Goal: Feedback & Contribution: Submit feedback/report problem

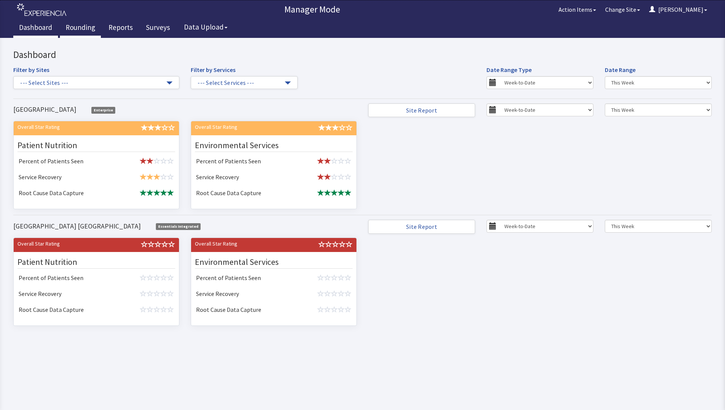
click at [82, 29] on link "Rounding" at bounding box center [80, 28] width 41 height 19
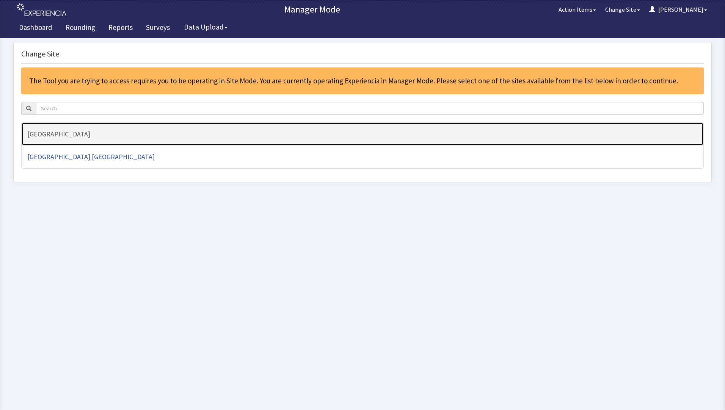
click at [73, 132] on h4 "[GEOGRAPHIC_DATA]" at bounding box center [362, 134] width 670 height 8
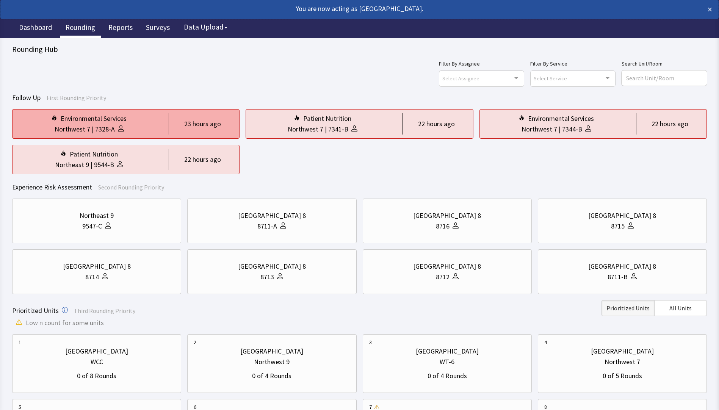
click at [97, 128] on div "7328-A" at bounding box center [105, 129] width 20 height 11
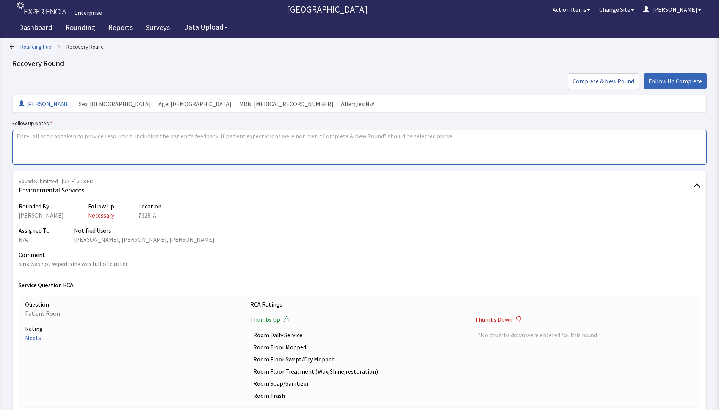
click at [39, 143] on textarea at bounding box center [359, 147] width 695 height 35
drag, startPoint x: 17, startPoint y: 134, endPoint x: 88, endPoint y: 148, distance: 72.3
click at [88, 148] on textarea "issues resolved" at bounding box center [359, 147] width 695 height 35
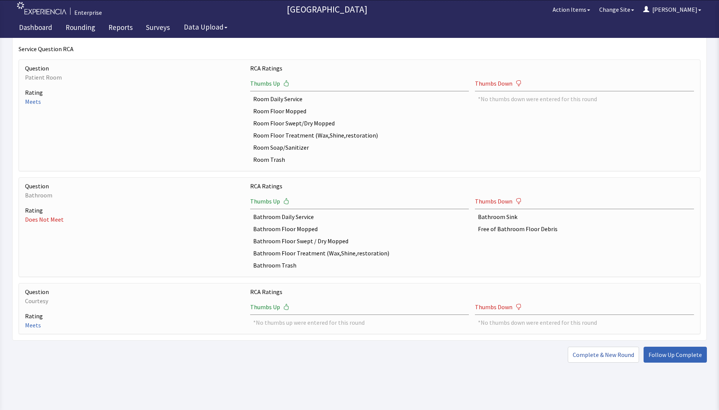
scroll to position [239, 0]
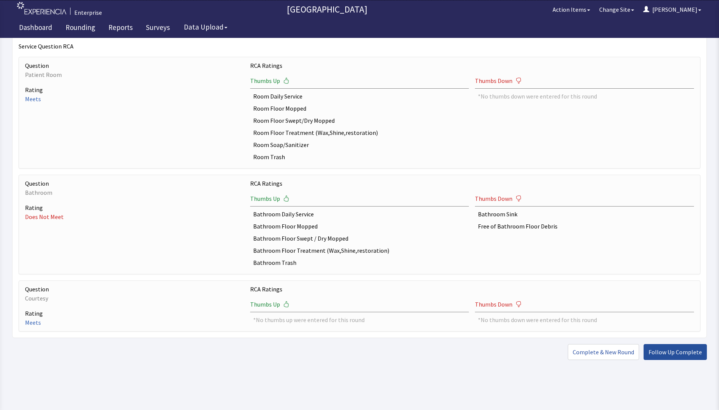
type textarea "issues resolved"
click at [658, 355] on span "Follow Up Complete" at bounding box center [675, 352] width 53 height 9
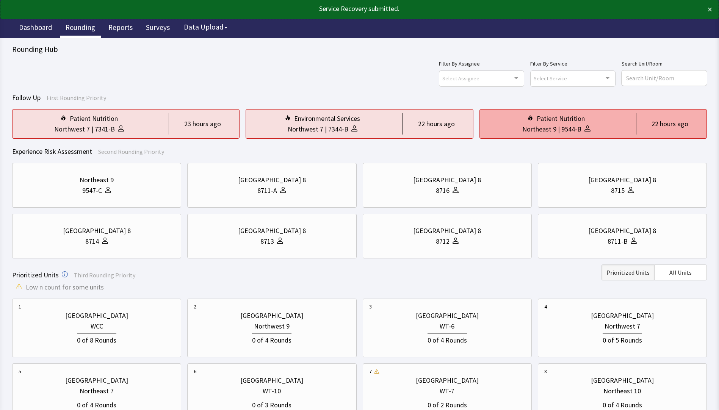
click at [562, 123] on div "Patient Nutrition" at bounding box center [561, 118] width 48 height 11
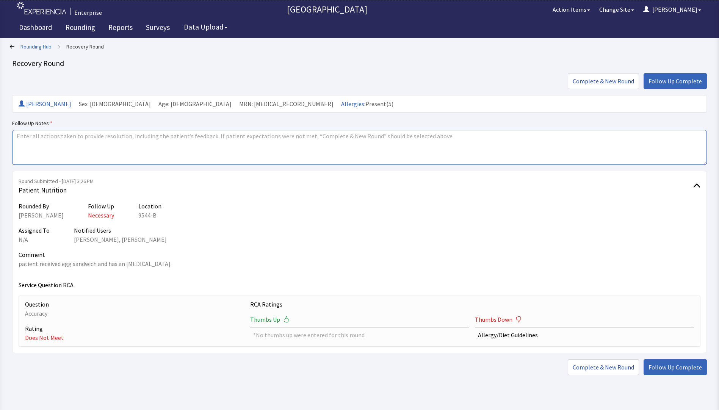
click at [18, 136] on textarea at bounding box center [359, 147] width 695 height 35
paste textarea "issues resolved"
type textarea "issues resolved"
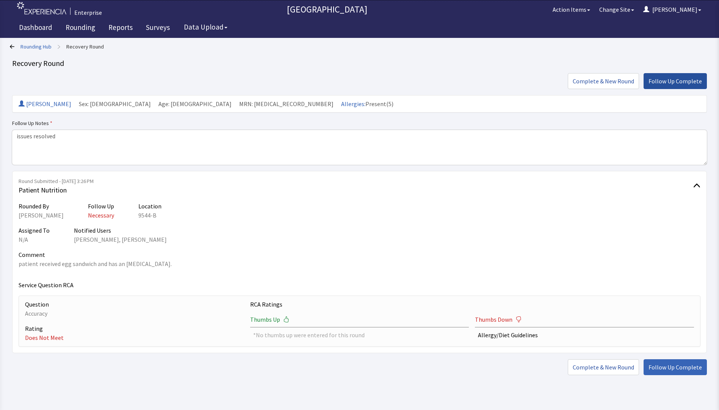
click at [671, 82] on span "Follow Up Complete" at bounding box center [675, 81] width 53 height 9
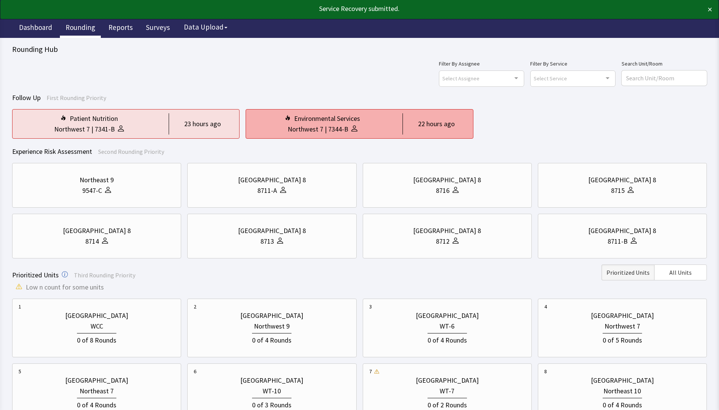
click at [337, 126] on div "7344-B" at bounding box center [338, 129] width 20 height 11
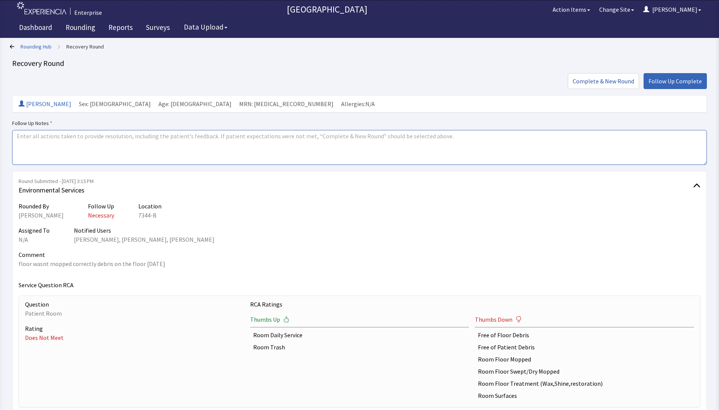
click at [24, 141] on textarea at bounding box center [359, 147] width 695 height 35
paste textarea "issues resolved"
type textarea "issues resolved"
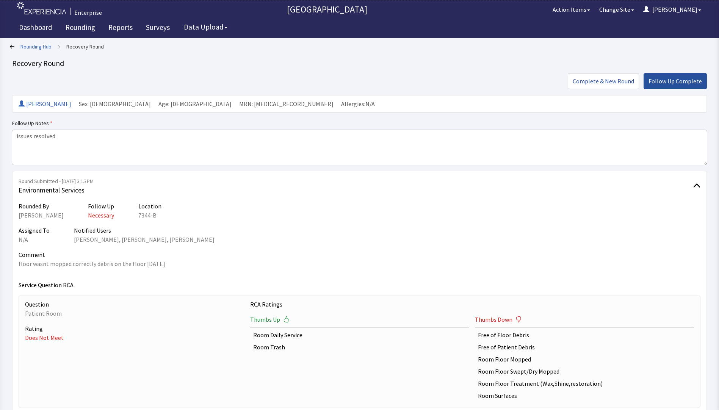
click at [677, 76] on button "Follow Up Complete" at bounding box center [675, 81] width 63 height 16
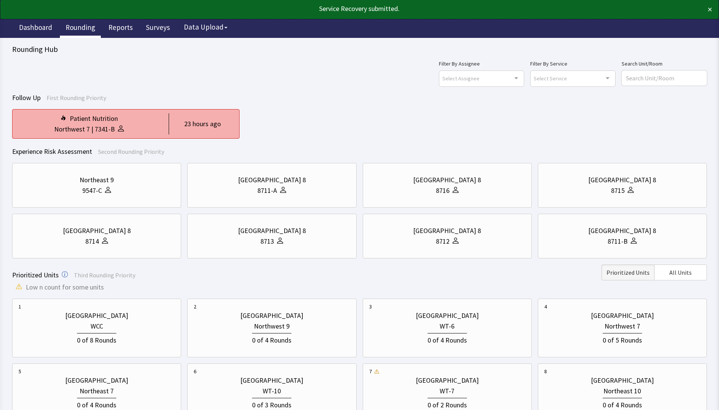
click at [105, 120] on div "Patient Nutrition" at bounding box center [94, 118] width 48 height 11
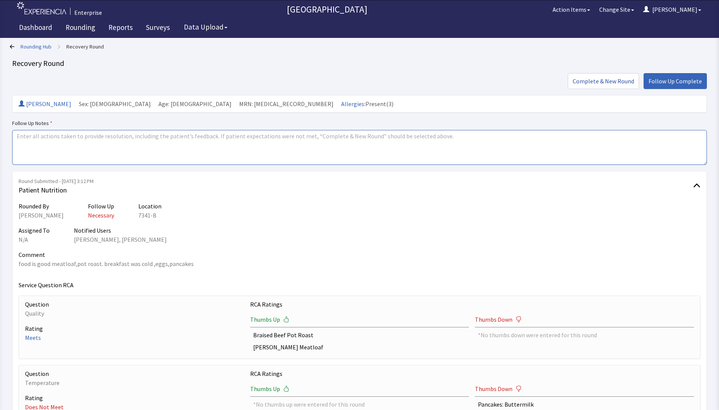
click at [31, 143] on textarea at bounding box center [359, 147] width 695 height 35
paste textarea "issues resolved"
type textarea "issues resolved"
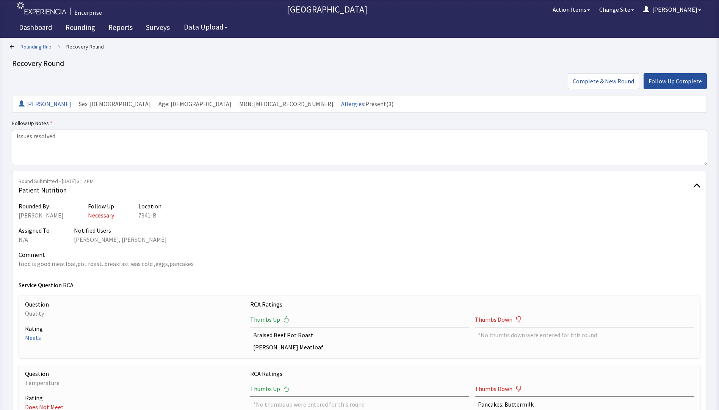
click at [676, 83] on span "Follow Up Complete" at bounding box center [675, 81] width 53 height 9
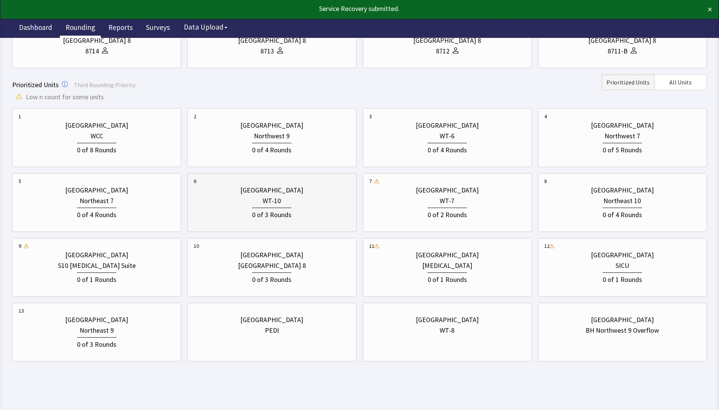
scroll to position [173, 0]
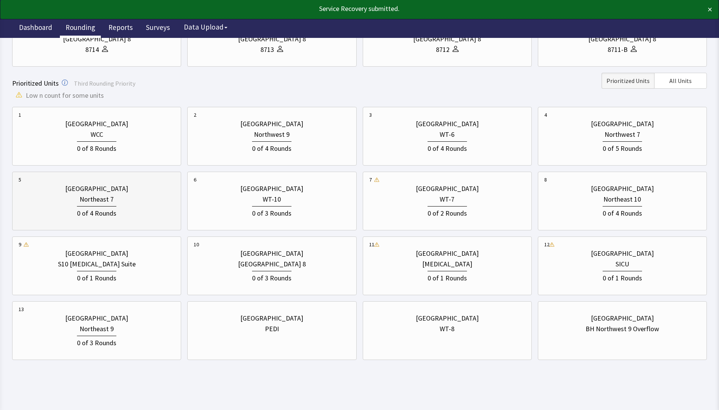
click at [83, 214] on div "0 of 4 Rounds" at bounding box center [96, 212] width 39 height 13
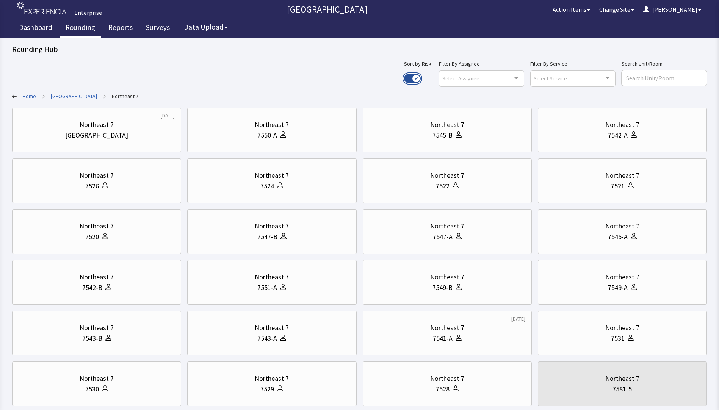
click at [421, 78] on button "Use setting" at bounding box center [412, 78] width 17 height 9
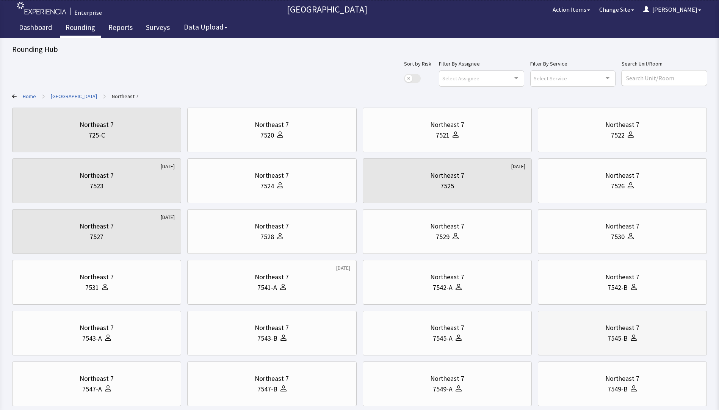
click at [619, 337] on div "7545-B" at bounding box center [618, 338] width 20 height 11
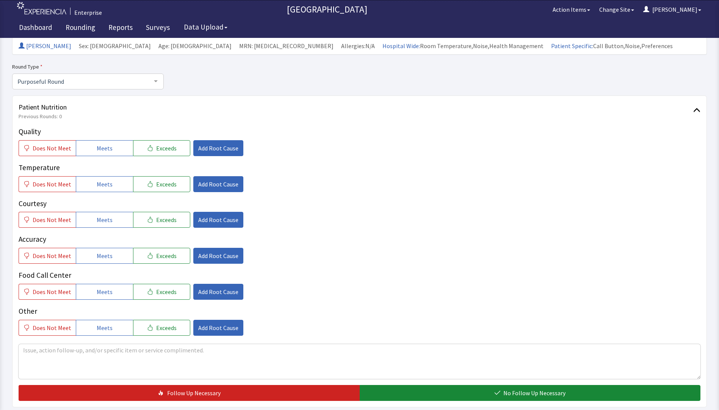
scroll to position [76, 0]
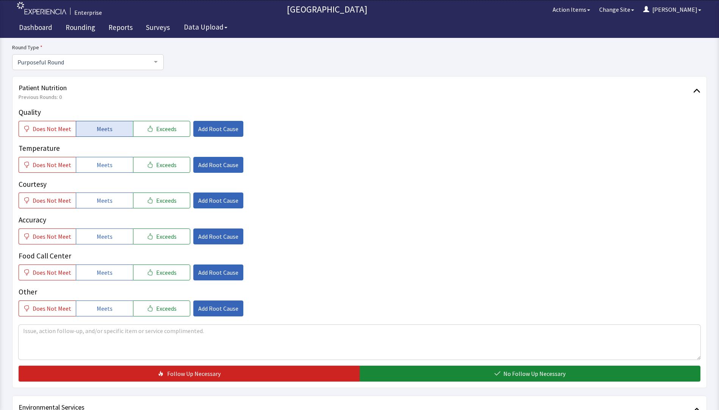
click at [110, 131] on button "Meets" at bounding box center [104, 129] width 57 height 16
drag, startPoint x: 106, startPoint y: 164, endPoint x: 100, endPoint y: 186, distance: 23.3
click at [106, 165] on span "Meets" at bounding box center [105, 164] width 16 height 9
drag, startPoint x: 97, startPoint y: 194, endPoint x: 99, endPoint y: 215, distance: 21.7
click at [97, 199] on button "Meets" at bounding box center [104, 201] width 57 height 16
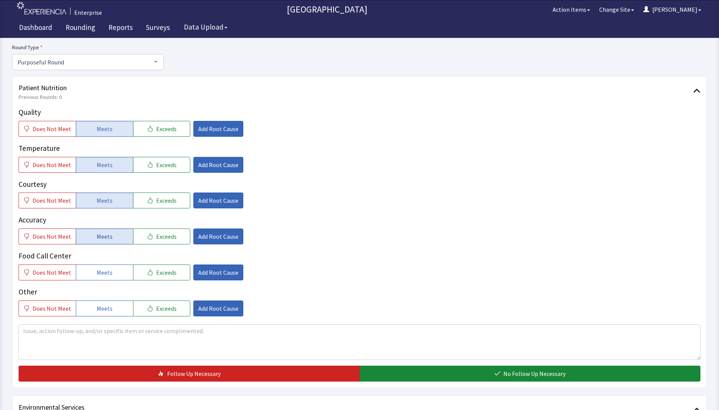
click at [101, 233] on span "Meets" at bounding box center [105, 236] width 16 height 9
click at [221, 132] on span "Add Root Cause" at bounding box center [218, 128] width 40 height 9
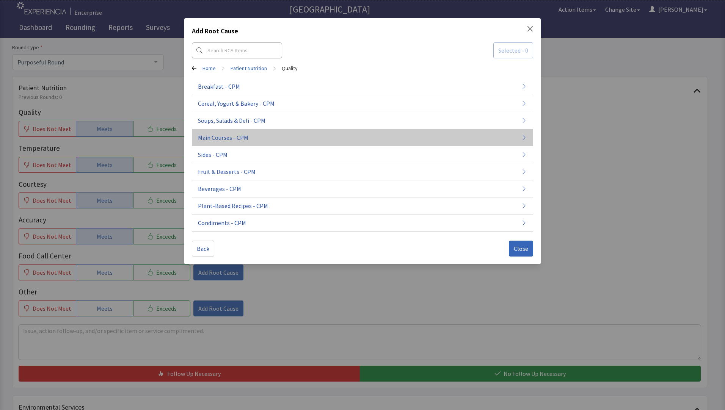
click at [222, 141] on span "Main Courses - CPM" at bounding box center [223, 137] width 50 height 9
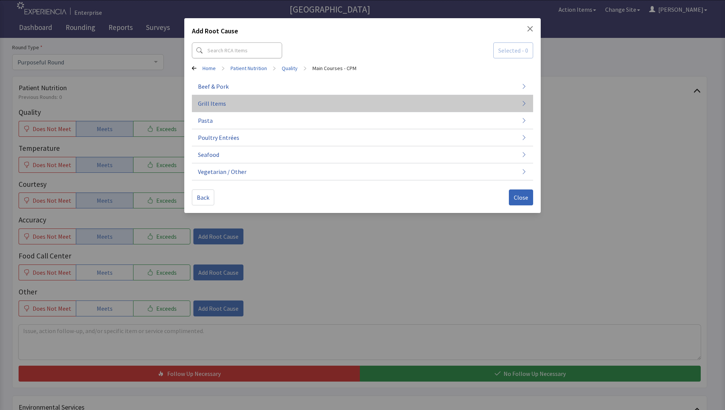
click at [218, 107] on span "Grill Items" at bounding box center [212, 103] width 28 height 9
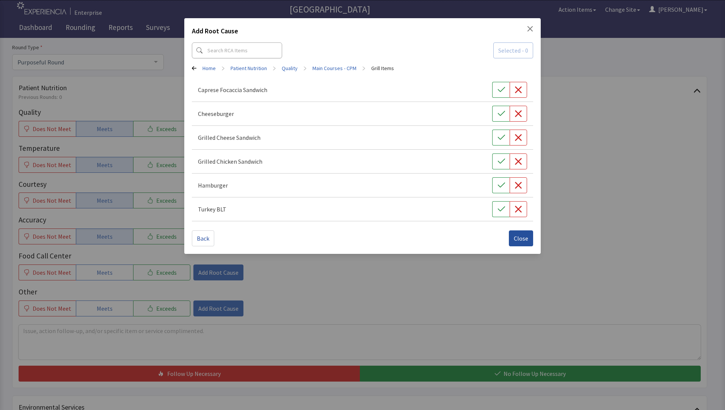
click at [516, 241] on span "Close" at bounding box center [521, 238] width 14 height 9
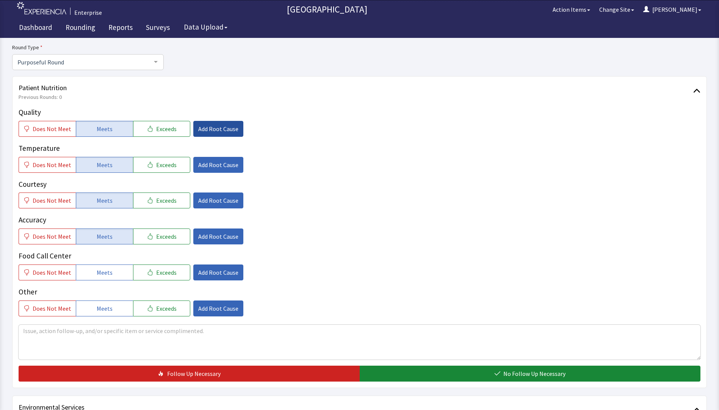
click at [217, 132] on span "Add Root Cause" at bounding box center [218, 128] width 40 height 9
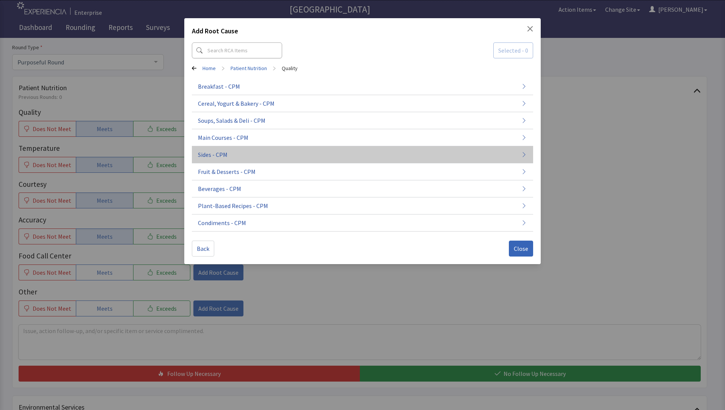
click at [215, 155] on span "Sides - CPM" at bounding box center [213, 154] width 30 height 9
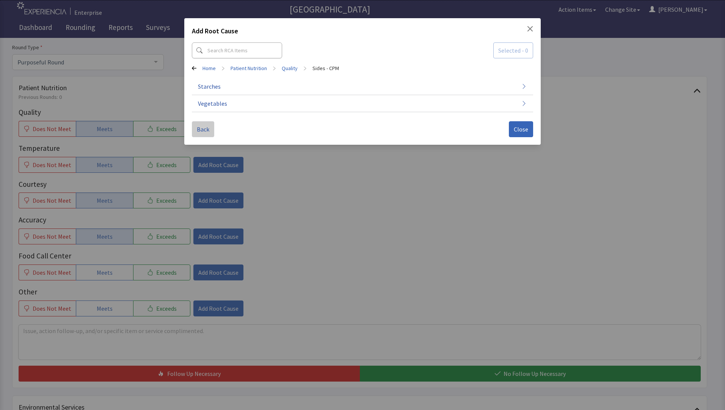
click at [202, 130] on span "Back" at bounding box center [203, 129] width 13 height 9
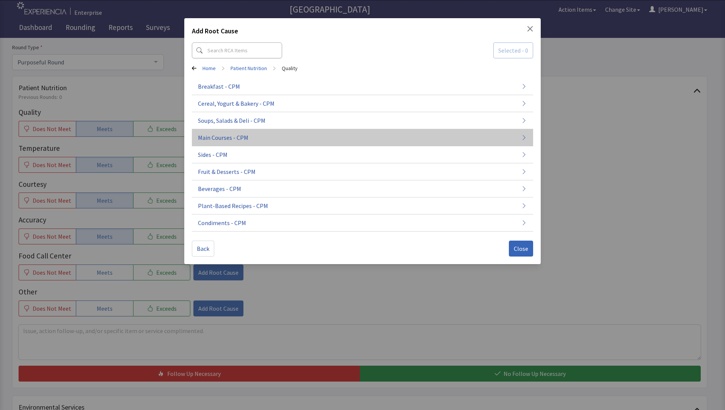
click at [217, 138] on span "Main Courses - CPM" at bounding box center [223, 137] width 50 height 9
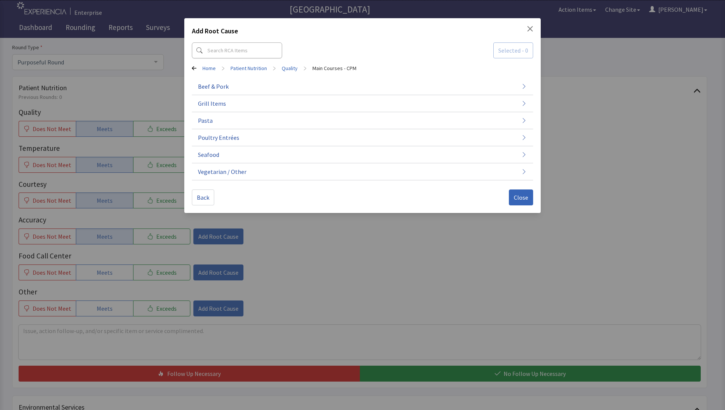
click at [217, 138] on span "Poultry Entrées" at bounding box center [218, 137] width 41 height 9
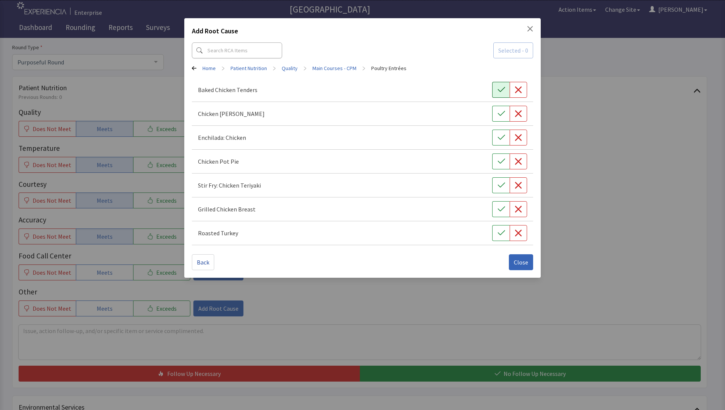
click at [496, 87] on button "button" at bounding box center [500, 90] width 17 height 16
click at [523, 264] on span "Close" at bounding box center [521, 262] width 14 height 9
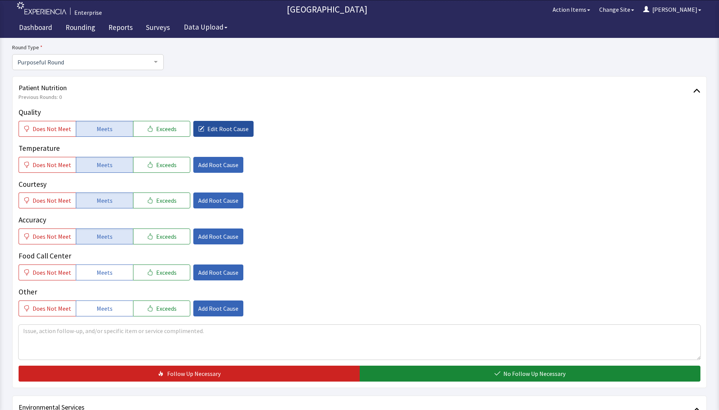
click at [213, 132] on span "Edit Root Cause" at bounding box center [227, 128] width 41 height 9
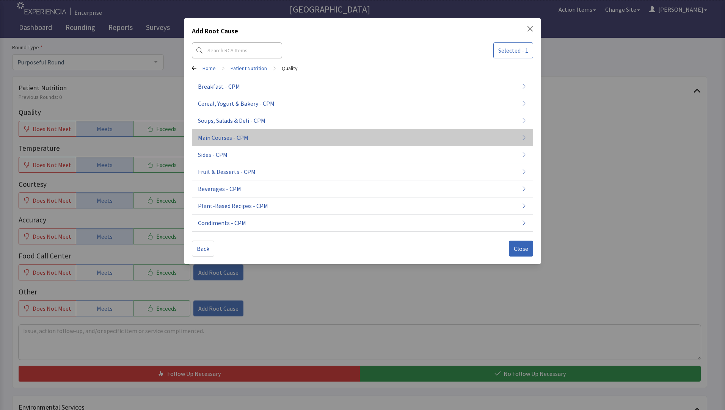
click at [208, 137] on span "Main Courses - CPM" at bounding box center [223, 137] width 50 height 9
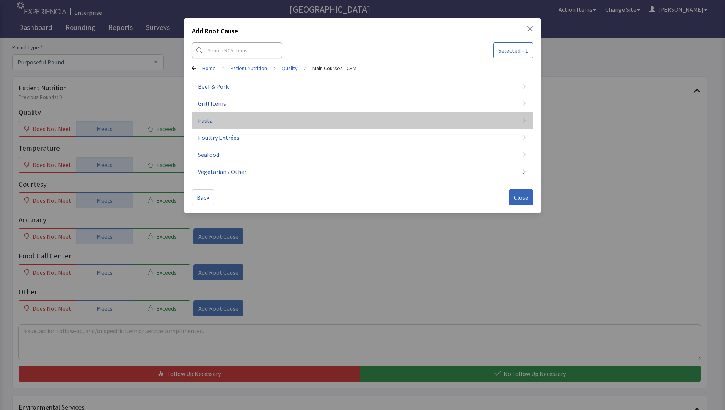
click at [212, 125] on button "Pasta" at bounding box center [362, 120] width 341 height 17
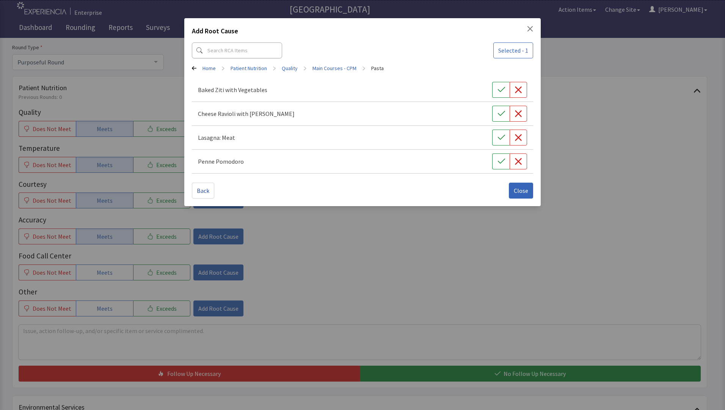
drag, startPoint x: 501, startPoint y: 137, endPoint x: 502, endPoint y: 148, distance: 11.8
click at [501, 137] on icon "button" at bounding box center [502, 138] width 8 height 8
click at [520, 193] on span "Close" at bounding box center [521, 190] width 14 height 9
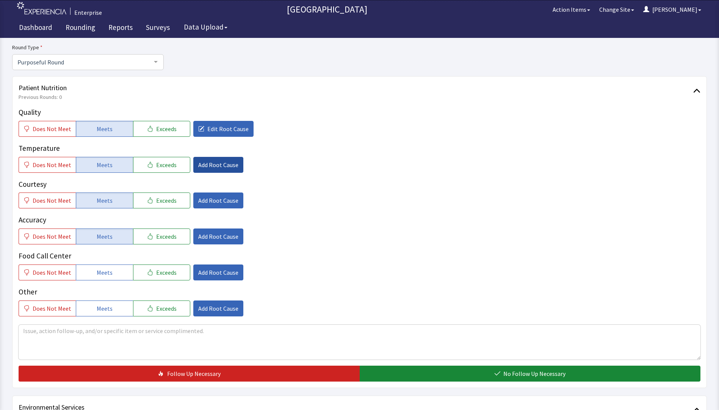
click at [219, 163] on span "Add Root Cause" at bounding box center [218, 164] width 40 height 9
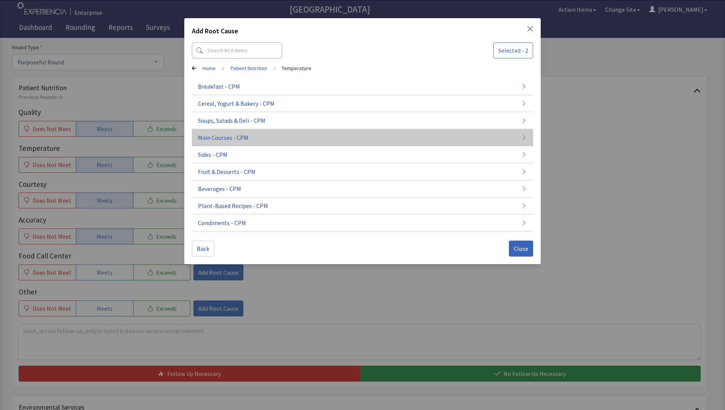
click at [220, 137] on span "Main Courses - CPM" at bounding box center [223, 137] width 50 height 9
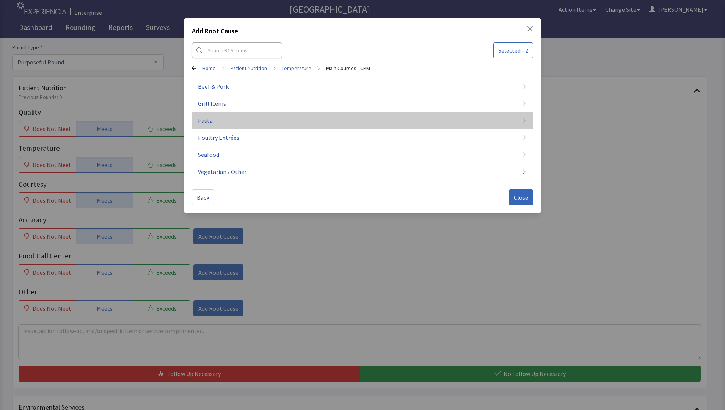
click at [225, 125] on button "Pasta" at bounding box center [362, 120] width 341 height 17
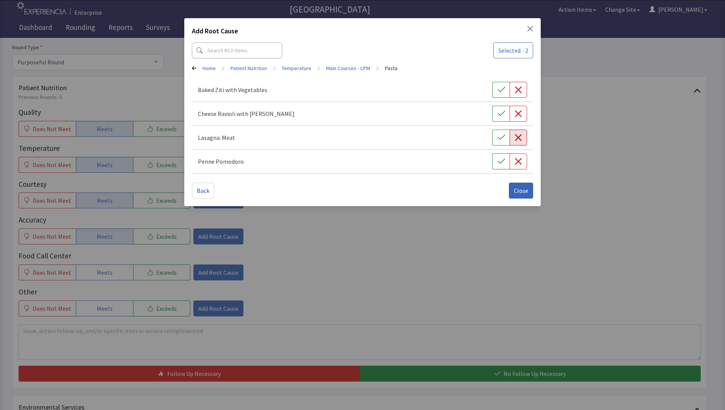
click at [516, 140] on icon "button" at bounding box center [519, 138] width 8 height 8
click at [521, 189] on span "Close" at bounding box center [521, 190] width 14 height 9
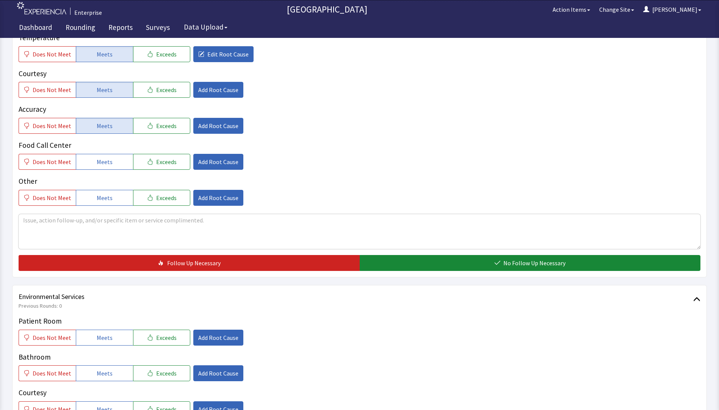
scroll to position [190, 0]
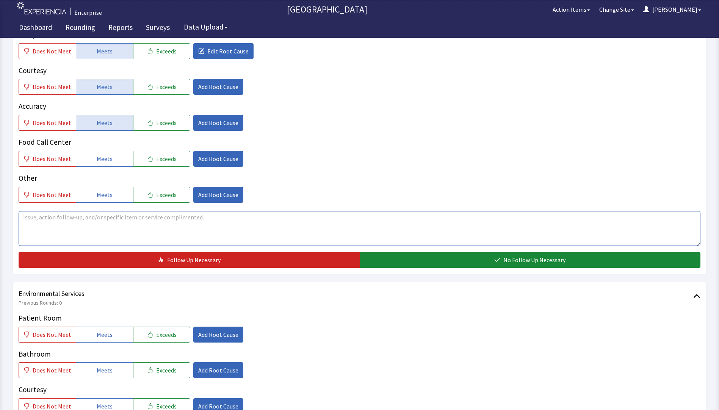
click at [30, 217] on textarea at bounding box center [360, 228] width 682 height 35
click at [36, 219] on textarea "lasanga" at bounding box center [360, 228] width 682 height 35
click at [39, 217] on textarea "lasaga" at bounding box center [360, 228] width 682 height 35
drag, startPoint x: 21, startPoint y: 217, endPoint x: 184, endPoint y: 213, distance: 162.7
click at [184, 213] on textarea "lasagna was cold , chicken tenders very good" at bounding box center [360, 228] width 682 height 35
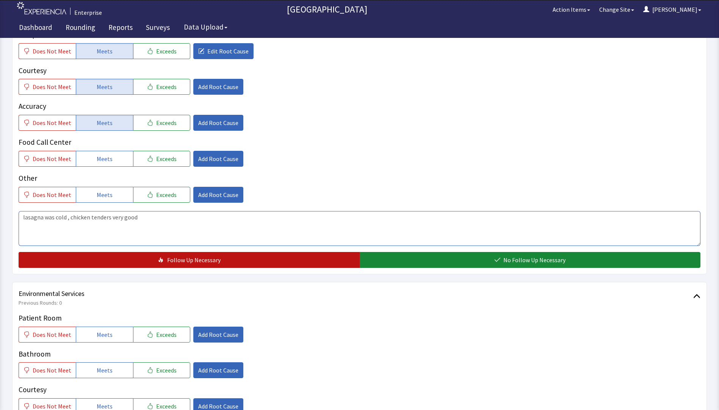
type textarea "lasagna was cold , chicken tenders very good"
click at [307, 265] on button "Follow Up Necessary" at bounding box center [189, 260] width 341 height 16
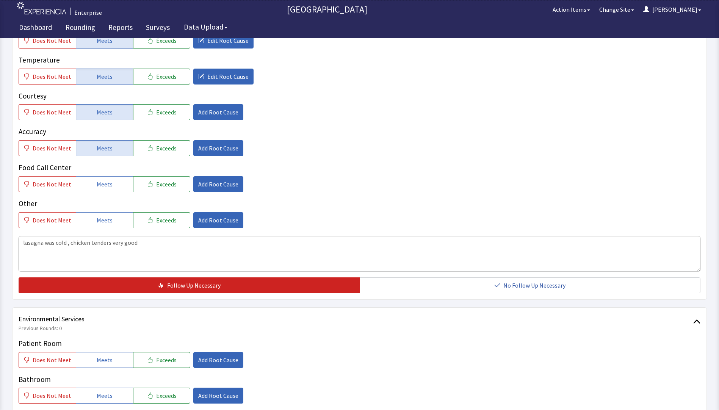
scroll to position [265, 0]
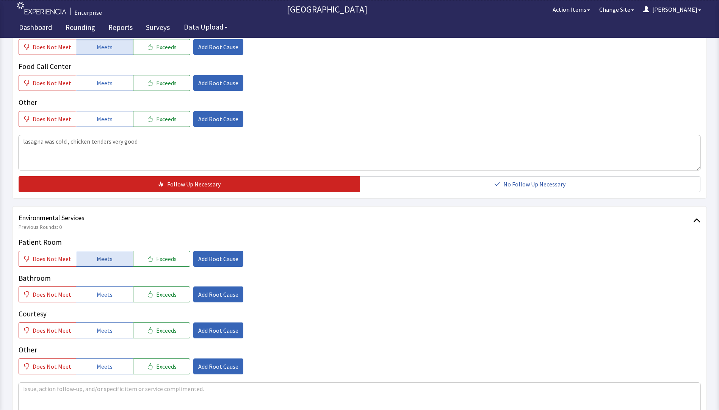
click at [115, 259] on button "Meets" at bounding box center [104, 259] width 57 height 16
drag, startPoint x: 107, startPoint y: 297, endPoint x: 107, endPoint y: 316, distance: 19.0
click at [107, 298] on span "Meets" at bounding box center [105, 294] width 16 height 9
click at [105, 324] on button "Meets" at bounding box center [104, 331] width 57 height 16
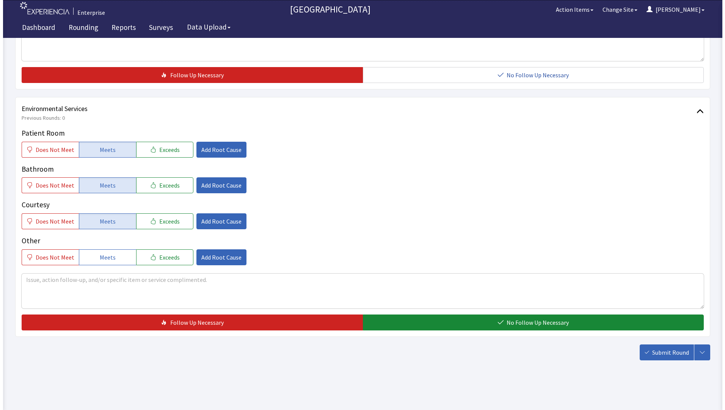
scroll to position [375, 0]
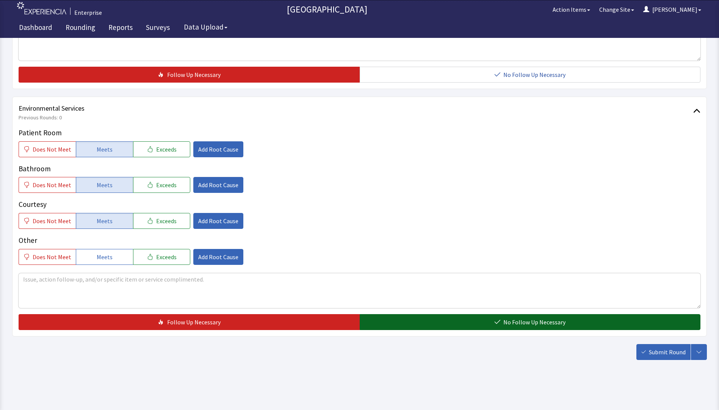
click at [457, 325] on button "No Follow Up Necessary" at bounding box center [530, 322] width 341 height 16
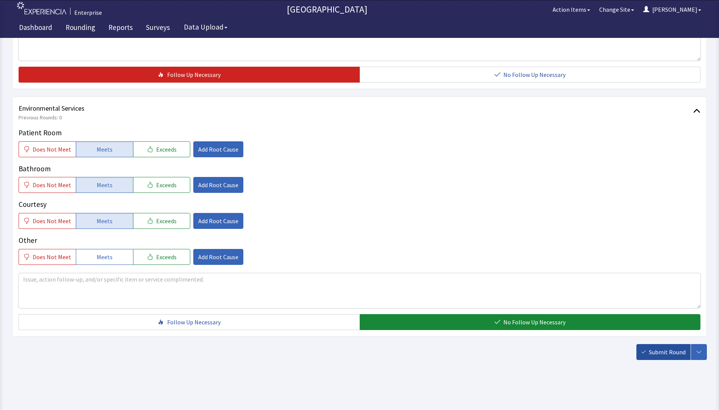
click at [651, 355] on span "Submit Round" at bounding box center [667, 352] width 37 height 9
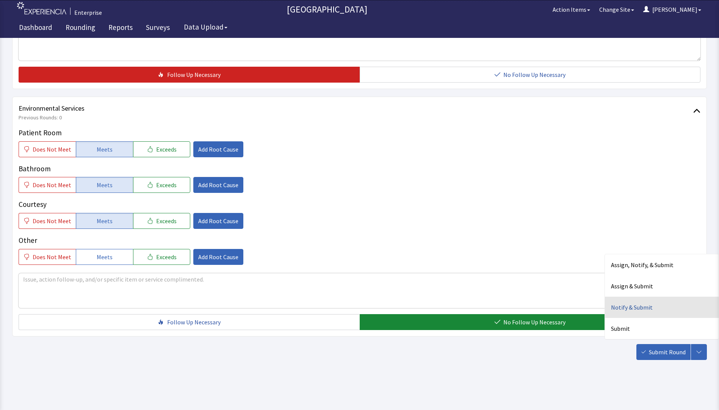
click at [627, 306] on div "Notify & Submit" at bounding box center [662, 307] width 114 height 21
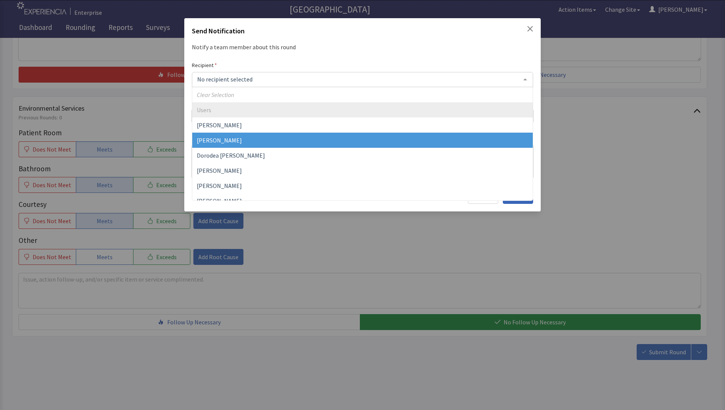
click at [212, 137] on span "[PERSON_NAME]" at bounding box center [219, 141] width 45 height 8
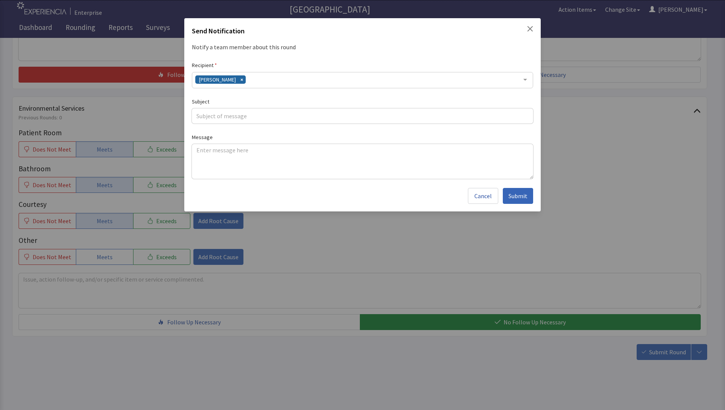
click at [247, 79] on div "[PERSON_NAME]" at bounding box center [362, 80] width 341 height 16
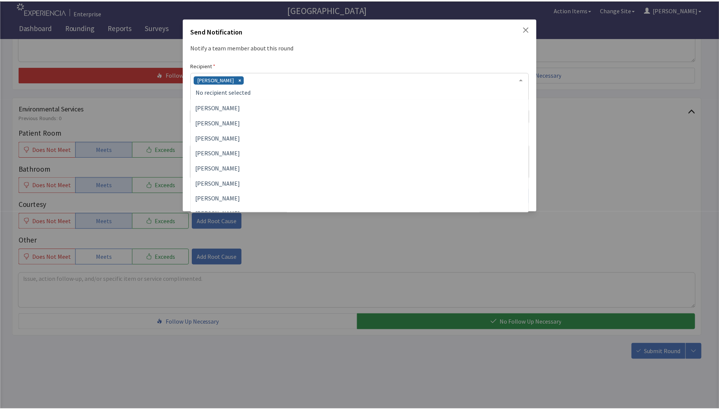
scroll to position [76, 0]
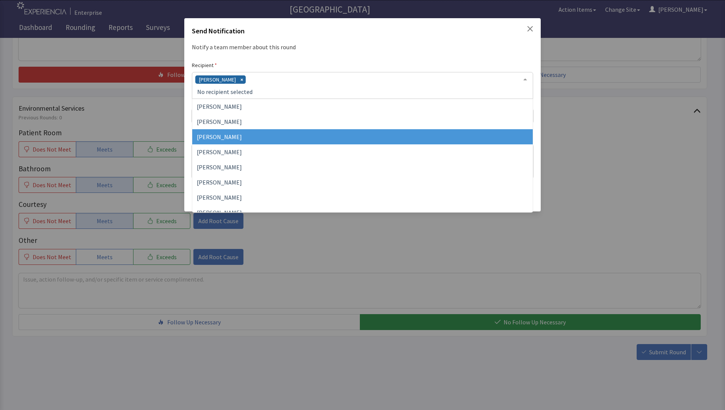
click at [222, 138] on span "[PERSON_NAME]" at bounding box center [219, 137] width 45 height 8
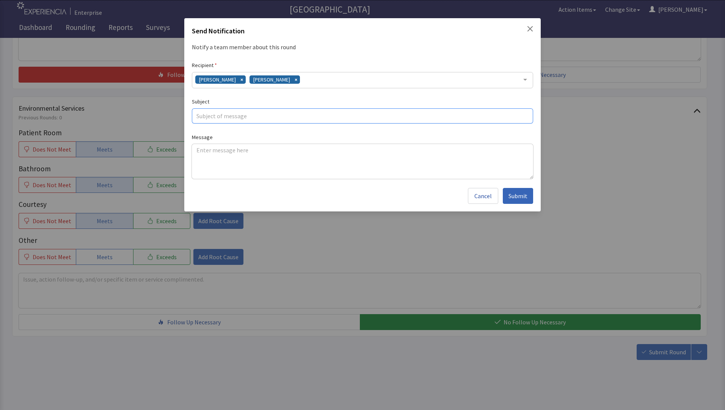
click at [207, 118] on input "text" at bounding box center [362, 115] width 341 height 15
type input "cold lasagna good tenders"
click at [203, 147] on textarea at bounding box center [362, 161] width 341 height 35
paste textarea "lasagna was cold , chicken tenders very good"
type textarea "lasagna was cold , chicken tenders very good"
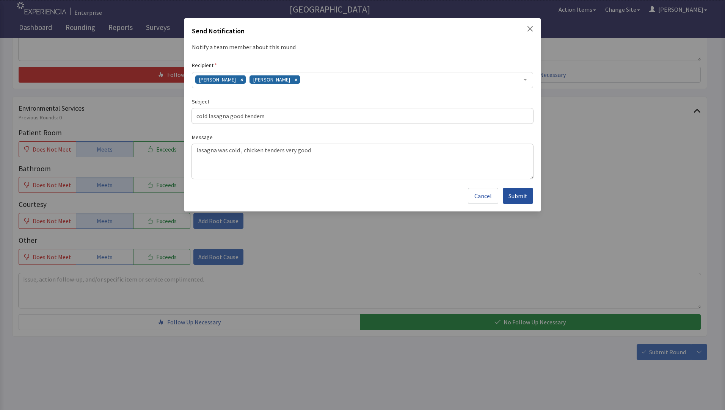
click at [518, 192] on span "Submit" at bounding box center [517, 195] width 19 height 9
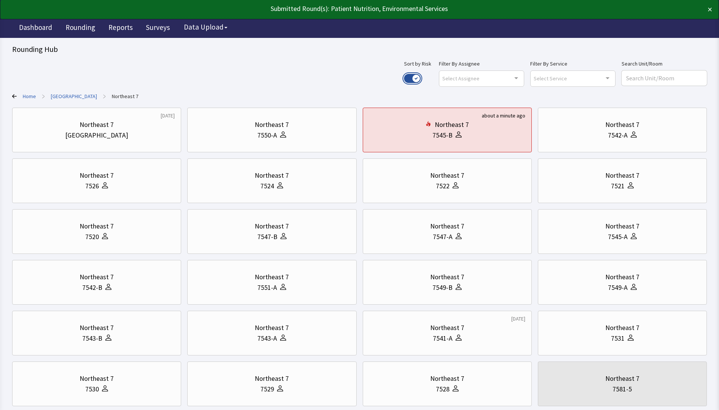
click at [421, 79] on button "Use setting" at bounding box center [412, 78] width 17 height 9
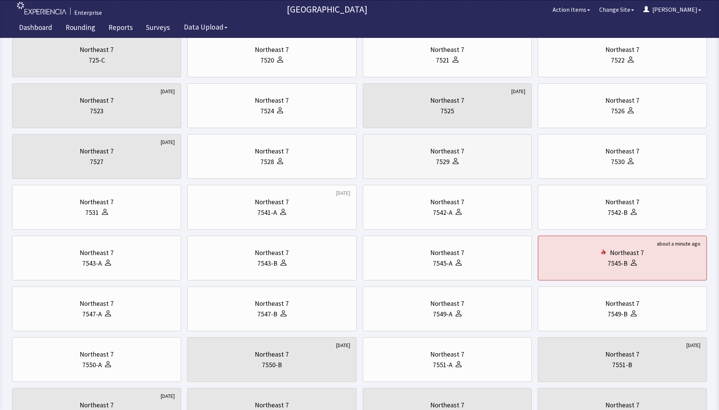
scroll to position [76, 0]
click at [234, 261] on div "7543-B" at bounding box center [272, 262] width 156 height 11
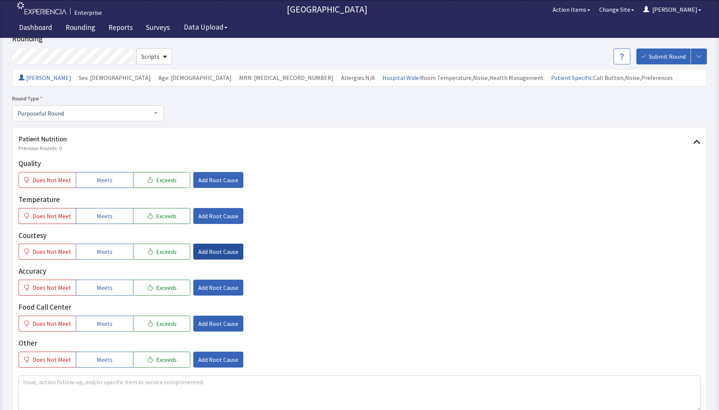
scroll to position [38, 0]
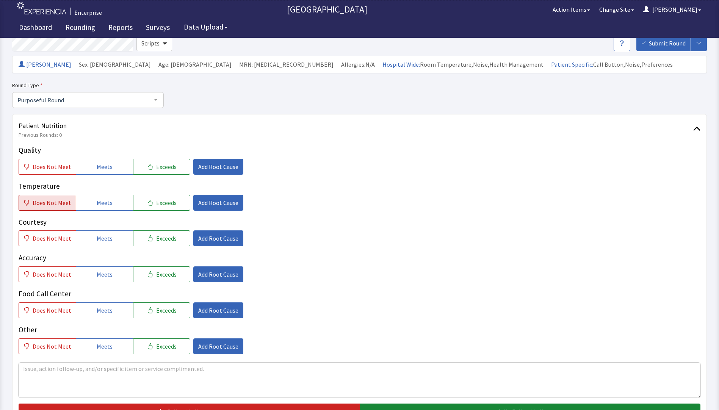
click at [53, 199] on span "Does Not Meet" at bounding box center [52, 202] width 39 height 9
click at [61, 168] on span "Does Not Meet" at bounding box center [52, 166] width 39 height 9
click at [208, 170] on span "Add Root Cause" at bounding box center [218, 166] width 40 height 9
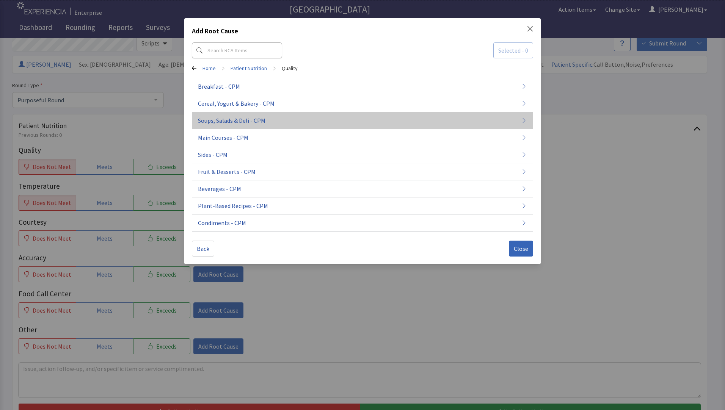
click at [253, 215] on button "Soups, Salads & Deli - CPM" at bounding box center [362, 223] width 341 height 17
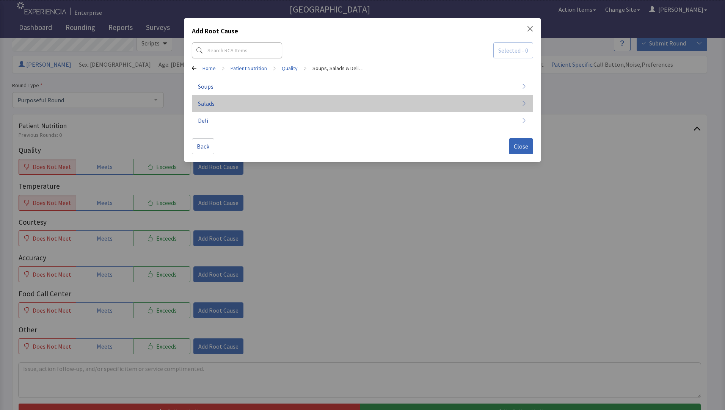
click at [257, 96] on button "Salads" at bounding box center [362, 103] width 341 height 17
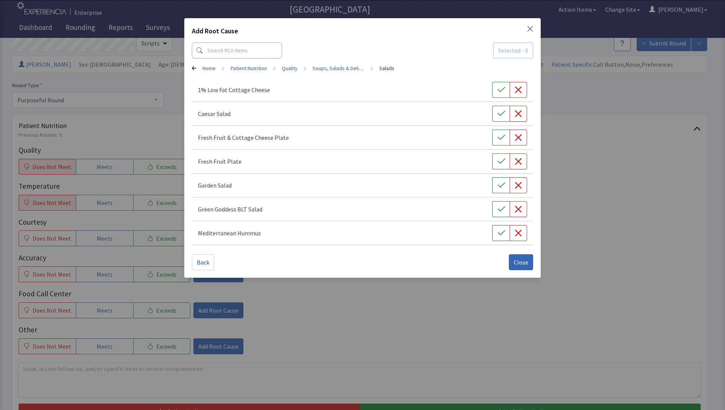
click at [192, 67] on icon at bounding box center [194, 68] width 5 height 5
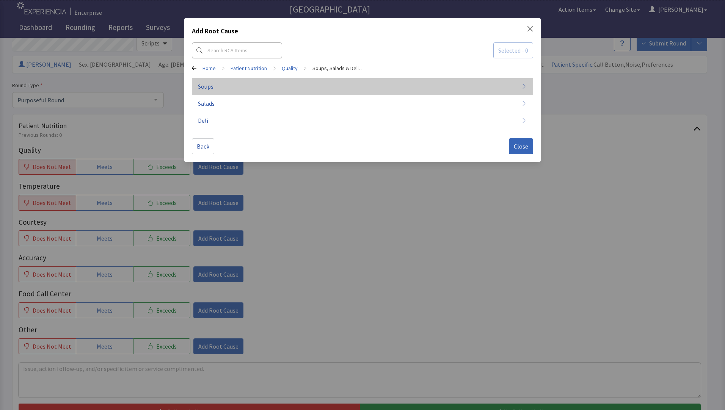
click at [225, 112] on button "Soups" at bounding box center [362, 120] width 341 height 17
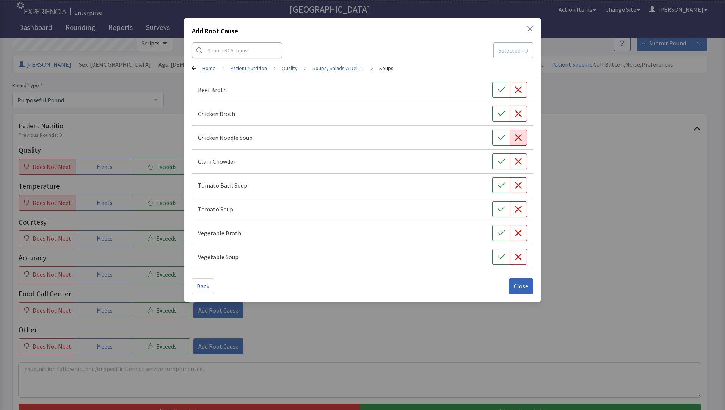
click at [515, 140] on icon "button" at bounding box center [519, 138] width 8 height 8
click at [518, 286] on span "Close" at bounding box center [521, 286] width 14 height 9
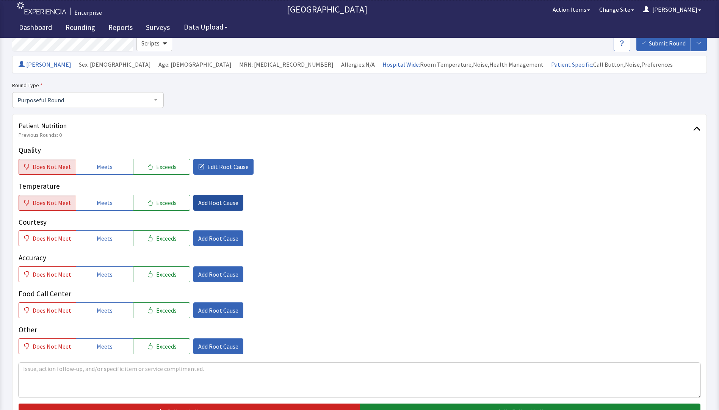
click at [213, 205] on span "Add Root Cause" at bounding box center [218, 202] width 40 height 9
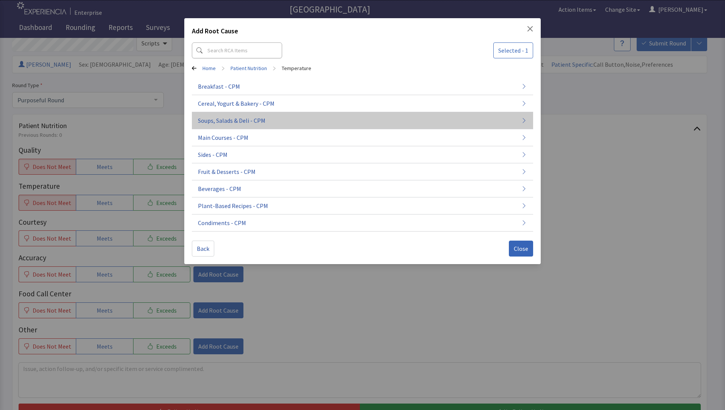
click at [399, 215] on button "Soups, Salads & Deli - CPM" at bounding box center [362, 223] width 341 height 17
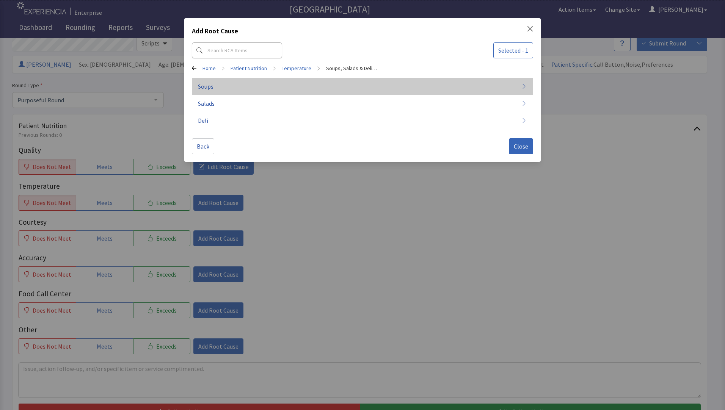
click at [513, 112] on button "Soups" at bounding box center [362, 120] width 341 height 17
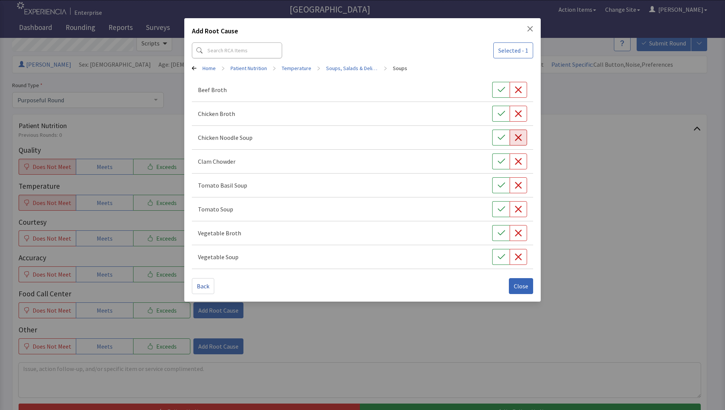
drag, startPoint x: 517, startPoint y: 136, endPoint x: 515, endPoint y: 145, distance: 9.4
click at [517, 137] on icon "button" at bounding box center [518, 137] width 7 height 7
click at [522, 286] on span "Close" at bounding box center [521, 286] width 14 height 9
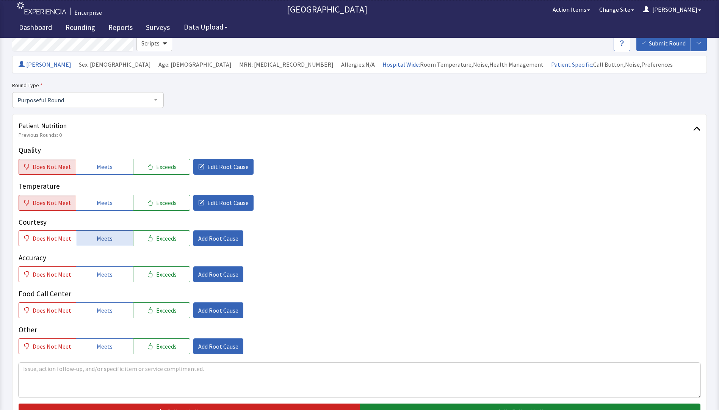
click at [100, 242] on span "Meets" at bounding box center [105, 238] width 16 height 9
drag, startPoint x: 108, startPoint y: 278, endPoint x: 102, endPoint y: 309, distance: 31.7
click at [108, 279] on button "Meets" at bounding box center [104, 275] width 57 height 16
click at [102, 315] on button "Meets" at bounding box center [104, 311] width 57 height 16
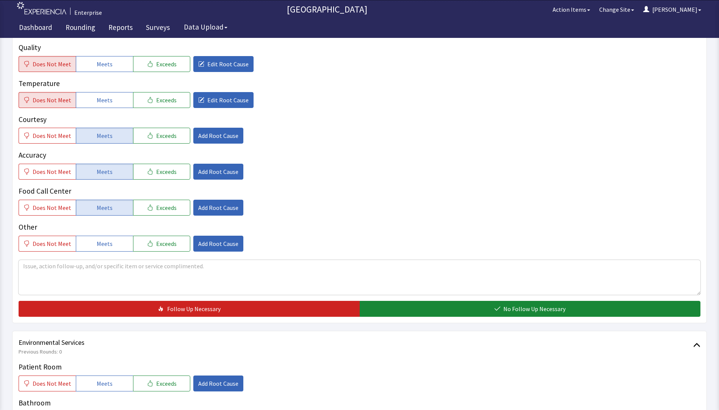
scroll to position [190, 0]
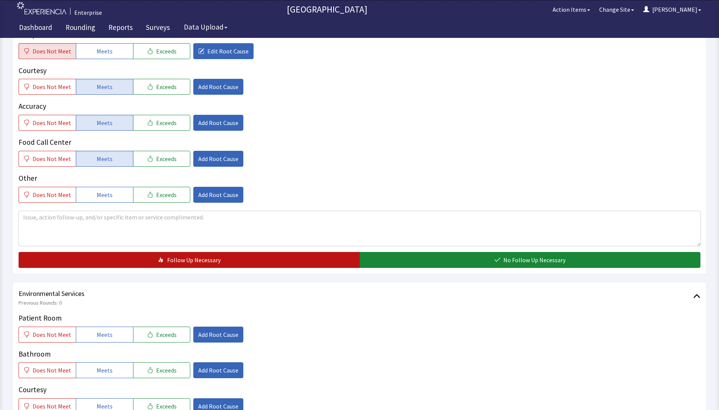
click at [232, 262] on button "Follow Up Necessary" at bounding box center [189, 260] width 341 height 16
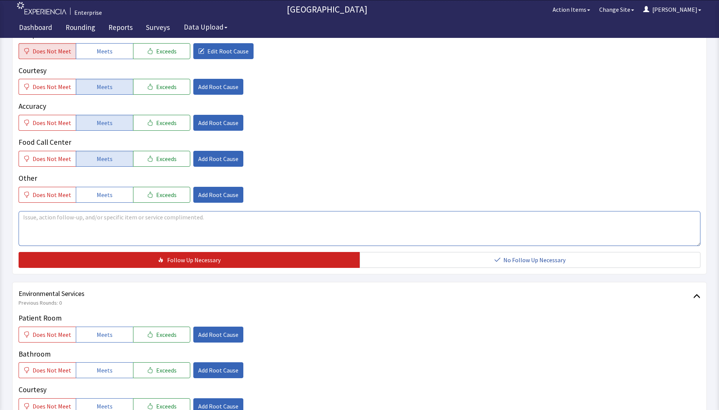
click at [46, 221] on textarea at bounding box center [360, 228] width 682 height 35
drag, startPoint x: 23, startPoint y: 220, endPoint x: 106, endPoint y: 220, distance: 82.7
click at [106, 220] on textarea "chicken soup was cold no taste" at bounding box center [360, 228] width 682 height 35
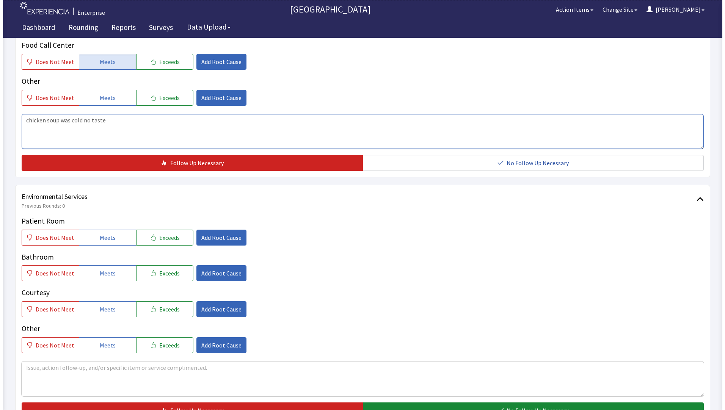
scroll to position [303, 0]
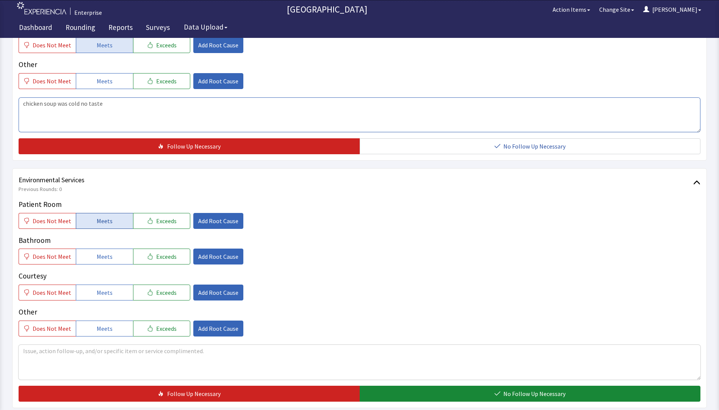
type textarea "chicken soup was cold no taste"
click at [107, 221] on span "Meets" at bounding box center [105, 221] width 16 height 9
drag, startPoint x: 112, startPoint y: 252, endPoint x: 109, endPoint y: 291, distance: 39.2
click at [112, 259] on button "Meets" at bounding box center [104, 257] width 57 height 16
drag, startPoint x: 108, startPoint y: 299, endPoint x: 116, endPoint y: 295, distance: 8.5
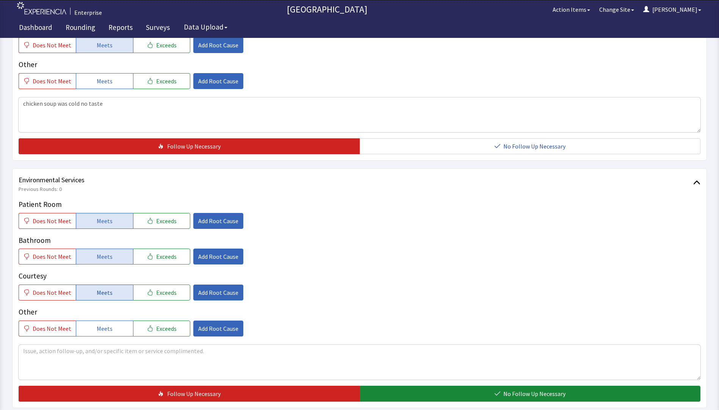
click at [110, 298] on button "Meets" at bounding box center [104, 293] width 57 height 16
click at [212, 220] on span "Add Root Cause" at bounding box center [218, 221] width 40 height 9
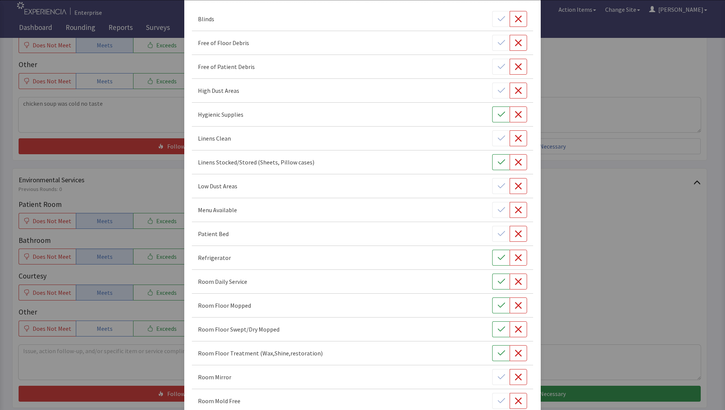
scroll to position [76, 0]
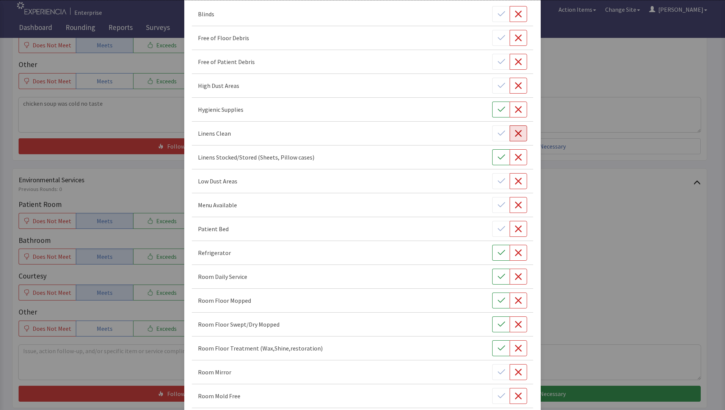
click at [515, 134] on icon "button" at bounding box center [518, 133] width 7 height 7
click at [498, 276] on icon "button" at bounding box center [502, 277] width 8 height 8
click at [492, 298] on button "button" at bounding box center [500, 301] width 17 height 16
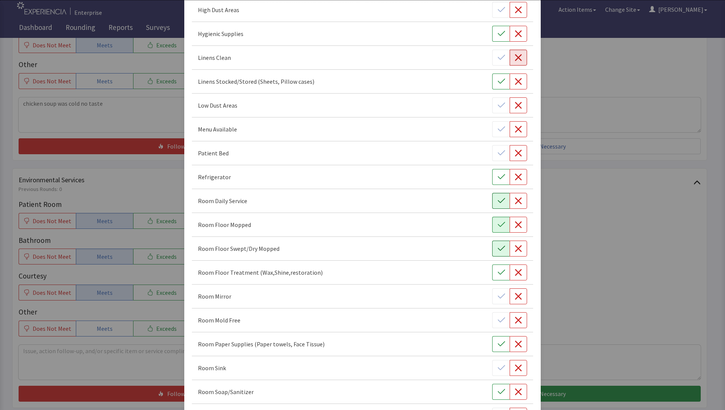
click at [498, 252] on icon "button" at bounding box center [502, 249] width 8 height 8
click at [492, 278] on button "button" at bounding box center [500, 273] width 17 height 16
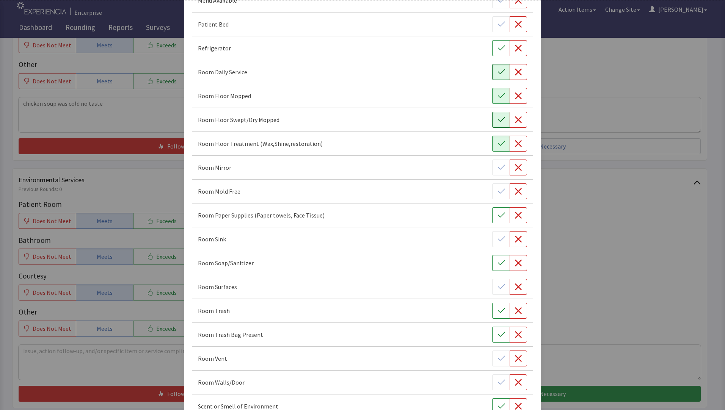
scroll to position [303, 0]
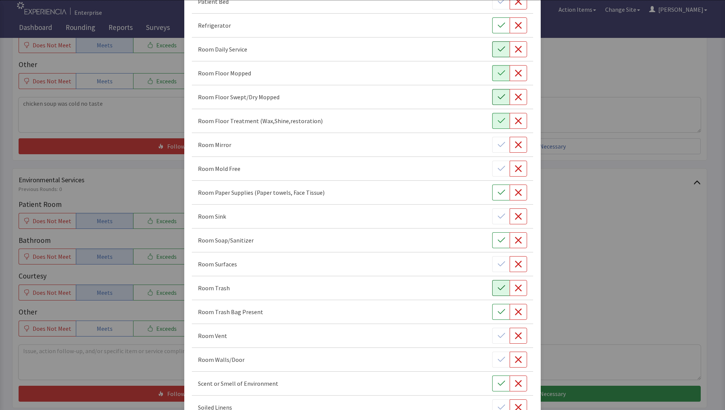
click at [498, 289] on icon "button" at bounding box center [502, 288] width 8 height 8
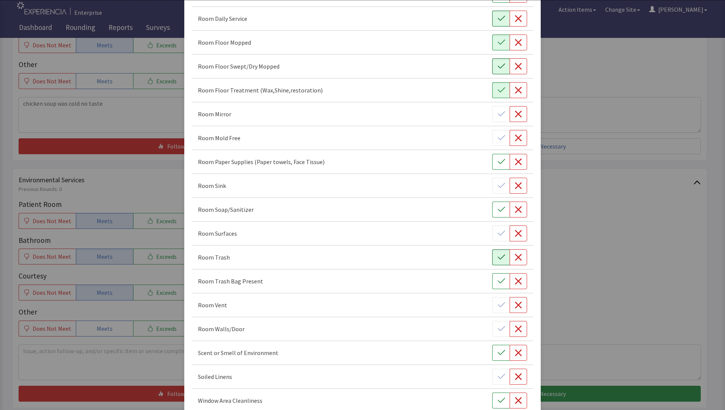
scroll to position [375, 0]
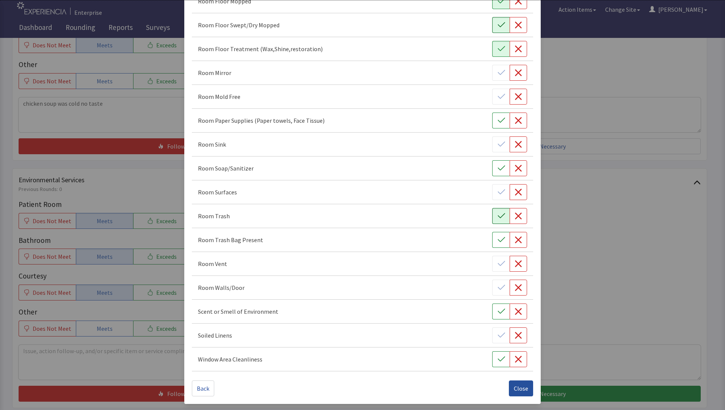
click at [514, 389] on span "Close" at bounding box center [521, 388] width 14 height 9
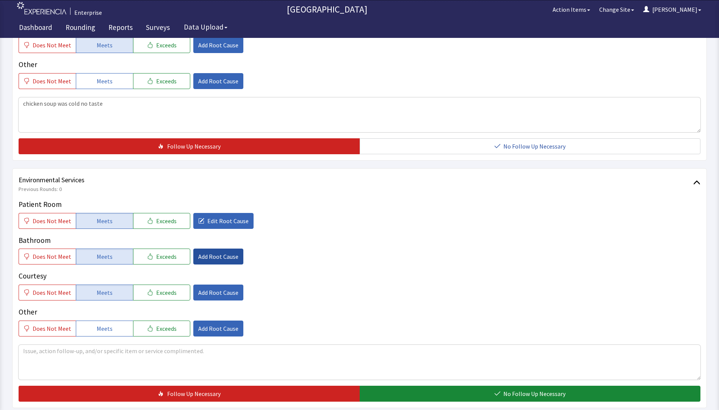
click at [209, 261] on span "Add Root Cause" at bounding box center [218, 256] width 40 height 9
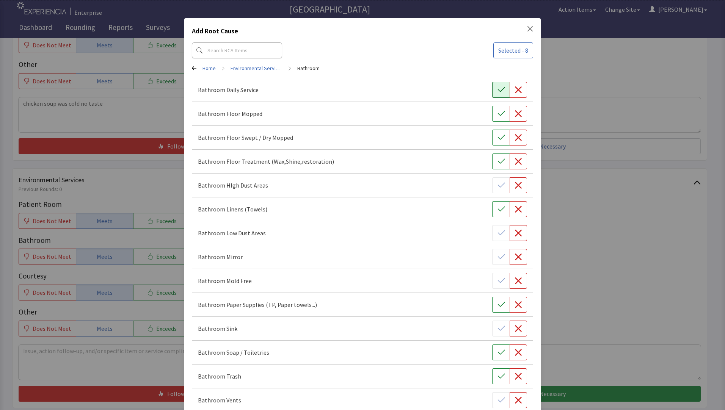
click at [499, 92] on icon "button" at bounding box center [502, 90] width 8 height 8
click at [492, 114] on button "button" at bounding box center [500, 114] width 17 height 16
drag, startPoint x: 489, startPoint y: 137, endPoint x: 492, endPoint y: 148, distance: 10.9
click at [492, 140] on button "button" at bounding box center [500, 138] width 17 height 16
click at [519, 158] on button "button" at bounding box center [518, 162] width 17 height 16
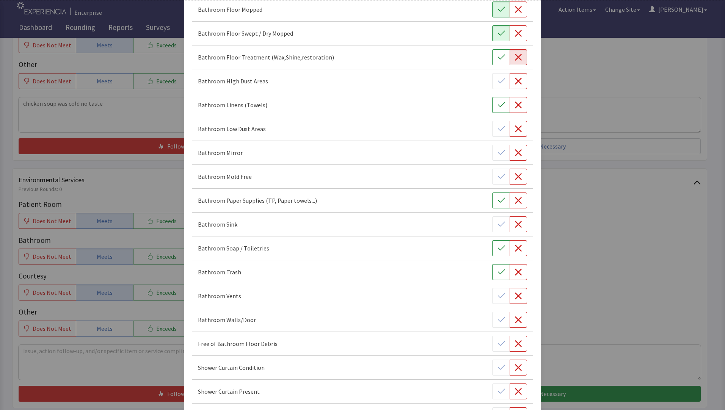
scroll to position [114, 0]
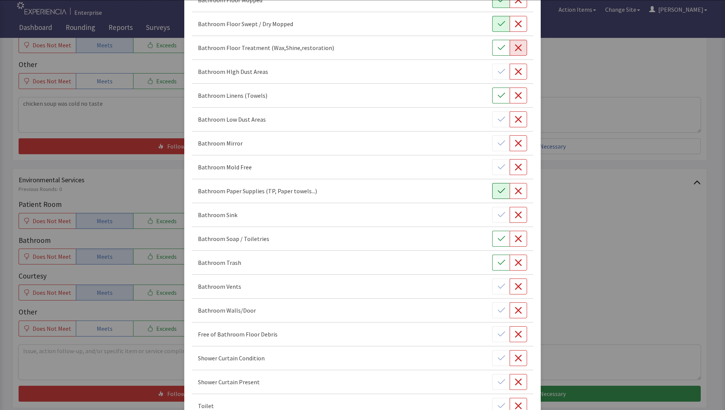
drag, startPoint x: 496, startPoint y: 191, endPoint x: 492, endPoint y: 193, distance: 4.4
click at [498, 192] on icon "button" at bounding box center [502, 191] width 8 height 8
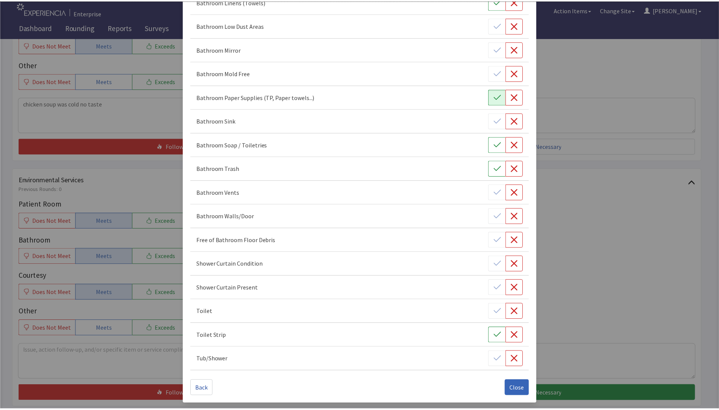
scroll to position [208, 0]
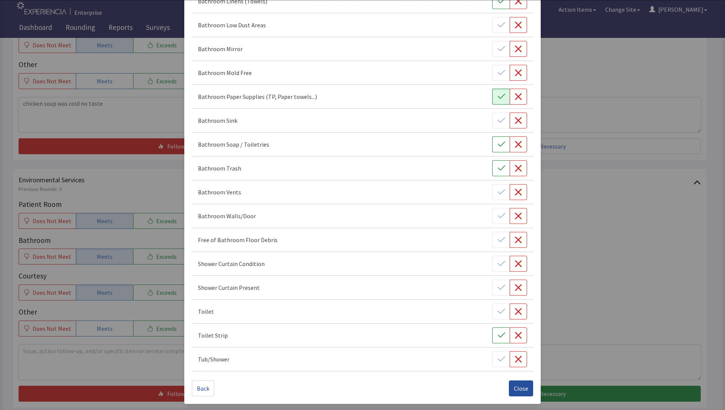
click at [515, 389] on span "Close" at bounding box center [521, 388] width 14 height 9
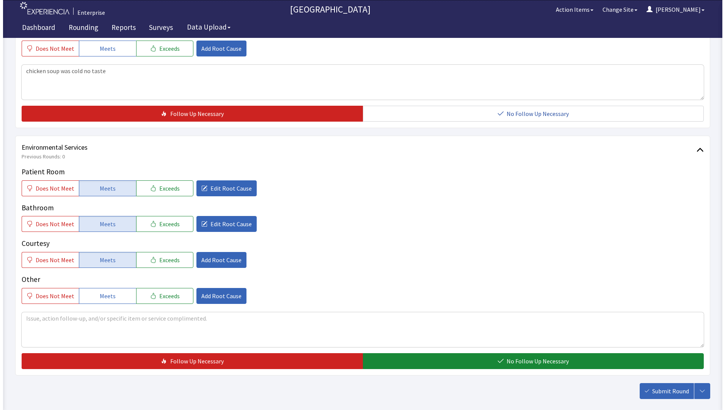
scroll to position [375, 0]
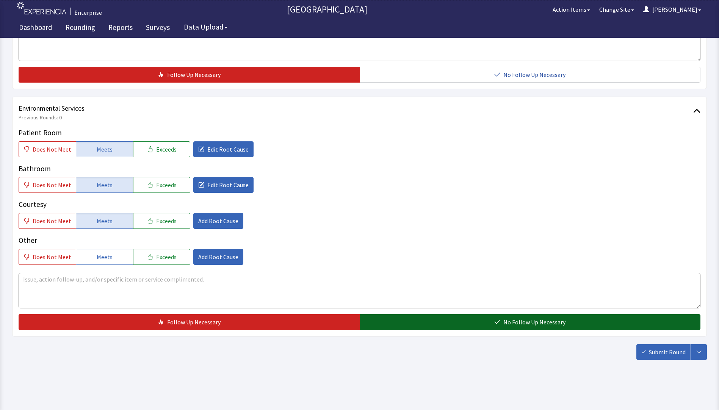
click at [426, 321] on button "No Follow Up Necessary" at bounding box center [530, 322] width 341 height 16
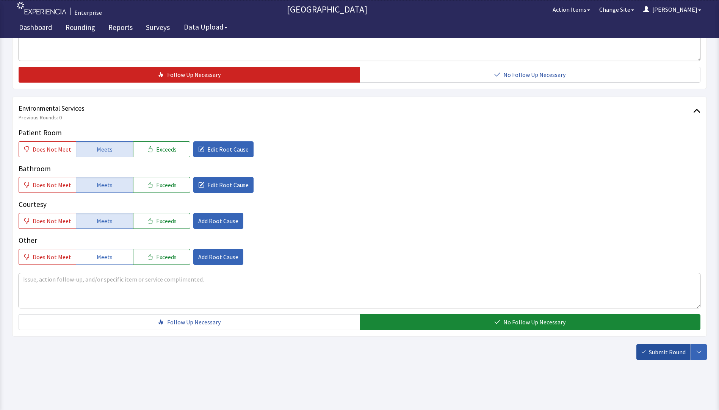
click at [669, 354] on span "Submit Round" at bounding box center [667, 352] width 37 height 9
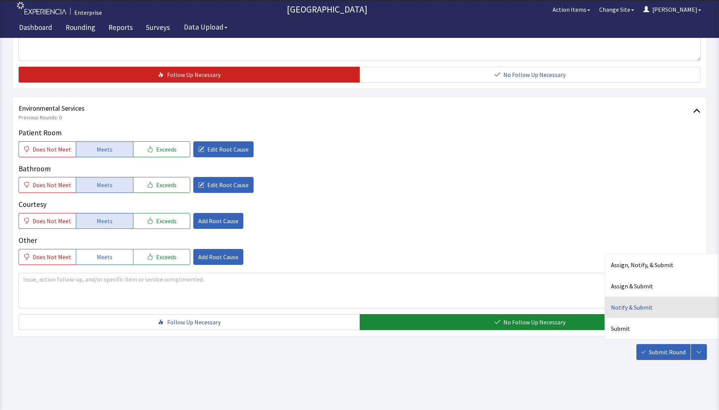
click at [634, 312] on div "Notify & Submit" at bounding box center [662, 307] width 114 height 21
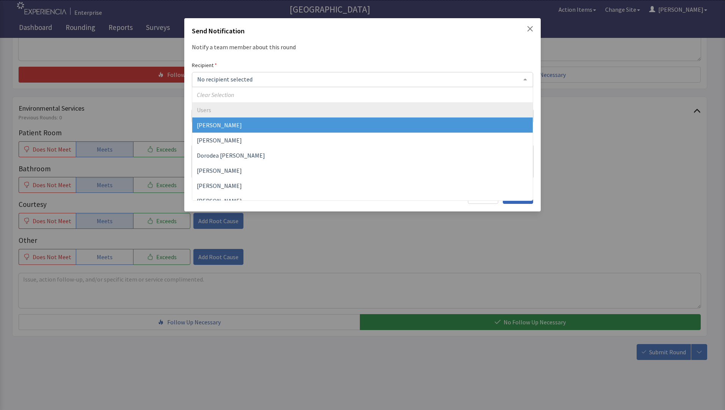
click at [229, 129] on span "Christopher Ryan" at bounding box center [219, 125] width 45 height 8
click at [243, 78] on div at bounding box center [362, 79] width 341 height 15
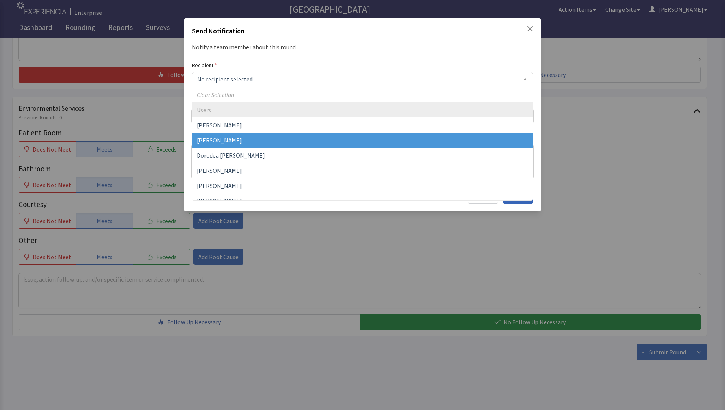
click at [235, 142] on span "David Garcia" at bounding box center [362, 140] width 341 height 15
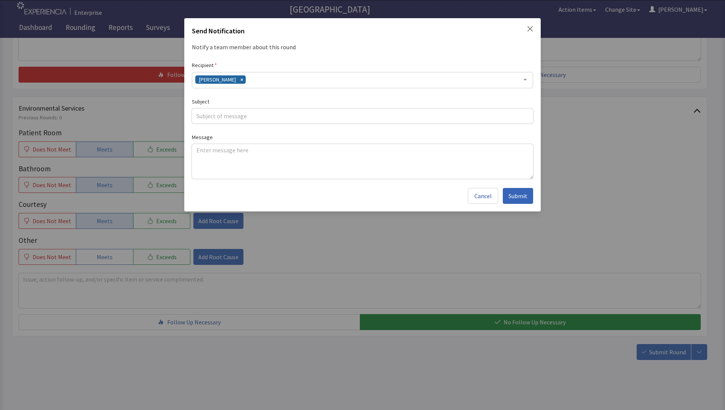
click at [259, 80] on div "David Garcia" at bounding box center [362, 80] width 341 height 16
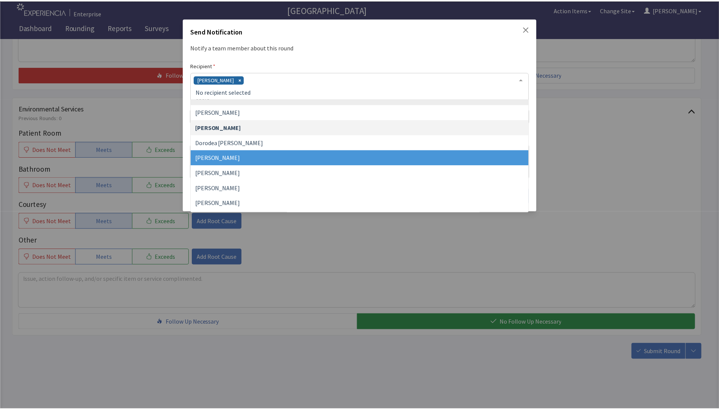
scroll to position [38, 0]
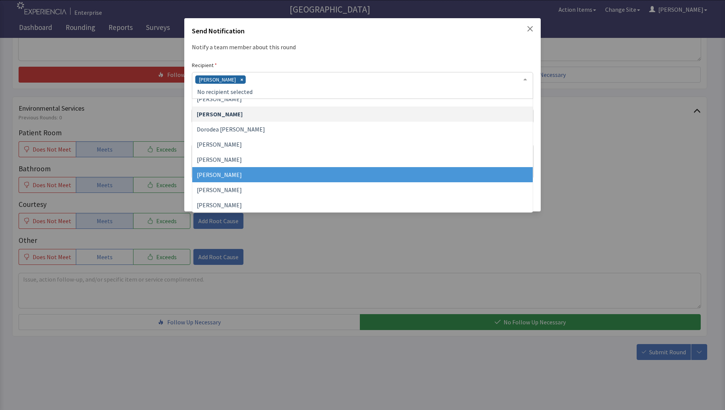
click at [237, 177] on span "Jacquelyn Bucci" at bounding box center [219, 175] width 45 height 8
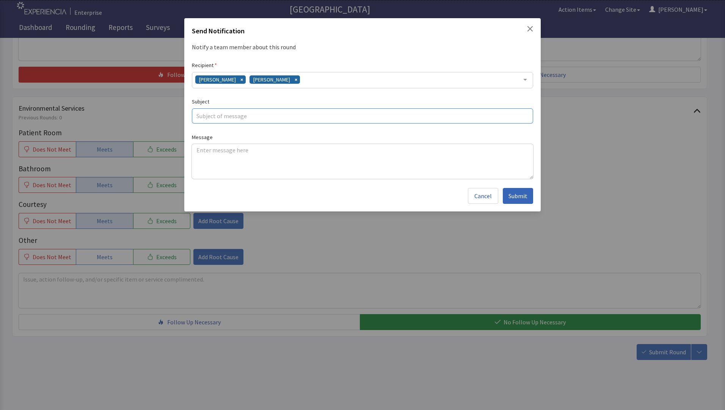
click at [200, 115] on input "text" at bounding box center [362, 115] width 341 height 15
type input "cold soup"
click at [204, 154] on textarea at bounding box center [362, 161] width 341 height 35
paste textarea "chicken soup was cold no taste"
type textarea "chicken soup was cold no taste"
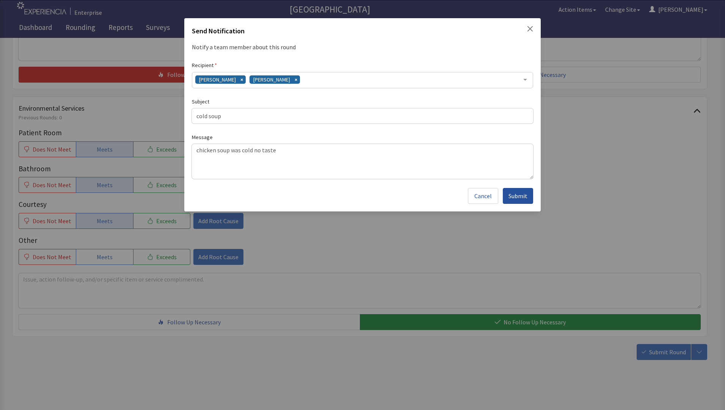
click at [515, 195] on span "Submit" at bounding box center [517, 195] width 19 height 9
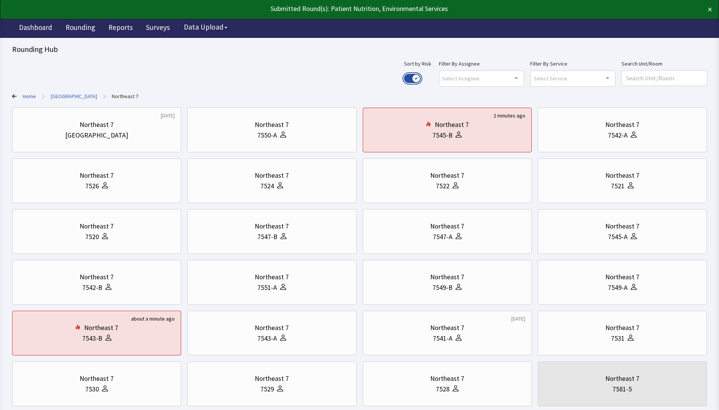
click at [421, 80] on button "Use setting" at bounding box center [412, 78] width 17 height 9
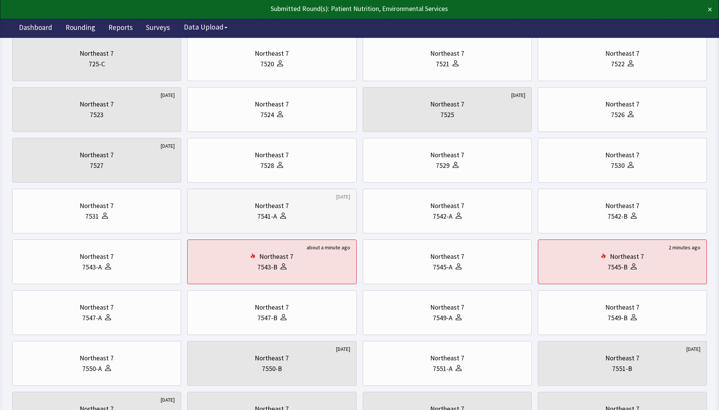
scroll to position [76, 0]
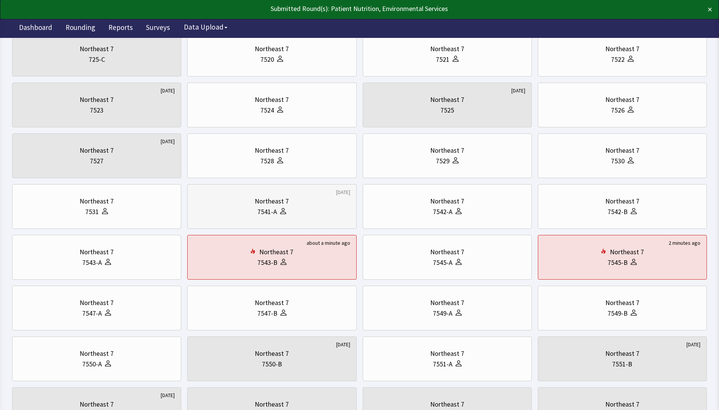
click at [250, 205] on div "Northeast 7" at bounding box center [272, 201] width 156 height 11
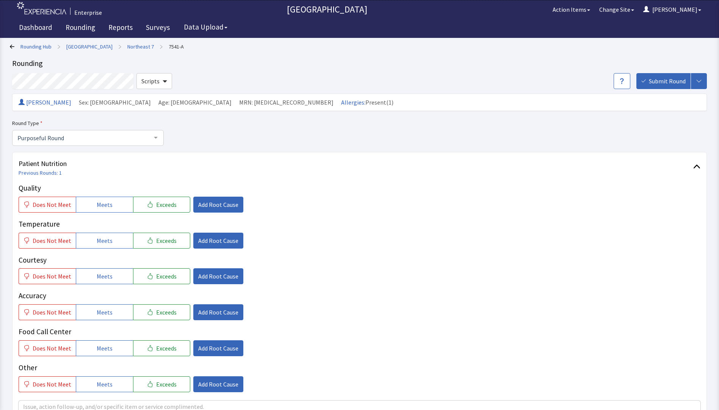
scroll to position [114, 0]
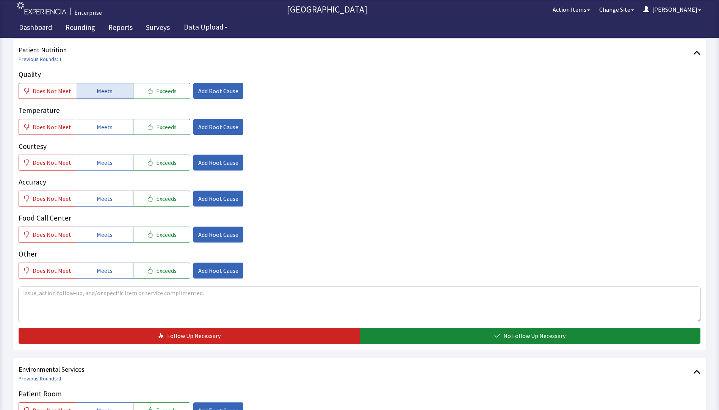
click at [108, 92] on span "Meets" at bounding box center [105, 90] width 16 height 9
drag, startPoint x: 105, startPoint y: 126, endPoint x: 105, endPoint y: 148, distance: 22.4
click at [105, 127] on span "Meets" at bounding box center [105, 126] width 16 height 9
drag, startPoint x: 103, startPoint y: 160, endPoint x: 103, endPoint y: 164, distance: 4.2
click at [103, 162] on span "Meets" at bounding box center [105, 162] width 16 height 9
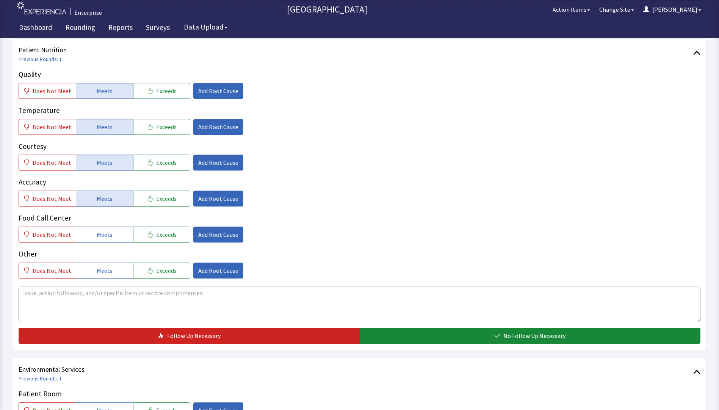
click at [102, 204] on button "Meets" at bounding box center [104, 199] width 57 height 16
click at [104, 230] on button "Meets" at bounding box center [104, 235] width 57 height 16
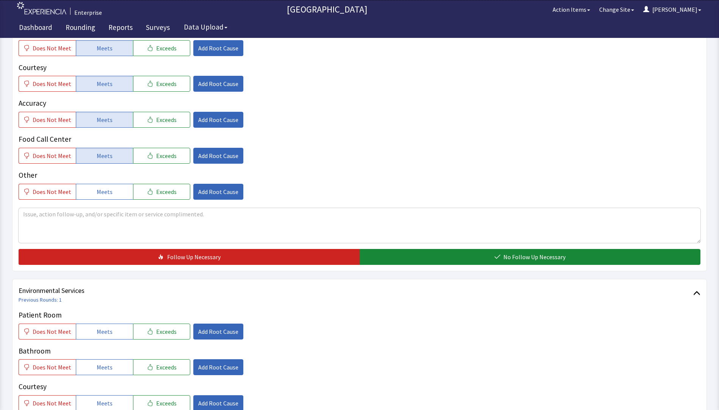
scroll to position [265, 0]
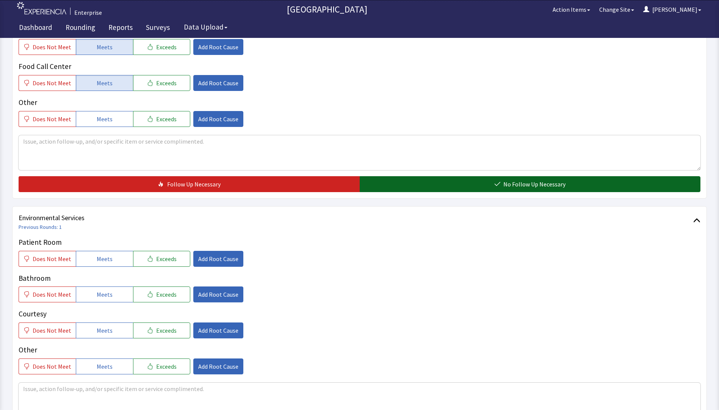
click at [397, 189] on button "No Follow Up Necessary" at bounding box center [530, 184] width 341 height 16
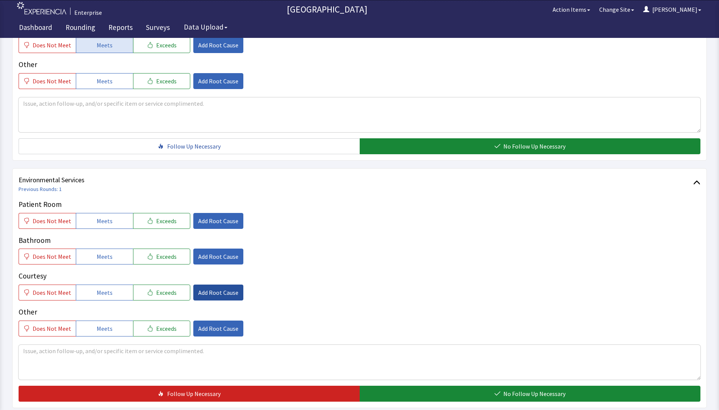
scroll to position [375, 0]
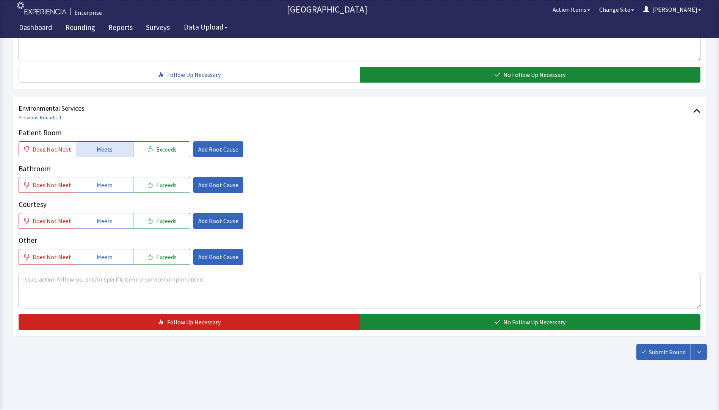
click at [109, 149] on span "Meets" at bounding box center [105, 149] width 16 height 9
drag, startPoint x: 100, startPoint y: 183, endPoint x: 100, endPoint y: 213, distance: 29.6
click at [100, 186] on span "Meets" at bounding box center [105, 184] width 16 height 9
drag, startPoint x: 100, startPoint y: 216, endPoint x: 129, endPoint y: 226, distance: 29.9
click at [105, 218] on button "Meets" at bounding box center [104, 221] width 57 height 16
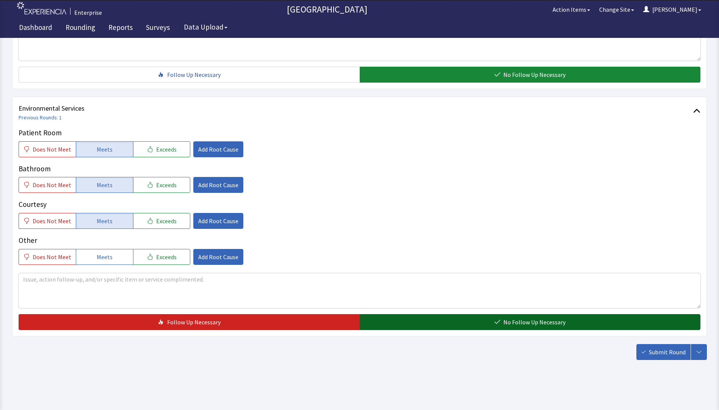
drag, startPoint x: 388, startPoint y: 322, endPoint x: 436, endPoint y: 324, distance: 47.8
click at [397, 323] on button "No Follow Up Necessary" at bounding box center [530, 322] width 341 height 16
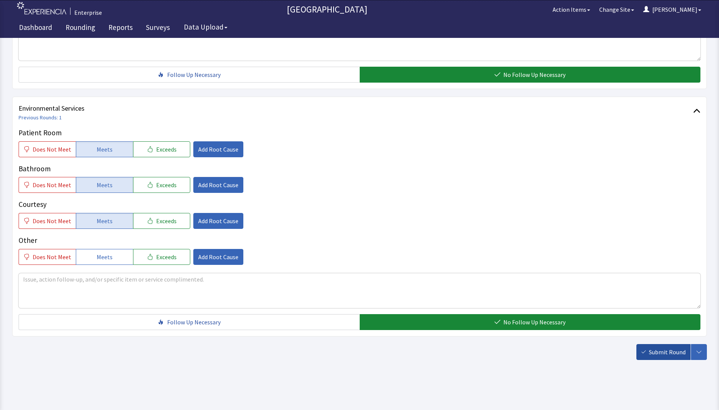
click at [659, 355] on span "Submit Round" at bounding box center [667, 352] width 37 height 9
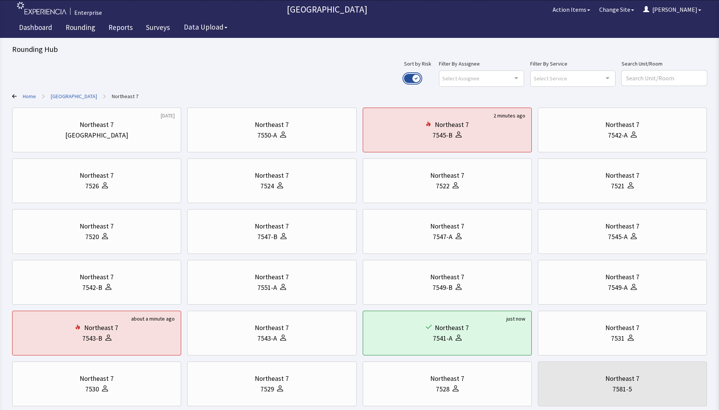
click at [421, 76] on button "Use setting" at bounding box center [412, 78] width 17 height 9
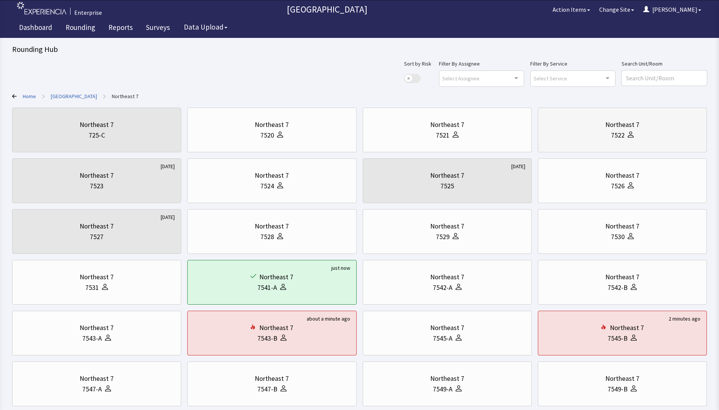
click at [606, 134] on div "7522" at bounding box center [623, 135] width 156 height 11
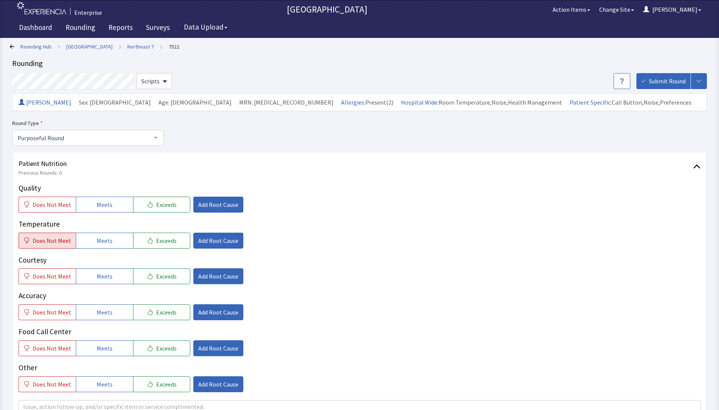
drag, startPoint x: 53, startPoint y: 239, endPoint x: 53, endPoint y: 233, distance: 5.7
click at [53, 239] on span "Does Not Meet" at bounding box center [52, 240] width 39 height 9
click at [102, 204] on span "Meets" at bounding box center [105, 204] width 16 height 9
drag, startPoint x: 100, startPoint y: 274, endPoint x: 103, endPoint y: 291, distance: 17.3
click at [100, 276] on span "Meets" at bounding box center [105, 276] width 16 height 9
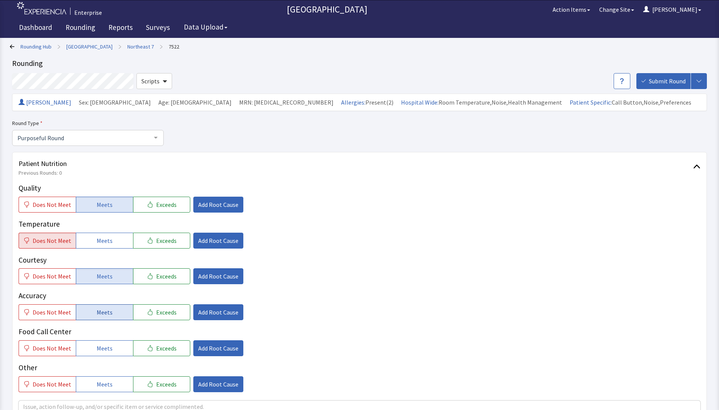
click at [106, 312] on span "Meets" at bounding box center [105, 312] width 16 height 9
click at [100, 344] on span "Meets" at bounding box center [105, 348] width 16 height 9
click at [211, 239] on span "Add Root Cause" at bounding box center [218, 240] width 40 height 9
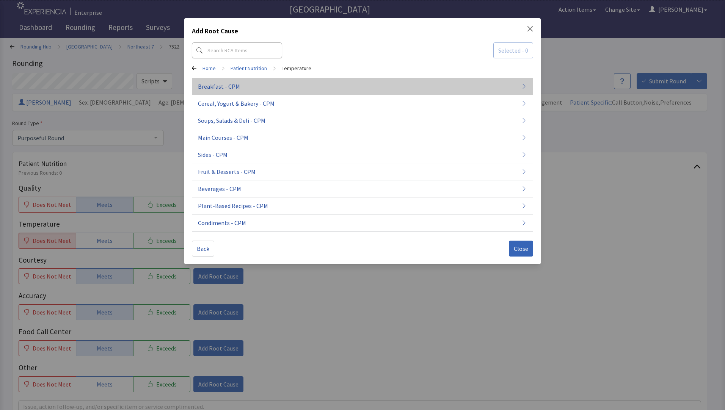
click at [280, 112] on button "Breakfast - CPM" at bounding box center [362, 120] width 341 height 17
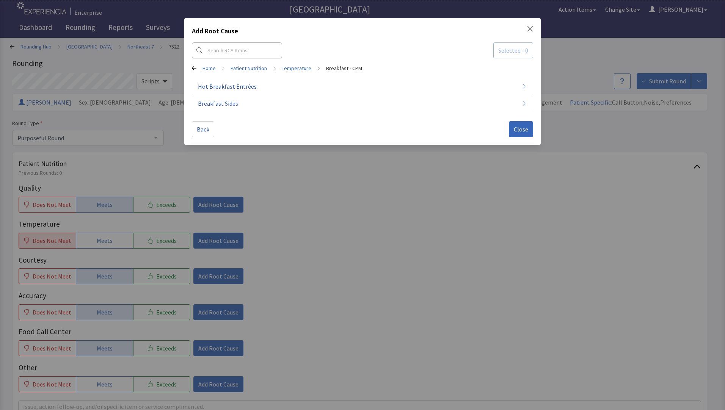
click at [280, 86] on button "Hot Breakfast Entrées" at bounding box center [362, 86] width 341 height 17
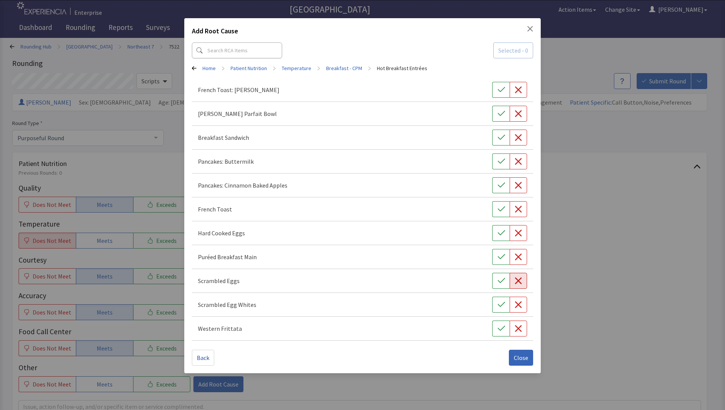
drag, startPoint x: 517, startPoint y: 280, endPoint x: 518, endPoint y: 285, distance: 5.0
click at [518, 280] on icon "button" at bounding box center [519, 281] width 8 height 8
click at [515, 361] on span "Close" at bounding box center [521, 357] width 14 height 9
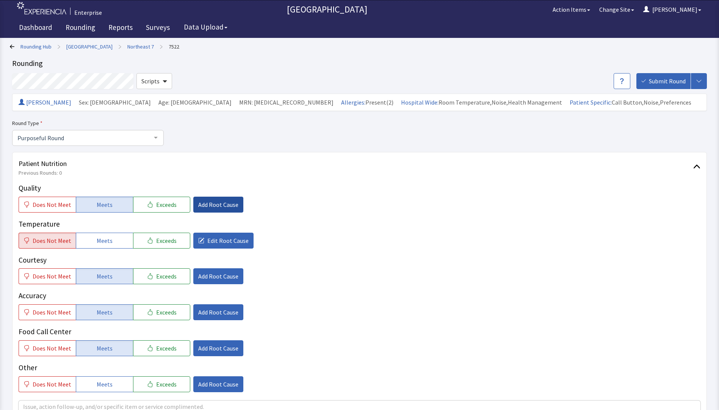
click at [210, 201] on span "Add Root Cause" at bounding box center [218, 204] width 40 height 9
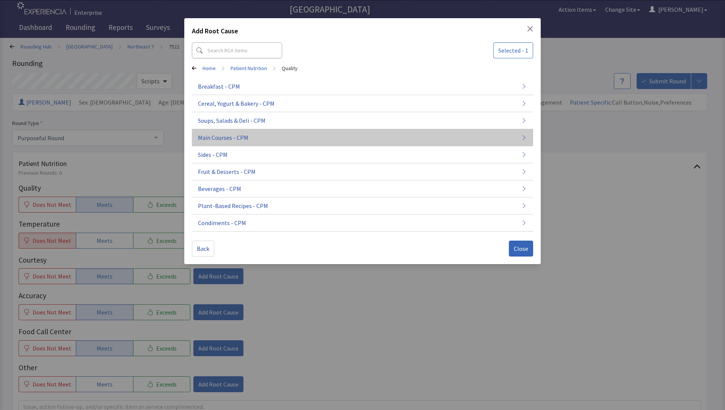
click at [226, 140] on span "Main Courses - CPM" at bounding box center [223, 137] width 50 height 9
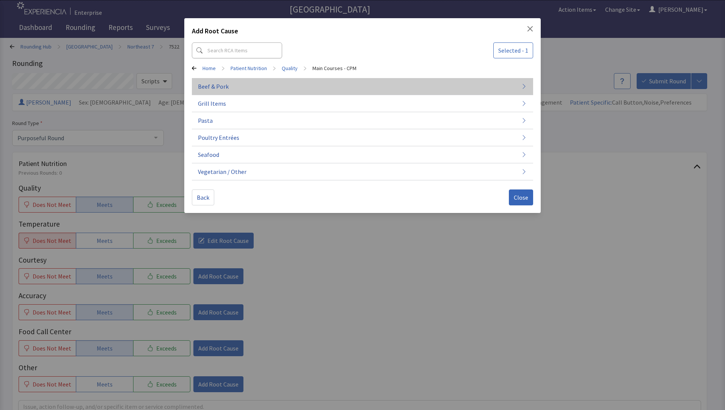
click at [237, 112] on button "Beef & Pork" at bounding box center [362, 120] width 341 height 17
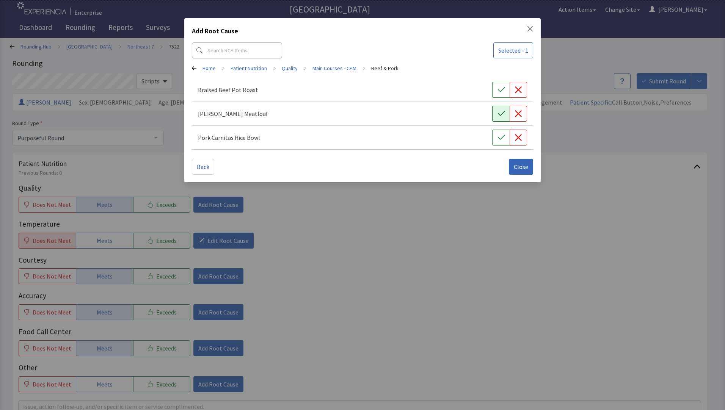
drag, startPoint x: 499, startPoint y: 113, endPoint x: 506, endPoint y: 143, distance: 31.2
click at [499, 113] on icon "button" at bounding box center [502, 114] width 8 height 8
click at [519, 165] on span "Close" at bounding box center [521, 166] width 14 height 9
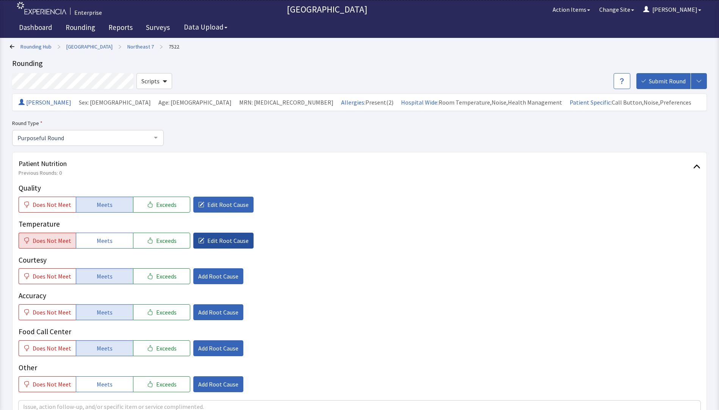
click at [209, 238] on span "Edit Root Cause" at bounding box center [227, 240] width 41 height 9
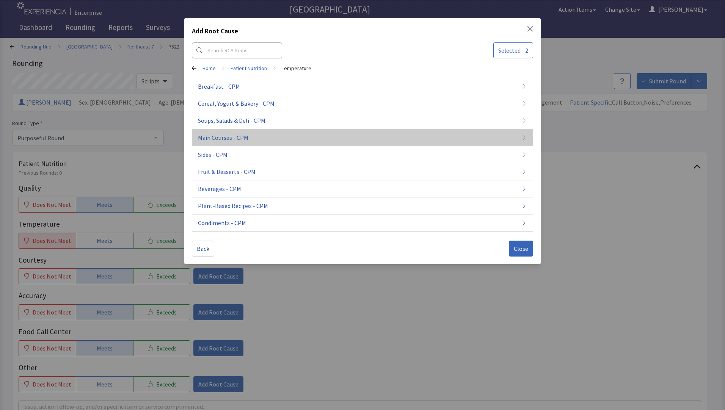
click at [224, 138] on span "Main Courses - CPM" at bounding box center [223, 137] width 50 height 9
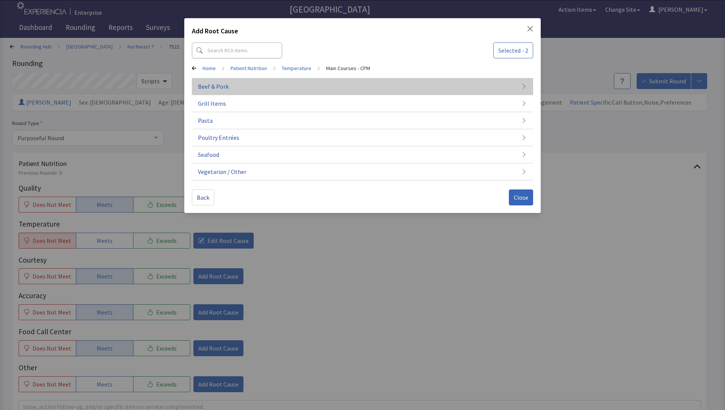
click at [254, 112] on button "Beef & Pork" at bounding box center [362, 120] width 341 height 17
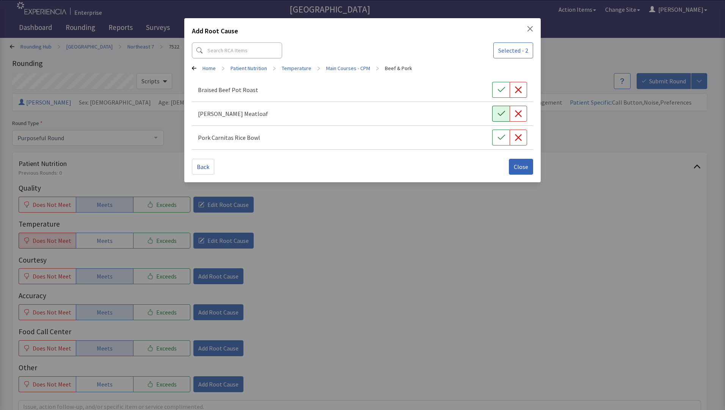
click at [498, 114] on icon "button" at bounding box center [502, 114] width 8 height 8
click at [514, 169] on button "Close" at bounding box center [521, 167] width 24 height 16
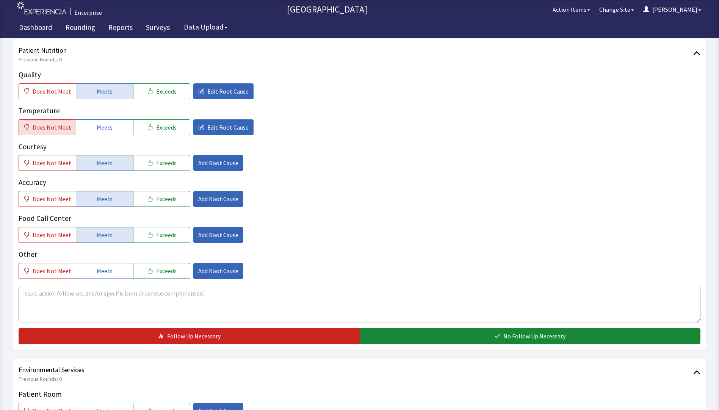
scroll to position [114, 0]
click at [47, 295] on textarea at bounding box center [360, 304] width 682 height 35
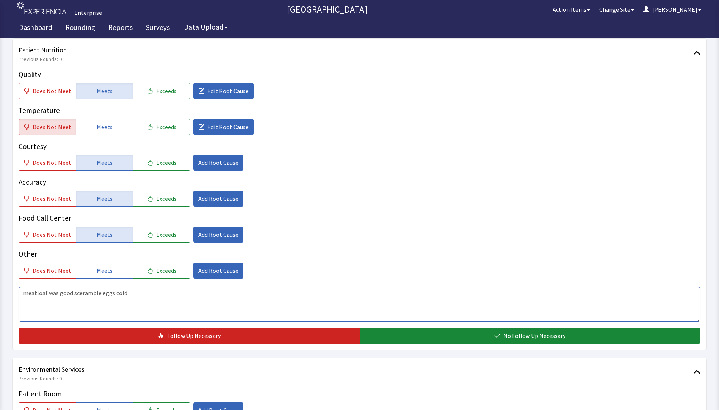
click at [81, 293] on textarea "meatloaf was good sceramble eggs cold" at bounding box center [360, 304] width 682 height 35
click at [130, 292] on textarea "meatloaf was good scramble eggs cold" at bounding box center [360, 304] width 682 height 35
click at [150, 306] on textarea "meatloaf was good scramble eggs cold, they did sit for a few minutes when docto…" at bounding box center [360, 304] width 682 height 35
click at [253, 307] on textarea "meatloaf was good scramble eggs cold, they did sit for a few minutes when docto…" at bounding box center [360, 304] width 682 height 35
drag, startPoint x: 25, startPoint y: 293, endPoint x: 345, endPoint y: 293, distance: 320.0
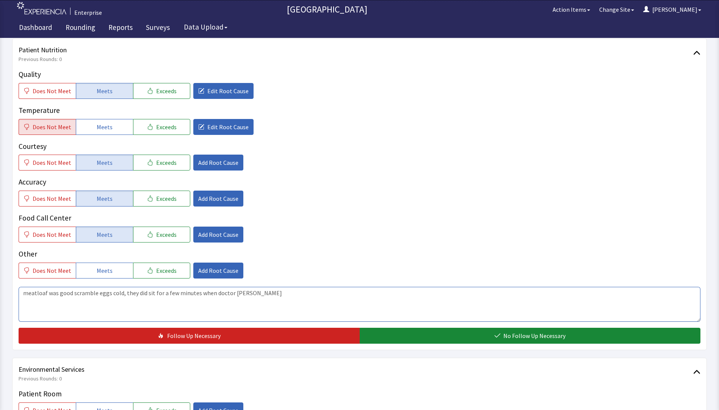
click at [345, 293] on textarea "meatloaf was good scramble eggs cold, they did sit for a few minutes when docto…" at bounding box center [360, 304] width 682 height 35
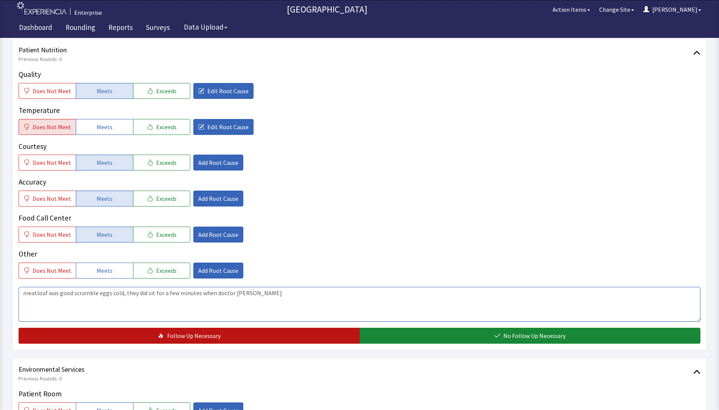
type textarea "meatloaf was good scramble eggs cold, they did sit for a few minutes when docto…"
click at [299, 331] on button "Follow Up Necessary" at bounding box center [189, 336] width 341 height 16
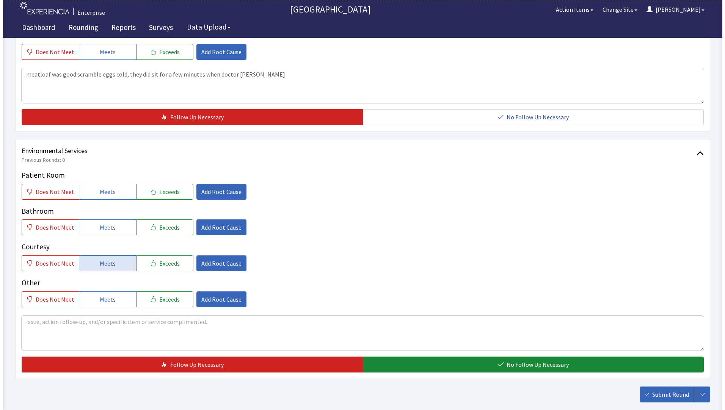
scroll to position [341, 0]
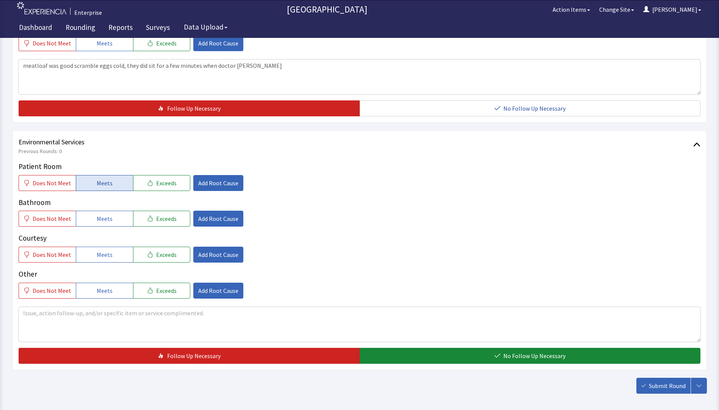
click at [100, 184] on span "Meets" at bounding box center [105, 183] width 16 height 9
drag, startPoint x: 108, startPoint y: 220, endPoint x: 113, endPoint y: 245, distance: 26.4
click at [108, 224] on button "Meets" at bounding box center [104, 219] width 57 height 16
drag, startPoint x: 115, startPoint y: 258, endPoint x: 289, endPoint y: 317, distance: 183.9
click at [115, 260] on button "Meets" at bounding box center [104, 255] width 57 height 16
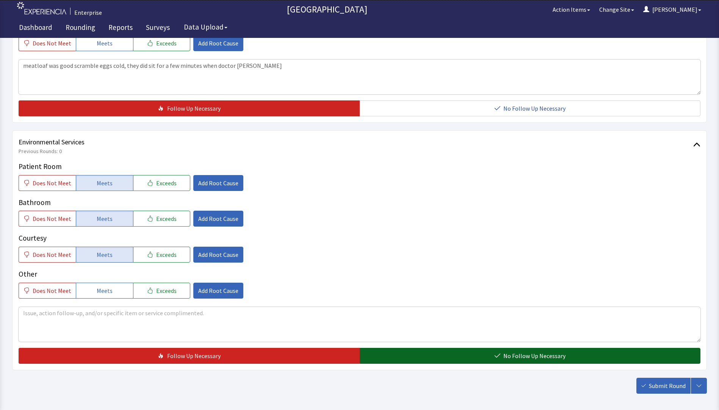
click at [393, 357] on button "No Follow Up Necessary" at bounding box center [530, 356] width 341 height 16
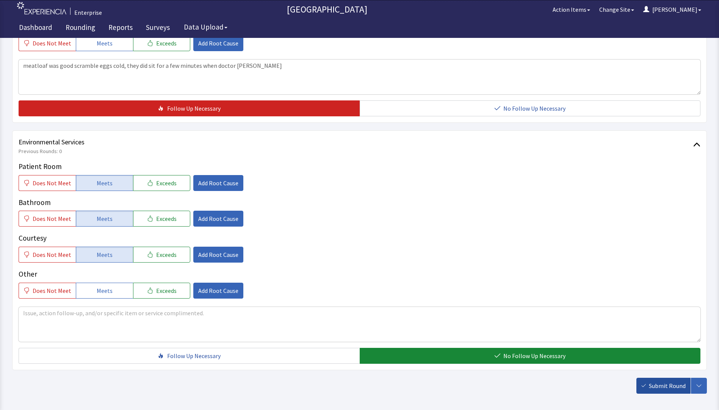
click at [657, 388] on span "Submit Round" at bounding box center [667, 385] width 37 height 9
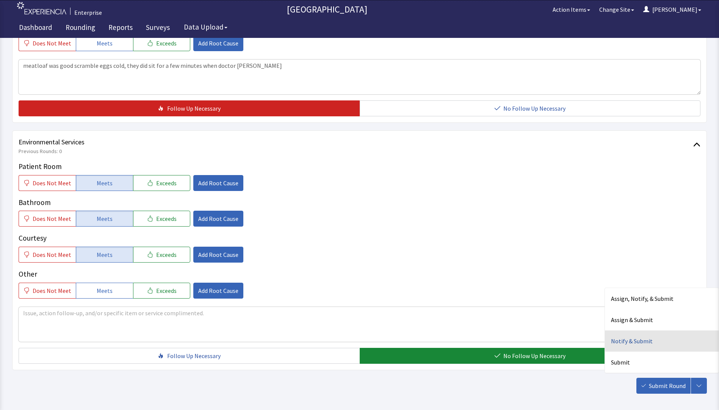
click at [632, 339] on div "Notify & Submit" at bounding box center [662, 341] width 114 height 21
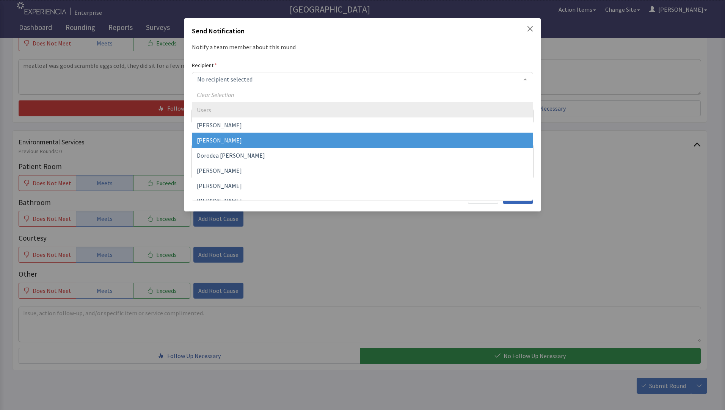
click at [231, 136] on span "David Garcia" at bounding box center [362, 140] width 341 height 15
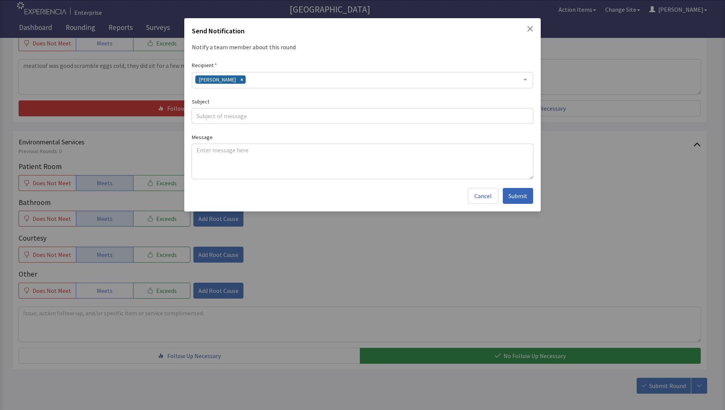
click at [243, 86] on div "David Garcia" at bounding box center [362, 80] width 341 height 16
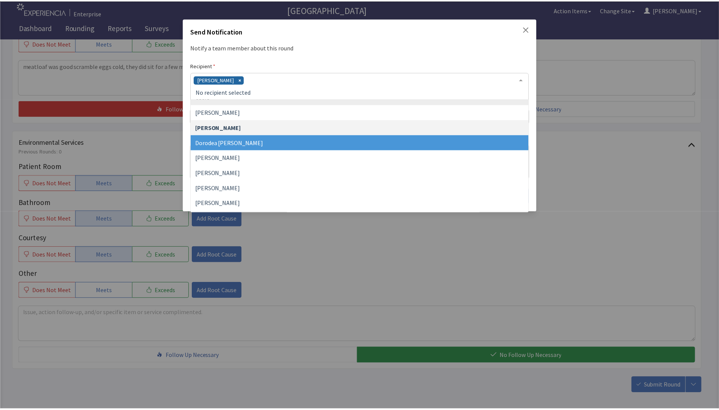
scroll to position [38, 0]
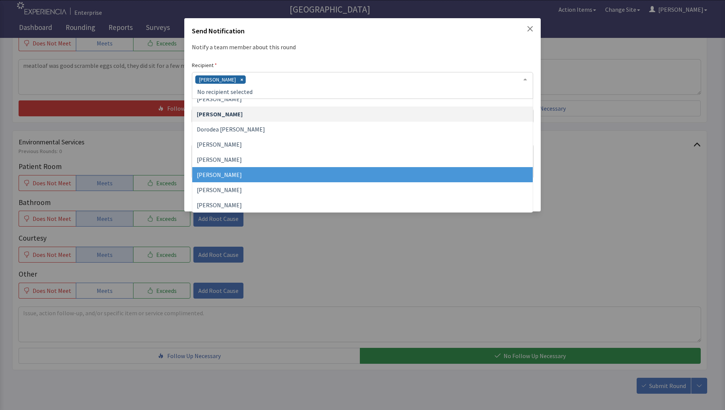
click at [236, 176] on span "Jacquelyn Bucci" at bounding box center [219, 175] width 45 height 8
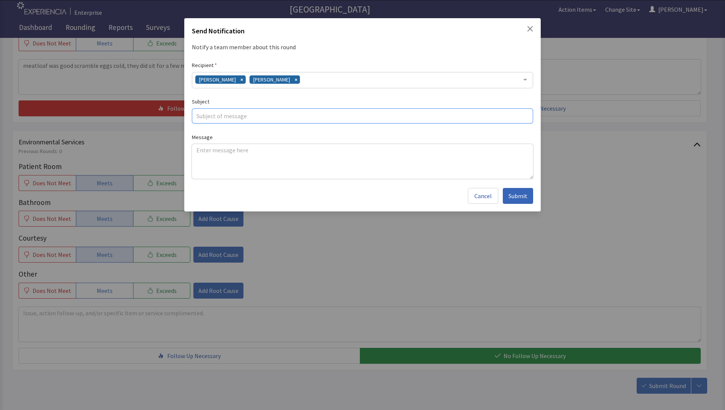
click at [213, 116] on input "text" at bounding box center [362, 115] width 341 height 15
type input "cold food"
click at [198, 153] on textarea at bounding box center [362, 161] width 341 height 35
paste textarea "meatloaf was good scramble eggs cold, they did sit for a few minutes when docto…"
type textarea "meatloaf was good scramble eggs cold, they did sit for a few minutes when docto…"
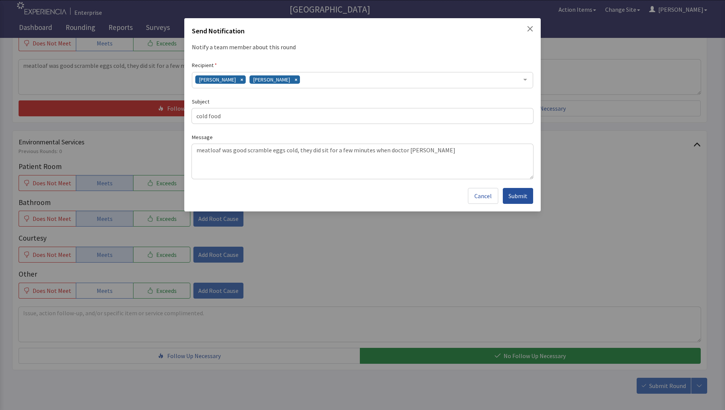
click at [521, 198] on span "Submit" at bounding box center [517, 195] width 19 height 9
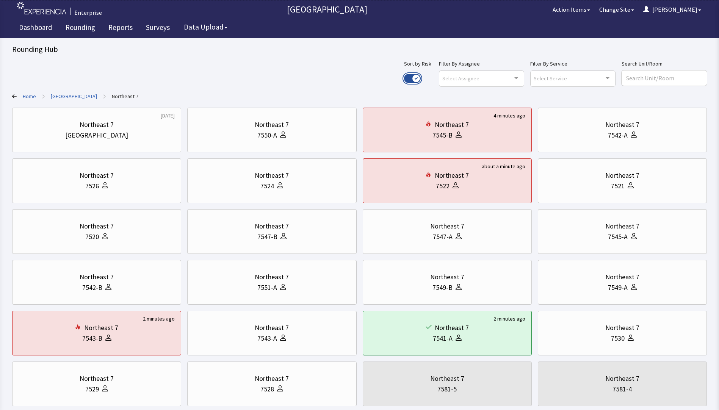
click at [421, 78] on button "Use setting" at bounding box center [412, 78] width 17 height 9
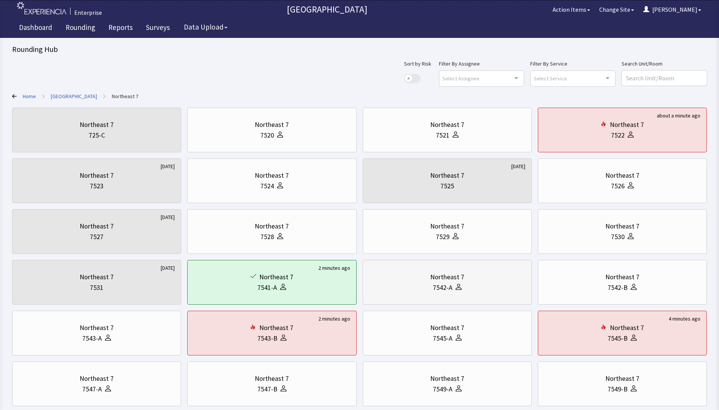
click at [449, 282] on div "Northeast 7" at bounding box center [447, 277] width 34 height 11
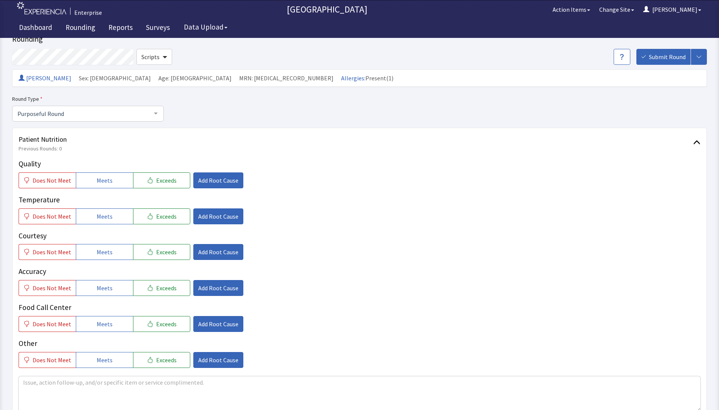
scroll to position [38, 0]
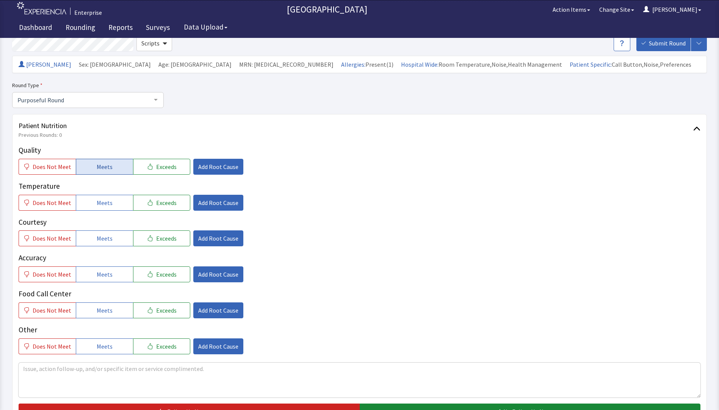
click at [113, 168] on button "Meets" at bounding box center [104, 167] width 57 height 16
drag, startPoint x: 109, startPoint y: 204, endPoint x: 104, endPoint y: 228, distance: 24.8
click at [109, 205] on button "Meets" at bounding box center [104, 203] width 57 height 16
drag, startPoint x: 102, startPoint y: 238, endPoint x: 104, endPoint y: 263, distance: 25.1
click at [102, 238] on span "Meets" at bounding box center [105, 238] width 16 height 9
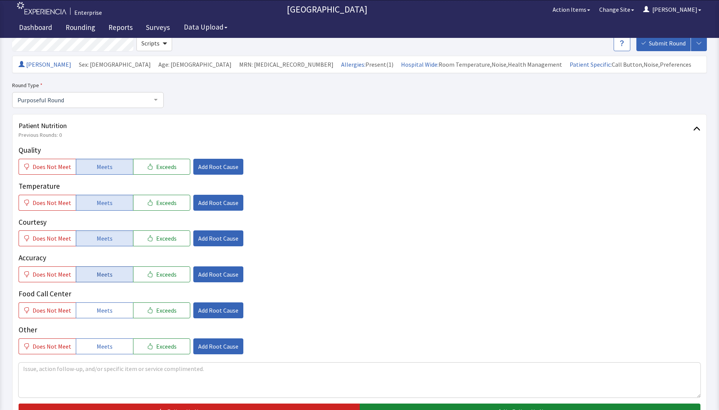
drag, startPoint x: 105, startPoint y: 273, endPoint x: 110, endPoint y: 272, distance: 4.7
click at [106, 273] on span "Meets" at bounding box center [105, 274] width 16 height 9
click at [208, 169] on span "Add Root Cause" at bounding box center [218, 166] width 40 height 9
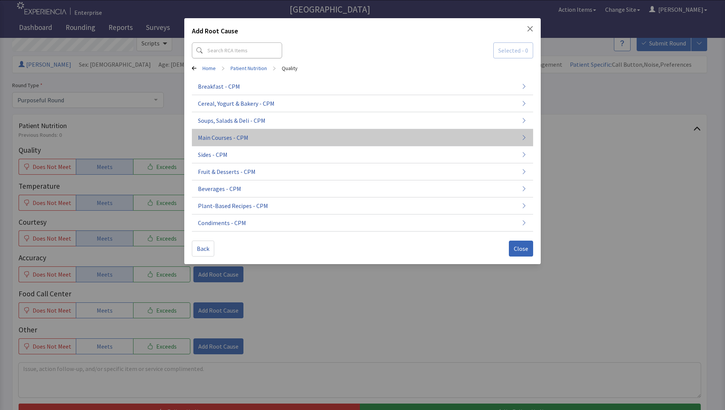
click at [233, 139] on span "Main Courses - CPM" at bounding box center [223, 137] width 50 height 9
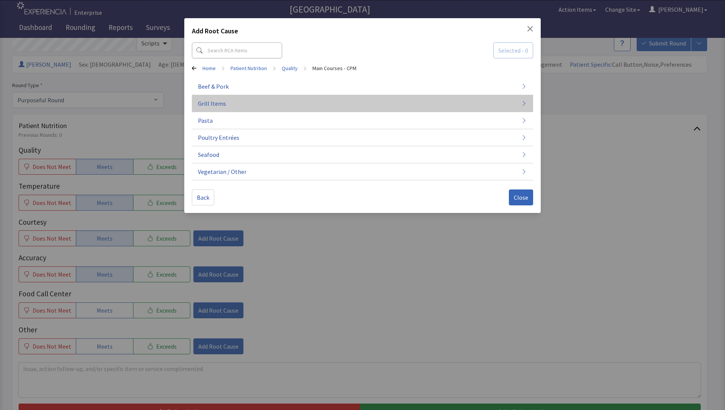
click at [229, 163] on button "Grill Items" at bounding box center [362, 171] width 341 height 17
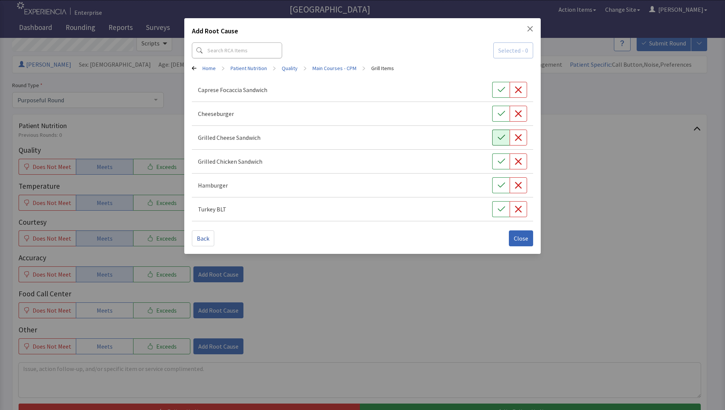
click at [504, 141] on icon "button" at bounding box center [502, 138] width 8 height 8
click at [519, 240] on span "Close" at bounding box center [521, 238] width 14 height 9
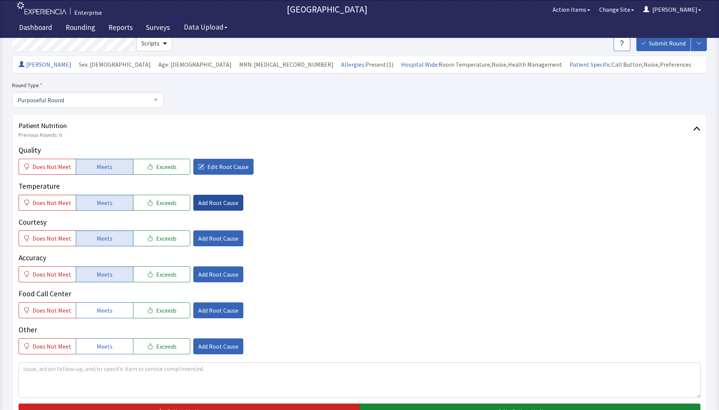
click at [200, 205] on span "Add Root Cause" at bounding box center [218, 202] width 40 height 9
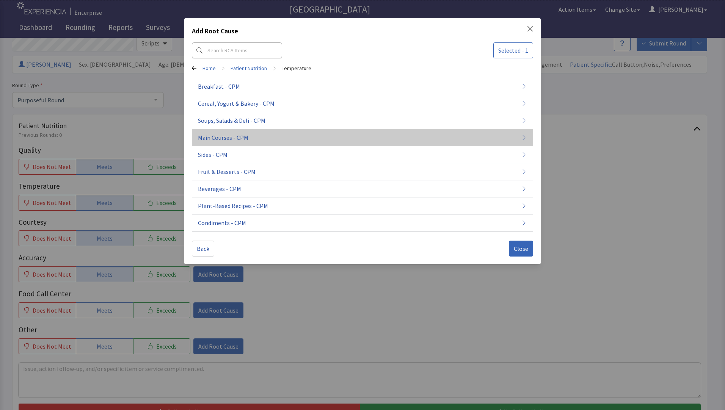
click at [228, 141] on span "Main Courses - CPM" at bounding box center [223, 137] width 50 height 9
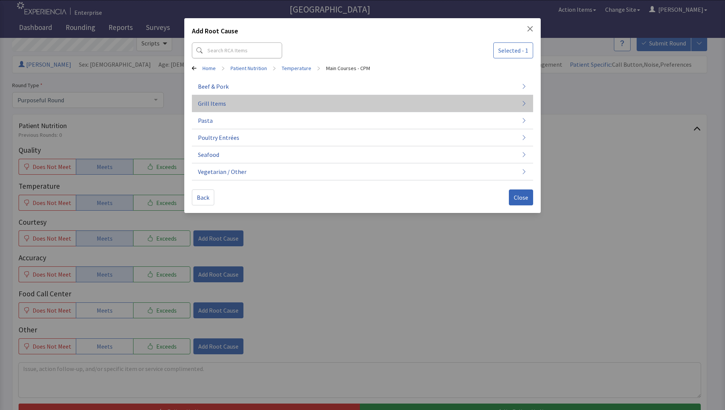
click at [248, 163] on button "Grill Items" at bounding box center [362, 171] width 341 height 17
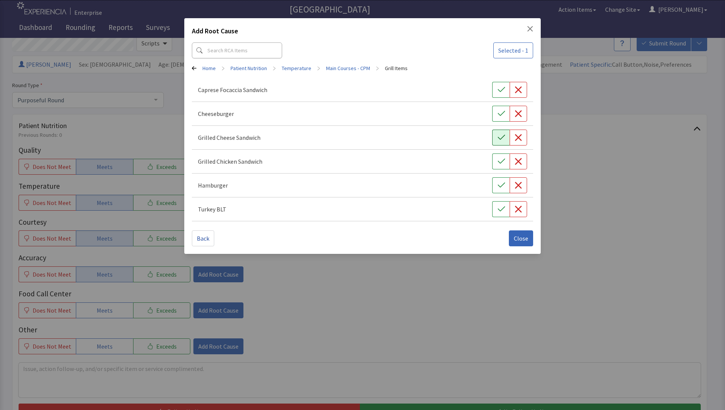
click at [497, 143] on button "button" at bounding box center [500, 138] width 17 height 16
click at [517, 242] on span "Close" at bounding box center [521, 238] width 14 height 9
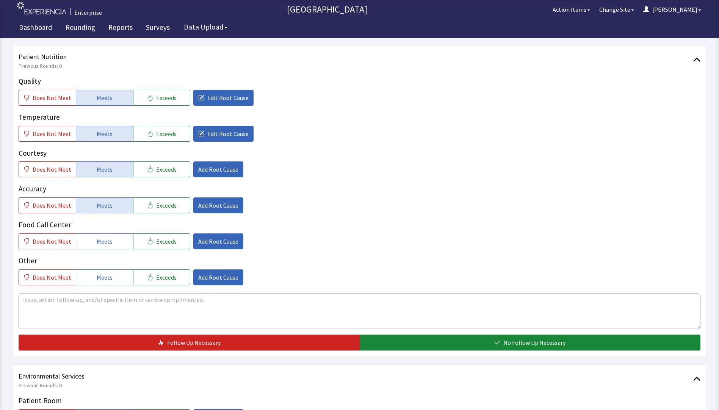
scroll to position [190, 0]
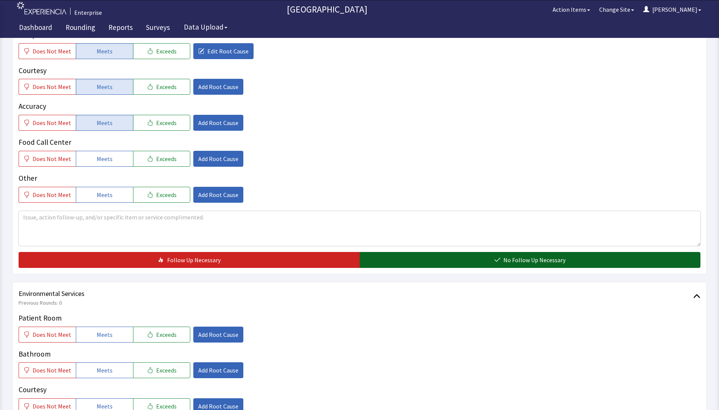
click at [405, 264] on button "No Follow Up Necessary" at bounding box center [530, 260] width 341 height 16
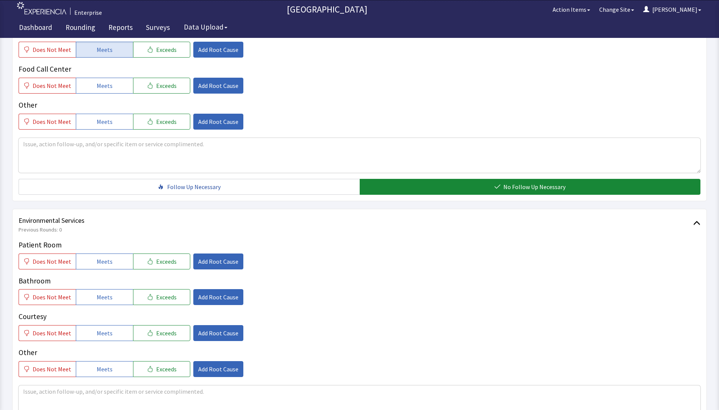
scroll to position [265, 0]
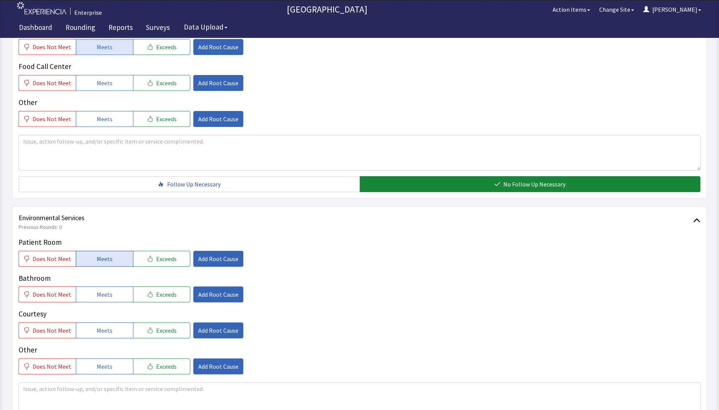
click at [107, 264] on button "Meets" at bounding box center [104, 259] width 57 height 16
click at [107, 300] on button "Meets" at bounding box center [104, 295] width 57 height 16
click at [108, 333] on span "Meets" at bounding box center [105, 330] width 16 height 9
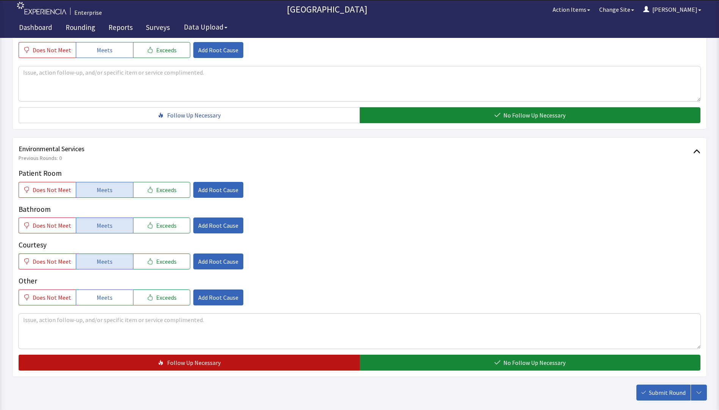
scroll to position [375, 0]
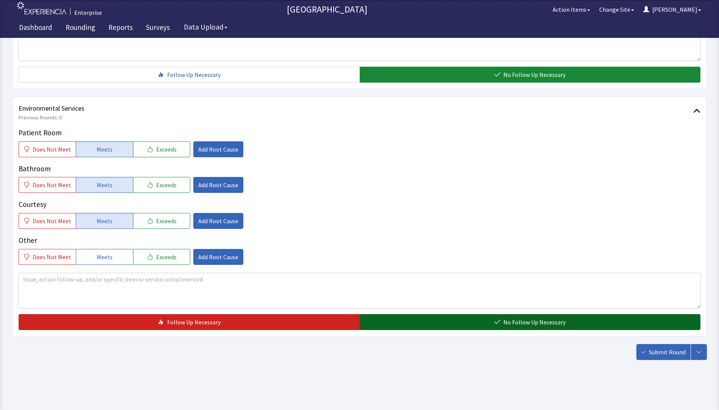
click at [380, 324] on button "No Follow Up Necessary" at bounding box center [530, 322] width 341 height 16
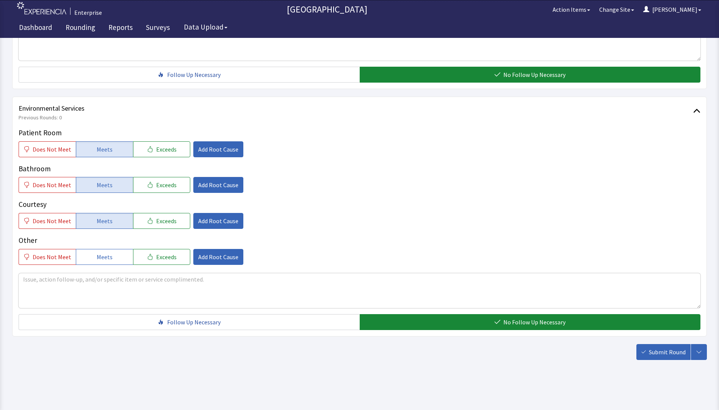
drag, startPoint x: 659, startPoint y: 355, endPoint x: 655, endPoint y: 355, distance: 3.8
click at [659, 355] on span "Submit Round" at bounding box center [667, 352] width 37 height 9
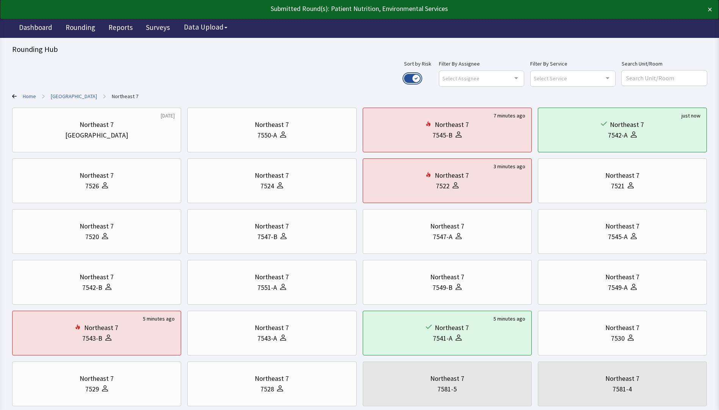
click at [421, 79] on button "Use setting" at bounding box center [412, 78] width 17 height 9
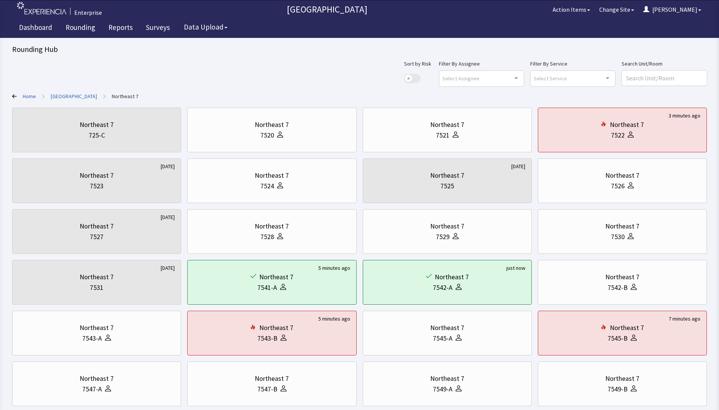
click at [70, 94] on link "[GEOGRAPHIC_DATA]" at bounding box center [74, 97] width 46 height 8
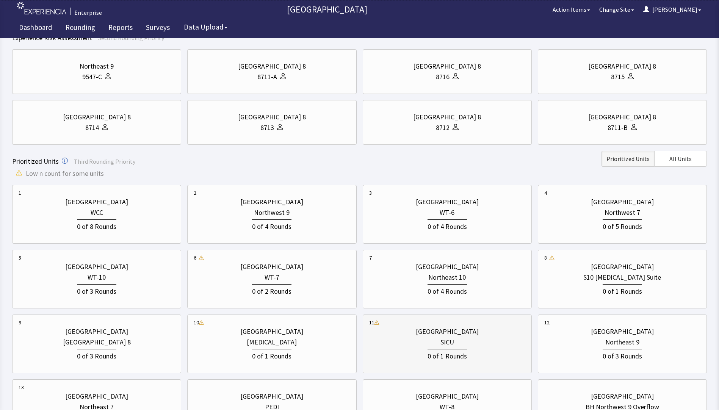
scroll to position [152, 0]
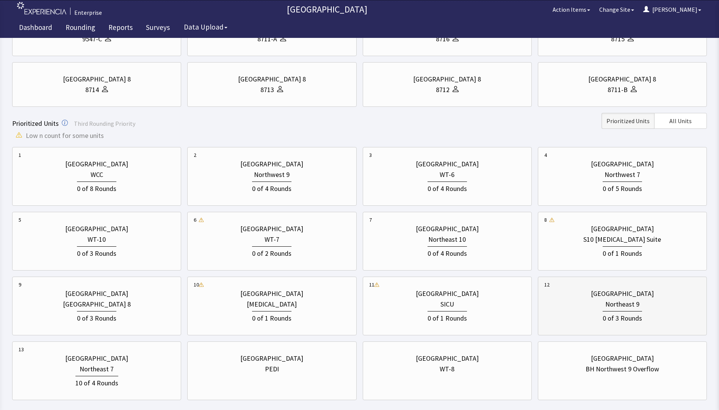
click at [585, 309] on div "Northeast 9" at bounding box center [623, 304] width 156 height 11
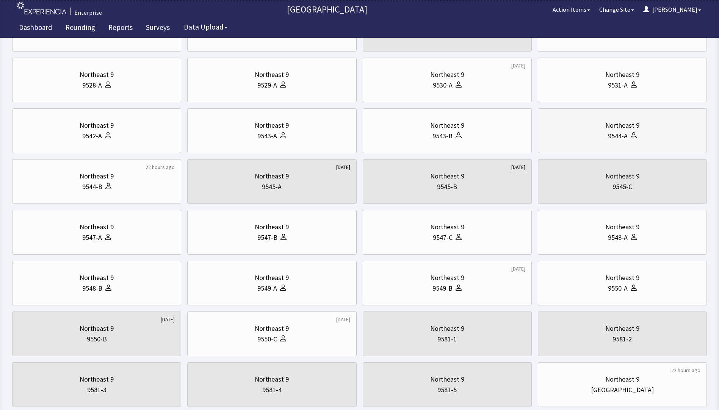
click at [599, 139] on div "9544-A" at bounding box center [623, 136] width 156 height 11
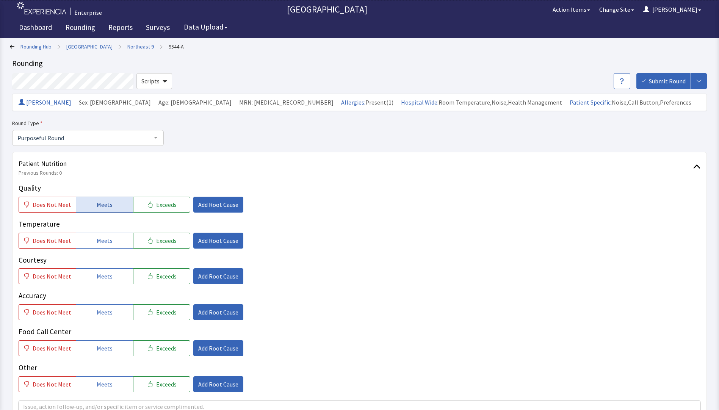
click at [104, 202] on span "Meets" at bounding box center [105, 204] width 16 height 9
drag, startPoint x: 102, startPoint y: 243, endPoint x: 104, endPoint y: 268, distance: 24.4
click at [102, 244] on span "Meets" at bounding box center [105, 240] width 16 height 9
drag, startPoint x: 107, startPoint y: 278, endPoint x: 108, endPoint y: 296, distance: 17.5
click at [107, 281] on span "Meets" at bounding box center [105, 276] width 16 height 9
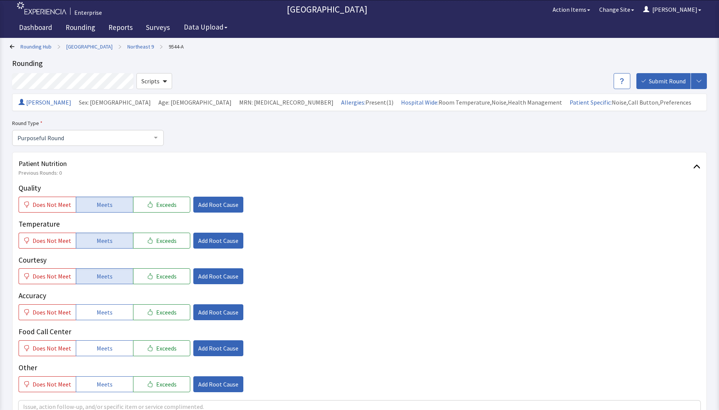
drag, startPoint x: 110, startPoint y: 317, endPoint x: 110, endPoint y: 323, distance: 6.5
click at [111, 318] on button "Meets" at bounding box center [104, 312] width 57 height 16
click at [53, 211] on button "Does Not Meet" at bounding box center [47, 205] width 57 height 16
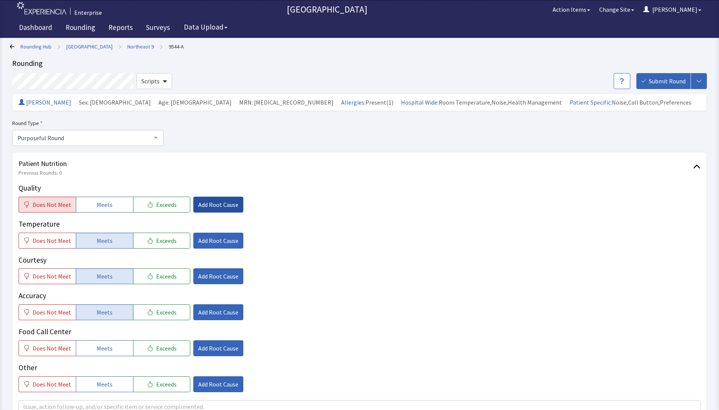
click at [220, 204] on span "Add Root Cause" at bounding box center [218, 204] width 40 height 9
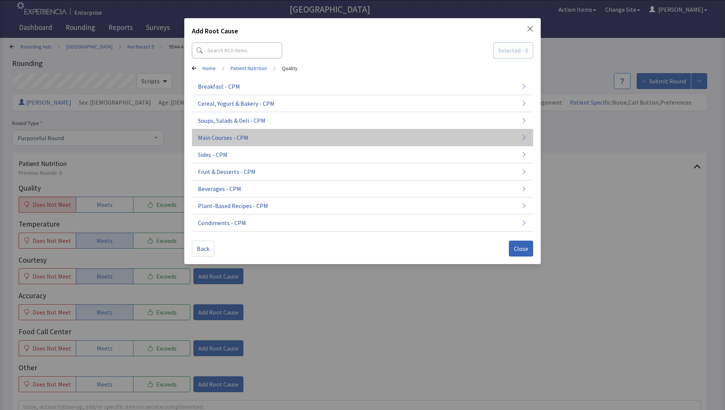
click at [227, 140] on span "Main Courses - CPM" at bounding box center [223, 137] width 50 height 9
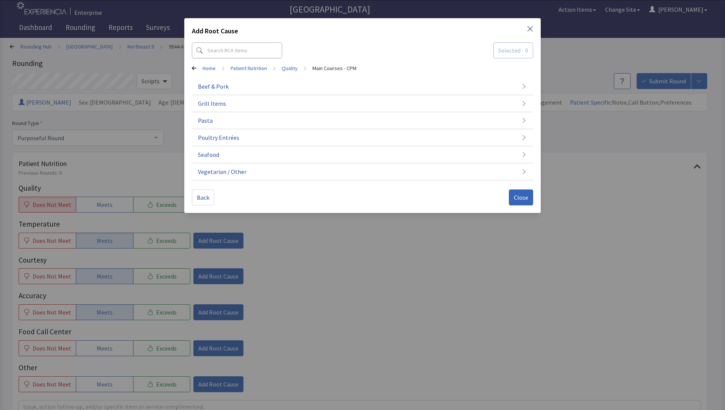
click at [227, 140] on span "Poultry Entrées" at bounding box center [218, 137] width 41 height 9
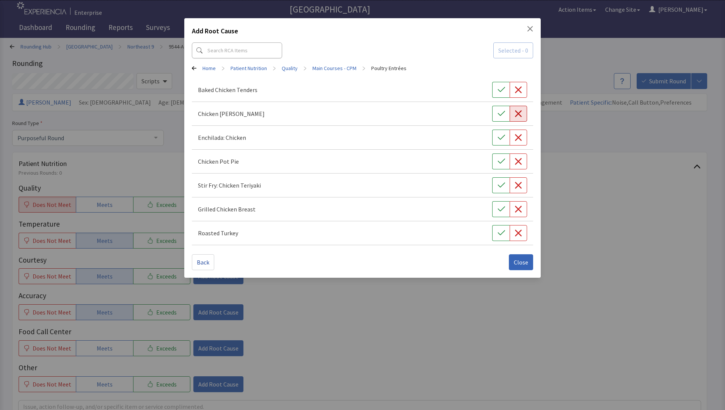
click at [515, 115] on icon "button" at bounding box center [519, 114] width 8 height 8
click at [504, 112] on icon "button" at bounding box center [501, 113] width 7 height 5
click at [516, 264] on span "Close" at bounding box center [521, 262] width 14 height 9
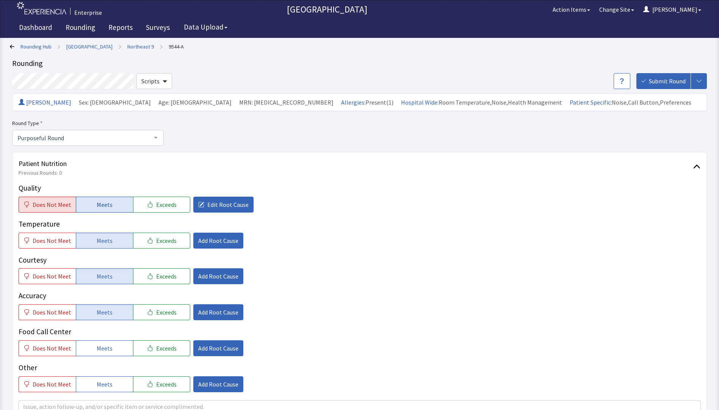
click at [103, 207] on span "Meets" at bounding box center [105, 204] width 16 height 9
click at [205, 242] on span "Add Root Cause" at bounding box center [218, 240] width 40 height 9
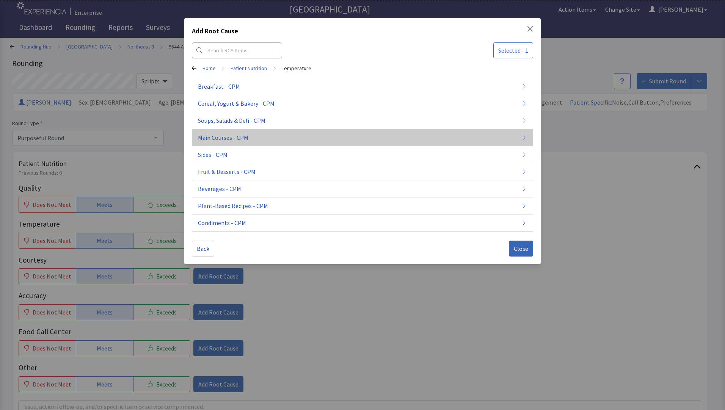
click at [236, 138] on span "Main Courses - CPM" at bounding box center [223, 137] width 50 height 9
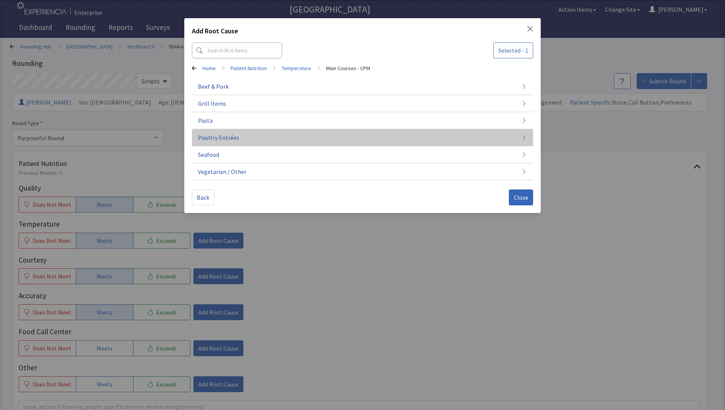
click at [343, 133] on button "Poultry Entrées" at bounding box center [362, 137] width 341 height 17
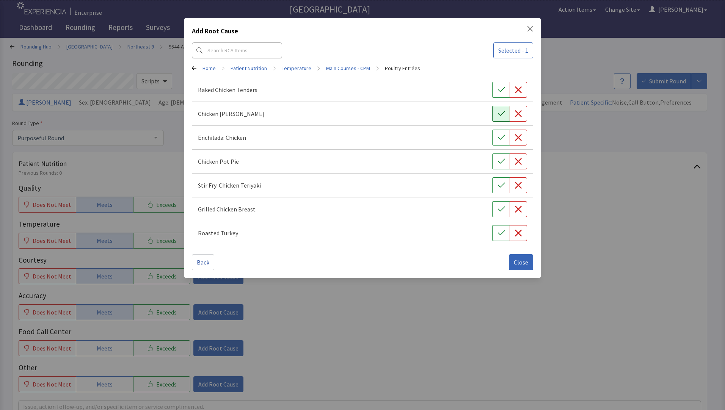
click at [503, 114] on icon "button" at bounding box center [502, 114] width 8 height 8
click at [519, 262] on span "Close" at bounding box center [521, 262] width 14 height 9
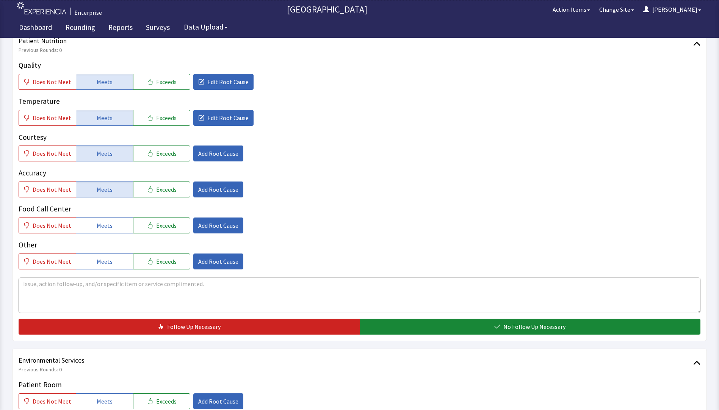
scroll to position [152, 0]
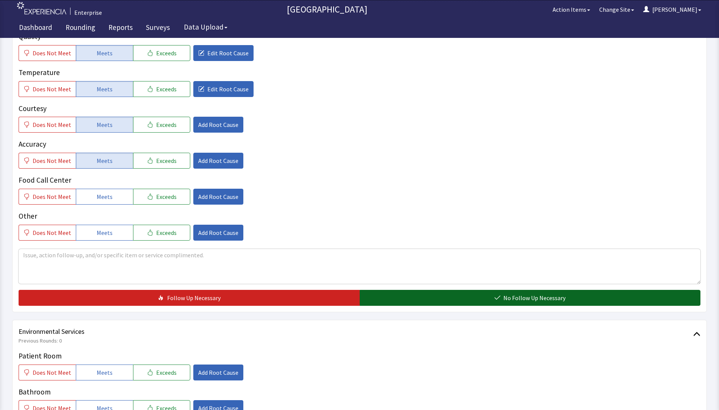
click at [380, 293] on button "No Follow Up Necessary" at bounding box center [530, 298] width 341 height 16
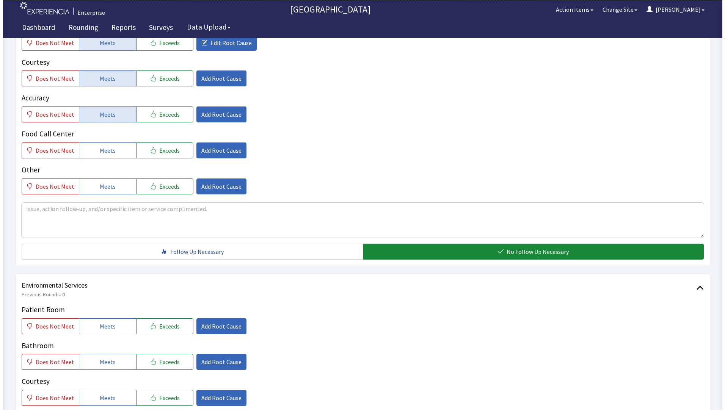
scroll to position [265, 0]
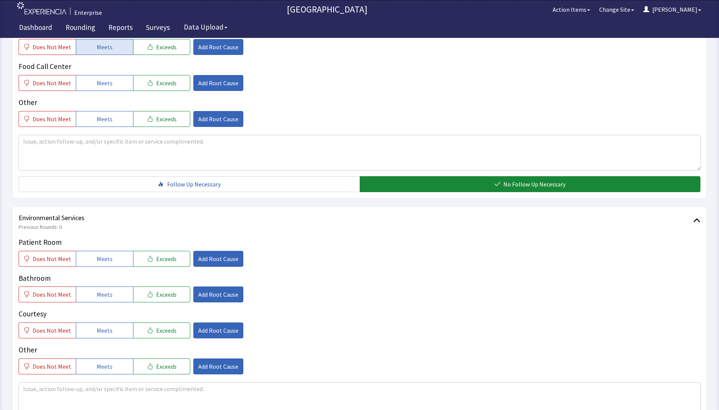
click at [92, 268] on div "Patient Room Does Not Meet Meets Exceeds Add Root Cause Bathroom Does Not Meet …" at bounding box center [360, 306] width 682 height 138
click at [100, 300] on button "Meets" at bounding box center [104, 295] width 57 height 16
click at [100, 261] on span "Meets" at bounding box center [105, 258] width 16 height 9
click at [115, 327] on button "Meets" at bounding box center [104, 331] width 57 height 16
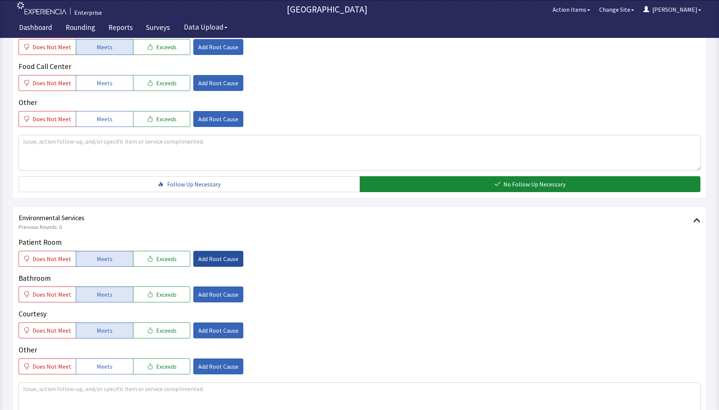
click at [220, 259] on span "Add Root Cause" at bounding box center [218, 258] width 40 height 9
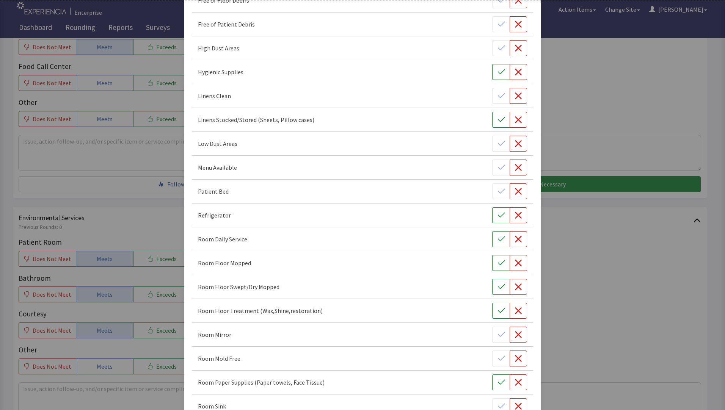
scroll to position [114, 0]
click at [493, 263] on button "button" at bounding box center [500, 263] width 17 height 16
click at [492, 239] on button "button" at bounding box center [500, 239] width 17 height 16
click at [498, 286] on icon "button" at bounding box center [502, 287] width 8 height 8
click at [516, 314] on button "button" at bounding box center [518, 311] width 17 height 16
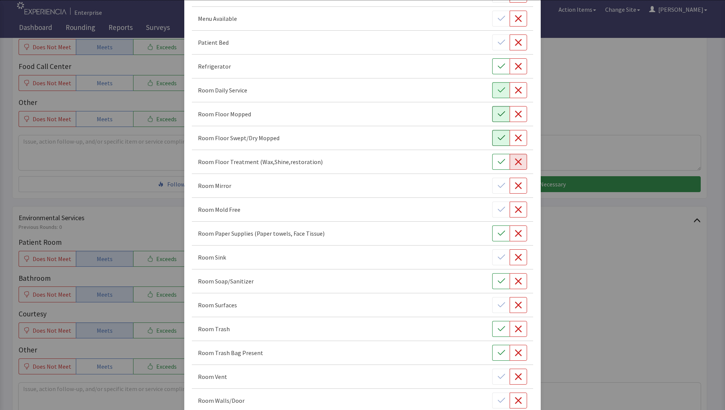
scroll to position [265, 0]
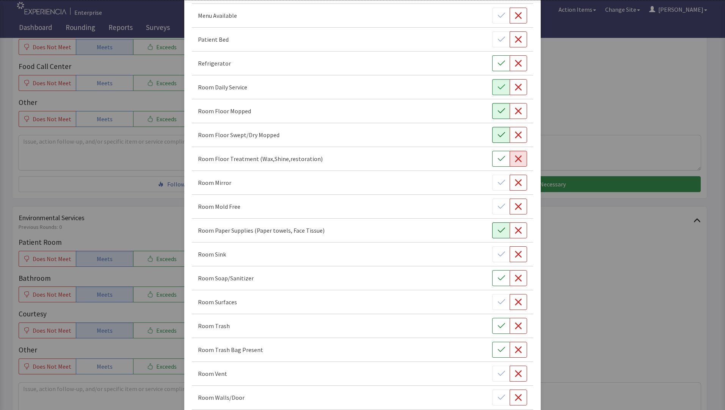
click at [498, 233] on icon "button" at bounding box center [502, 231] width 8 height 8
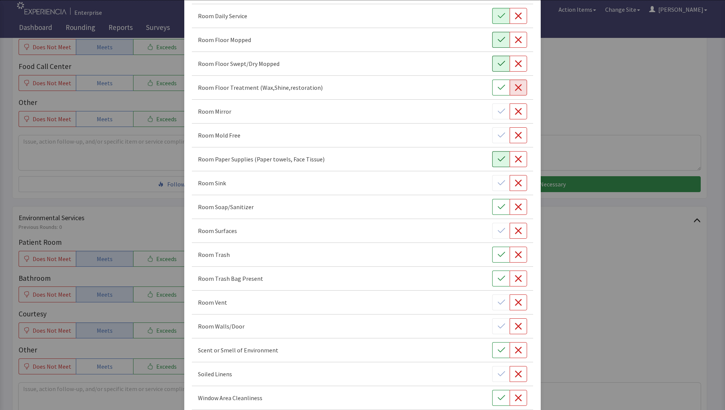
scroll to position [341, 0]
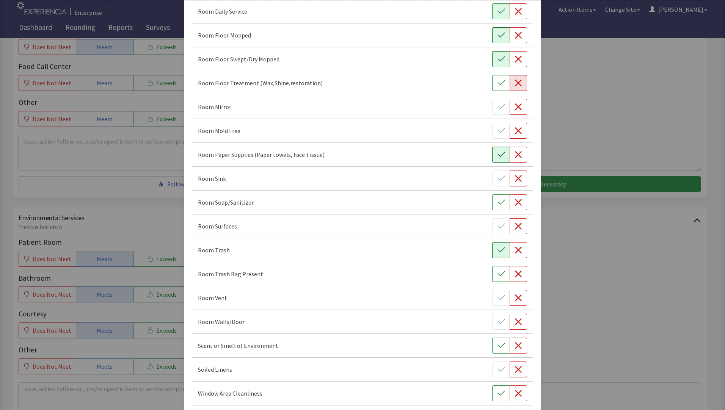
click at [498, 252] on icon "button" at bounding box center [502, 250] width 8 height 8
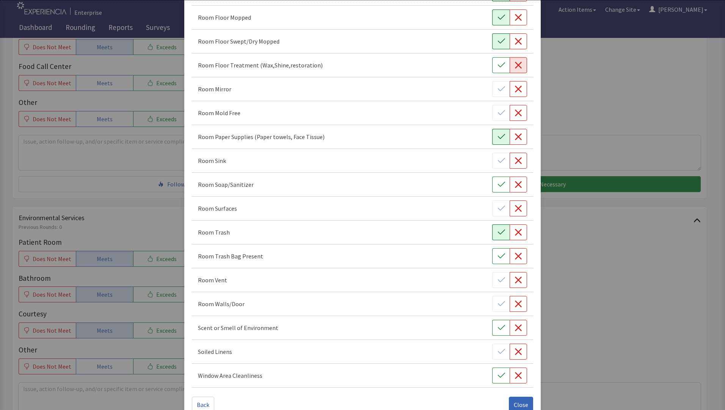
scroll to position [375, 0]
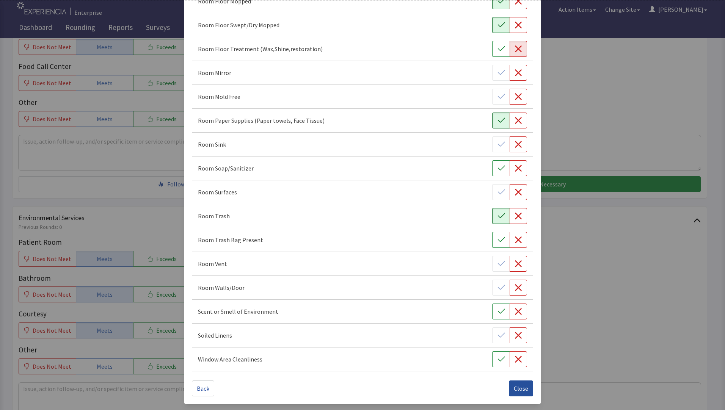
click at [515, 388] on span "Close" at bounding box center [521, 388] width 14 height 9
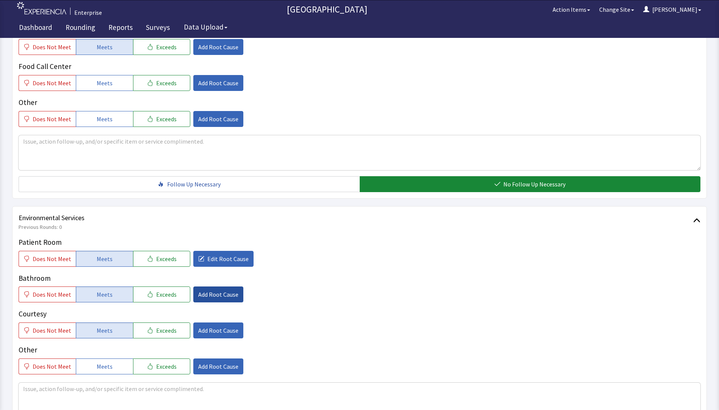
click at [206, 300] on button "Add Root Cause" at bounding box center [218, 295] width 50 height 16
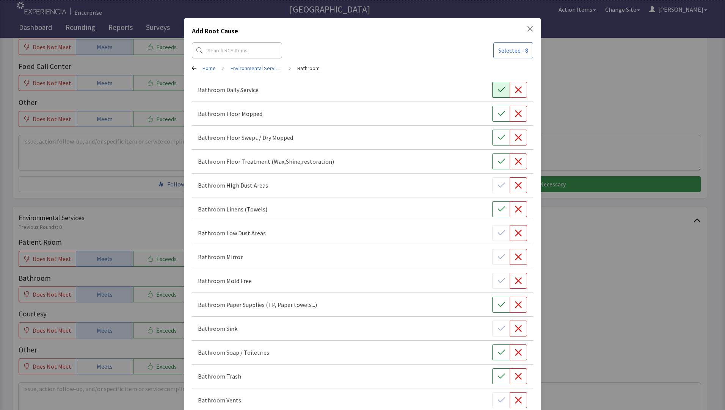
click at [498, 92] on icon "button" at bounding box center [502, 90] width 8 height 8
drag, startPoint x: 493, startPoint y: 107, endPoint x: 495, endPoint y: 121, distance: 13.4
click at [493, 110] on button "button" at bounding box center [500, 114] width 17 height 16
click at [498, 132] on button "button" at bounding box center [500, 138] width 17 height 16
drag, startPoint x: 512, startPoint y: 162, endPoint x: 495, endPoint y: 171, distance: 18.8
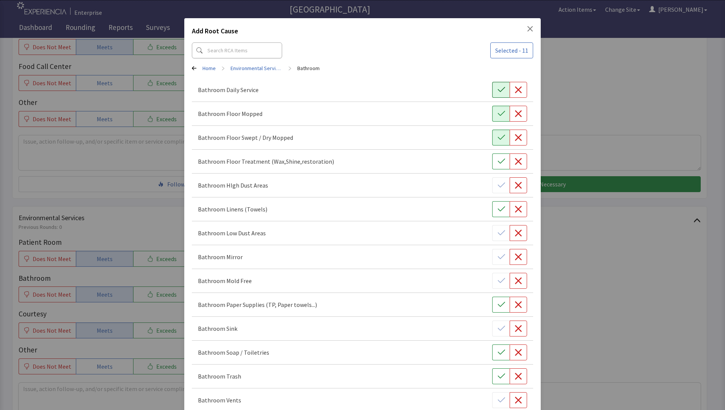
click at [515, 163] on icon "button" at bounding box center [519, 162] width 8 height 8
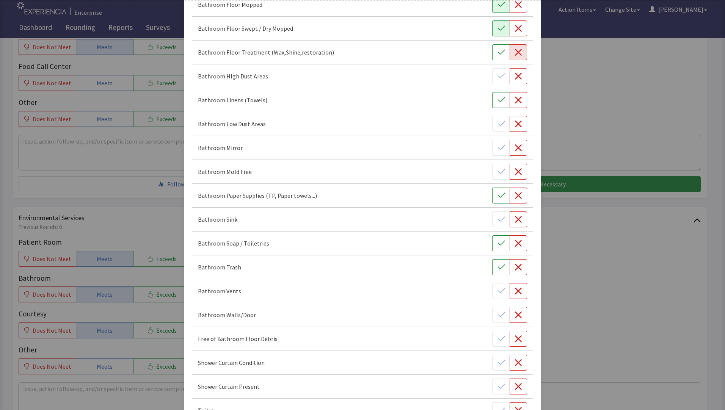
scroll to position [114, 0]
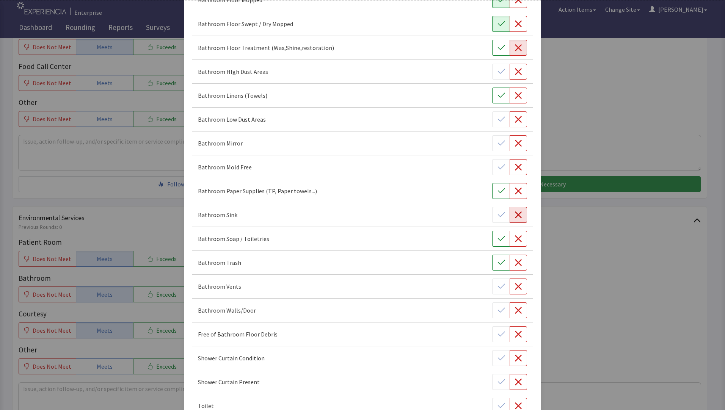
click at [515, 216] on icon "button" at bounding box center [519, 215] width 8 height 8
click at [497, 195] on button "button" at bounding box center [500, 191] width 17 height 16
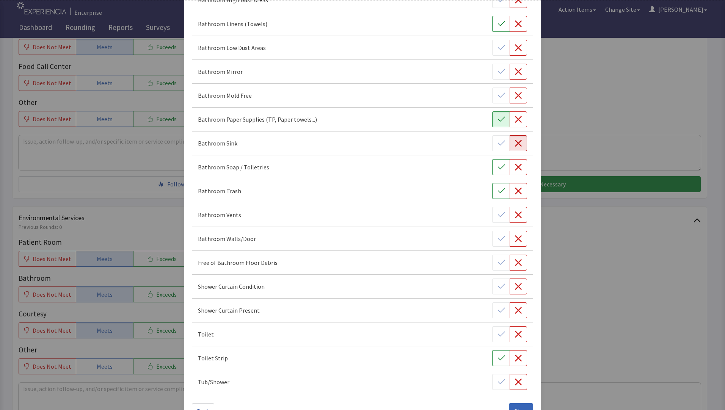
scroll to position [190, 0]
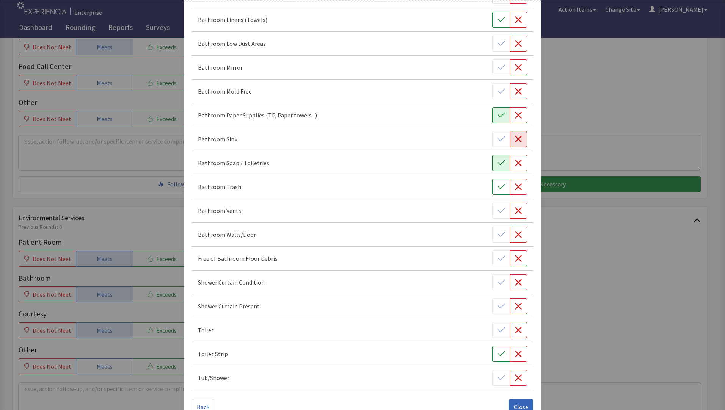
click at [498, 166] on icon "button" at bounding box center [502, 163] width 8 height 8
drag, startPoint x: 496, startPoint y: 184, endPoint x: 491, endPoint y: 196, distance: 13.4
click at [498, 184] on icon "button" at bounding box center [502, 187] width 8 height 8
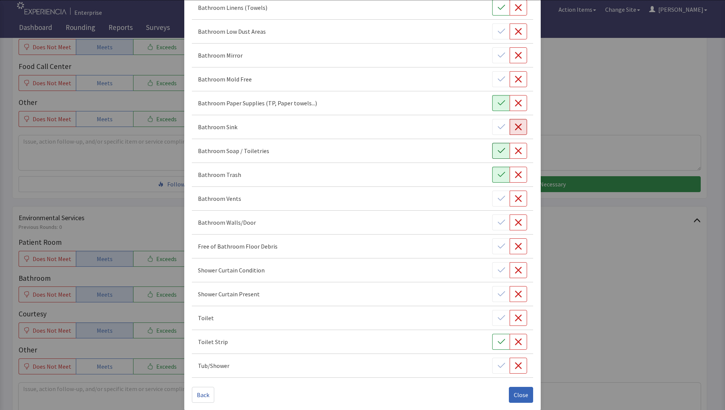
scroll to position [208, 0]
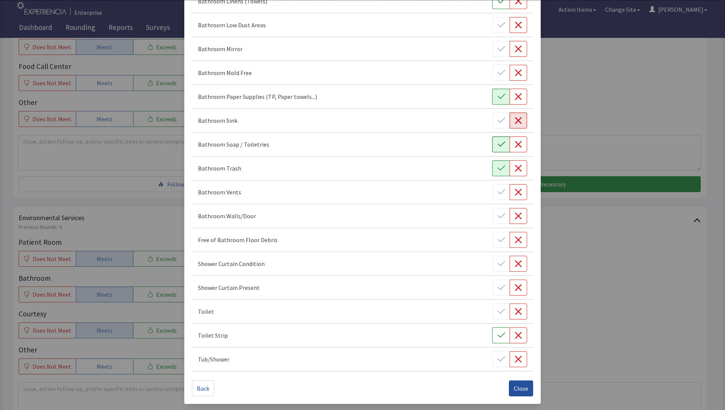
click at [516, 385] on span "Close" at bounding box center [521, 388] width 14 height 9
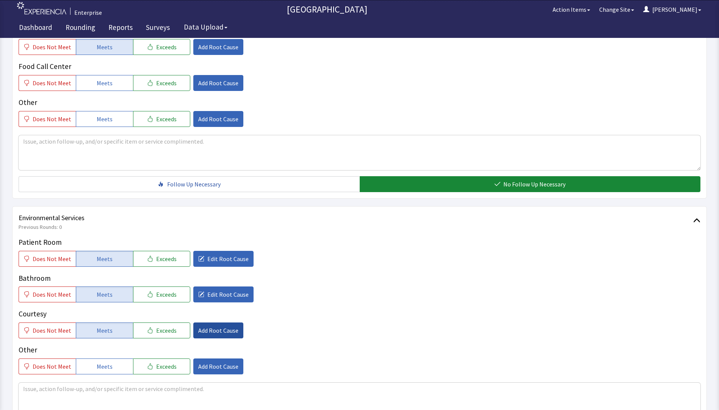
click at [212, 332] on span "Add Root Cause" at bounding box center [218, 330] width 40 height 9
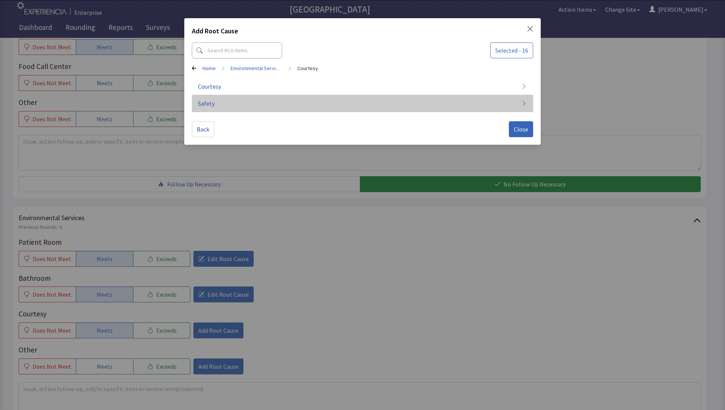
click at [295, 96] on button "Safety" at bounding box center [362, 103] width 341 height 17
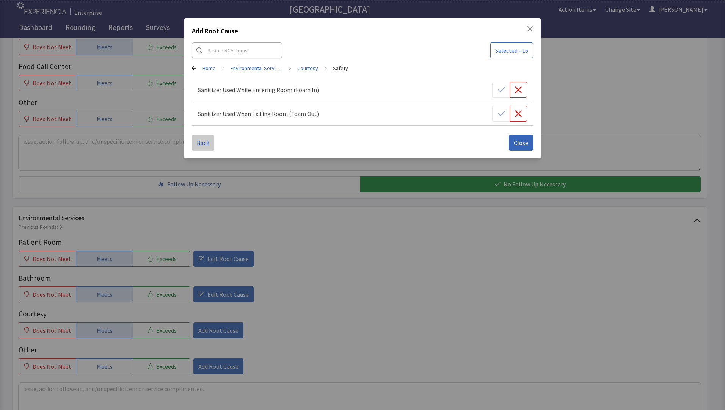
click at [207, 144] on span "Back" at bounding box center [203, 142] width 13 height 9
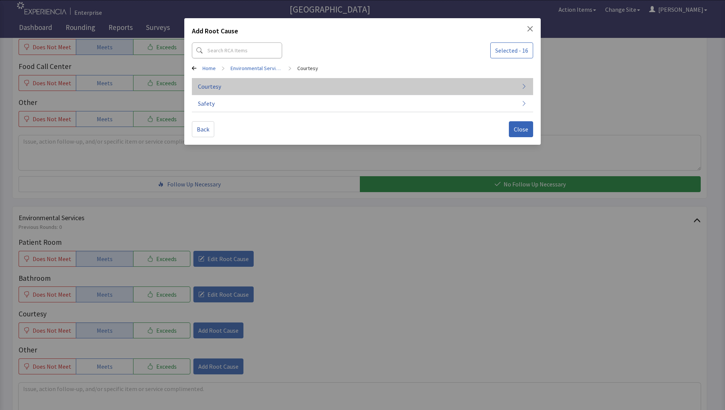
click at [267, 81] on button "Courtesy" at bounding box center [362, 86] width 341 height 17
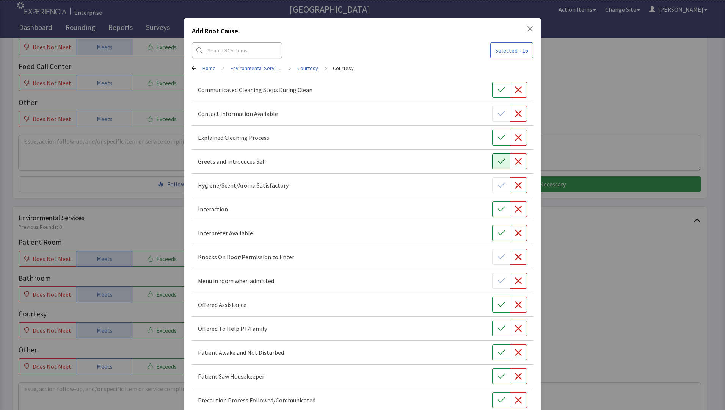
click at [498, 163] on icon "button" at bounding box center [501, 161] width 7 height 5
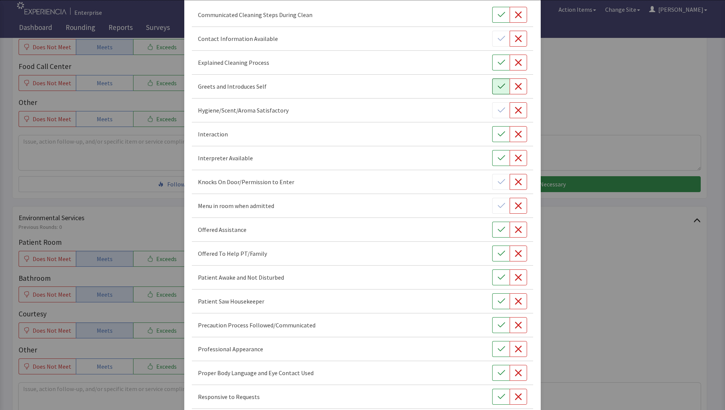
scroll to position [76, 0]
click at [498, 303] on icon "button" at bounding box center [502, 301] width 8 height 8
click at [498, 348] on icon "button" at bounding box center [502, 349] width 8 height 8
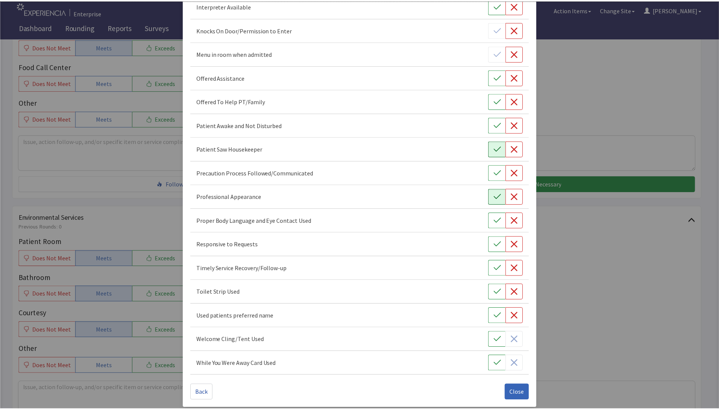
scroll to position [232, 0]
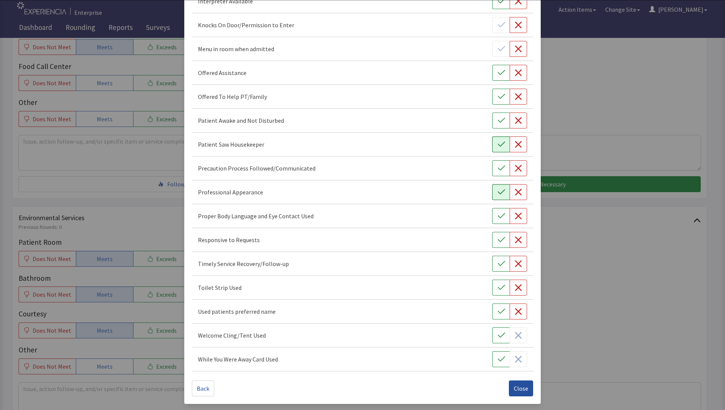
click at [518, 389] on span "Close" at bounding box center [521, 388] width 14 height 9
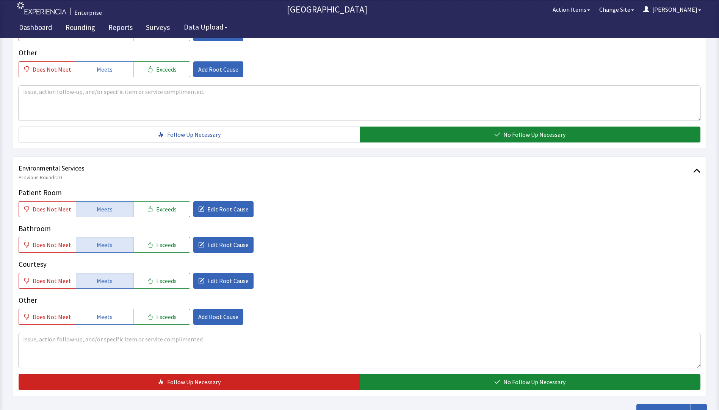
scroll to position [375, 0]
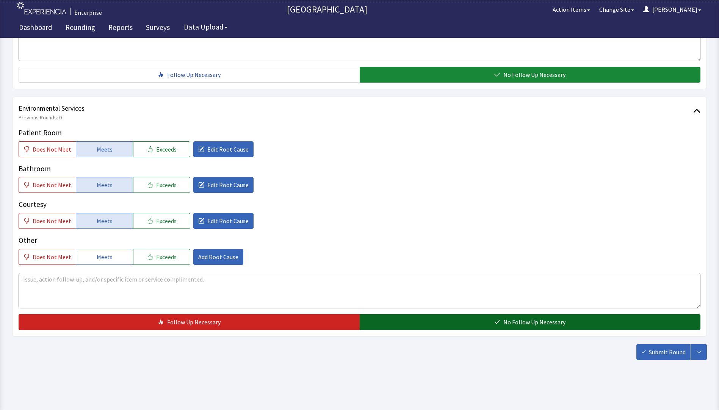
click at [464, 329] on button "No Follow Up Necessary" at bounding box center [530, 322] width 341 height 16
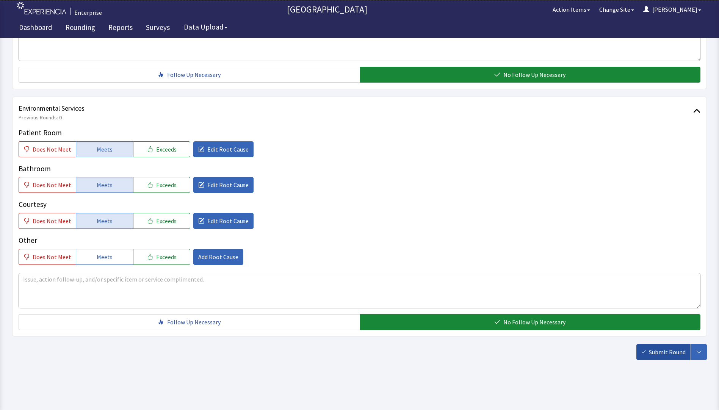
click at [653, 355] on span "Submit Round" at bounding box center [667, 352] width 37 height 9
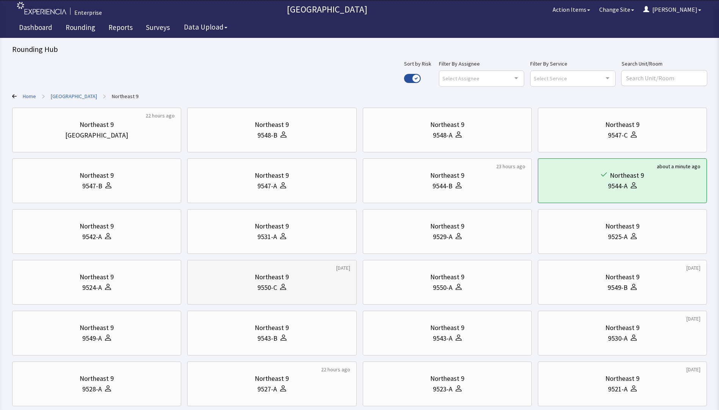
click at [262, 271] on div "Northeast 9 9550-C" at bounding box center [272, 282] width 156 height 36
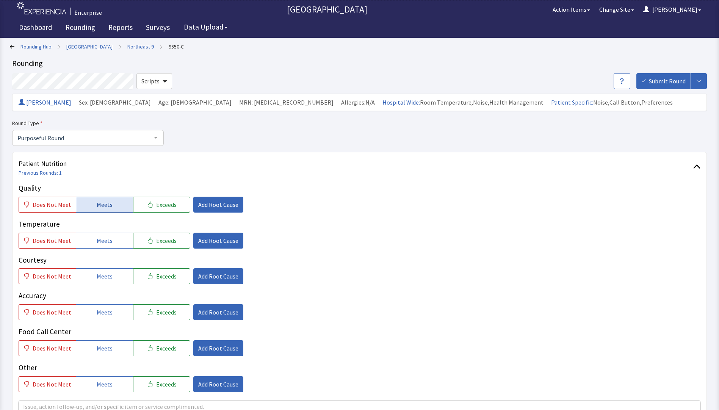
click at [103, 206] on span "Meets" at bounding box center [105, 204] width 16 height 9
drag, startPoint x: 105, startPoint y: 242, endPoint x: 105, endPoint y: 267, distance: 24.7
click at [105, 246] on button "Meets" at bounding box center [104, 241] width 57 height 16
drag, startPoint x: 105, startPoint y: 281, endPoint x: 105, endPoint y: 288, distance: 7.6
click at [105, 284] on button "Meets" at bounding box center [104, 276] width 57 height 16
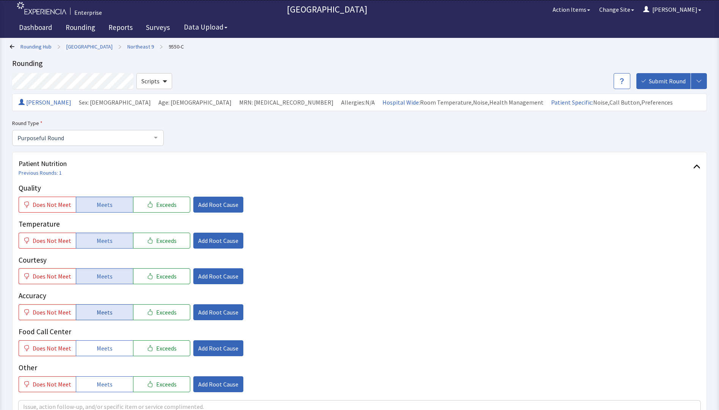
click at [104, 312] on span "Meets" at bounding box center [105, 312] width 16 height 9
click at [215, 206] on span "Add Root Cause" at bounding box center [218, 204] width 40 height 9
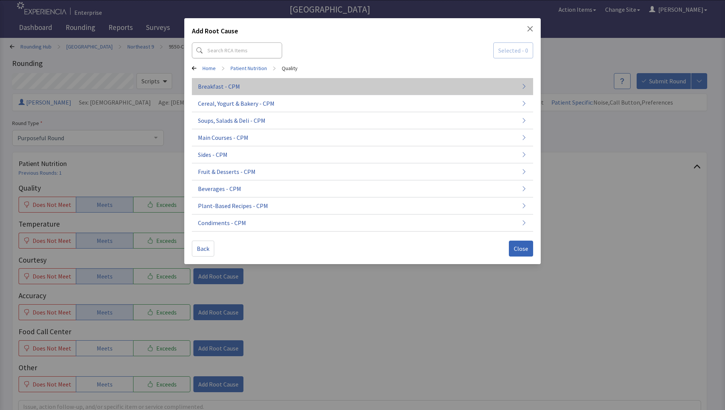
click at [260, 112] on button "Breakfast - CPM" at bounding box center [362, 120] width 341 height 17
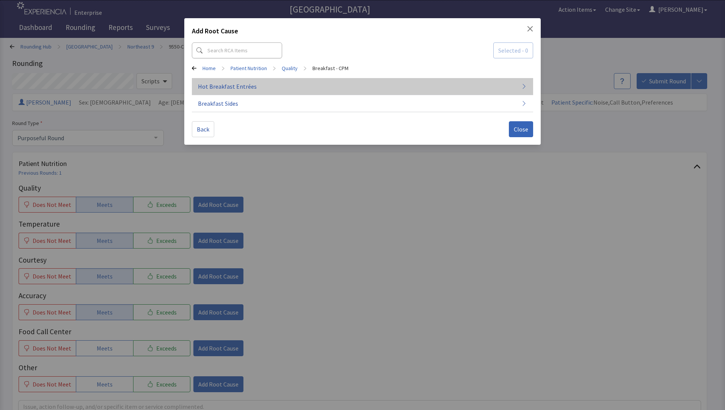
click at [260, 89] on button "Hot Breakfast Entrées" at bounding box center [362, 86] width 341 height 17
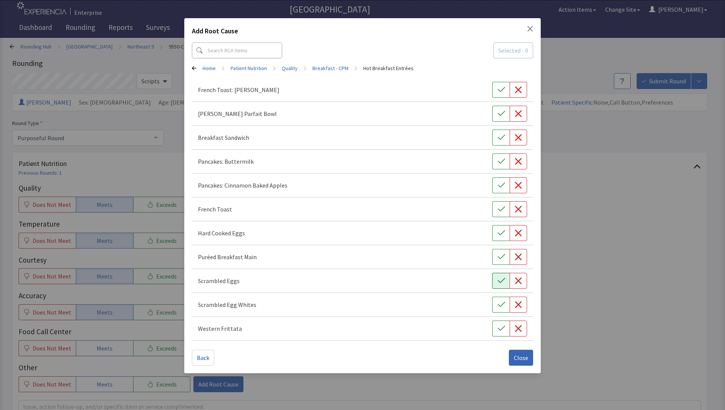
click at [501, 282] on icon "button" at bounding box center [502, 281] width 8 height 8
click at [521, 359] on span "Close" at bounding box center [521, 357] width 14 height 9
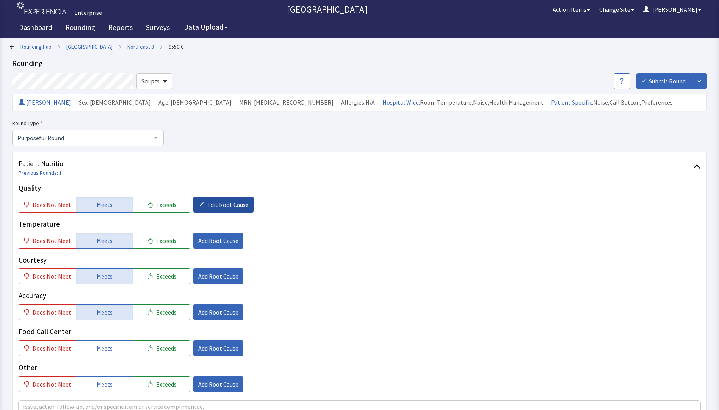
click at [212, 208] on span "Edit Root Cause" at bounding box center [227, 204] width 41 height 9
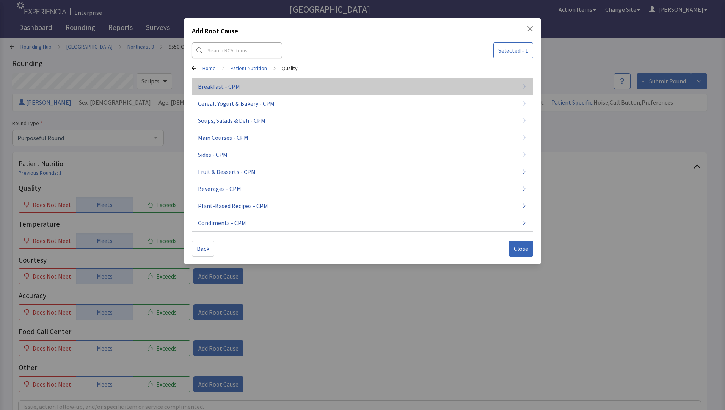
click at [216, 89] on span "Breakfast - CPM" at bounding box center [219, 86] width 42 height 9
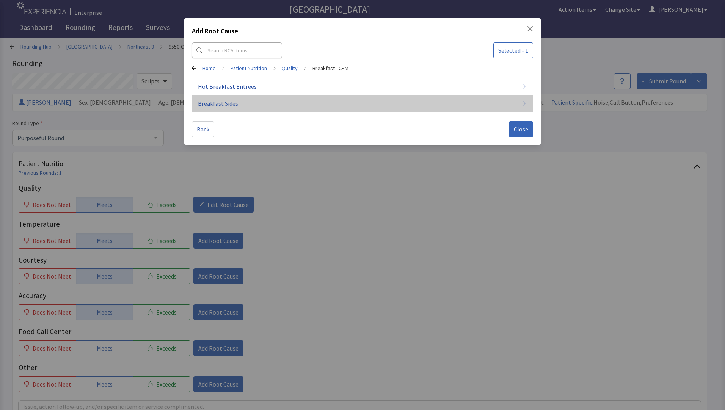
click at [223, 102] on span "Breakfast Sides" at bounding box center [218, 103] width 40 height 9
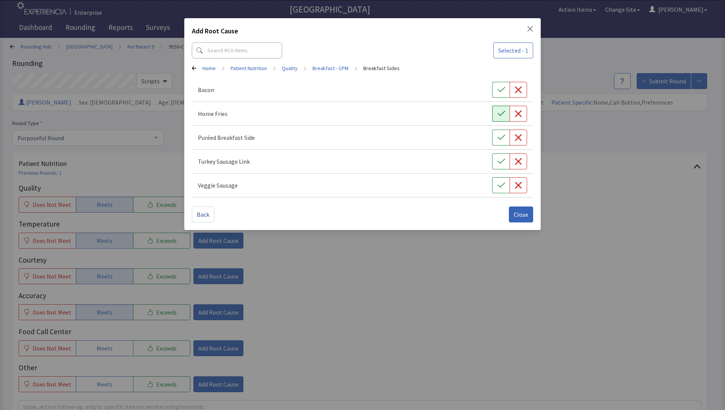
click at [500, 116] on icon "button" at bounding box center [502, 114] width 8 height 8
click at [521, 217] on span "Close" at bounding box center [521, 214] width 14 height 9
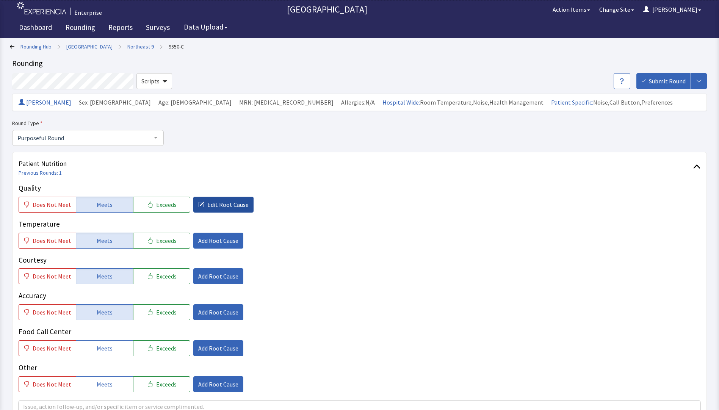
click at [209, 205] on span "Edit Root Cause" at bounding box center [227, 204] width 41 height 9
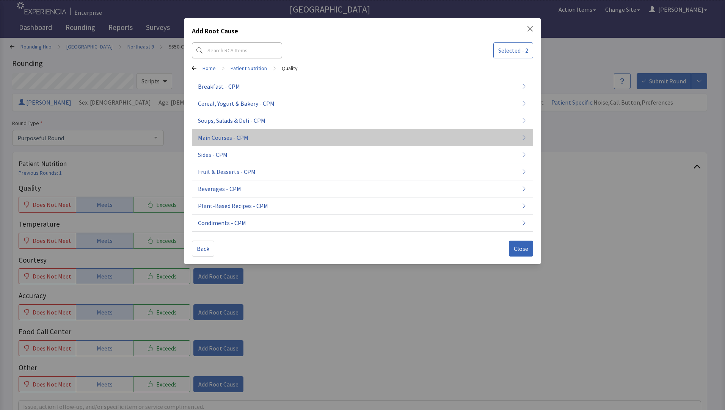
click at [217, 138] on span "Main Courses - CPM" at bounding box center [223, 137] width 50 height 9
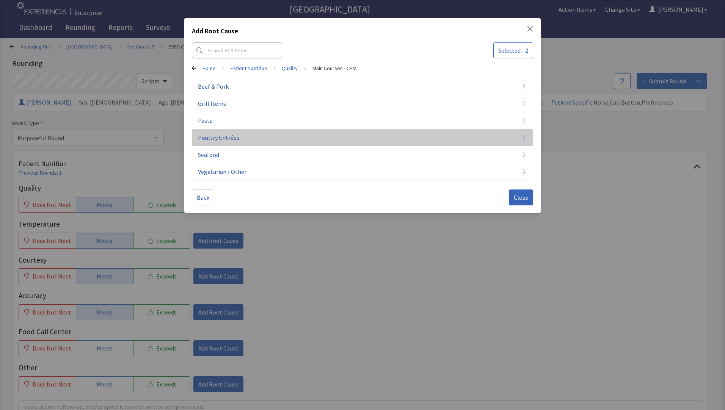
click at [220, 137] on span "Poultry Entrées" at bounding box center [218, 137] width 41 height 9
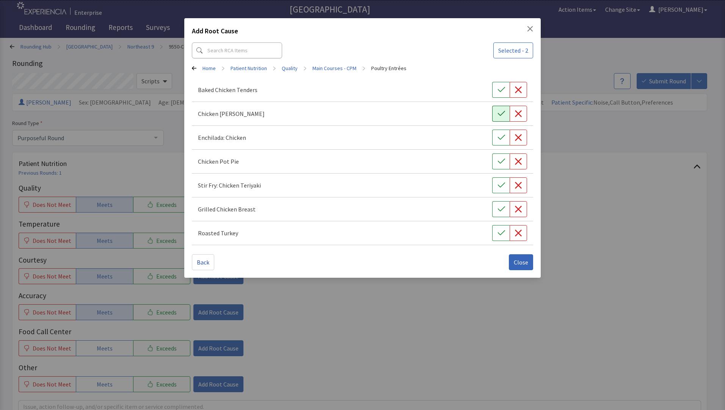
click at [502, 117] on icon "button" at bounding box center [502, 114] width 8 height 8
click at [522, 265] on span "Close" at bounding box center [521, 262] width 14 height 9
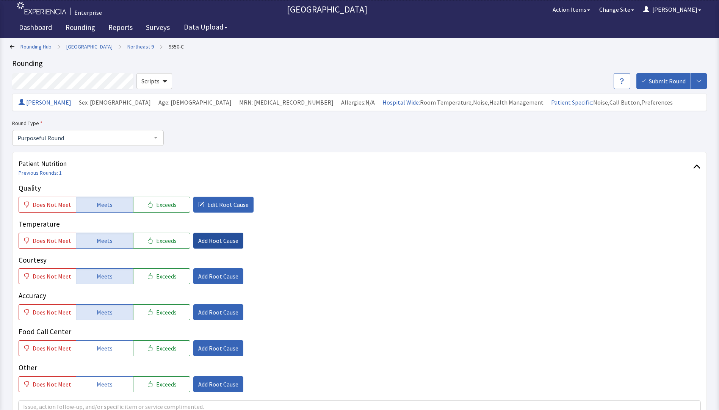
click at [207, 243] on span "Add Root Cause" at bounding box center [218, 240] width 40 height 9
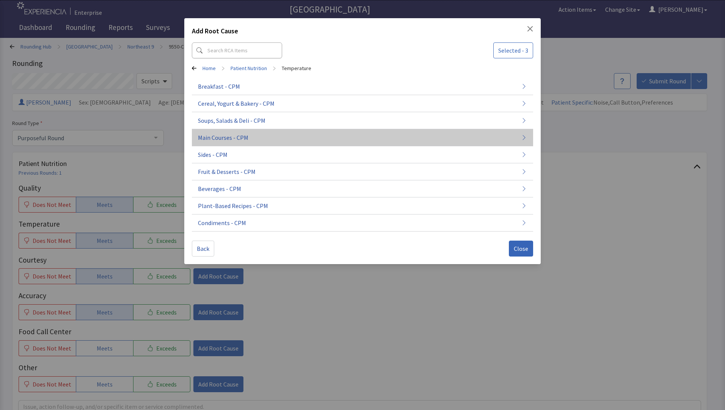
click at [233, 135] on span "Main Courses - CPM" at bounding box center [223, 137] width 50 height 9
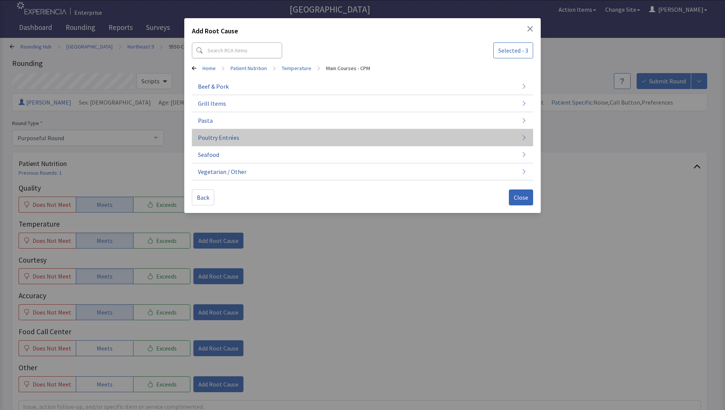
click at [234, 138] on span "Poultry Entrées" at bounding box center [218, 137] width 41 height 9
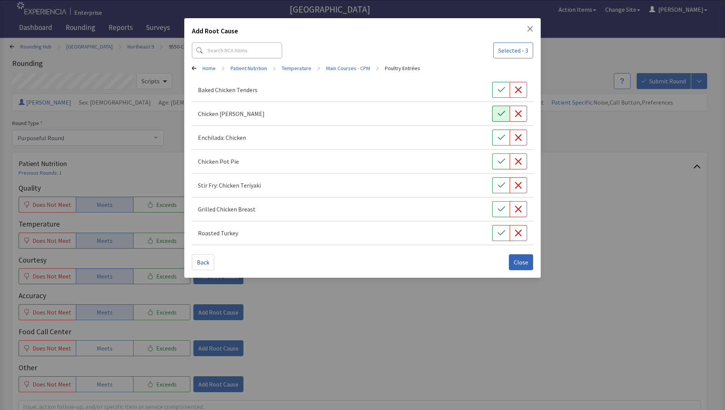
click at [498, 114] on icon "button" at bounding box center [502, 114] width 8 height 8
click at [514, 265] on button "Close" at bounding box center [521, 262] width 24 height 16
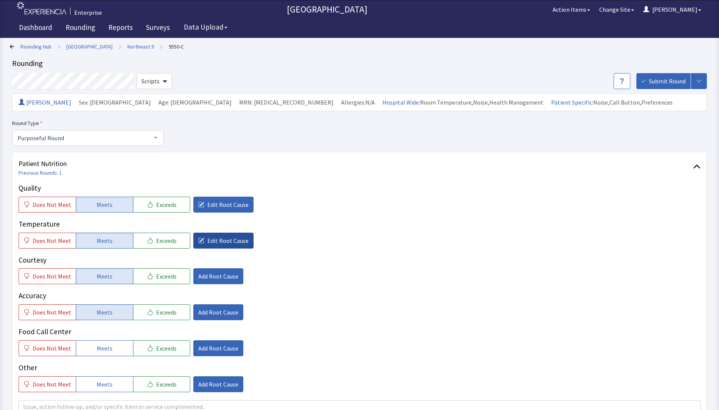
click at [224, 240] on span "Edit Root Cause" at bounding box center [227, 240] width 41 height 9
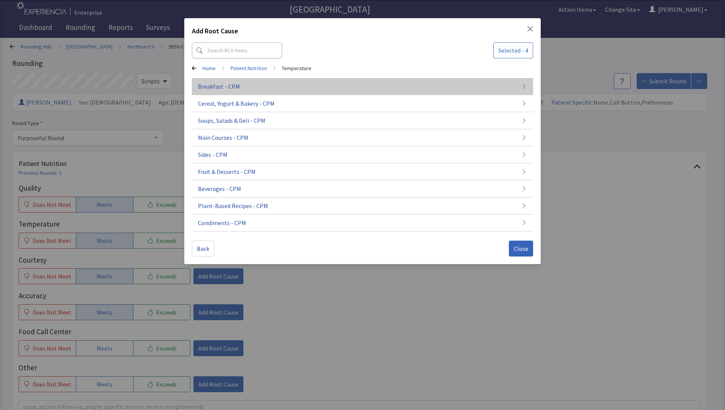
click at [235, 89] on span "Breakfast - CPM" at bounding box center [219, 86] width 42 height 9
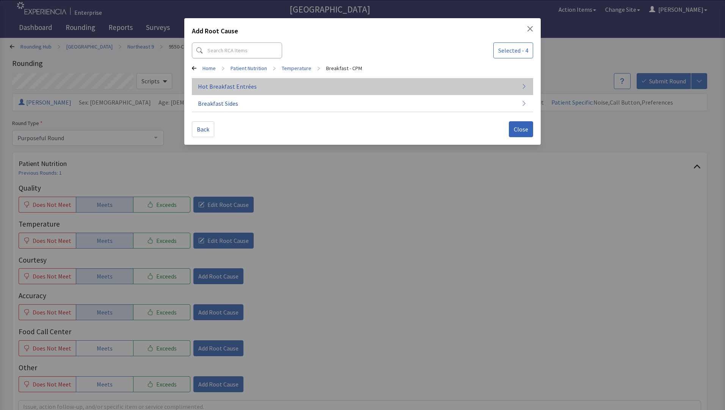
click at [250, 89] on span "Hot Breakfast Entrées" at bounding box center [227, 86] width 59 height 9
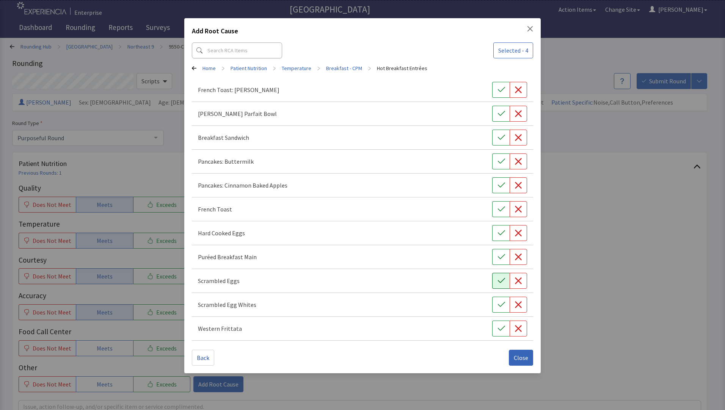
drag, startPoint x: 494, startPoint y: 284, endPoint x: 493, endPoint y: 287, distance: 4.0
click at [494, 283] on button "button" at bounding box center [500, 281] width 17 height 16
click at [513, 357] on button "Close" at bounding box center [521, 358] width 24 height 16
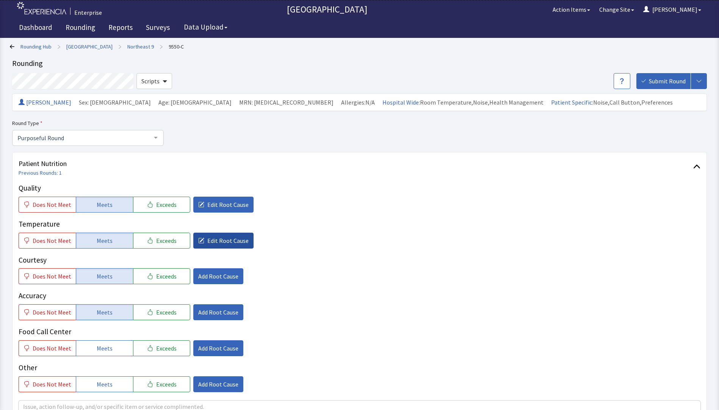
click at [215, 238] on span "Edit Root Cause" at bounding box center [227, 240] width 41 height 9
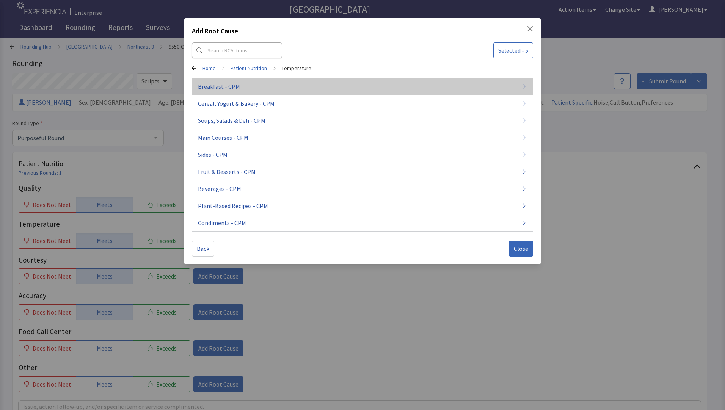
click at [221, 90] on span "Breakfast - CPM" at bounding box center [219, 86] width 42 height 9
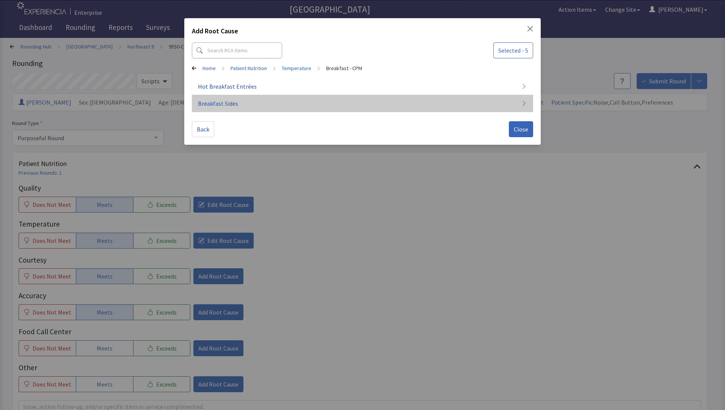
click at [226, 105] on span "Breakfast Sides" at bounding box center [218, 103] width 40 height 9
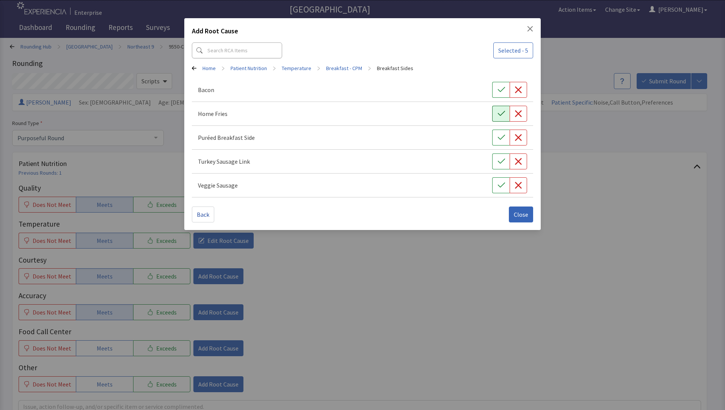
click at [498, 115] on icon "button" at bounding box center [502, 114] width 8 height 8
drag, startPoint x: 515, startPoint y: 215, endPoint x: 476, endPoint y: 214, distance: 38.3
click at [515, 215] on span "Close" at bounding box center [521, 214] width 14 height 9
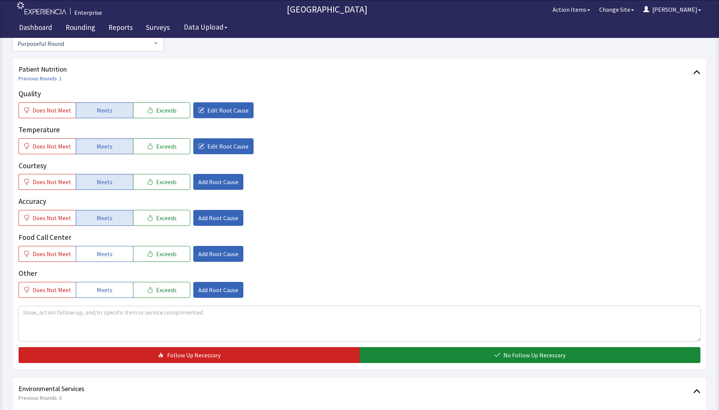
scroll to position [114, 0]
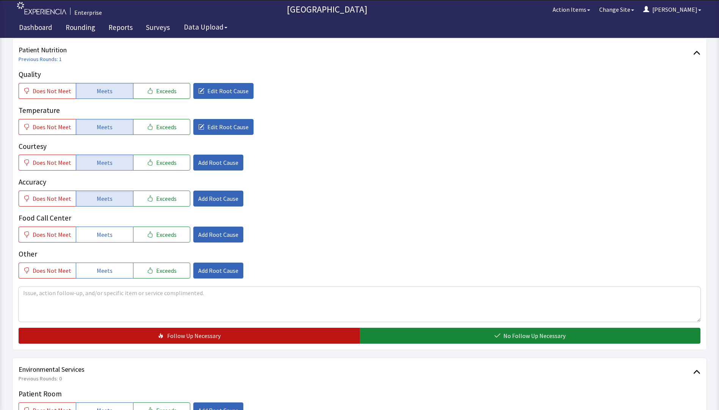
drag, startPoint x: 385, startPoint y: 336, endPoint x: 357, endPoint y: 334, distance: 28.1
click at [385, 337] on button "No Follow Up Necessary" at bounding box center [530, 336] width 341 height 16
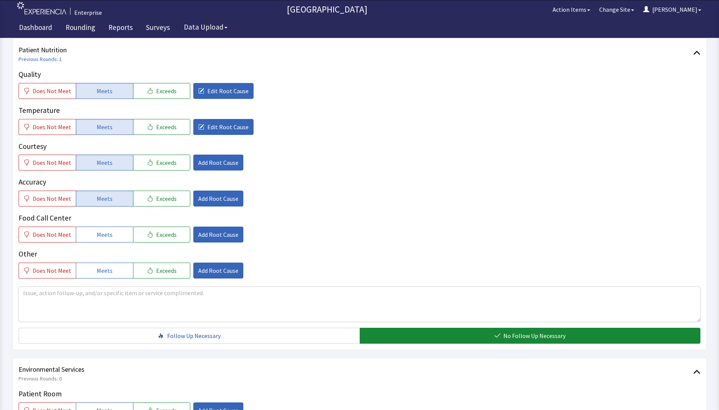
scroll to position [303, 0]
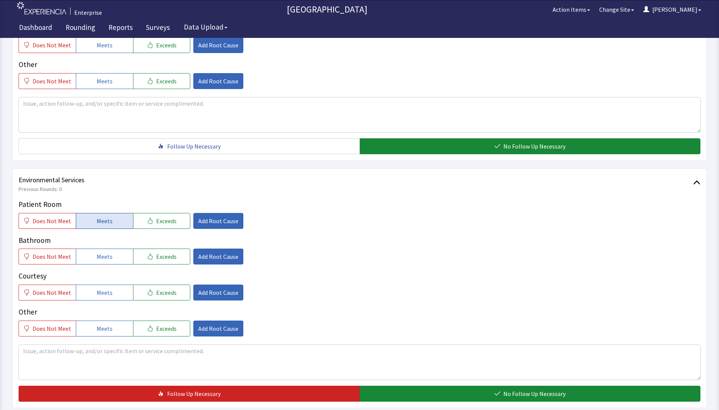
click at [115, 223] on button "Meets" at bounding box center [104, 221] width 57 height 16
drag, startPoint x: 108, startPoint y: 264, endPoint x: 109, endPoint y: 273, distance: 8.8
click at [108, 267] on div "Patient Room Does Not Meet Meets Exceeds Add Root Cause Bathroom Does Not Meet …" at bounding box center [360, 268] width 682 height 138
click at [105, 297] on span "Meets" at bounding box center [105, 292] width 16 height 9
click at [110, 260] on button "Meets" at bounding box center [104, 257] width 57 height 16
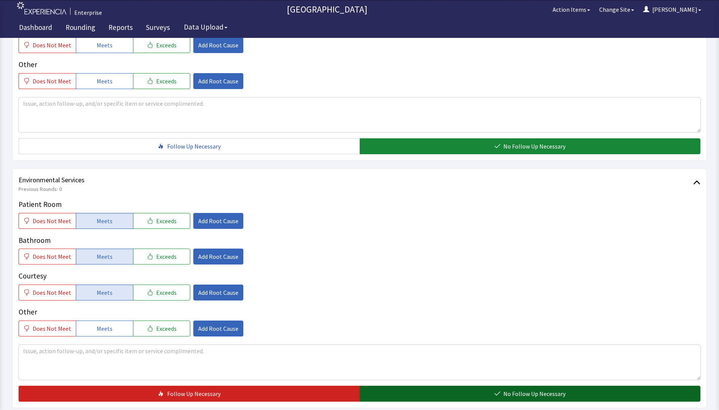
click at [372, 394] on button "No Follow Up Necessary" at bounding box center [530, 394] width 341 height 16
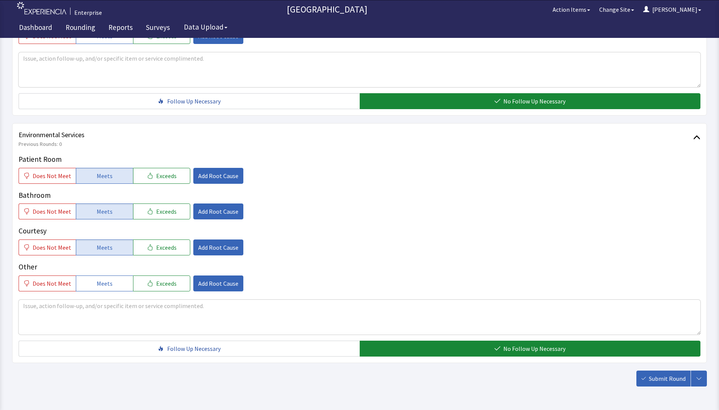
scroll to position [375, 0]
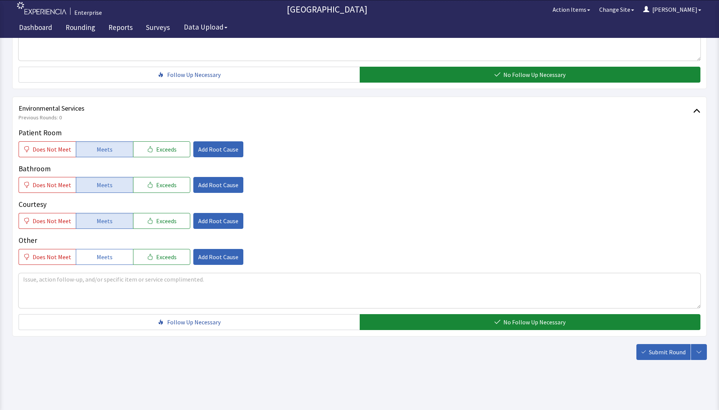
drag, startPoint x: 659, startPoint y: 353, endPoint x: 653, endPoint y: 354, distance: 6.5
click at [659, 353] on span "Submit Round" at bounding box center [667, 352] width 37 height 9
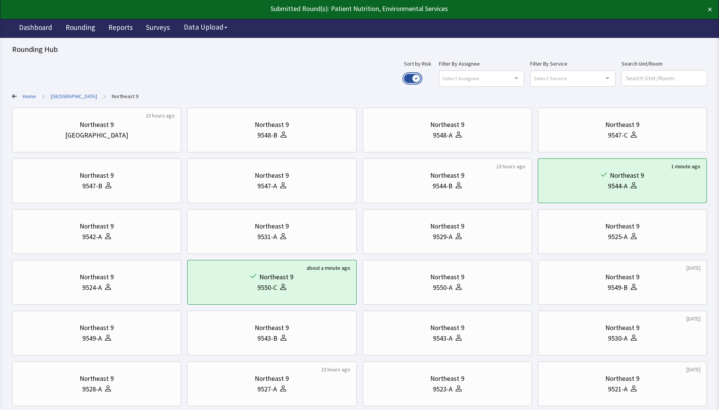
click at [421, 79] on button "Use setting" at bounding box center [412, 78] width 17 height 9
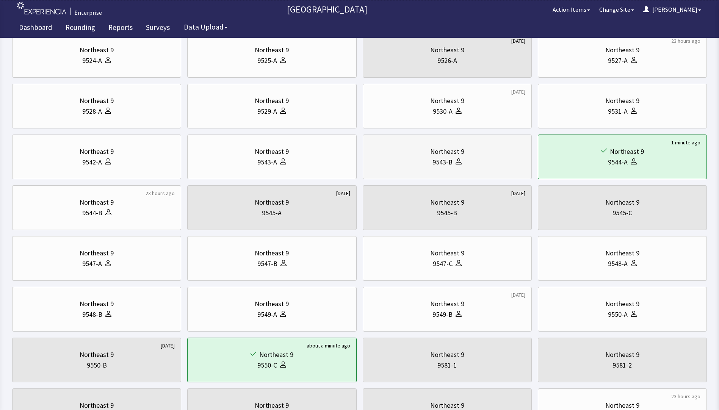
scroll to position [152, 0]
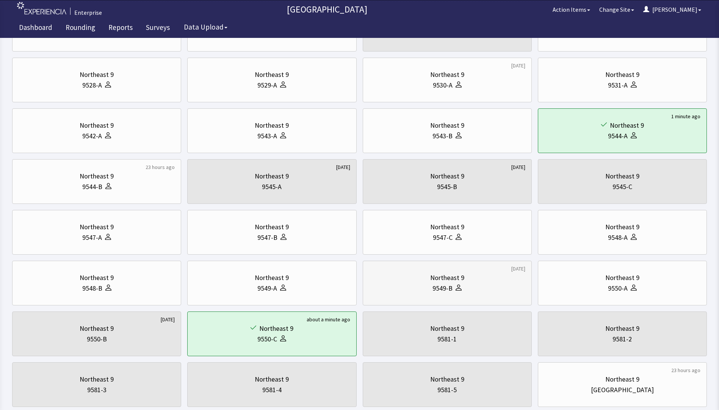
click at [493, 286] on div "9549-B" at bounding box center [447, 288] width 156 height 11
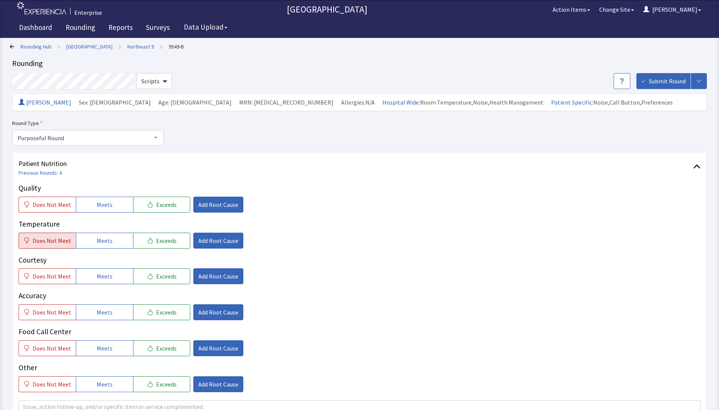
click at [60, 241] on span "Does Not Meet" at bounding box center [52, 240] width 39 height 9
click at [99, 204] on span "Meets" at bounding box center [105, 204] width 16 height 9
click at [217, 208] on span "Add Root Cause" at bounding box center [218, 204] width 40 height 9
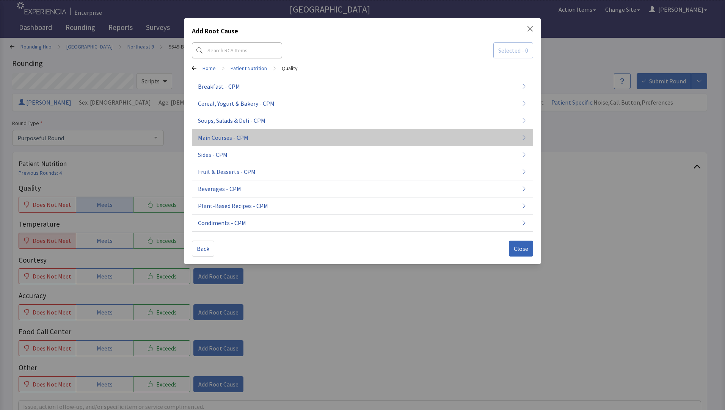
click at [264, 140] on button "Main Courses - CPM" at bounding box center [362, 137] width 341 height 17
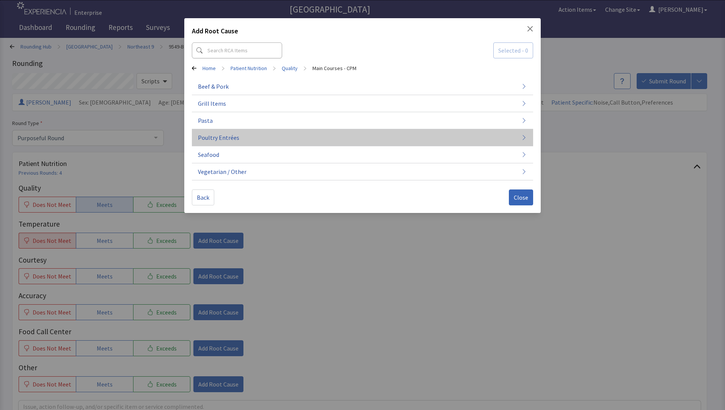
click at [262, 138] on button "Poultry Entrées" at bounding box center [362, 137] width 341 height 17
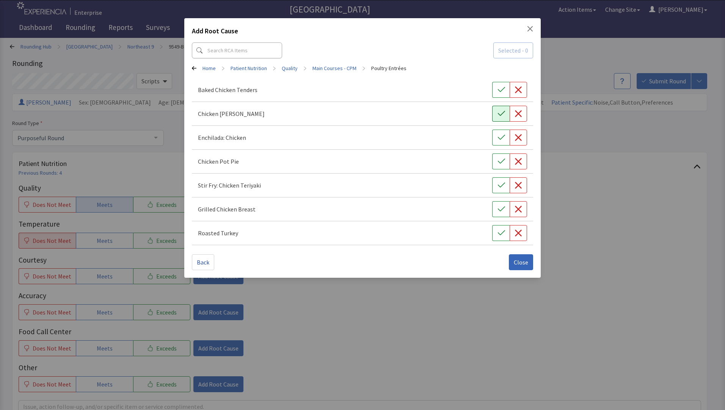
drag, startPoint x: 500, startPoint y: 116, endPoint x: 490, endPoint y: 146, distance: 31.3
click at [499, 116] on icon "button" at bounding box center [502, 114] width 8 height 8
click at [526, 260] on span "Close" at bounding box center [521, 262] width 14 height 9
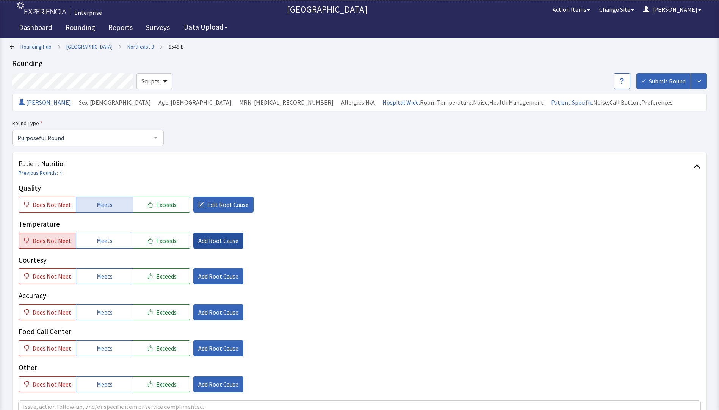
click at [218, 239] on span "Add Root Cause" at bounding box center [218, 240] width 40 height 9
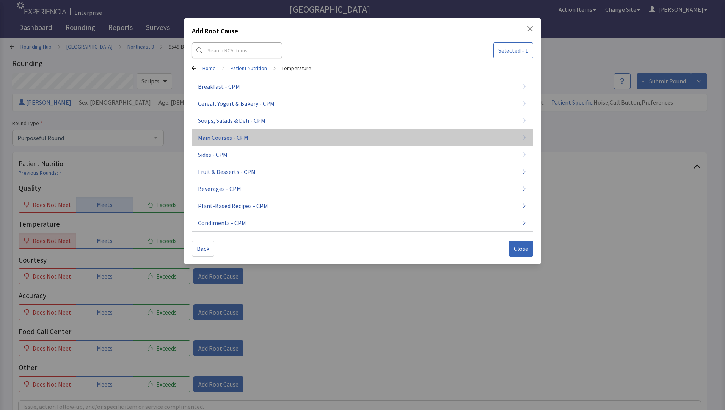
click at [251, 136] on button "Main Courses - CPM" at bounding box center [362, 137] width 341 height 17
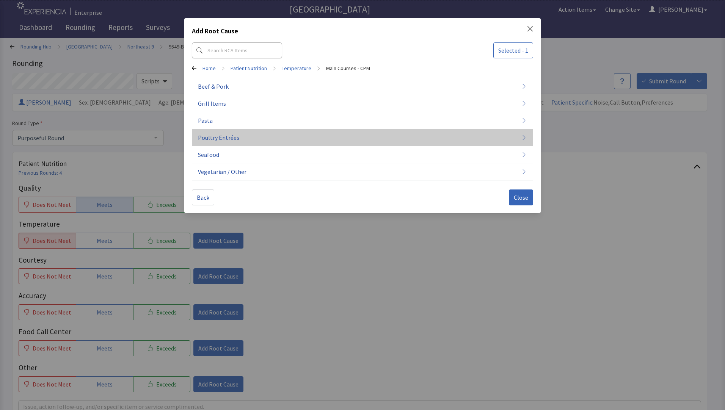
click at [262, 140] on button "Poultry Entrées" at bounding box center [362, 137] width 341 height 17
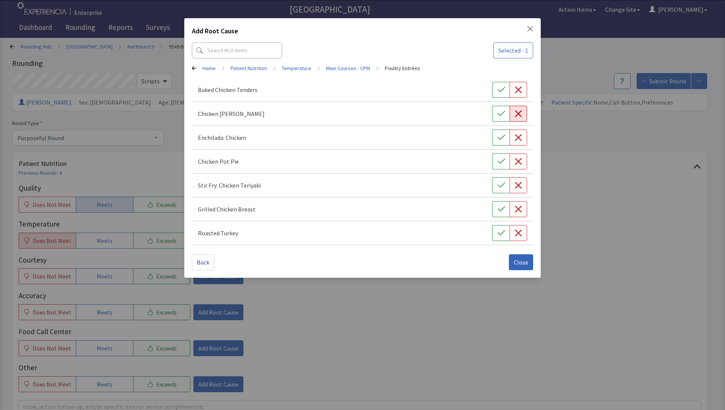
click at [515, 113] on icon "button" at bounding box center [519, 114] width 8 height 8
click at [519, 265] on span "Close" at bounding box center [521, 262] width 14 height 9
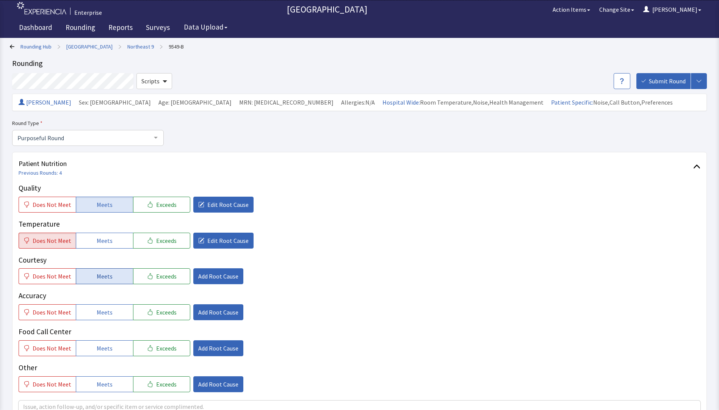
click at [106, 276] on span "Meets" at bounding box center [105, 276] width 16 height 9
click at [109, 311] on span "Meets" at bounding box center [105, 312] width 16 height 9
click at [215, 236] on span "Edit Root Cause" at bounding box center [227, 240] width 41 height 9
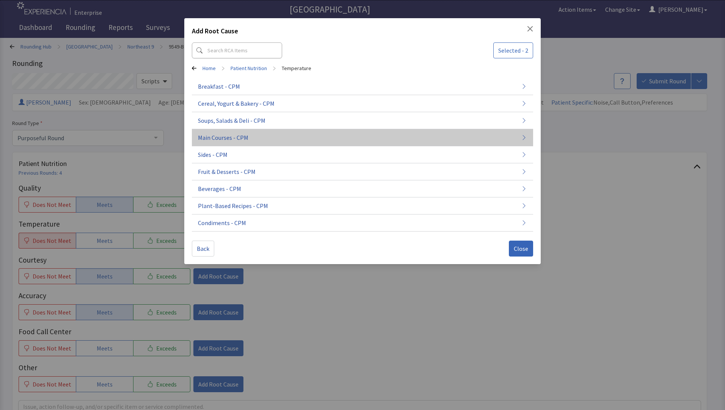
click at [238, 141] on span "Main Courses - CPM" at bounding box center [223, 137] width 50 height 9
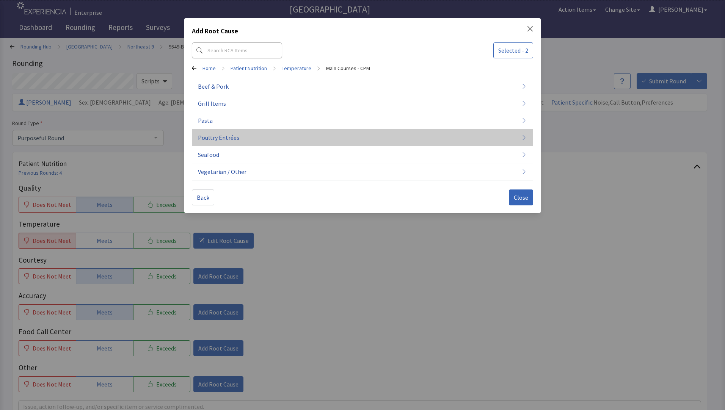
click at [238, 142] on button "Poultry Entrées" at bounding box center [362, 137] width 341 height 17
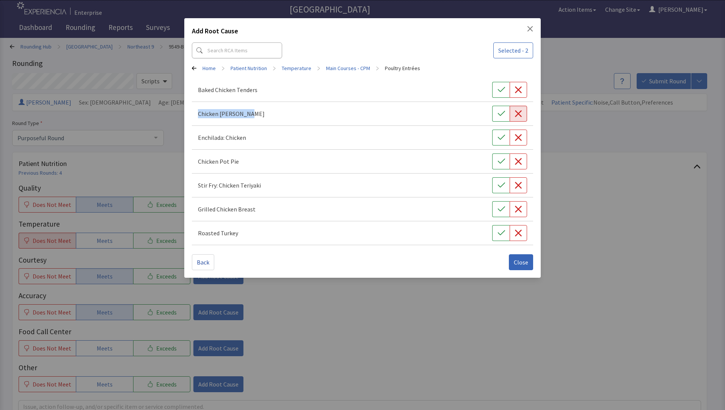
drag, startPoint x: 198, startPoint y: 113, endPoint x: 247, endPoint y: 116, distance: 48.6
click at [247, 116] on div "Chicken [PERSON_NAME]" at bounding box center [362, 114] width 329 height 16
drag, startPoint x: 247, startPoint y: 116, endPoint x: 231, endPoint y: 113, distance: 16.2
copy p "Chicken [PERSON_NAME]"
click at [519, 265] on span "Close" at bounding box center [521, 262] width 14 height 9
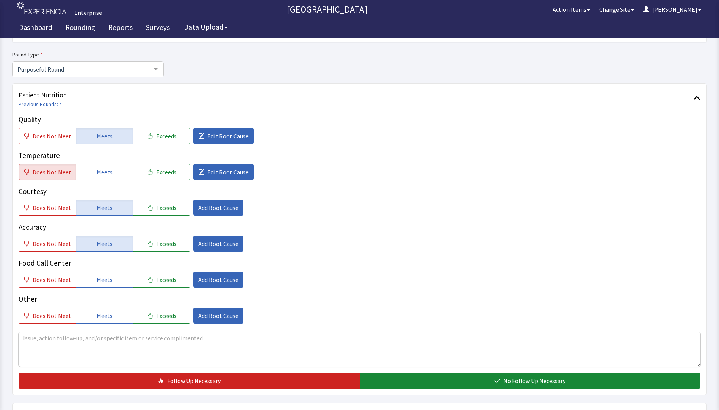
scroll to position [152, 0]
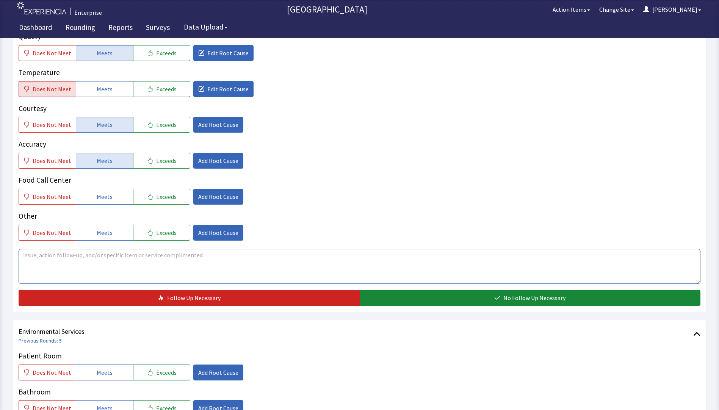
click at [23, 257] on textarea at bounding box center [360, 266] width 682 height 35
paste textarea "Chicken [PERSON_NAME]"
drag, startPoint x: 22, startPoint y: 255, endPoint x: 183, endPoint y: 256, distance: 161.5
click at [183, 256] on textarea "Chicken [PERSON_NAME] was good but was on the cold side" at bounding box center [360, 266] width 682 height 35
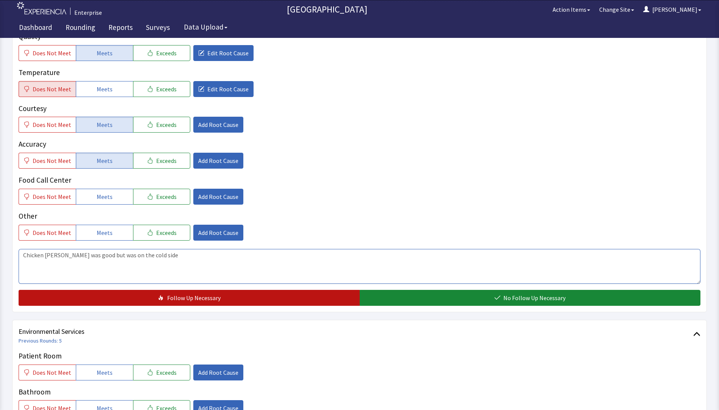
type textarea "Chicken [PERSON_NAME] was good but was on the cold side"
click at [166, 295] on button "Follow Up Necessary" at bounding box center [189, 298] width 341 height 16
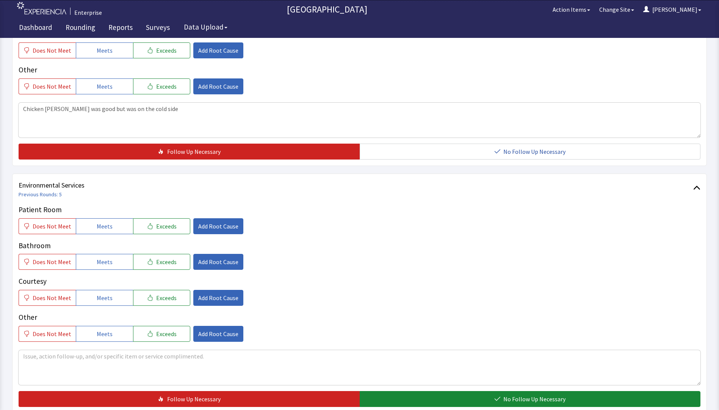
scroll to position [303, 0]
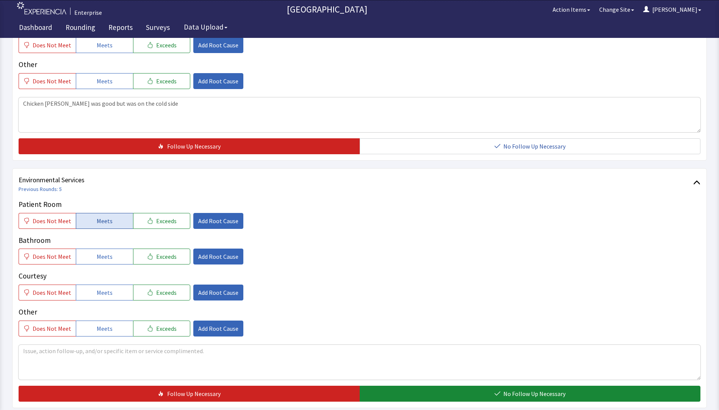
click at [97, 223] on span "Meets" at bounding box center [105, 221] width 16 height 9
drag, startPoint x: 99, startPoint y: 257, endPoint x: 102, endPoint y: 280, distance: 23.3
click at [99, 260] on span "Meets" at bounding box center [105, 256] width 16 height 9
drag, startPoint x: 104, startPoint y: 293, endPoint x: 153, endPoint y: 300, distance: 49.8
click at [104, 294] on span "Meets" at bounding box center [105, 292] width 16 height 9
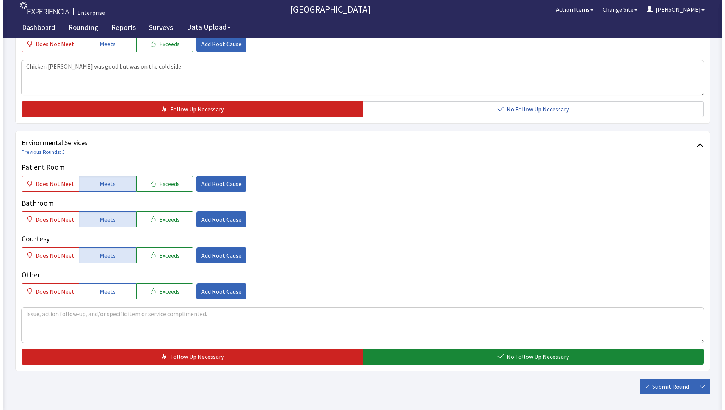
scroll to position [375, 0]
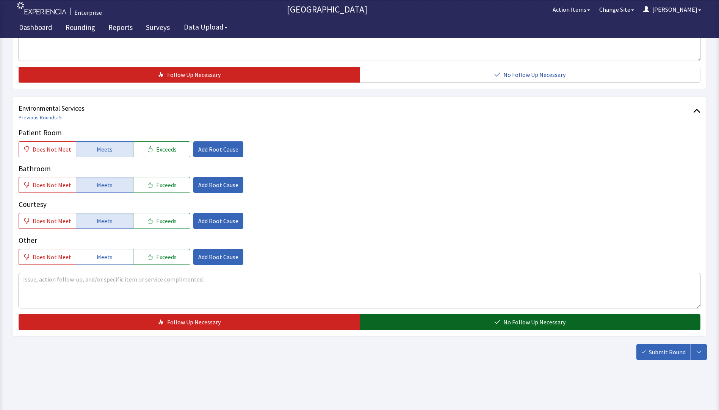
click at [379, 317] on button "No Follow Up Necessary" at bounding box center [530, 322] width 341 height 16
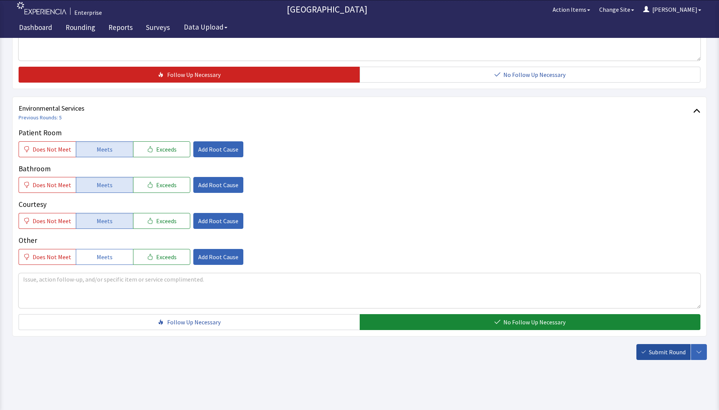
click at [672, 353] on span "Submit Round" at bounding box center [667, 352] width 37 height 9
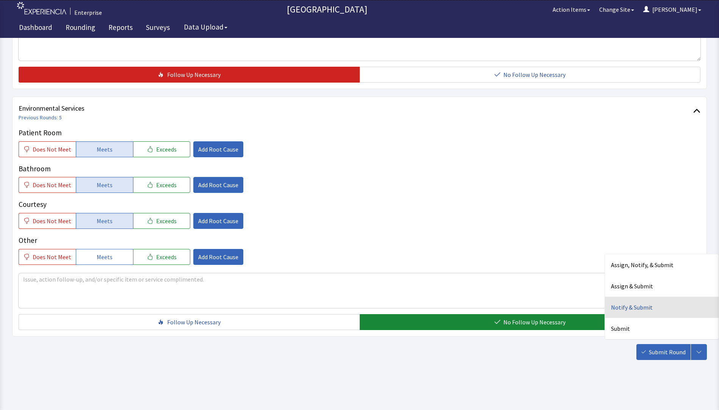
click at [632, 309] on div "Notify & Submit" at bounding box center [662, 307] width 114 height 21
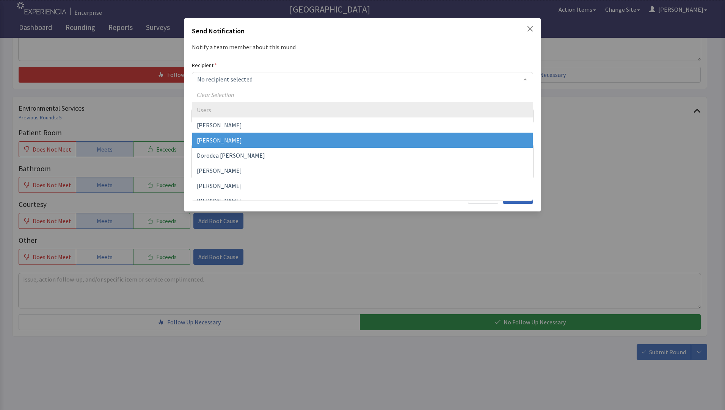
click at [212, 141] on span "[PERSON_NAME]" at bounding box center [219, 141] width 45 height 8
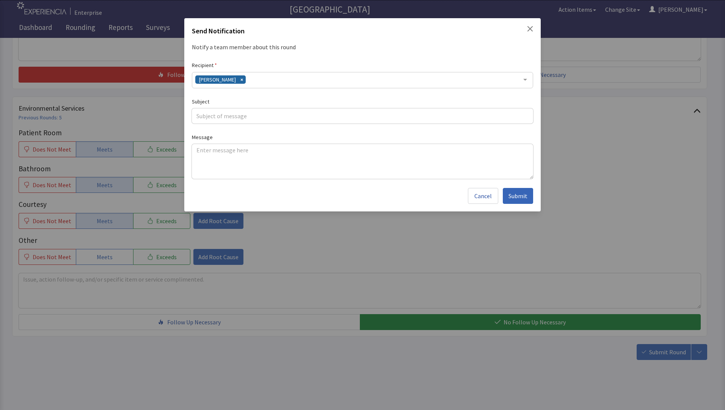
click at [240, 83] on div "[PERSON_NAME]" at bounding box center [222, 83] width 54 height 7
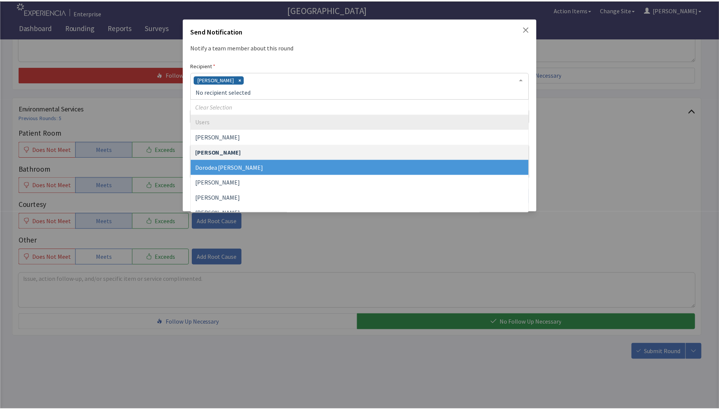
scroll to position [38, 0]
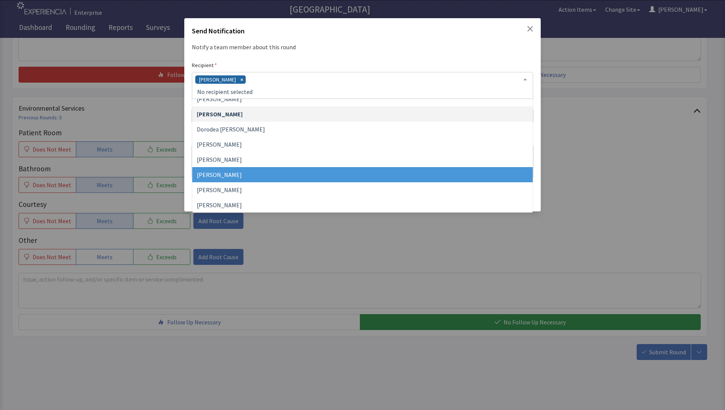
click at [226, 172] on span "[PERSON_NAME]" at bounding box center [219, 175] width 45 height 8
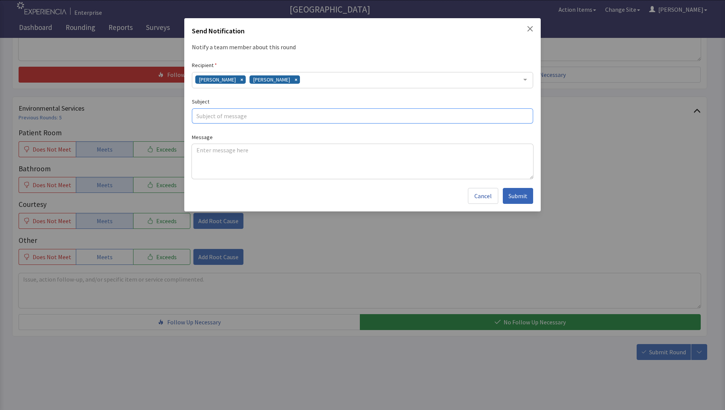
click at [218, 115] on input "text" at bounding box center [362, 115] width 341 height 15
click at [198, 118] on input "text" at bounding box center [362, 115] width 341 height 15
paste input "Chicken [PERSON_NAME] was good but was on the cold side"
click at [344, 117] on input "Chicken [PERSON_NAME] was good but was on the cold side" at bounding box center [362, 115] width 341 height 15
type input "Chicken [PERSON_NAME]"
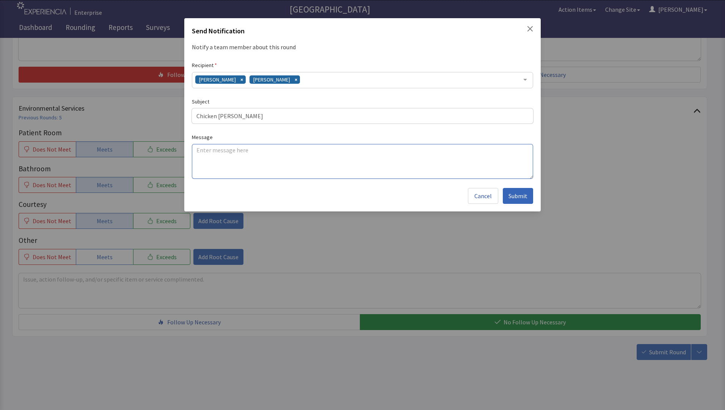
click at [197, 148] on textarea at bounding box center [362, 161] width 341 height 35
paste textarea "Chicken [PERSON_NAME] was good but was on the cold side"
type textarea "Chicken [PERSON_NAME] was good but was on the cold side"
click at [517, 198] on span "Submit" at bounding box center [517, 195] width 19 height 9
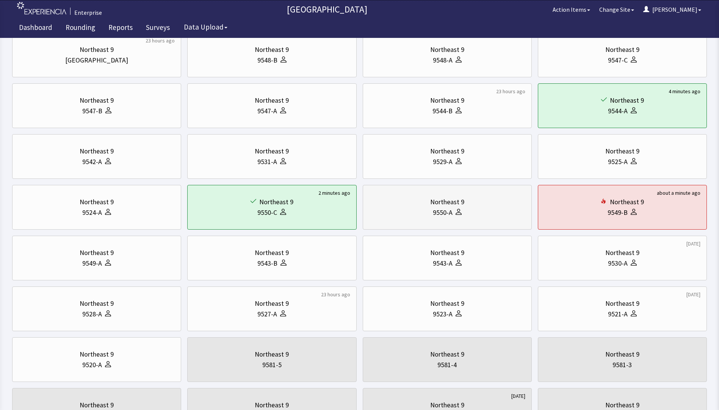
scroll to position [76, 0]
click at [86, 311] on div "9528-A" at bounding box center [92, 313] width 20 height 11
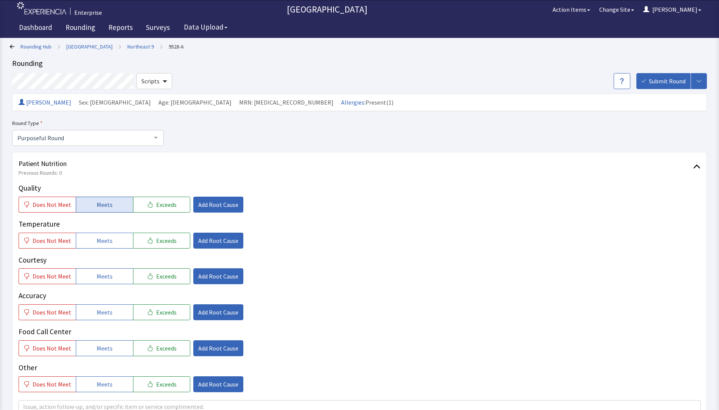
click at [99, 205] on span "Meets" at bounding box center [105, 204] width 16 height 9
click at [98, 243] on span "Meets" at bounding box center [105, 240] width 16 height 9
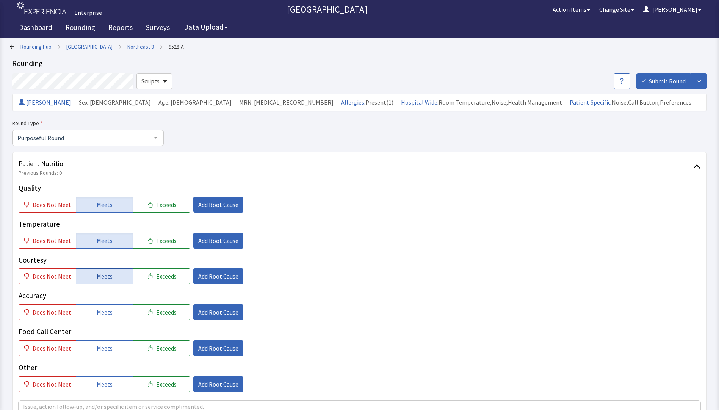
drag, startPoint x: 98, startPoint y: 272, endPoint x: 98, endPoint y: 281, distance: 8.7
click at [98, 275] on span "Meets" at bounding box center [105, 276] width 16 height 9
drag, startPoint x: 100, startPoint y: 310, endPoint x: 103, endPoint y: 323, distance: 12.7
click at [101, 314] on span "Meets" at bounding box center [105, 312] width 16 height 9
click at [105, 344] on span "Meets" at bounding box center [105, 348] width 16 height 9
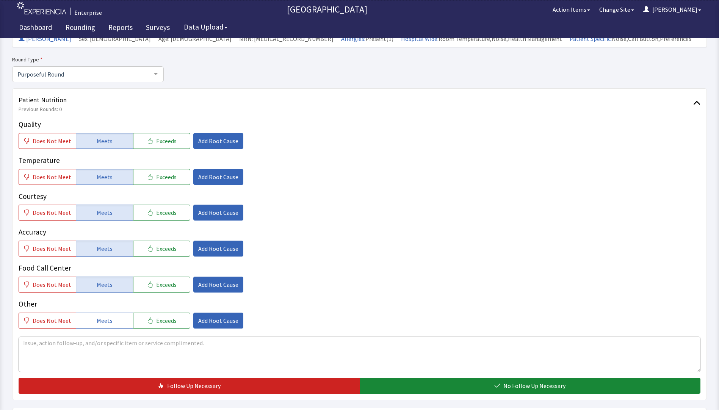
scroll to position [152, 0]
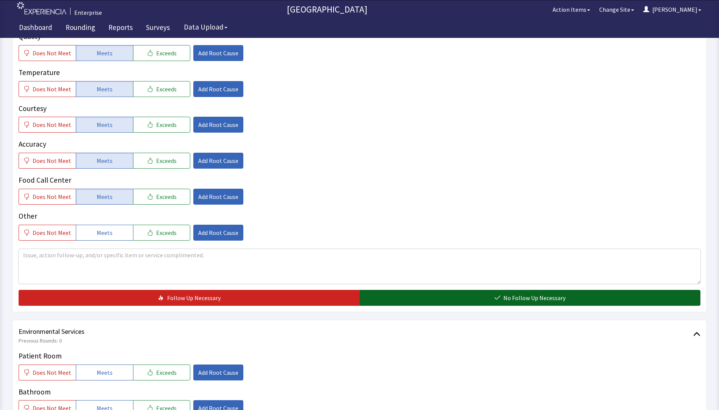
click at [372, 305] on button "No Follow Up Necessary" at bounding box center [530, 298] width 341 height 16
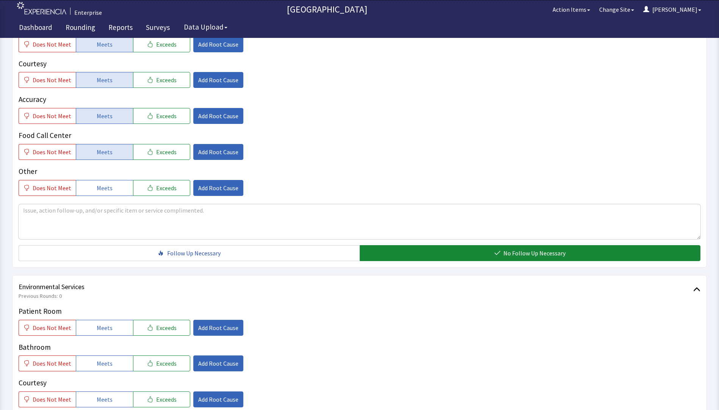
scroll to position [303, 0]
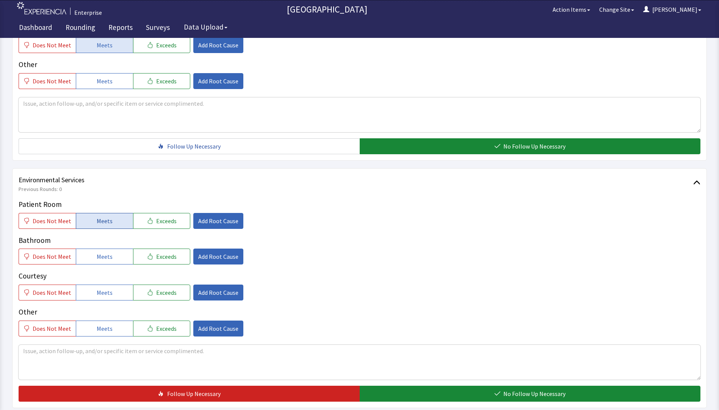
click at [82, 223] on button "Meets" at bounding box center [104, 221] width 57 height 16
click at [89, 268] on div "Patient Room Does Not Meet Meets Exceeds Add Root Cause Bathroom Does Not Meet …" at bounding box center [360, 268] width 682 height 138
drag, startPoint x: 89, startPoint y: 268, endPoint x: 91, endPoint y: 286, distance: 18.0
click at [91, 286] on button "Meets" at bounding box center [104, 293] width 57 height 16
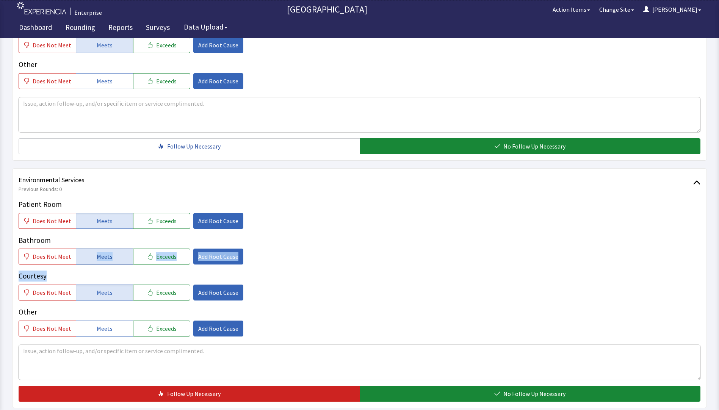
click at [84, 254] on button "Meets" at bounding box center [104, 257] width 57 height 16
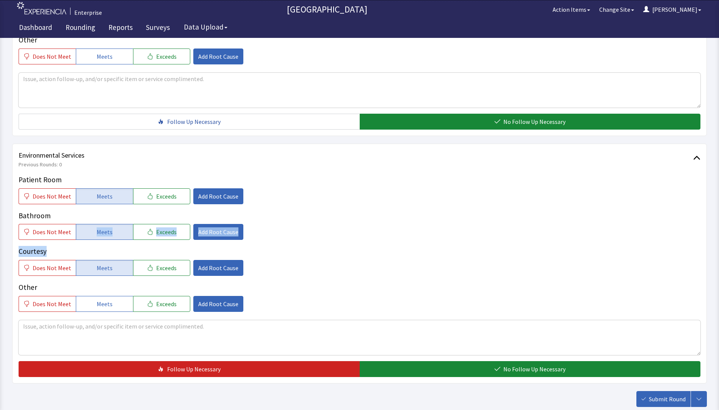
scroll to position [341, 0]
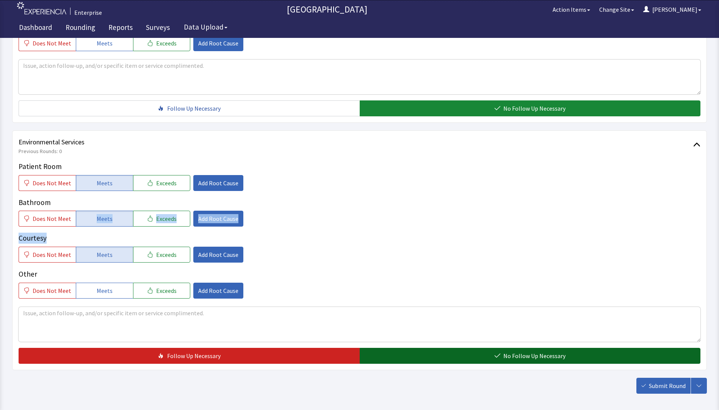
click at [408, 360] on button "No Follow Up Necessary" at bounding box center [530, 356] width 341 height 16
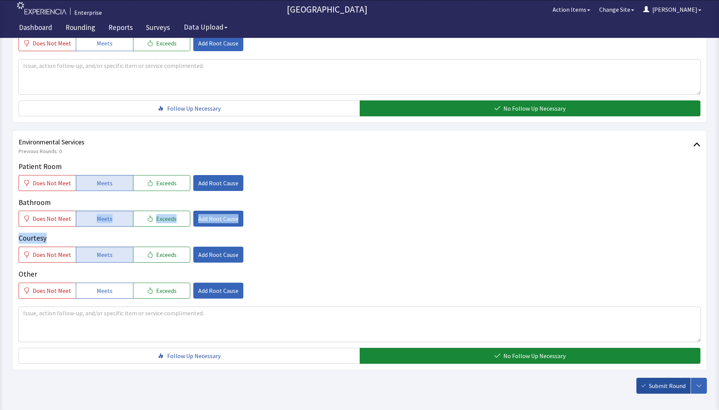
click at [654, 384] on span "Submit Round" at bounding box center [667, 385] width 37 height 9
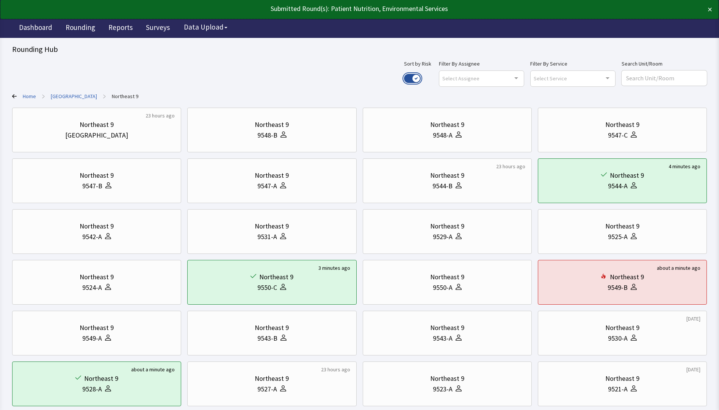
click at [421, 78] on button "Use setting" at bounding box center [412, 78] width 17 height 9
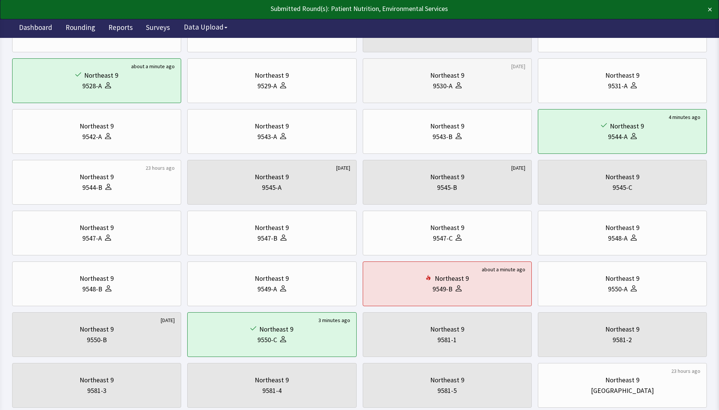
scroll to position [152, 0]
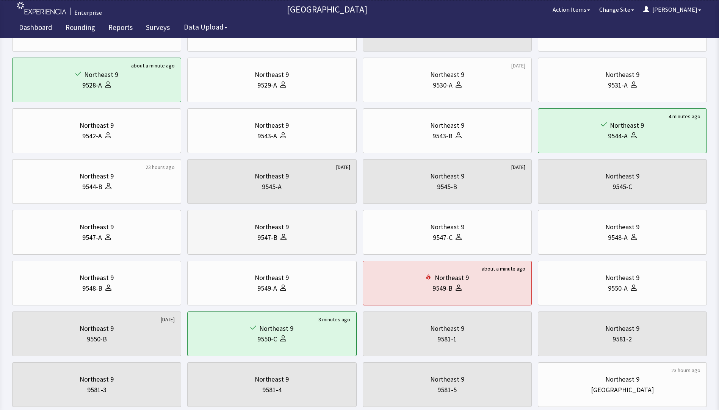
click at [267, 235] on div "9547-B" at bounding box center [267, 237] width 20 height 11
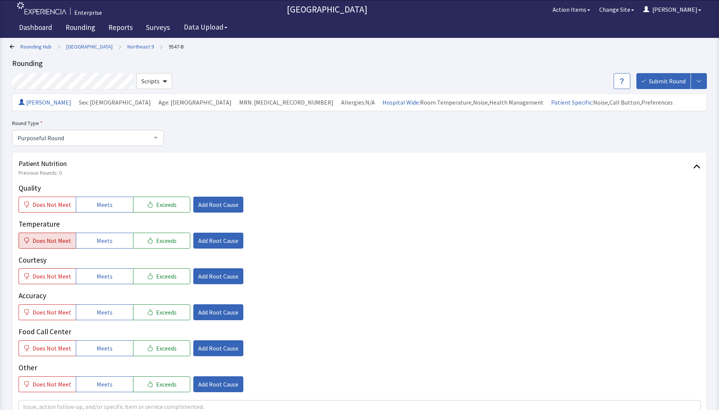
click at [46, 239] on span "Does Not Meet" at bounding box center [52, 240] width 39 height 9
click at [53, 203] on span "Does Not Meet" at bounding box center [52, 204] width 39 height 9
click at [218, 206] on span "Add Root Cause" at bounding box center [218, 204] width 40 height 9
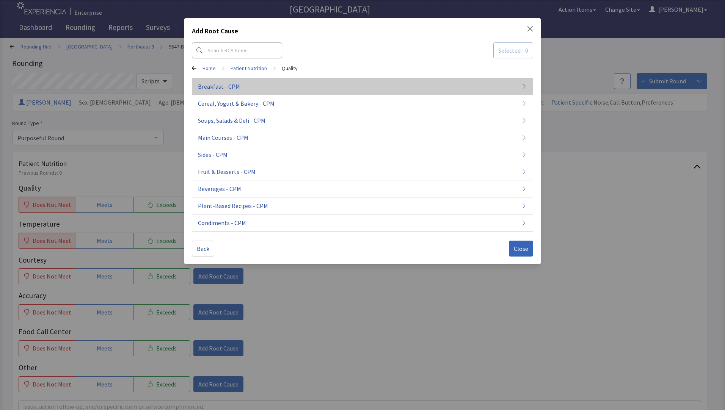
click at [213, 88] on span "Breakfast - CPM" at bounding box center [219, 86] width 42 height 9
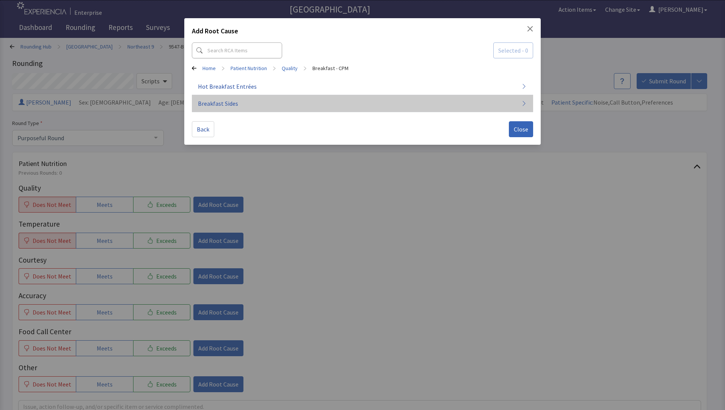
click at [232, 106] on span "Breakfast Sides" at bounding box center [218, 103] width 40 height 9
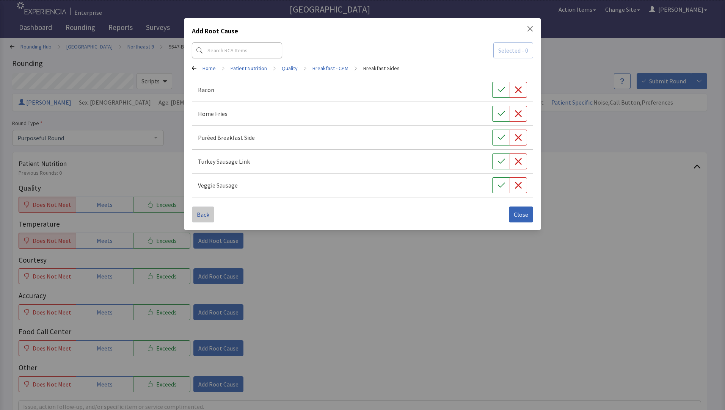
click at [202, 213] on span "Back" at bounding box center [203, 214] width 13 height 9
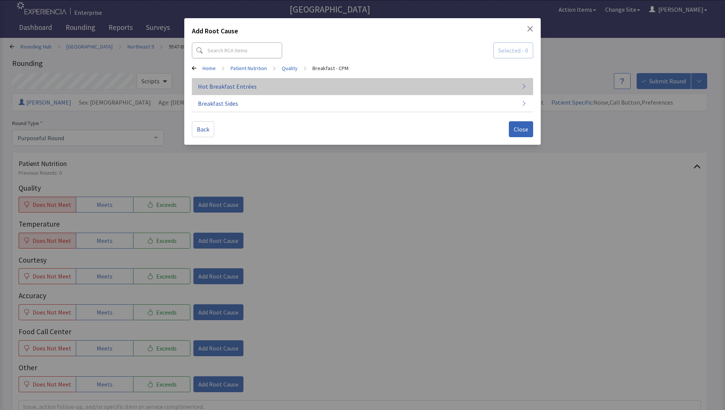
click at [235, 90] on span "Hot Breakfast Entrées" at bounding box center [227, 86] width 59 height 9
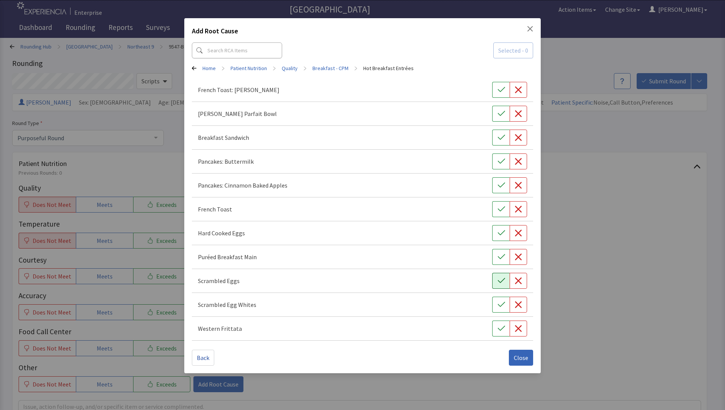
click at [501, 284] on icon "button" at bounding box center [502, 281] width 8 height 8
click at [515, 358] on span "Close" at bounding box center [521, 357] width 14 height 9
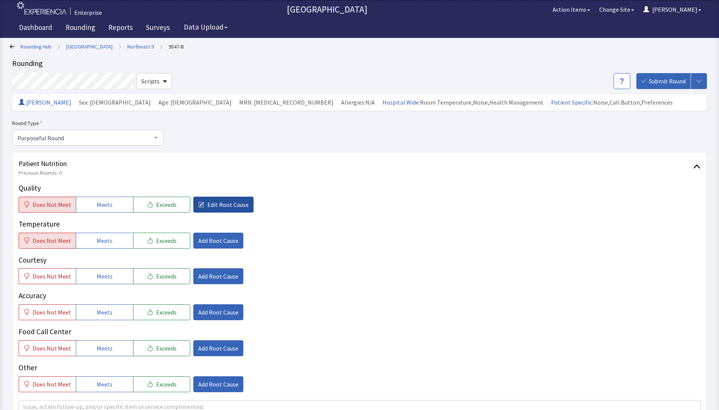
click at [211, 205] on span "Edit Root Cause" at bounding box center [227, 204] width 41 height 9
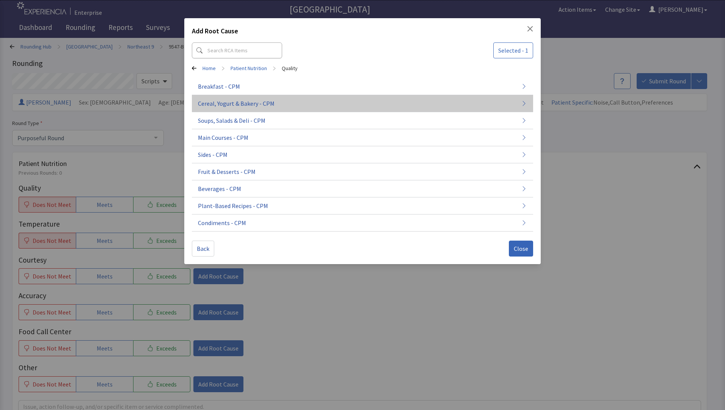
click at [239, 105] on span "Cereal, Yogurt & Bakery - CPM" at bounding box center [236, 103] width 77 height 9
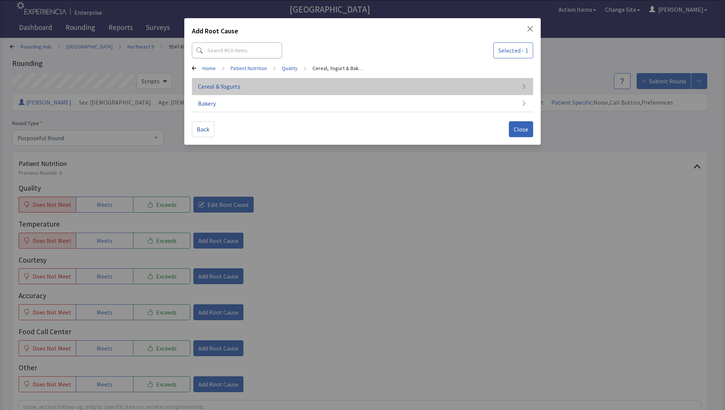
click at [248, 83] on button "Cereal & Yogurts" at bounding box center [362, 86] width 341 height 17
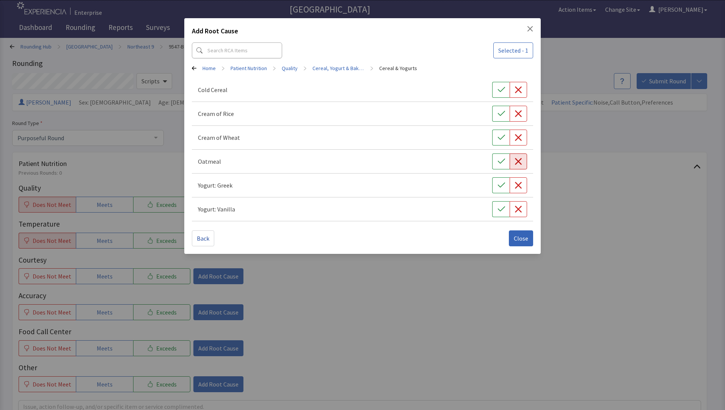
drag, startPoint x: 524, startPoint y: 162, endPoint x: 513, endPoint y: 167, distance: 12.0
click at [523, 162] on button "button" at bounding box center [518, 162] width 17 height 16
click at [521, 238] on span "Close" at bounding box center [521, 238] width 14 height 9
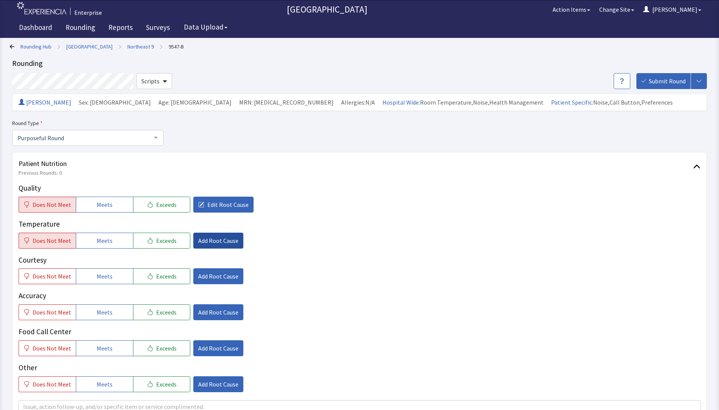
click at [208, 242] on span "Add Root Cause" at bounding box center [218, 240] width 40 height 9
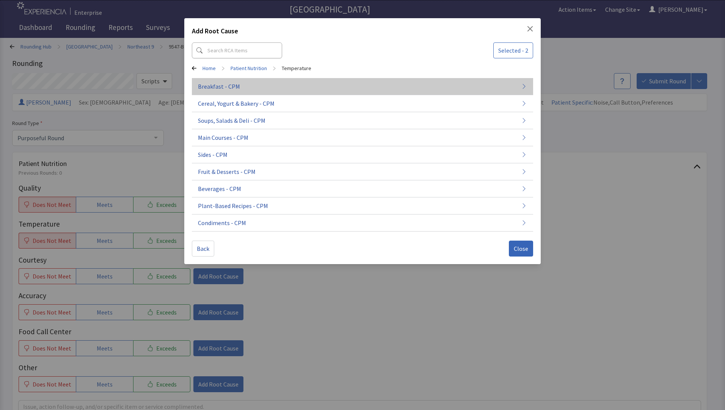
click at [210, 88] on span "Breakfast - CPM" at bounding box center [219, 86] width 42 height 9
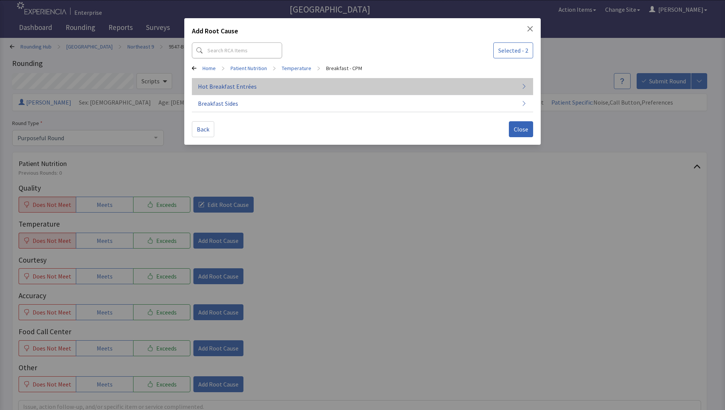
click at [262, 92] on button "Hot Breakfast Entrées" at bounding box center [362, 86] width 341 height 17
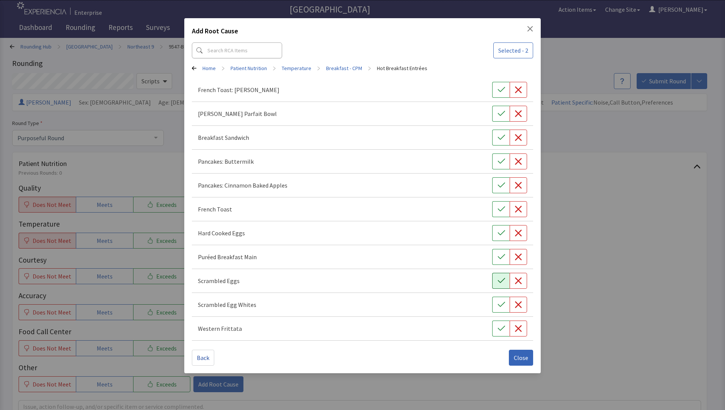
click at [496, 282] on button "button" at bounding box center [500, 281] width 17 height 16
click at [523, 360] on span "Close" at bounding box center [521, 357] width 14 height 9
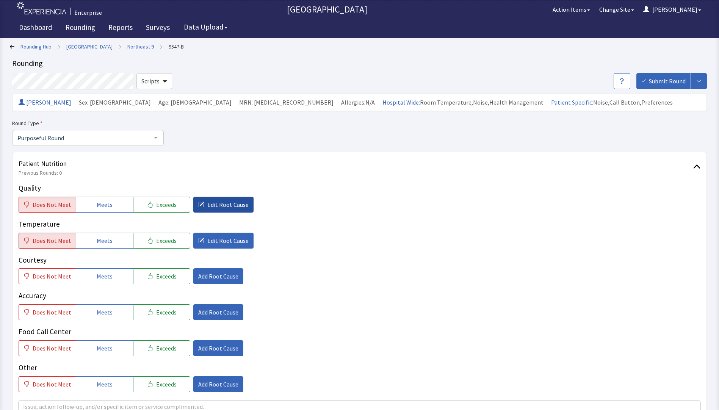
click at [209, 206] on span "Edit Root Cause" at bounding box center [227, 204] width 41 height 9
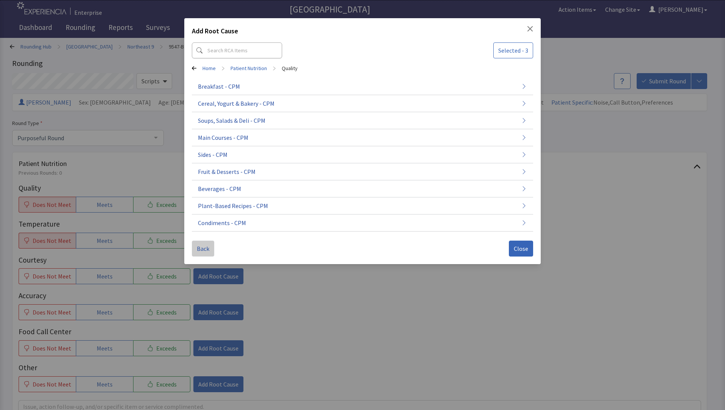
click at [205, 249] on span "Back" at bounding box center [203, 248] width 13 height 9
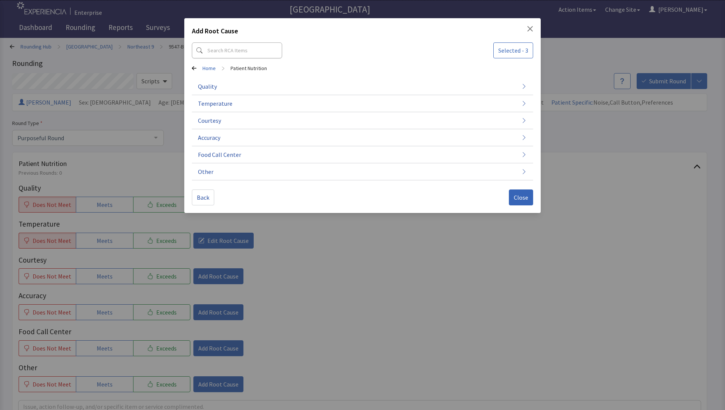
click at [527, 28] on icon "Close" at bounding box center [530, 29] width 6 height 6
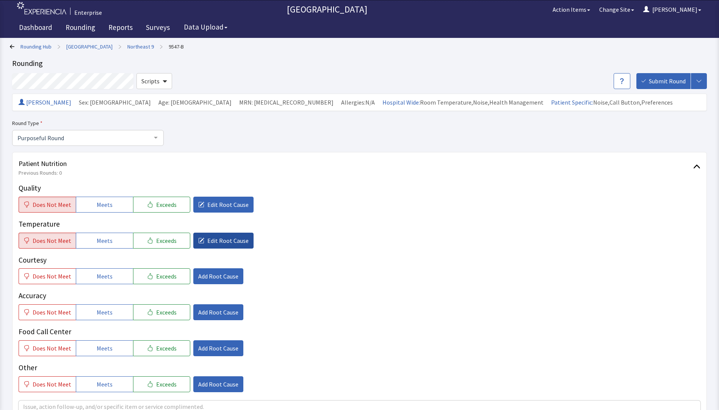
click at [223, 237] on span "Edit Root Cause" at bounding box center [227, 240] width 41 height 9
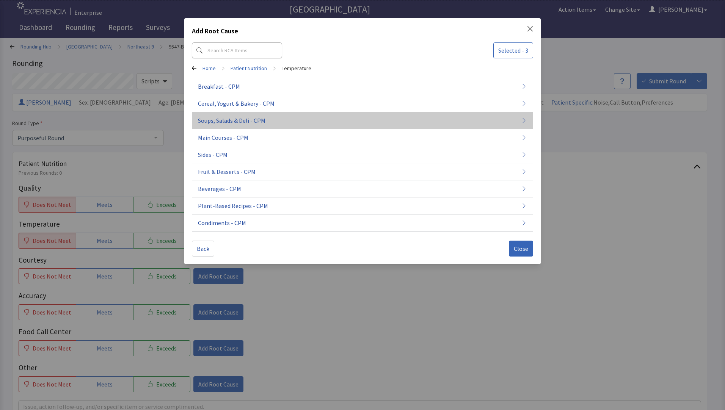
click at [232, 123] on span "Soups, Salads & Deli - CPM" at bounding box center [231, 120] width 67 height 9
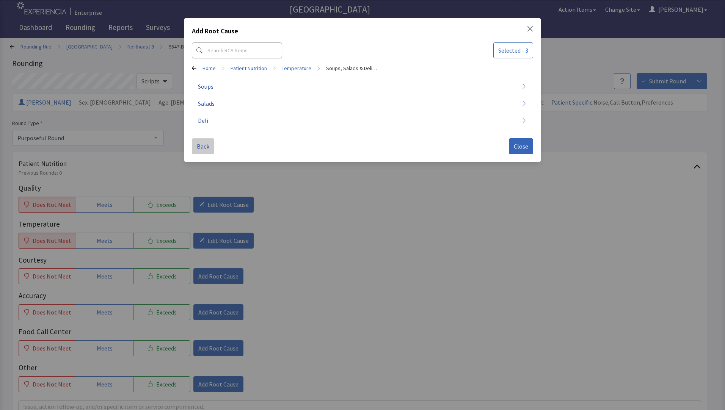
click at [205, 147] on span "Back" at bounding box center [203, 146] width 13 height 9
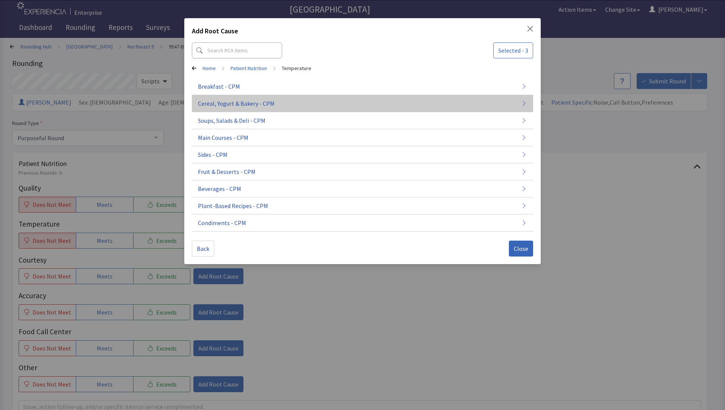
click at [215, 106] on span "Cereal, Yogurt & Bakery - CPM" at bounding box center [236, 103] width 77 height 9
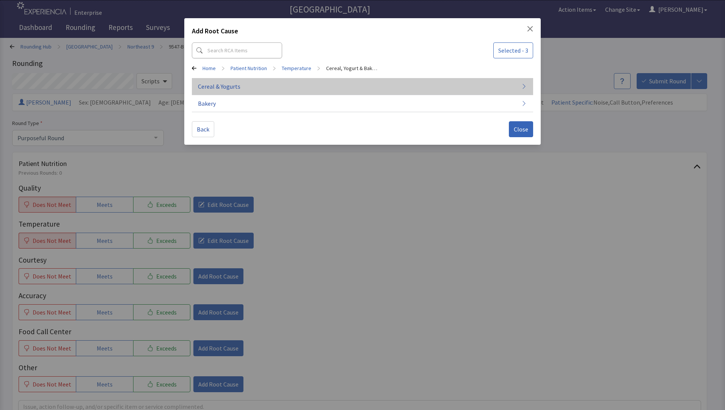
click at [245, 83] on button "Cereal & Yogurts" at bounding box center [362, 86] width 341 height 17
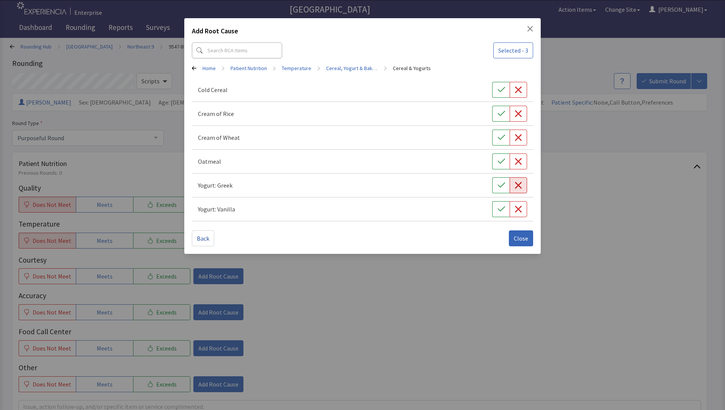
drag, startPoint x: 519, startPoint y: 163, endPoint x: 512, endPoint y: 182, distance: 19.3
click at [518, 165] on icon "button" at bounding box center [519, 162] width 8 height 8
click at [519, 238] on span "Close" at bounding box center [521, 238] width 14 height 9
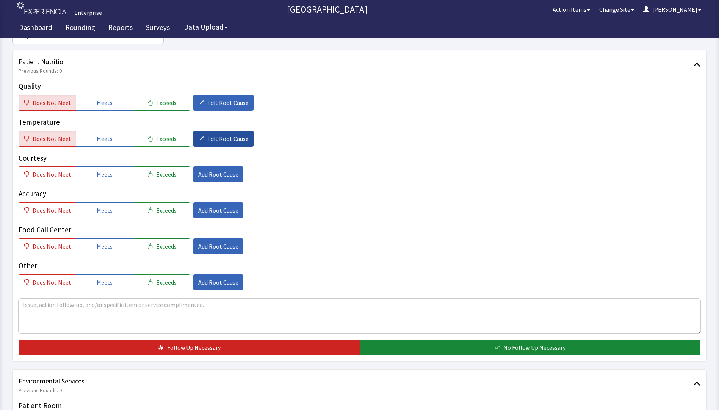
scroll to position [114, 0]
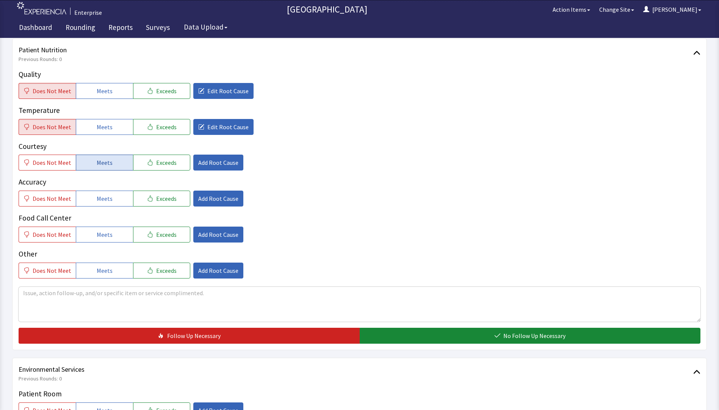
drag, startPoint x: 112, startPoint y: 159, endPoint x: 111, endPoint y: 177, distance: 18.3
click at [112, 160] on button "Meets" at bounding box center [104, 163] width 57 height 16
click at [107, 202] on span "Meets" at bounding box center [105, 198] width 16 height 9
click at [100, 236] on span "Meets" at bounding box center [105, 234] width 16 height 9
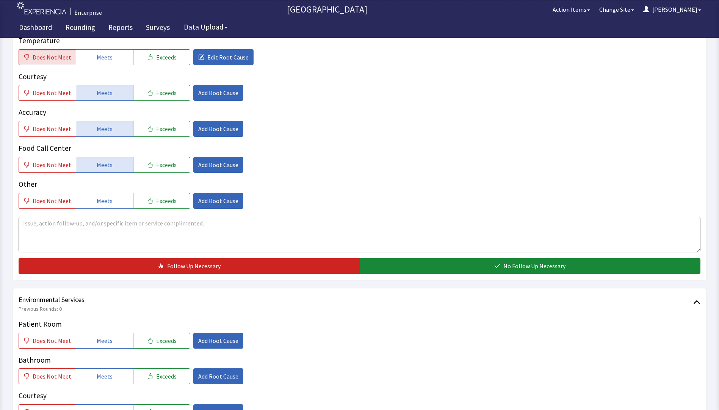
scroll to position [190, 0]
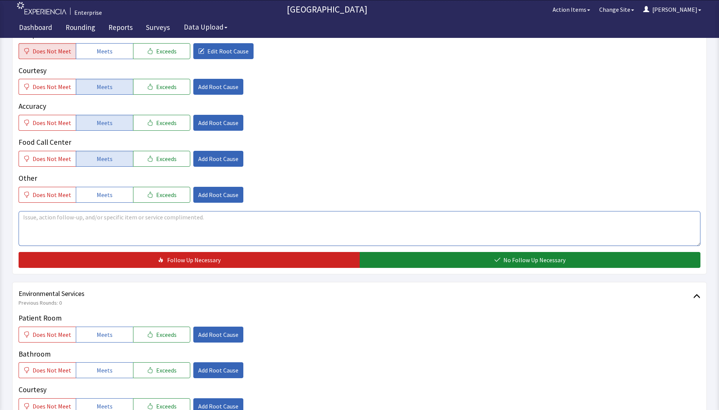
click at [47, 221] on textarea at bounding box center [360, 228] width 682 height 35
drag, startPoint x: 21, startPoint y: 219, endPoint x: 163, endPoint y: 220, distance: 142.2
click at [198, 220] on textarea "oatmeal was cold eggs ok chicken tenders very good" at bounding box center [360, 228] width 682 height 35
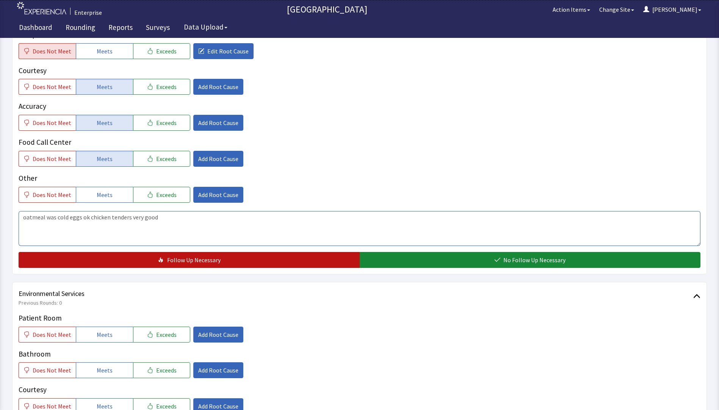
type textarea "oatmeal was cold eggs ok chicken tenders very good"
drag, startPoint x: 174, startPoint y: 255, endPoint x: 175, endPoint y: 259, distance: 3.9
click at [174, 255] on button "Follow Up Necessary" at bounding box center [189, 260] width 341 height 16
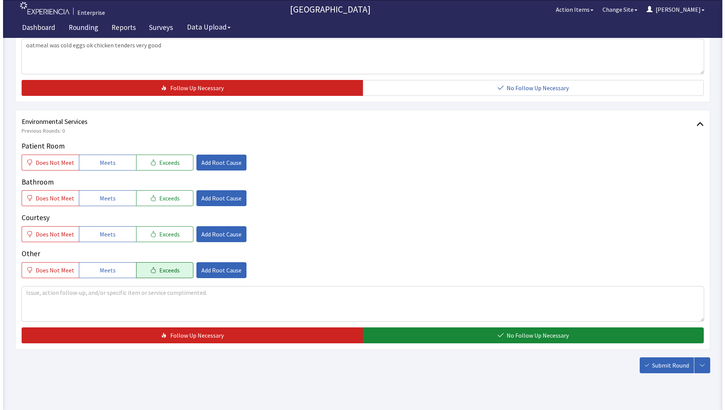
scroll to position [375, 0]
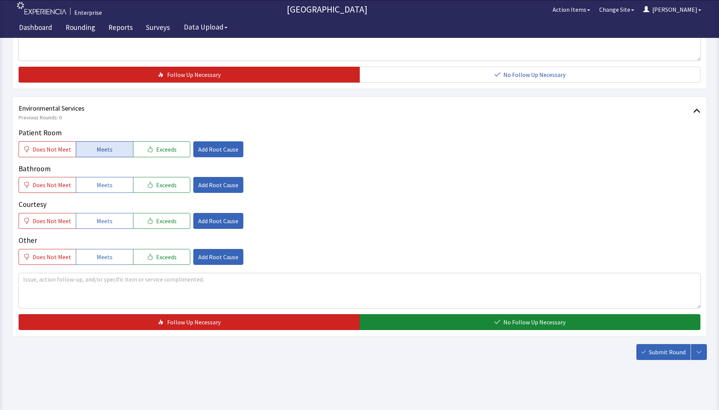
click at [108, 149] on span "Meets" at bounding box center [105, 149] width 16 height 9
drag, startPoint x: 101, startPoint y: 189, endPoint x: 103, endPoint y: 216, distance: 26.6
click at [102, 194] on div "Patient Room Does Not Meet Meets Exceeds Add Root Cause Bathroom Does Not Meet …" at bounding box center [360, 196] width 682 height 138
drag, startPoint x: 104, startPoint y: 220, endPoint x: 115, endPoint y: 214, distance: 12.2
click at [105, 220] on span "Meets" at bounding box center [105, 221] width 16 height 9
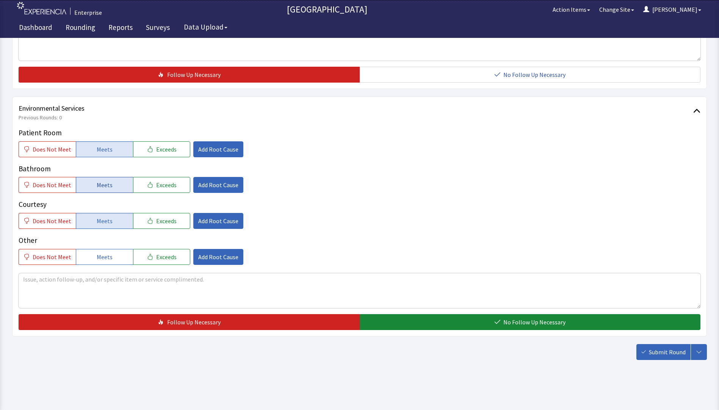
click at [123, 190] on button "Meets" at bounding box center [104, 185] width 57 height 16
click at [212, 152] on span "Add Root Cause" at bounding box center [218, 149] width 40 height 9
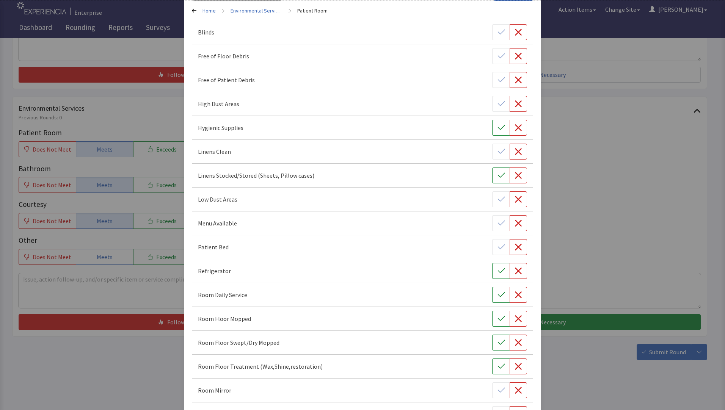
scroll to position [152, 0]
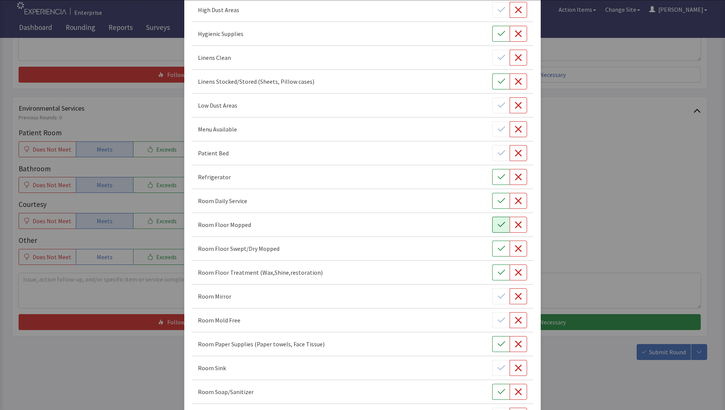
click at [494, 229] on button "button" at bounding box center [500, 225] width 17 height 16
drag, startPoint x: 497, startPoint y: 251, endPoint x: 496, endPoint y: 256, distance: 5.4
click at [498, 252] on icon "button" at bounding box center [502, 249] width 8 height 8
click at [498, 272] on icon "button" at bounding box center [502, 273] width 8 height 8
click at [518, 278] on button "button" at bounding box center [518, 273] width 17 height 16
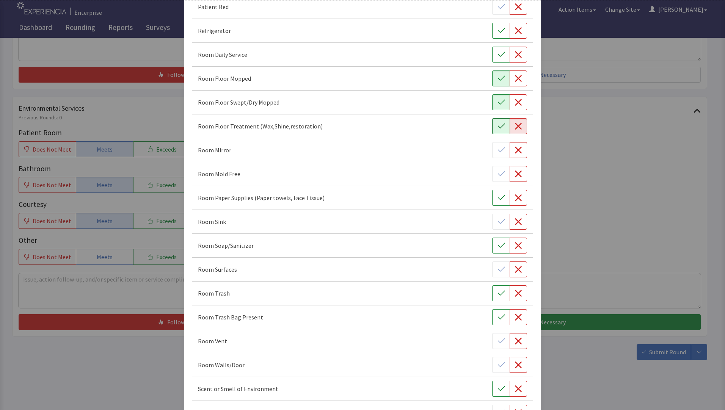
scroll to position [303, 0]
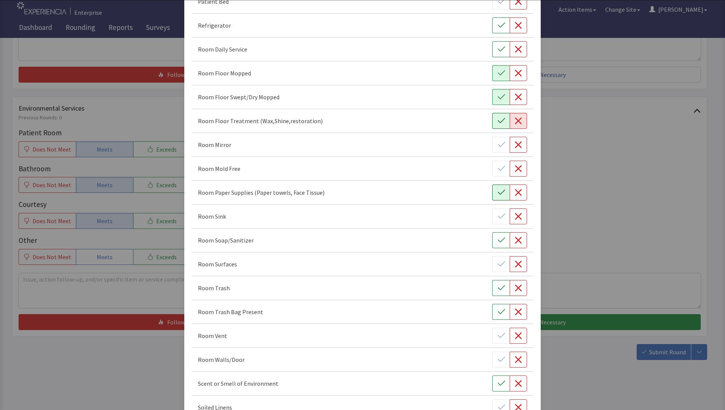
click at [498, 194] on icon "button" at bounding box center [502, 193] width 8 height 8
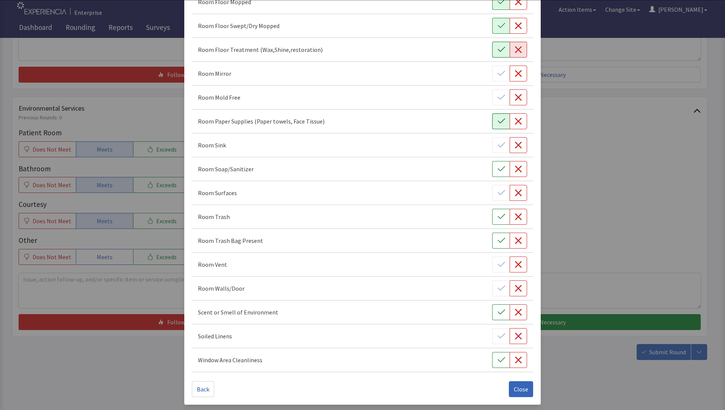
scroll to position [375, 0]
click at [498, 217] on icon "button" at bounding box center [502, 216] width 8 height 8
drag, startPoint x: 517, startPoint y: 389, endPoint x: 513, endPoint y: 389, distance: 3.8
click at [517, 389] on span "Close" at bounding box center [521, 388] width 14 height 9
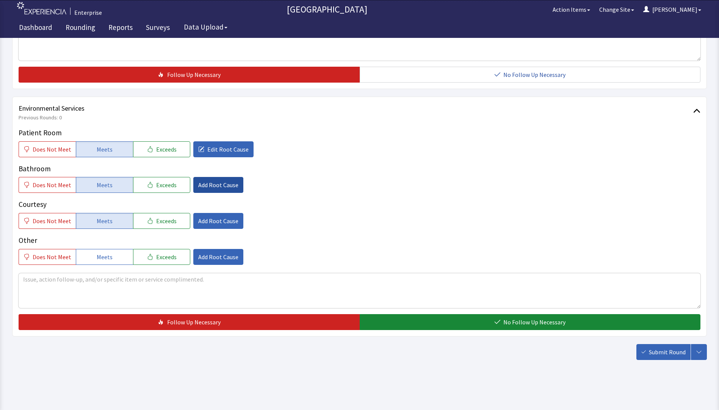
click at [220, 191] on button "Add Root Cause" at bounding box center [218, 185] width 50 height 16
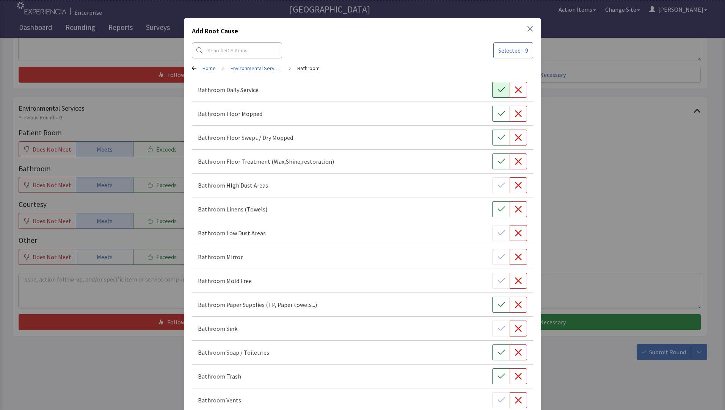
click at [498, 93] on icon "button" at bounding box center [502, 90] width 8 height 8
drag, startPoint x: 498, startPoint y: 119, endPoint x: 494, endPoint y: 136, distance: 17.0
click at [498, 119] on button "button" at bounding box center [500, 114] width 17 height 16
drag, startPoint x: 493, startPoint y: 141, endPoint x: 493, endPoint y: 153, distance: 12.5
click at [498, 141] on icon "button" at bounding box center [502, 138] width 8 height 8
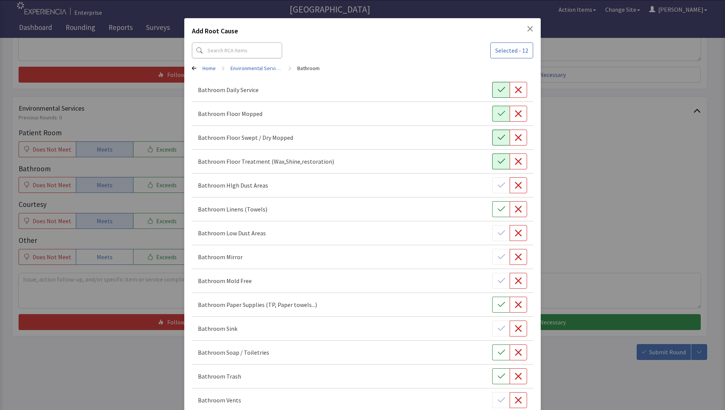
click at [498, 159] on icon "button" at bounding box center [502, 162] width 8 height 8
click at [498, 308] on icon "button" at bounding box center [502, 305] width 8 height 8
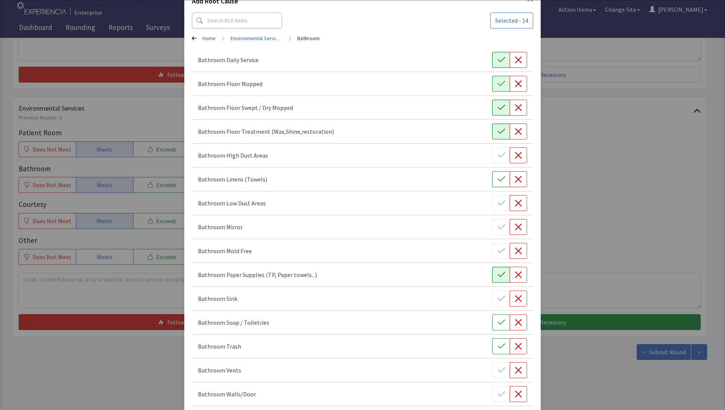
scroll to position [76, 0]
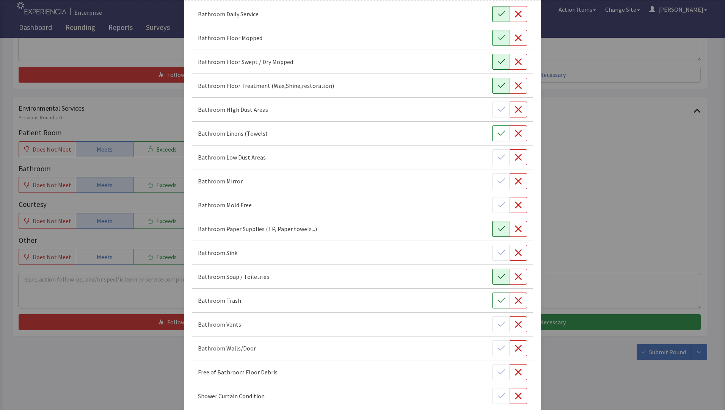
click at [496, 281] on button "button" at bounding box center [500, 277] width 17 height 16
click at [495, 309] on div "Bathroom Trash" at bounding box center [362, 301] width 341 height 24
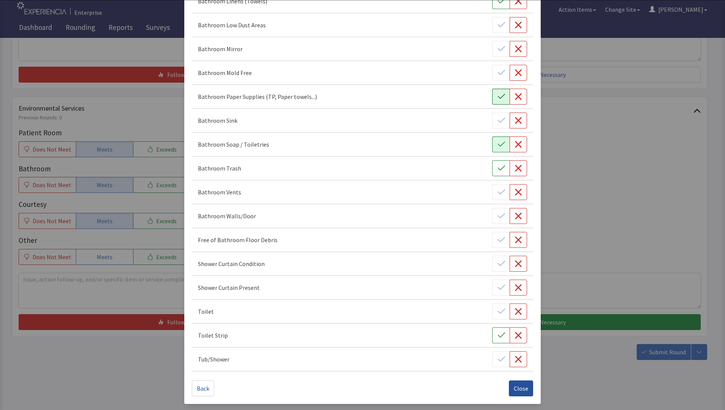
click at [517, 388] on span "Close" at bounding box center [521, 388] width 14 height 9
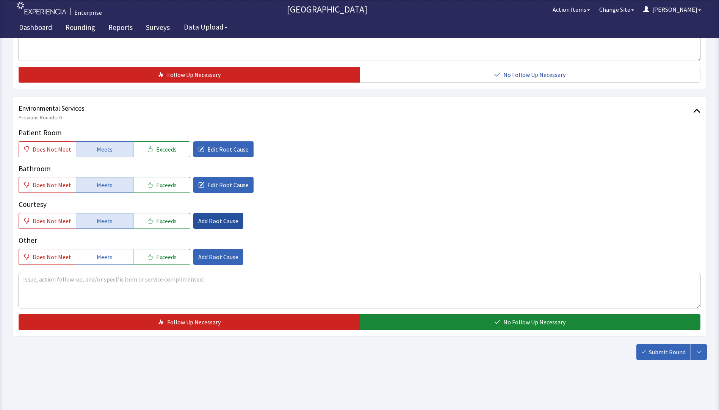
click at [200, 227] on button "Add Root Cause" at bounding box center [218, 221] width 50 height 16
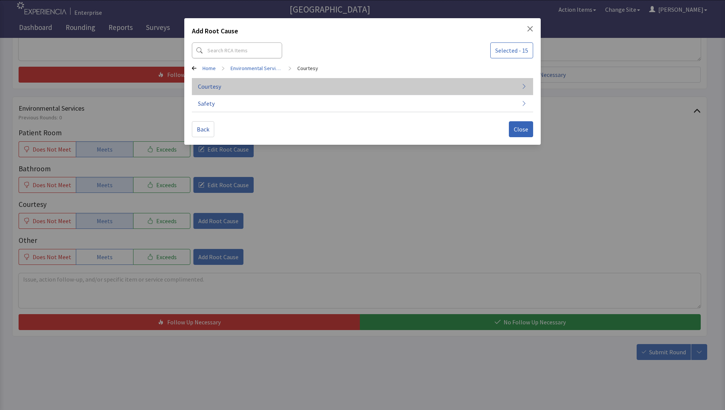
click at [212, 85] on span "Courtesy" at bounding box center [209, 86] width 23 height 9
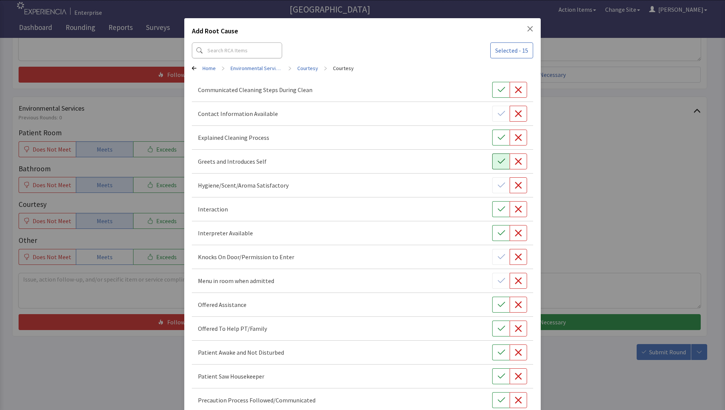
click at [498, 164] on icon "button" at bounding box center [502, 162] width 8 height 8
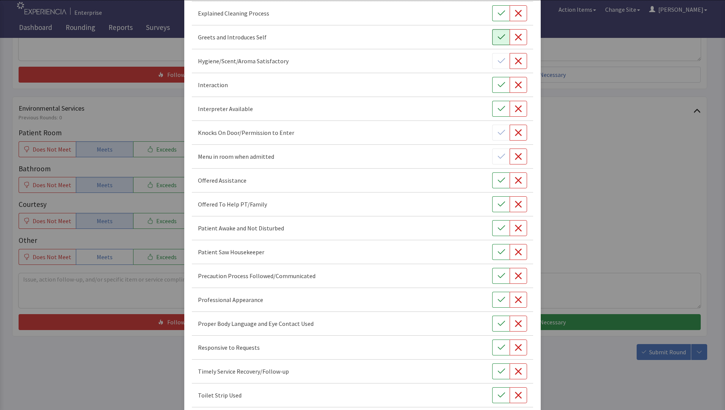
scroll to position [152, 0]
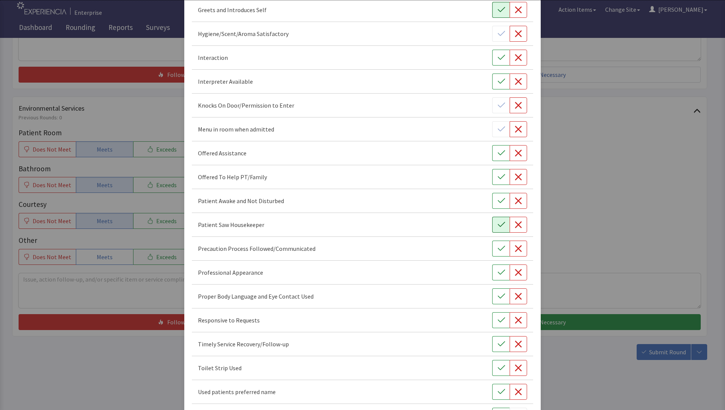
click at [498, 226] on icon "button" at bounding box center [501, 224] width 7 height 5
click at [498, 201] on icon "button" at bounding box center [502, 201] width 8 height 8
click at [498, 272] on icon "button" at bounding box center [502, 273] width 8 height 8
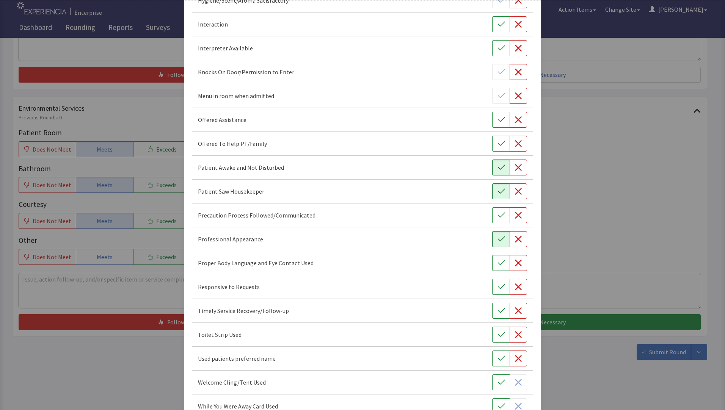
scroll to position [232, 0]
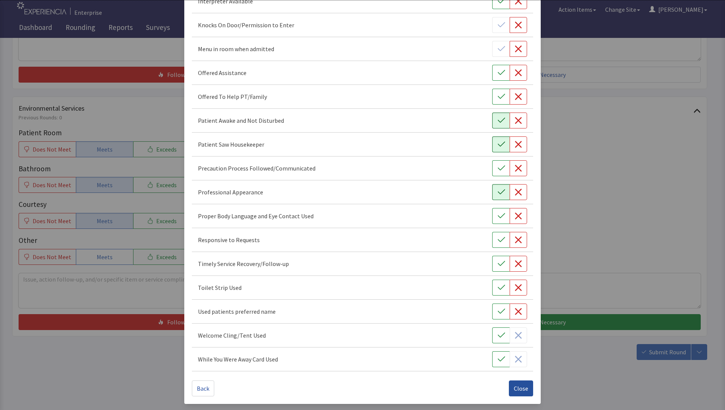
click at [514, 391] on span "Close" at bounding box center [521, 388] width 14 height 9
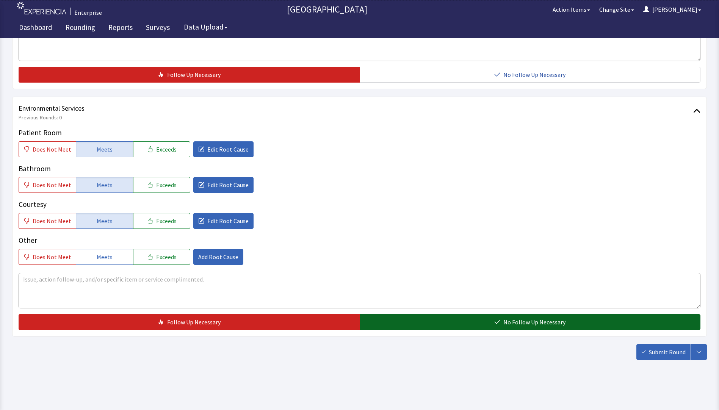
click at [482, 319] on button "No Follow Up Necessary" at bounding box center [530, 322] width 341 height 16
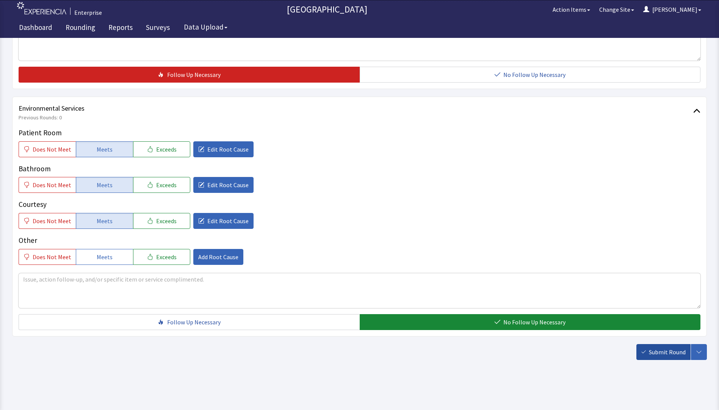
click at [655, 352] on span "Submit Round" at bounding box center [667, 352] width 37 height 9
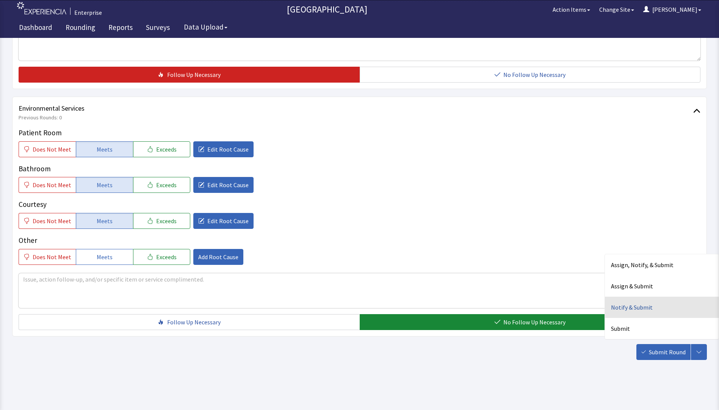
click at [619, 312] on div "Notify & Submit" at bounding box center [662, 307] width 114 height 21
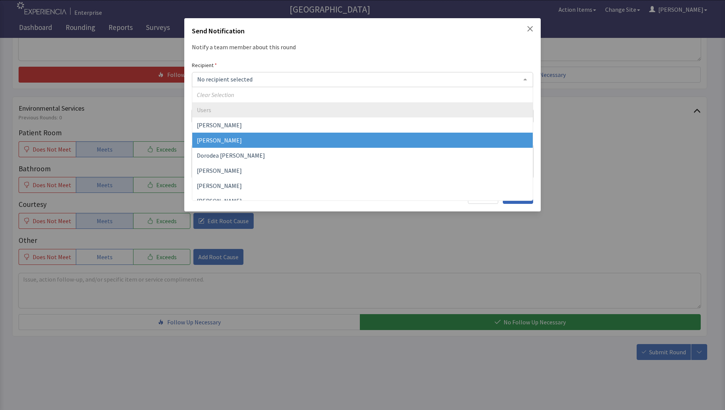
click at [221, 145] on span "David Garcia" at bounding box center [362, 140] width 341 height 15
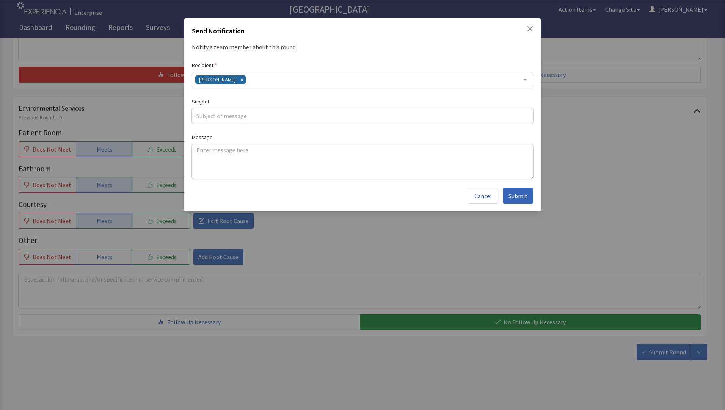
click at [241, 80] on div "David Garcia" at bounding box center [362, 80] width 341 height 16
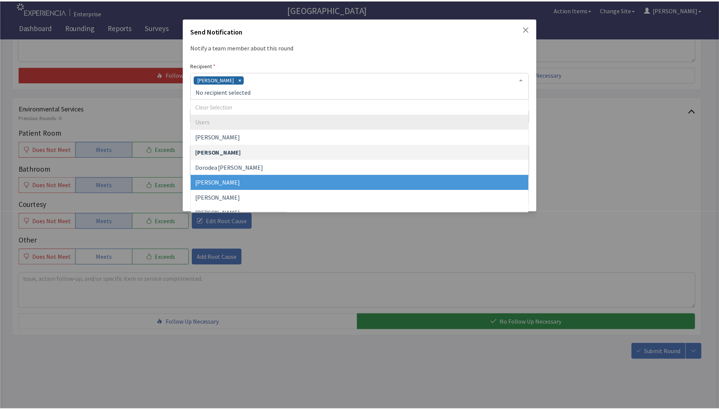
scroll to position [38, 0]
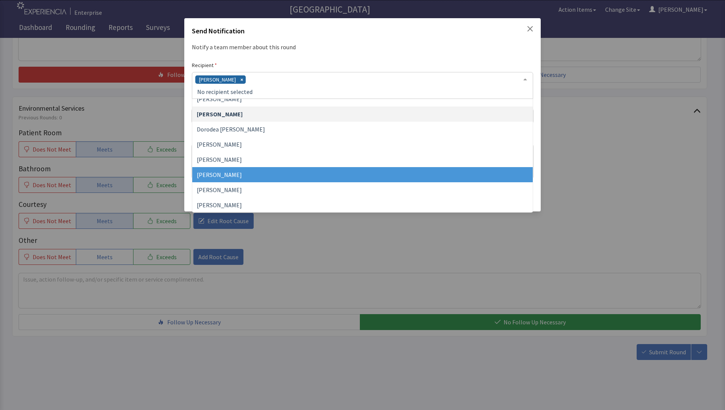
click at [218, 177] on span "Jacquelyn Bucci" at bounding box center [219, 175] width 45 height 8
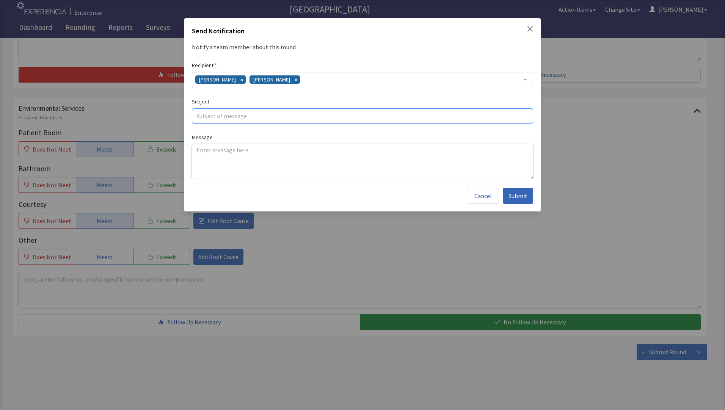
click at [210, 117] on input "text" at bounding box center [362, 115] width 341 height 15
type input "food feedback"
click at [198, 149] on textarea at bounding box center [362, 161] width 341 height 35
paste textarea "oatmeal was cold eggs ok chicken tenders very good"
type textarea "oatmeal was cold eggs ok chicken tenders very good"
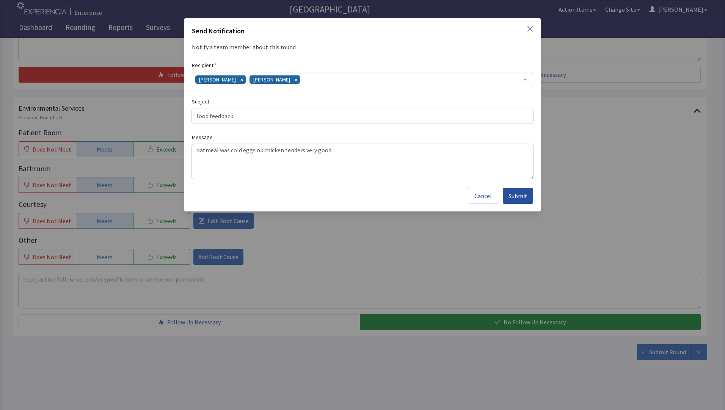
click at [518, 195] on span "Submit" at bounding box center [517, 195] width 19 height 9
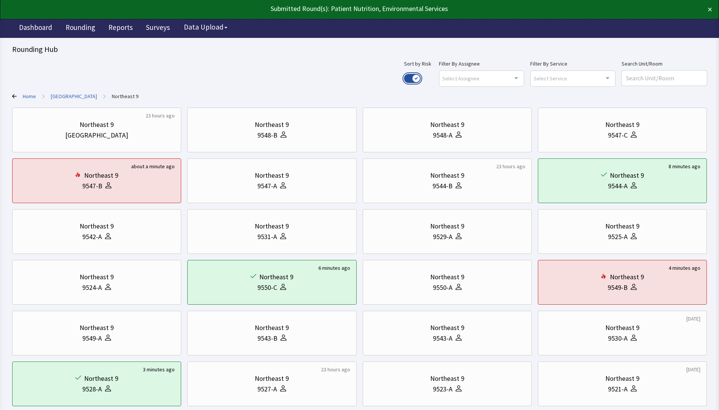
click at [421, 77] on button "Use setting" at bounding box center [412, 78] width 17 height 9
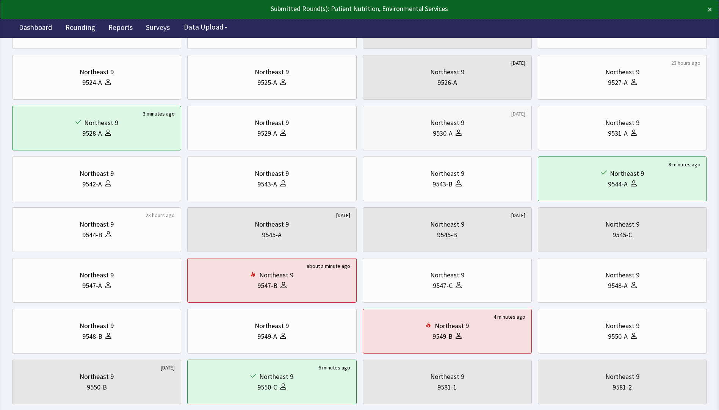
scroll to position [114, 0]
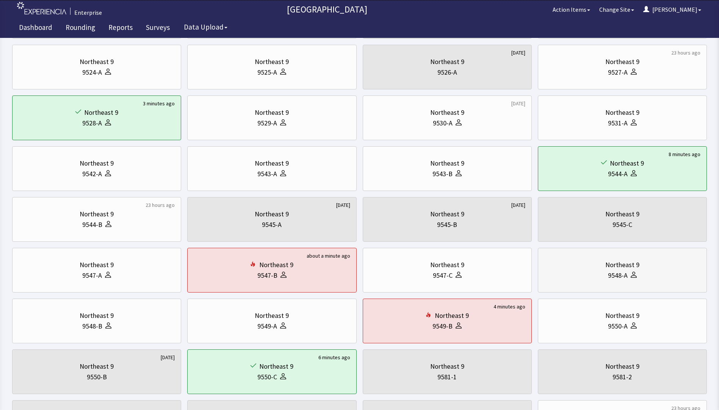
click at [582, 275] on div "9548-A" at bounding box center [623, 275] width 156 height 11
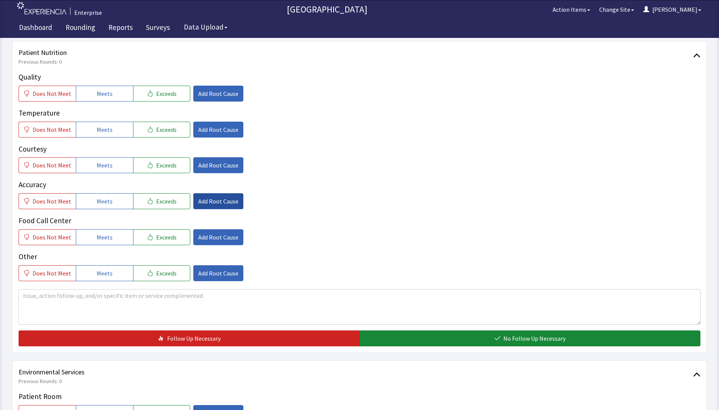
scroll to position [114, 0]
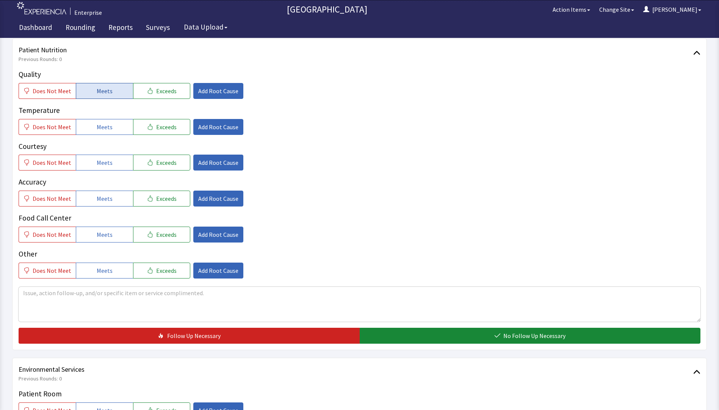
click at [104, 93] on span "Meets" at bounding box center [105, 90] width 16 height 9
drag, startPoint x: 108, startPoint y: 129, endPoint x: 104, endPoint y: 160, distance: 31.3
click at [108, 132] on button "Meets" at bounding box center [104, 127] width 57 height 16
drag, startPoint x: 100, startPoint y: 169, endPoint x: 101, endPoint y: 174, distance: 5.0
click at [101, 170] on button "Meets" at bounding box center [104, 163] width 57 height 16
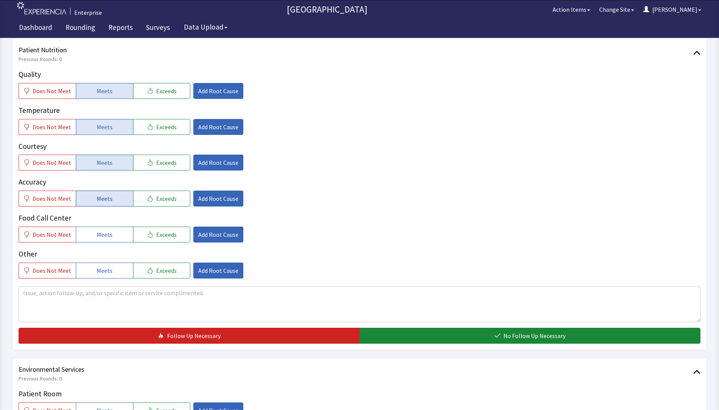
drag, startPoint x: 97, startPoint y: 199, endPoint x: 98, endPoint y: 206, distance: 6.8
click at [97, 202] on span "Meets" at bounding box center [105, 198] width 16 height 9
drag, startPoint x: 98, startPoint y: 229, endPoint x: 124, endPoint y: 227, distance: 26.3
click at [100, 230] on button "Meets" at bounding box center [104, 235] width 57 height 16
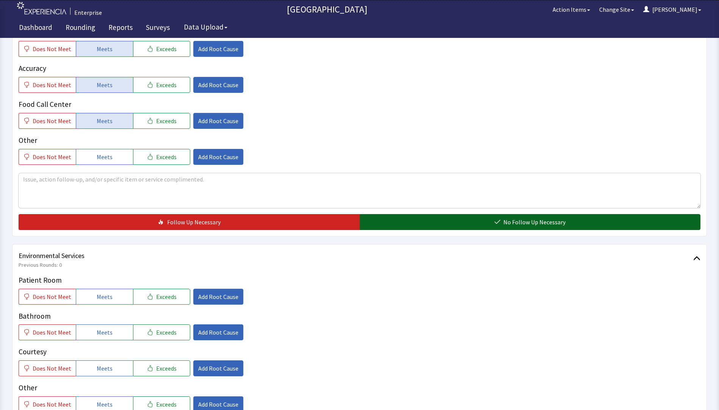
click at [397, 226] on button "No Follow Up Necessary" at bounding box center [530, 222] width 341 height 16
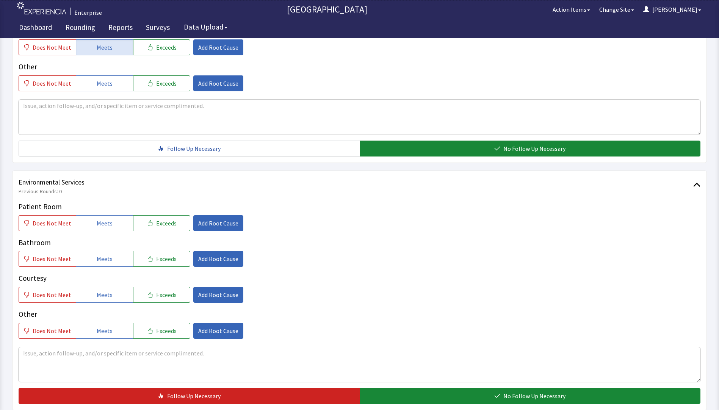
scroll to position [375, 0]
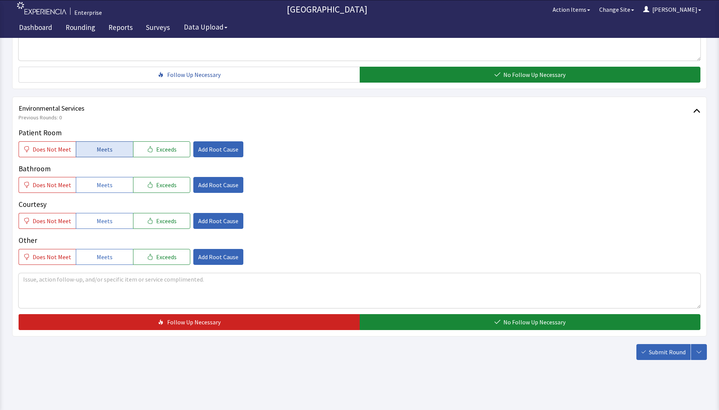
drag, startPoint x: 109, startPoint y: 151, endPoint x: 105, endPoint y: 182, distance: 30.9
click at [109, 152] on span "Meets" at bounding box center [105, 149] width 16 height 9
drag, startPoint x: 105, startPoint y: 187, endPoint x: 106, endPoint y: 213, distance: 26.2
click at [105, 193] on button "Meets" at bounding box center [104, 185] width 57 height 16
drag, startPoint x: 106, startPoint y: 220, endPoint x: 169, endPoint y: 237, distance: 65.7
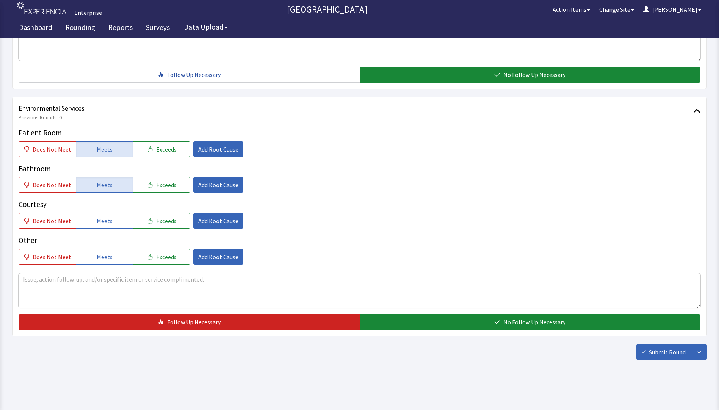
click at [110, 222] on button "Meets" at bounding box center [104, 221] width 57 height 16
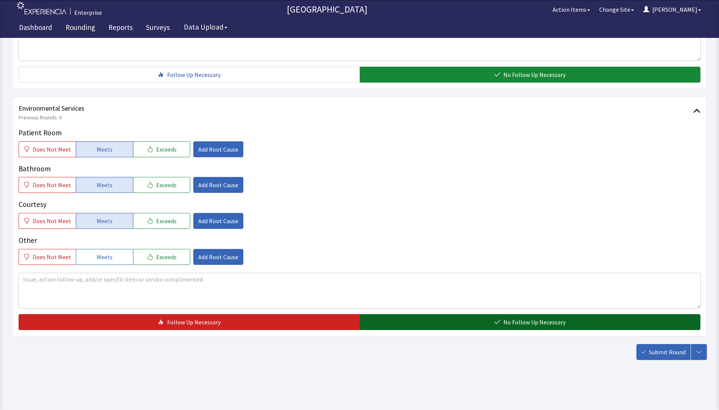
drag, startPoint x: 377, startPoint y: 317, endPoint x: 386, endPoint y: 321, distance: 9.5
click at [378, 320] on button "No Follow Up Necessary" at bounding box center [530, 322] width 341 height 16
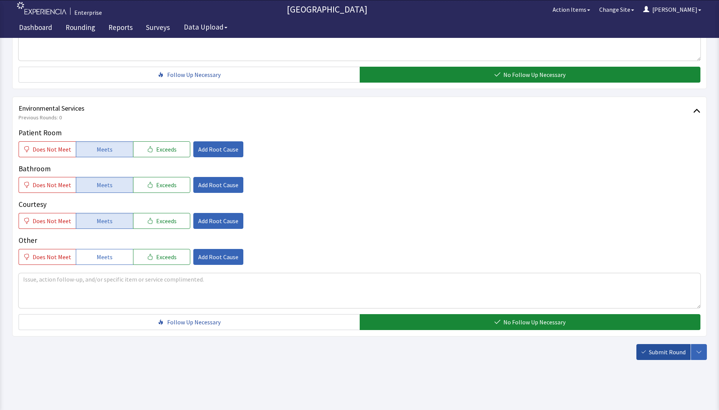
click at [664, 353] on span "Submit Round" at bounding box center [667, 352] width 37 height 9
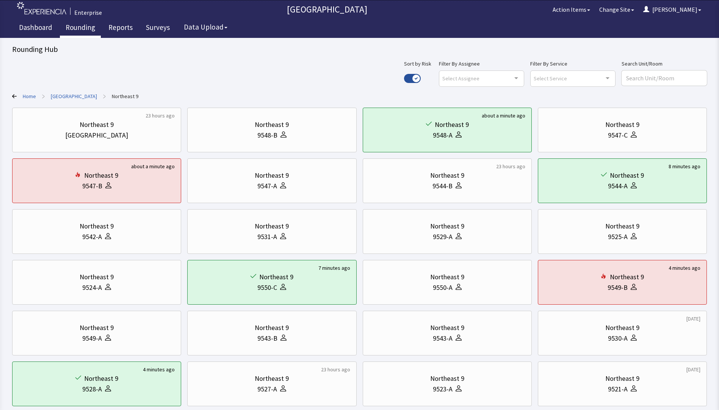
click at [75, 25] on link "Rounding" at bounding box center [80, 28] width 41 height 19
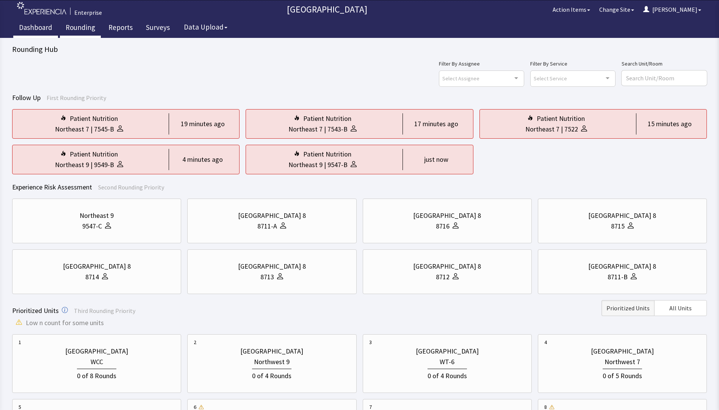
click at [32, 28] on link "Dashboard" at bounding box center [35, 28] width 45 height 19
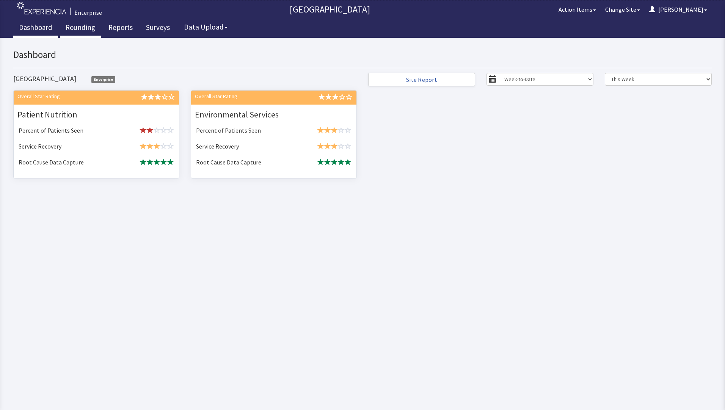
click at [84, 27] on link "Rounding" at bounding box center [80, 28] width 41 height 19
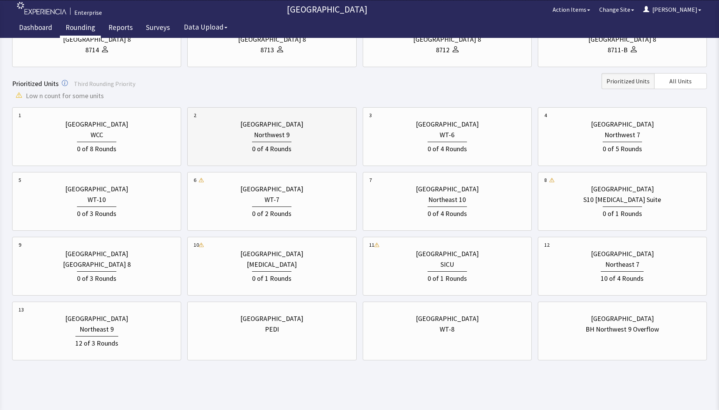
scroll to position [228, 0]
click at [451, 137] on div "WT-6" at bounding box center [447, 134] width 15 height 11
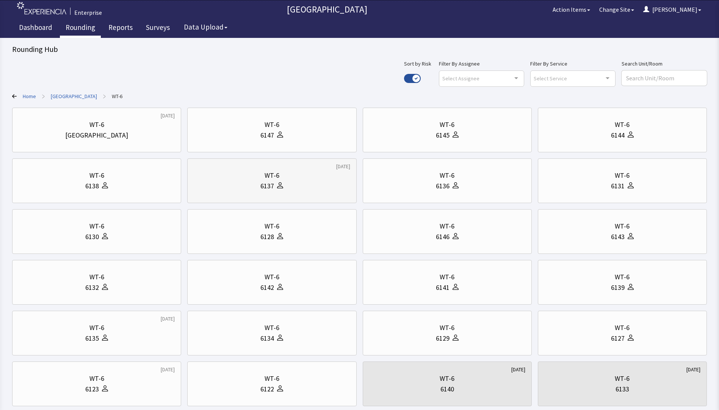
click at [294, 186] on div "6137" at bounding box center [272, 186] width 156 height 11
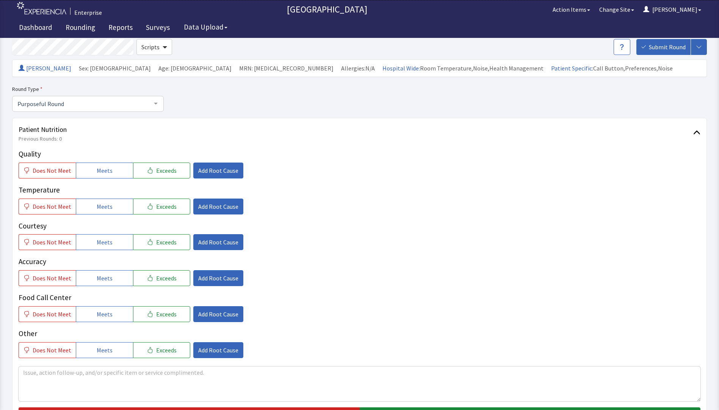
scroll to position [76, 0]
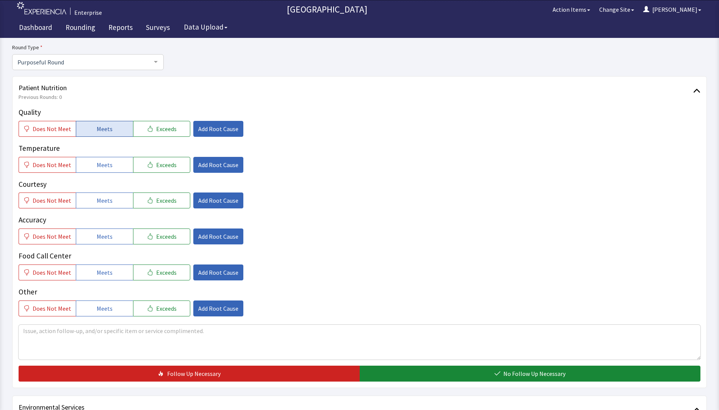
click at [113, 130] on button "Meets" at bounding box center [104, 129] width 57 height 16
click at [105, 166] on span "Meets" at bounding box center [105, 164] width 16 height 9
click at [101, 199] on span "Meets" at bounding box center [105, 200] width 16 height 9
click at [104, 243] on button "Meets" at bounding box center [104, 237] width 57 height 16
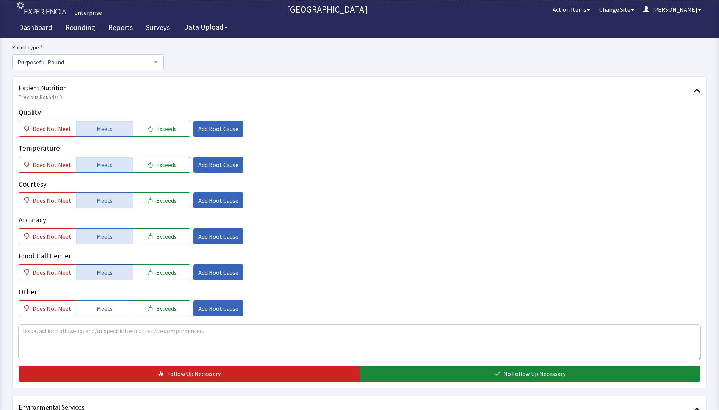
click at [107, 273] on span "Meets" at bounding box center [105, 272] width 16 height 9
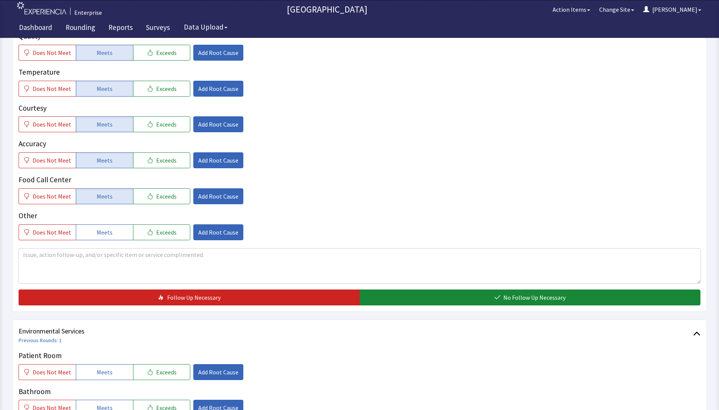
scroll to position [228, 0]
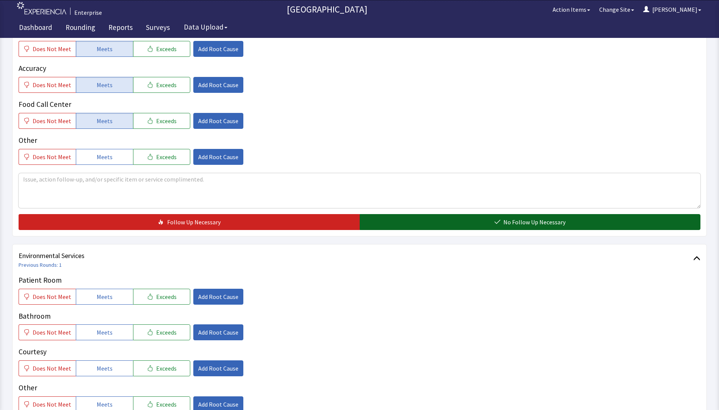
click at [406, 226] on button "No Follow Up Necessary" at bounding box center [530, 222] width 341 height 16
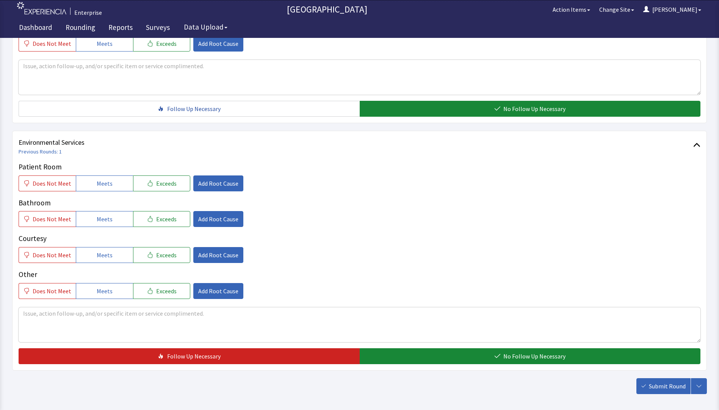
scroll to position [341, 0]
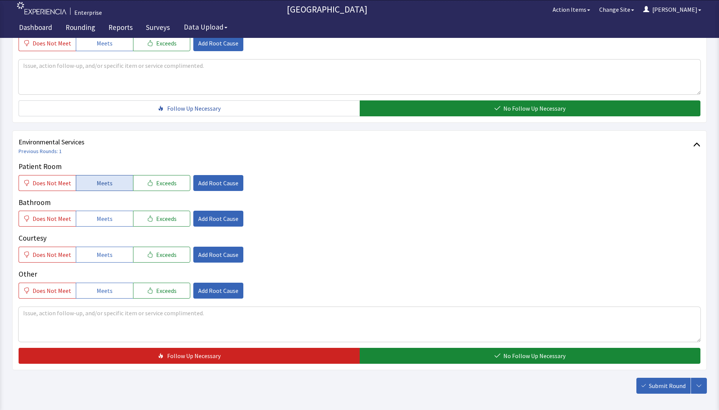
click at [100, 187] on span "Meets" at bounding box center [105, 183] width 16 height 9
click at [99, 214] on span "Meets" at bounding box center [105, 218] width 16 height 9
click at [105, 257] on span "Meets" at bounding box center [105, 254] width 16 height 9
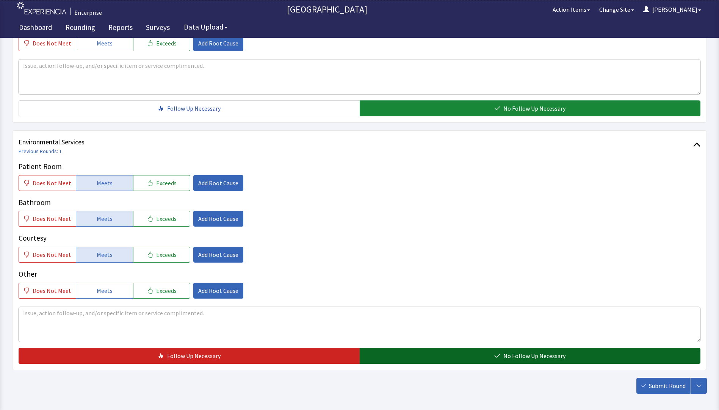
drag, startPoint x: 415, startPoint y: 361, endPoint x: 506, endPoint y: 363, distance: 91.0
click at [416, 361] on button "No Follow Up Necessary" at bounding box center [530, 356] width 341 height 16
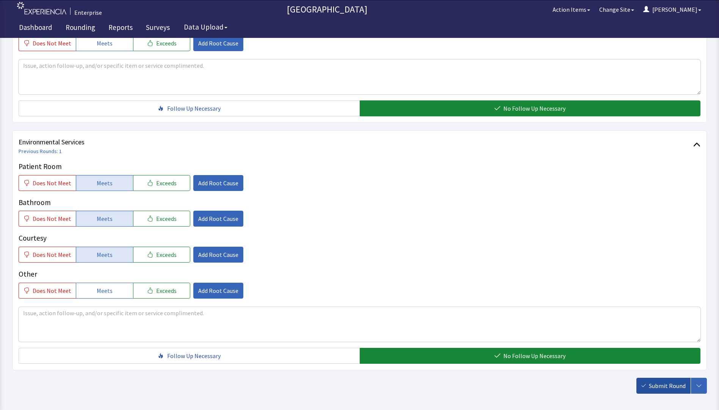
click at [665, 385] on span "Submit Round" at bounding box center [667, 385] width 37 height 9
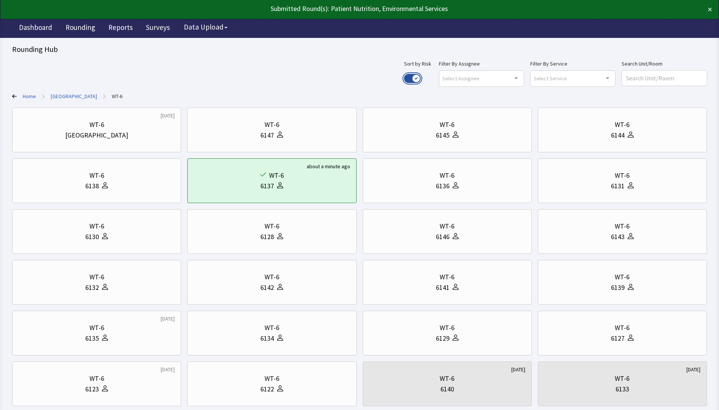
click at [421, 77] on button "Use setting" at bounding box center [412, 78] width 17 height 9
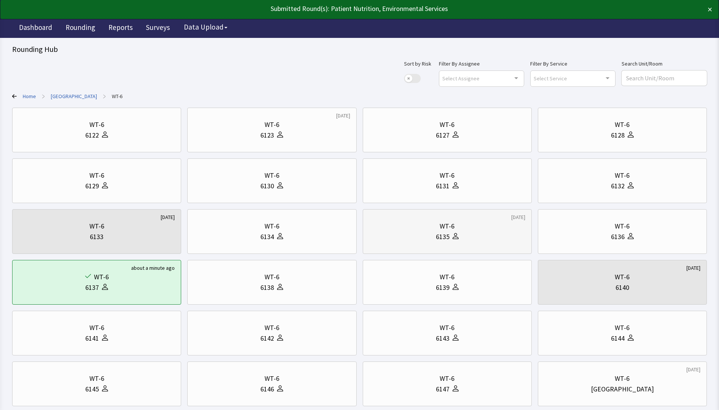
click at [442, 244] on div "WT-6 6135" at bounding box center [447, 231] width 156 height 36
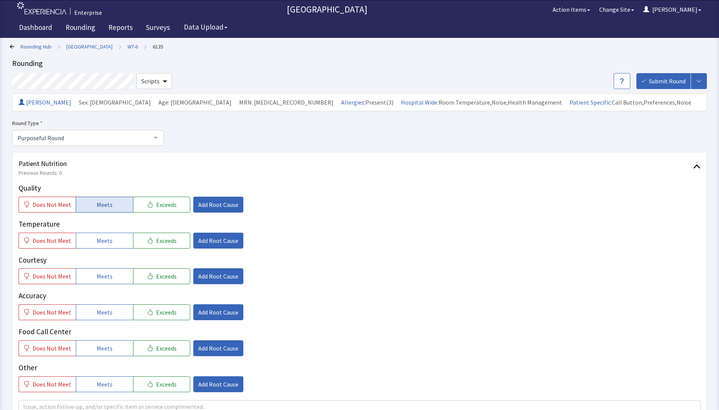
click at [107, 201] on span "Meets" at bounding box center [105, 204] width 16 height 9
drag, startPoint x: 96, startPoint y: 242, endPoint x: 105, endPoint y: 262, distance: 21.4
click at [97, 242] on span "Meets" at bounding box center [105, 240] width 16 height 9
click at [102, 276] on span "Meets" at bounding box center [105, 276] width 16 height 9
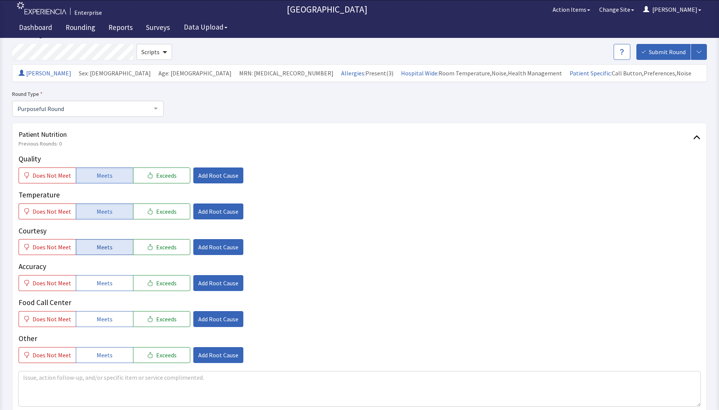
scroll to position [114, 0]
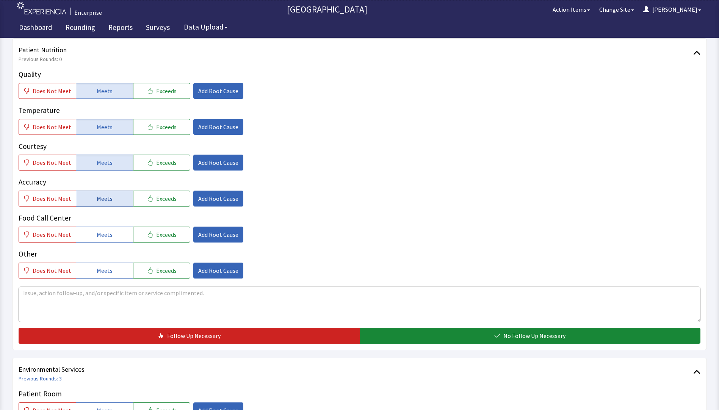
click at [112, 193] on button "Meets" at bounding box center [104, 199] width 57 height 16
click at [44, 300] on textarea at bounding box center [360, 304] width 682 height 35
type textarea "pancakes ok cream of wheat cold overall food has been good"
click at [57, 126] on span "Does Not Meet" at bounding box center [52, 126] width 39 height 9
click at [201, 125] on span "Add Root Cause" at bounding box center [218, 126] width 40 height 9
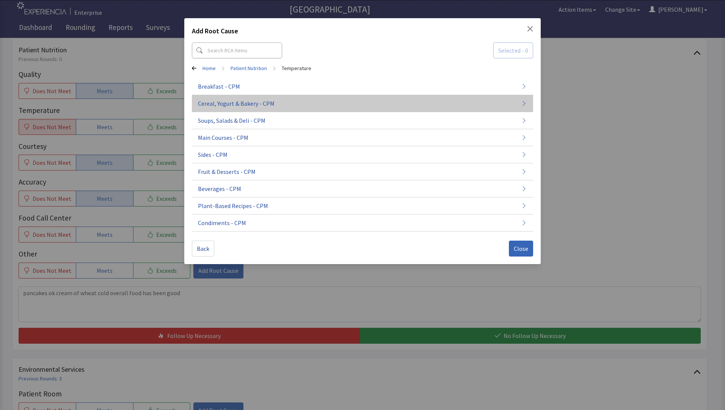
click at [232, 107] on span "Cereal, Yogurt & Bakery - CPM" at bounding box center [236, 103] width 77 height 9
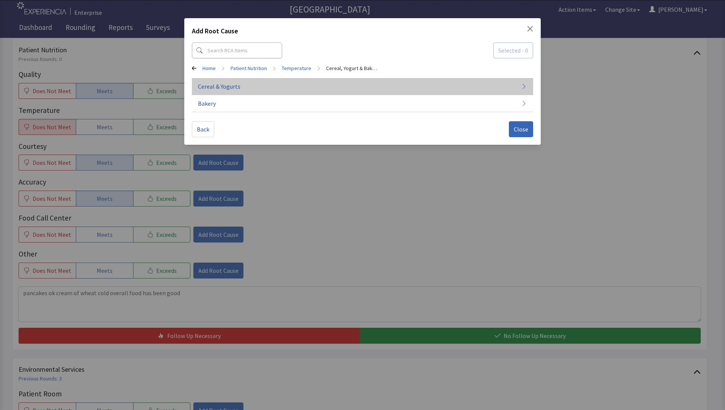
click at [234, 90] on span "Cereal & Yogurts" at bounding box center [219, 86] width 42 height 9
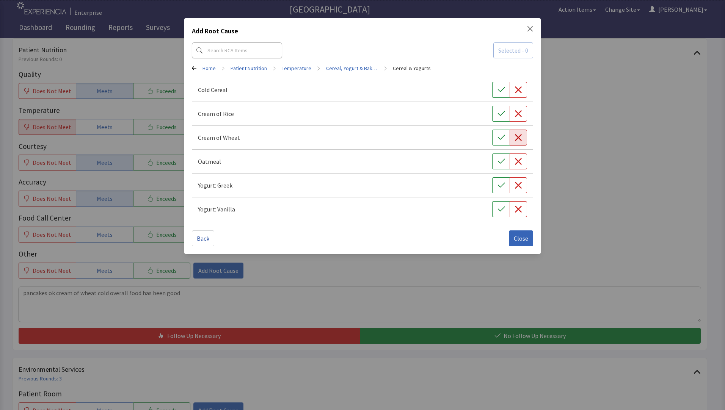
click at [524, 141] on button "button" at bounding box center [518, 138] width 17 height 16
click at [521, 241] on span "Close" at bounding box center [521, 238] width 14 height 9
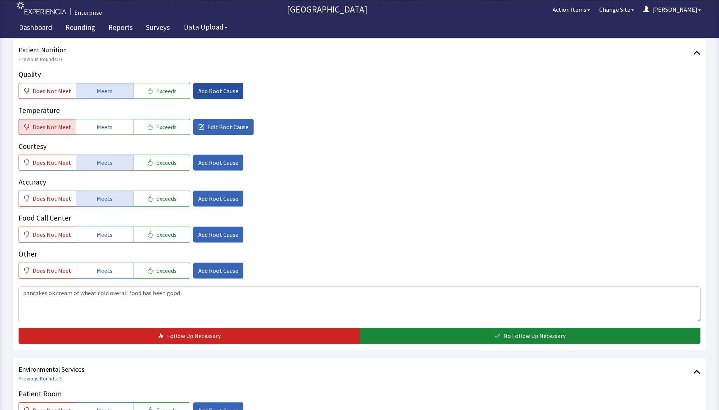
click at [193, 89] on button "Add Root Cause" at bounding box center [218, 91] width 50 height 16
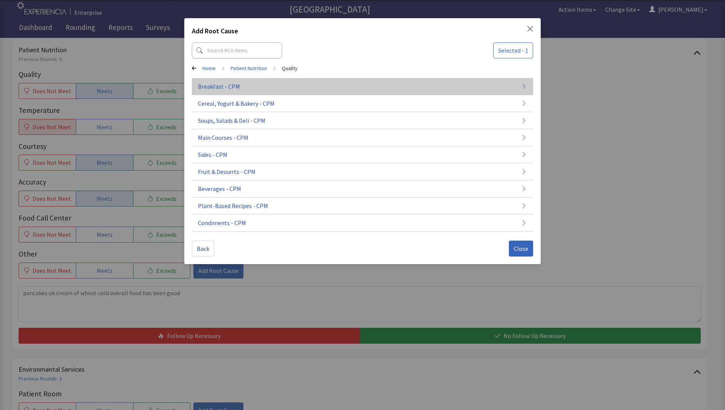
click at [210, 88] on span "Breakfast - CPM" at bounding box center [219, 86] width 42 height 9
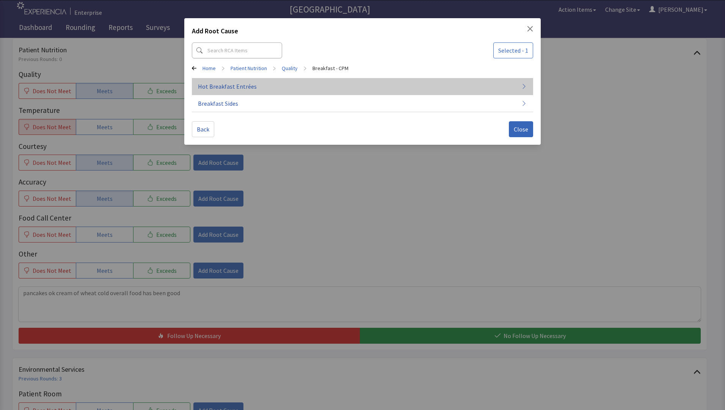
click at [216, 89] on span "Hot Breakfast Entrées" at bounding box center [227, 86] width 59 height 9
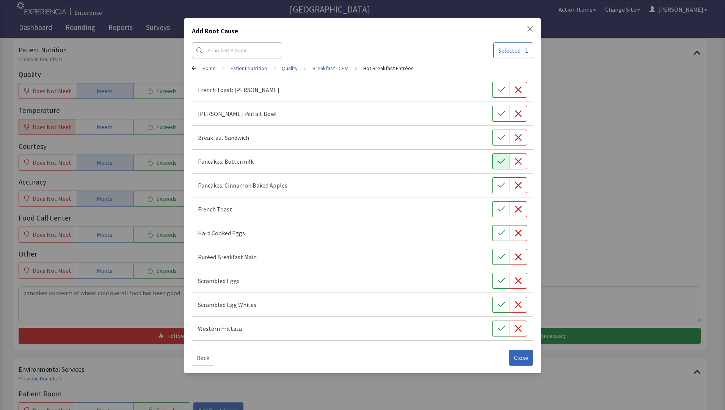
click at [498, 164] on icon "button" at bounding box center [502, 162] width 8 height 8
click at [519, 359] on span "Close" at bounding box center [521, 357] width 14 height 9
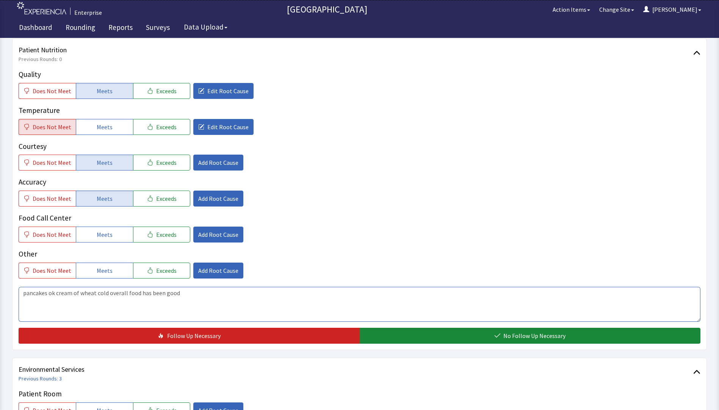
drag, startPoint x: 22, startPoint y: 293, endPoint x: 219, endPoint y: 298, distance: 197.3
click at [329, 298] on textarea "pancakes ok cream of wheat cold overall food has been good" at bounding box center [360, 304] width 682 height 35
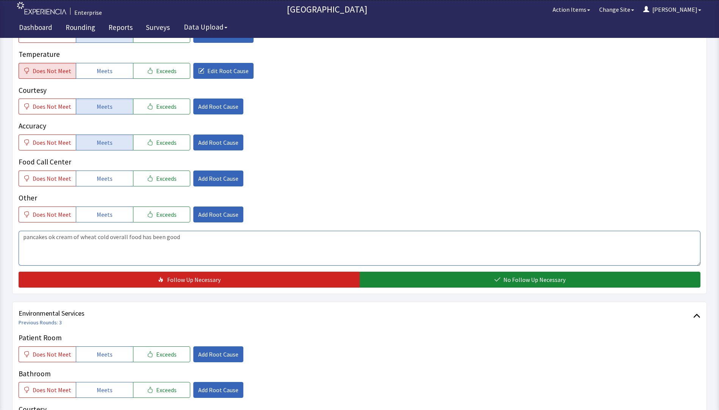
scroll to position [228, 0]
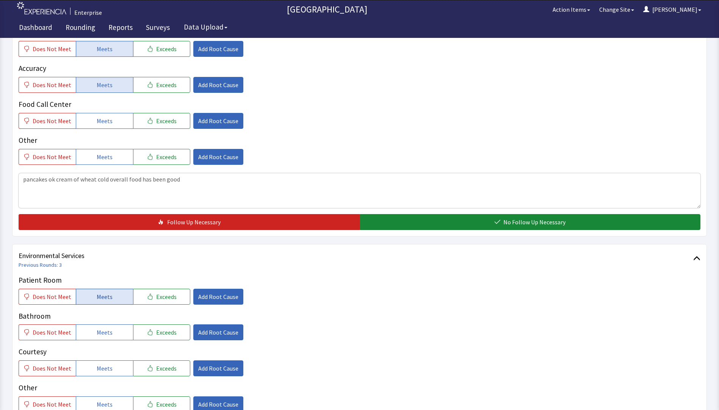
click at [109, 298] on button "Meets" at bounding box center [104, 297] width 57 height 16
click at [108, 338] on button "Meets" at bounding box center [104, 333] width 57 height 16
click at [102, 376] on button "Meets" at bounding box center [104, 369] width 57 height 16
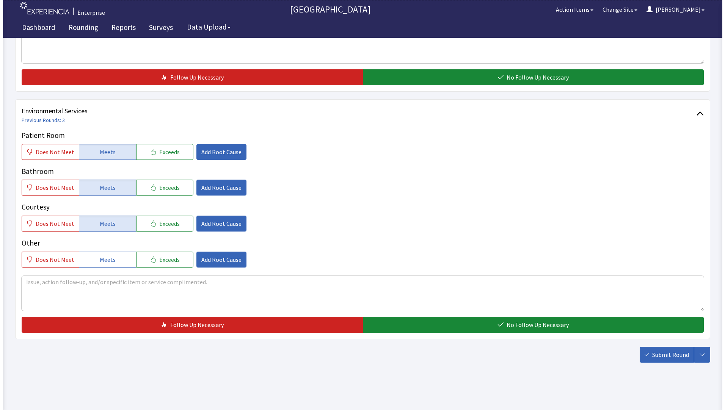
scroll to position [375, 0]
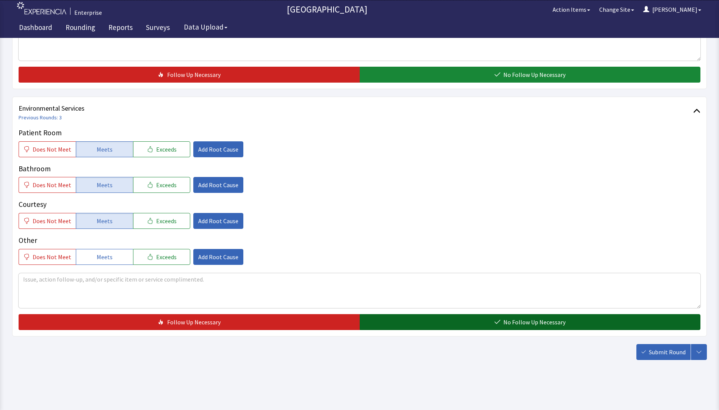
click at [393, 326] on button "No Follow Up Necessary" at bounding box center [530, 322] width 341 height 16
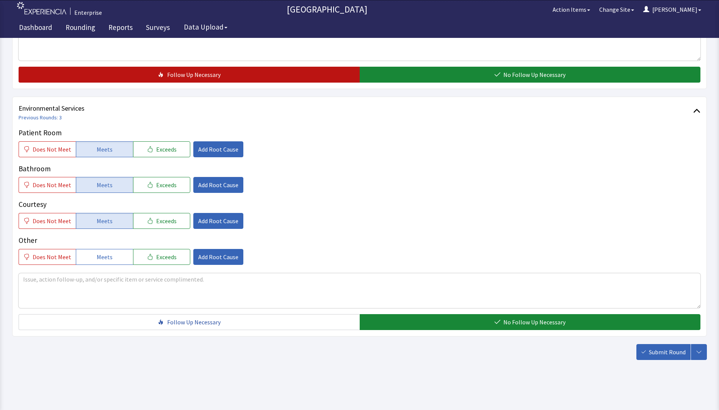
click at [214, 82] on button "Follow Up Necessary" at bounding box center [189, 75] width 341 height 16
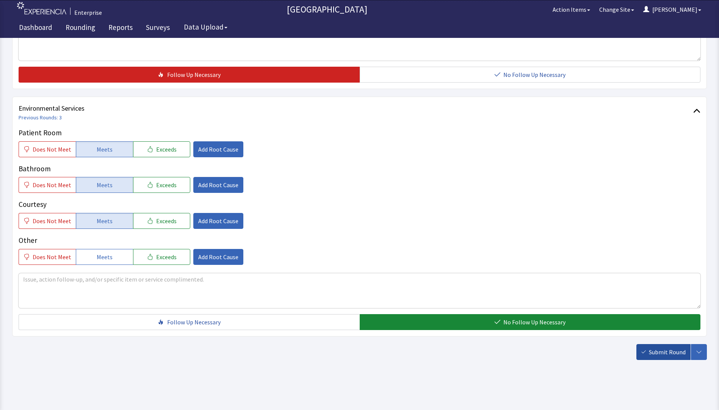
click at [658, 350] on span "Submit Round" at bounding box center [667, 352] width 37 height 9
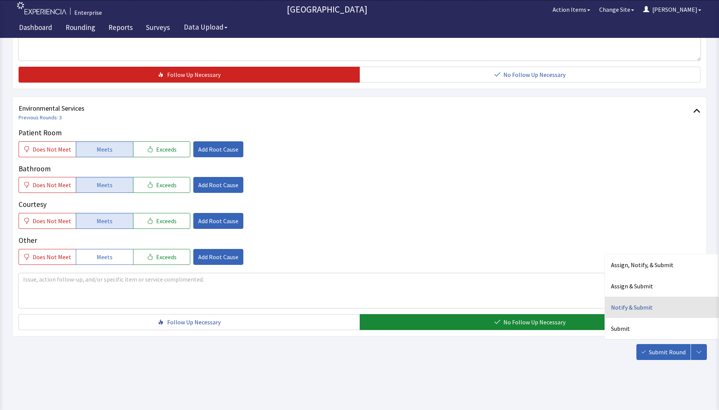
click at [618, 307] on div "Notify & Submit" at bounding box center [662, 307] width 114 height 21
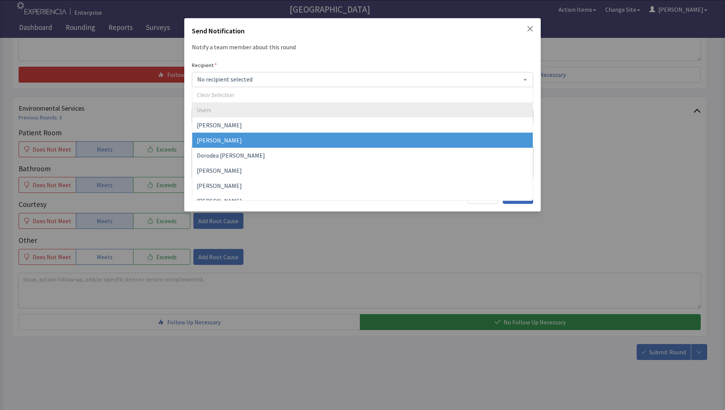
click at [222, 145] on span "[PERSON_NAME]" at bounding box center [362, 140] width 341 height 15
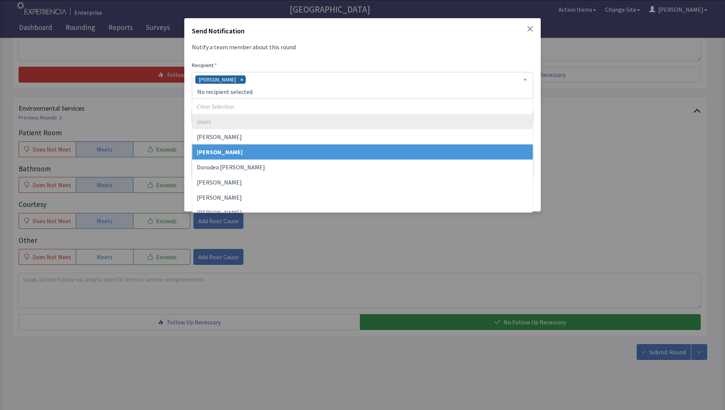
click at [250, 80] on div "[PERSON_NAME]" at bounding box center [362, 85] width 341 height 27
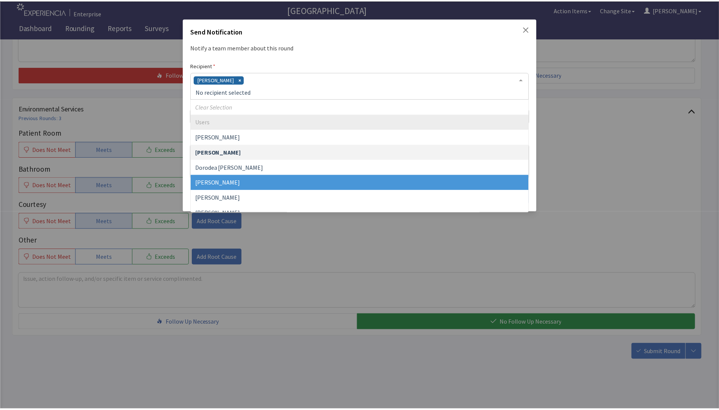
scroll to position [38, 0]
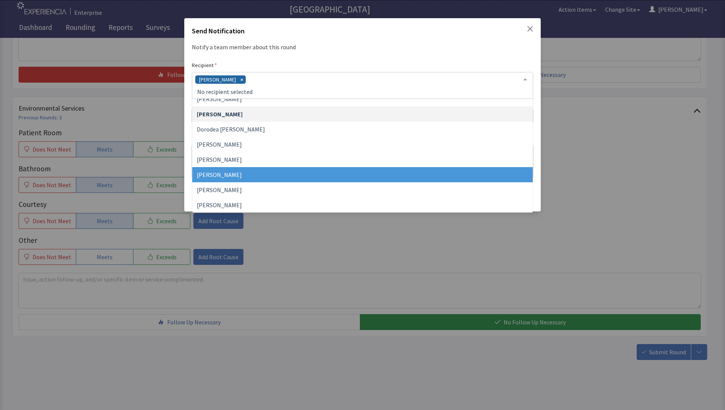
click at [221, 173] on span "[PERSON_NAME]" at bounding box center [219, 175] width 45 height 8
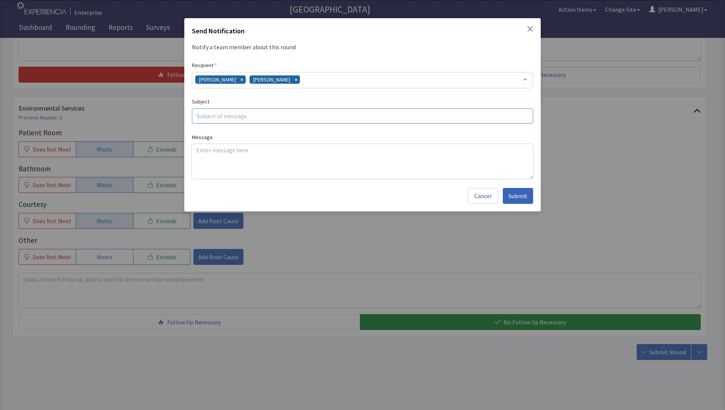
click at [205, 119] on input "text" at bounding box center [362, 115] width 341 height 15
type input "fod feedback"
click at [198, 148] on textarea at bounding box center [362, 161] width 341 height 35
paste textarea "pancakes ok cream of wheat cold overall food has been good"
type textarea "pancakes ok cream of wheat cold overall food has been good"
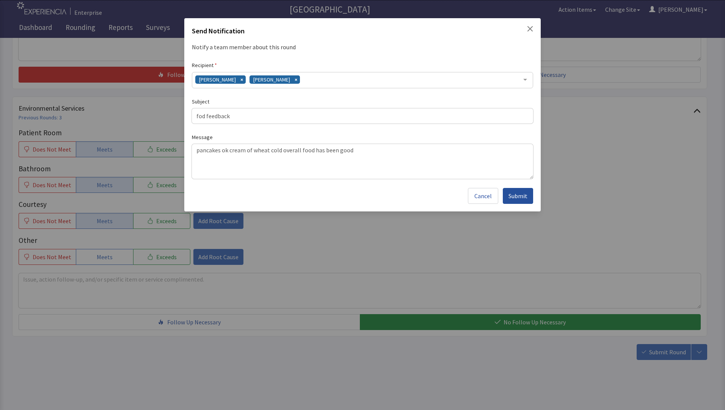
click at [517, 199] on span "Submit" at bounding box center [517, 195] width 19 height 9
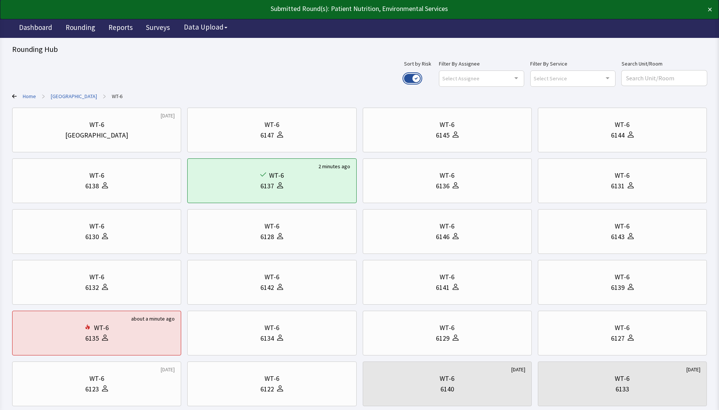
click at [421, 77] on button "Use setting" at bounding box center [412, 78] width 17 height 9
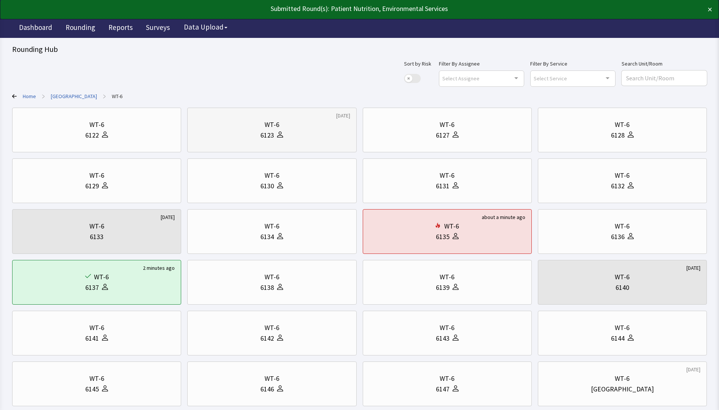
click at [297, 130] on div "6123" at bounding box center [272, 135] width 156 height 11
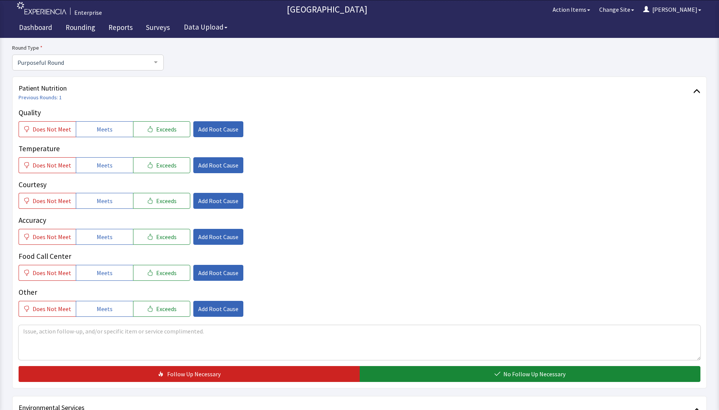
scroll to position [76, 0]
drag, startPoint x: 100, startPoint y: 129, endPoint x: 100, endPoint y: 146, distance: 17.4
click at [100, 129] on span "Meets" at bounding box center [105, 128] width 16 height 9
click at [97, 166] on span "Meets" at bounding box center [105, 164] width 16 height 9
click at [99, 201] on span "Meets" at bounding box center [105, 200] width 16 height 9
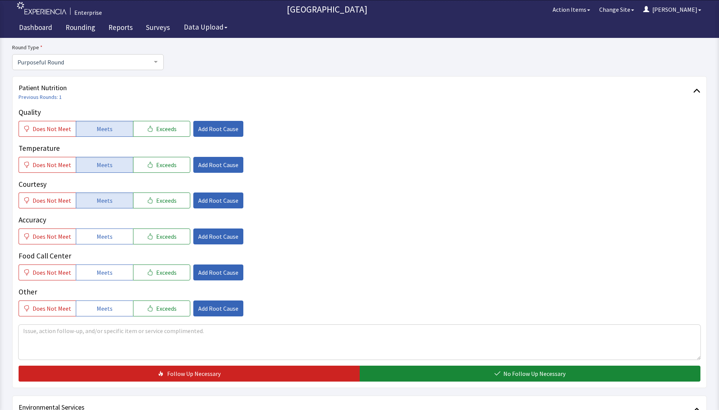
drag, startPoint x: 97, startPoint y: 239, endPoint x: 97, endPoint y: 257, distance: 18.2
click at [97, 240] on span "Meets" at bounding box center [105, 236] width 16 height 9
click at [97, 274] on span "Meets" at bounding box center [105, 272] width 16 height 9
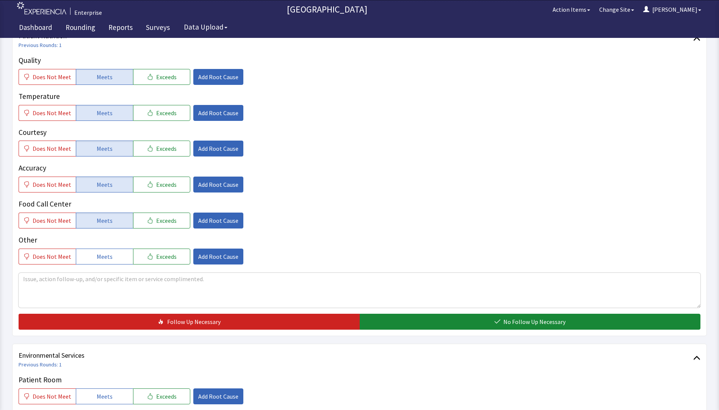
scroll to position [228, 0]
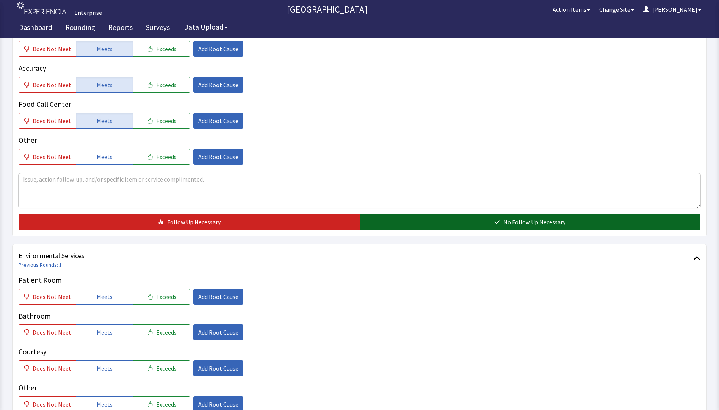
click at [380, 222] on button "No Follow Up Necessary" at bounding box center [530, 222] width 341 height 16
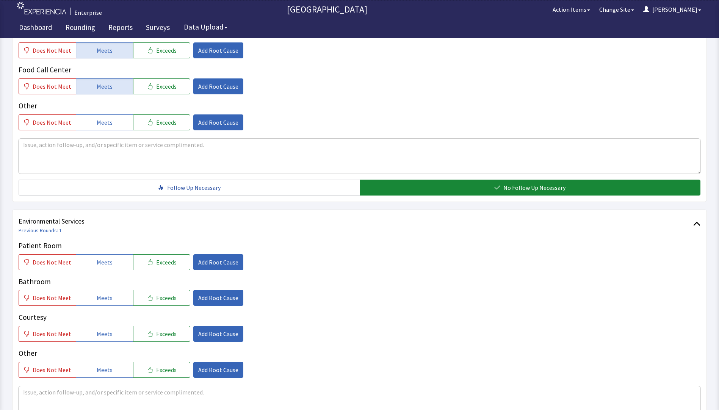
scroll to position [303, 0]
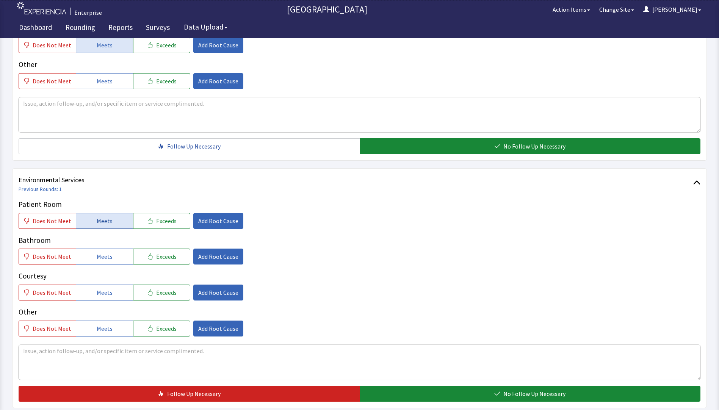
click at [108, 227] on button "Meets" at bounding box center [104, 221] width 57 height 16
drag, startPoint x: 105, startPoint y: 258, endPoint x: 100, endPoint y: 284, distance: 26.6
click at [104, 261] on span "Meets" at bounding box center [105, 256] width 16 height 9
drag, startPoint x: 97, startPoint y: 292, endPoint x: 157, endPoint y: 265, distance: 65.3
click at [98, 292] on span "Meets" at bounding box center [105, 292] width 16 height 9
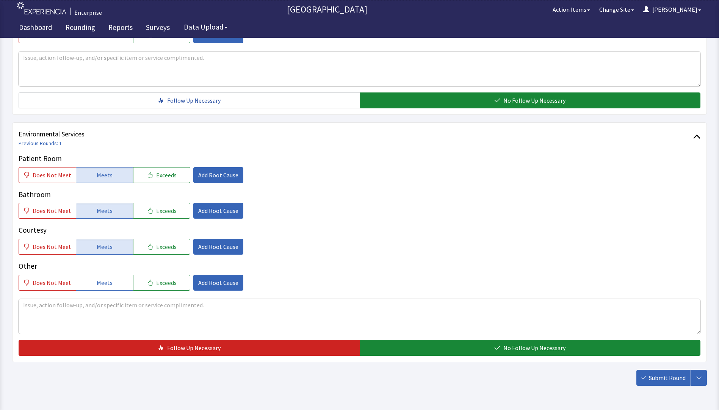
scroll to position [375, 0]
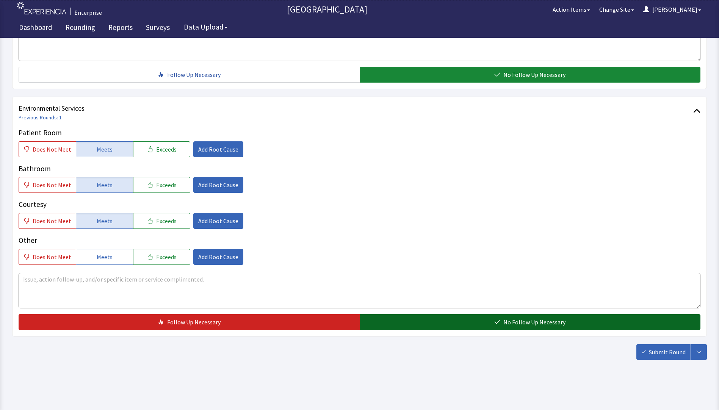
click at [411, 319] on button "No Follow Up Necessary" at bounding box center [530, 322] width 341 height 16
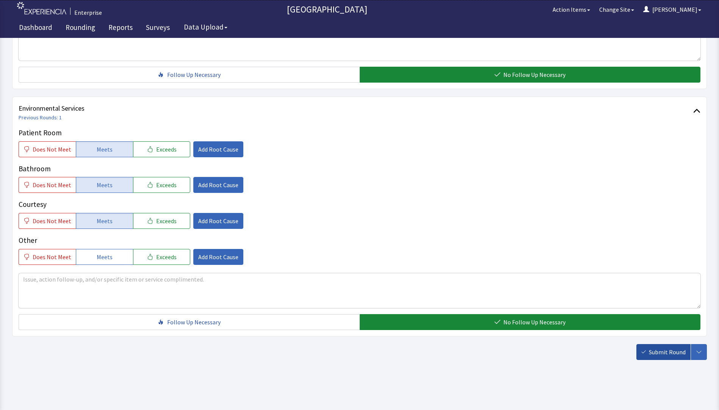
click at [654, 350] on span "Submit Round" at bounding box center [667, 352] width 37 height 9
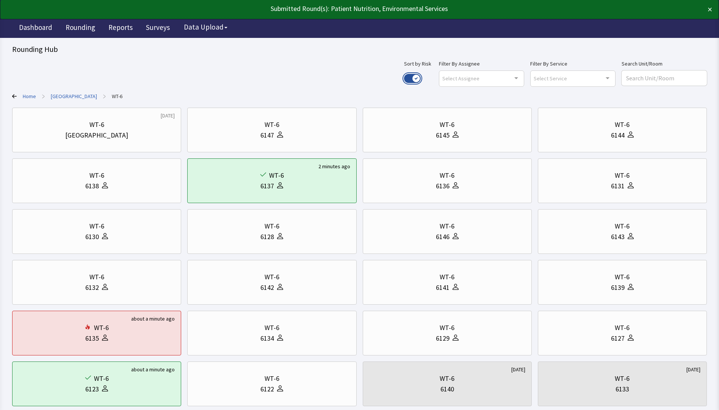
click at [421, 77] on button "Use setting" at bounding box center [412, 78] width 17 height 9
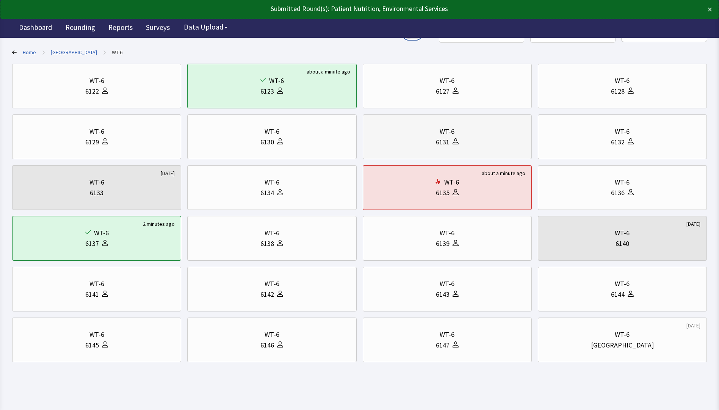
scroll to position [46, 0]
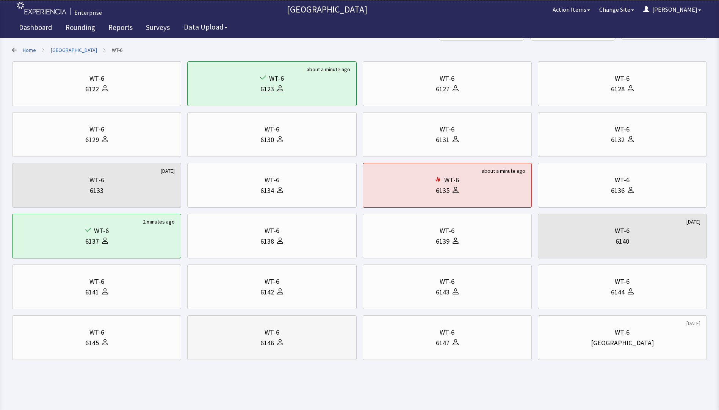
drag, startPoint x: 303, startPoint y: 324, endPoint x: 311, endPoint y: 323, distance: 8.0
click at [304, 324] on div "WT-6 6146" at bounding box center [272, 338] width 156 height 36
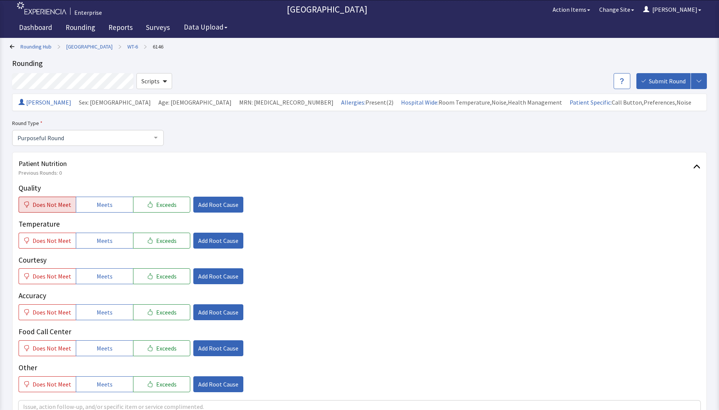
click at [64, 204] on span "Does Not Meet" at bounding box center [52, 204] width 39 height 9
click at [88, 243] on button "Meets" at bounding box center [104, 241] width 57 height 16
drag, startPoint x: 99, startPoint y: 281, endPoint x: 100, endPoint y: 289, distance: 8.0
click at [99, 281] on span "Meets" at bounding box center [105, 276] width 16 height 9
click at [105, 320] on button "Meets" at bounding box center [104, 312] width 57 height 16
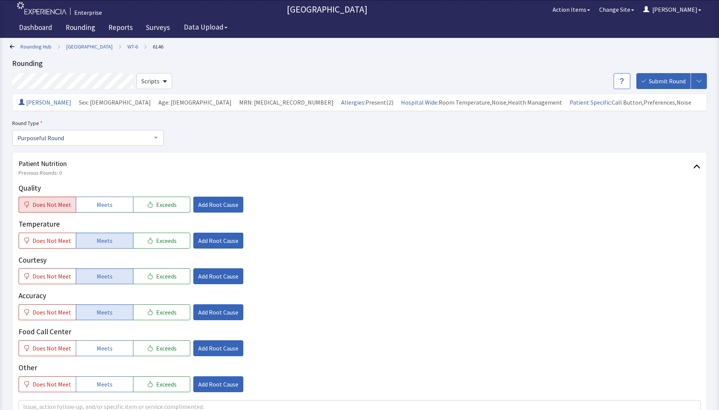
drag, startPoint x: 102, startPoint y: 348, endPoint x: 138, endPoint y: 289, distance: 69.2
click at [103, 348] on span "Meets" at bounding box center [105, 348] width 16 height 9
click at [204, 201] on span "Add Root Cause" at bounding box center [218, 204] width 40 height 9
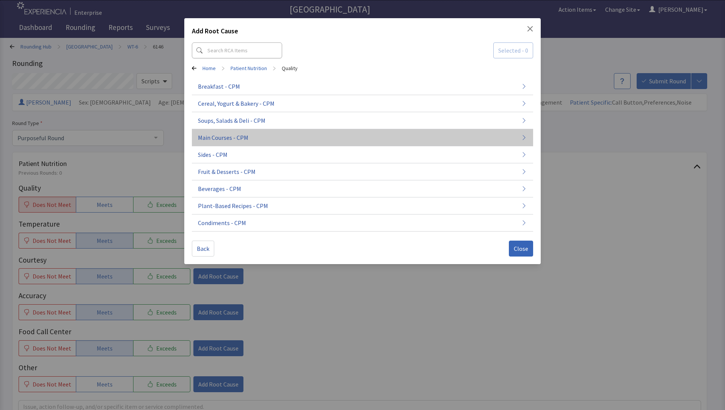
click at [242, 138] on span "Main Courses - CPM" at bounding box center [223, 137] width 50 height 9
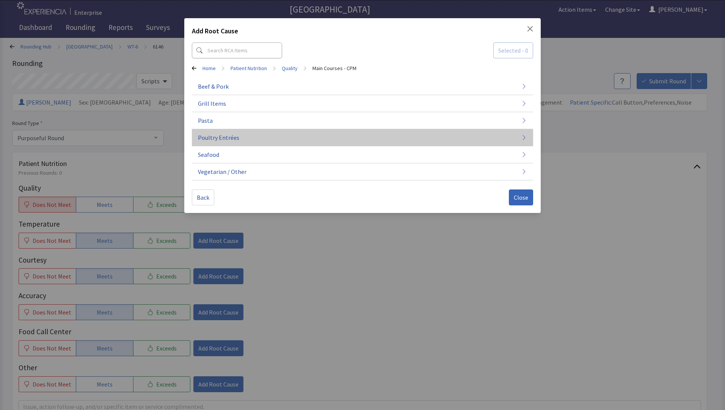
click at [242, 142] on button "Poultry Entrées" at bounding box center [362, 137] width 341 height 17
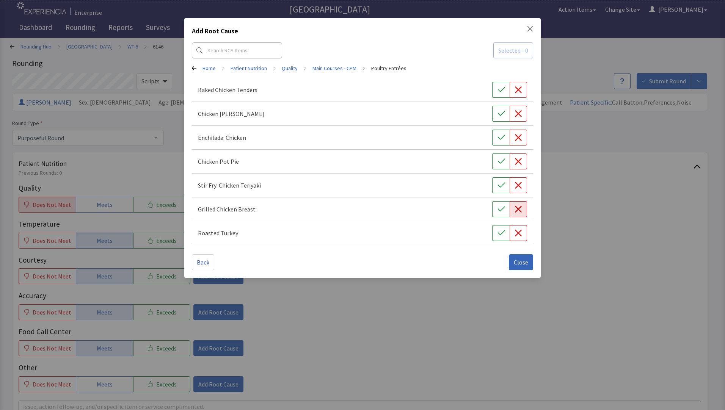
click at [515, 211] on icon "button" at bounding box center [519, 210] width 8 height 8
click at [517, 264] on span "Close" at bounding box center [521, 262] width 14 height 9
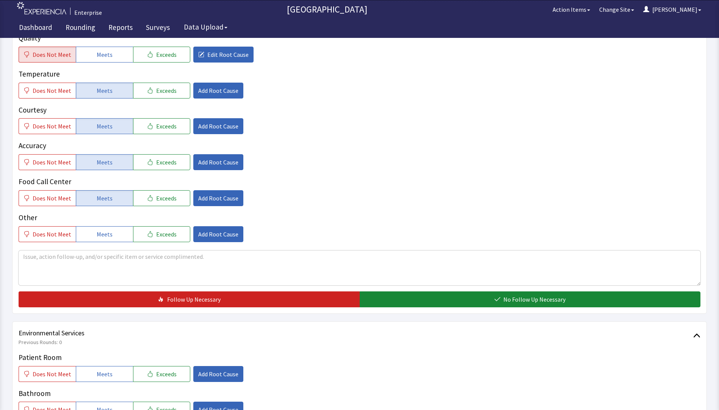
scroll to position [152, 0]
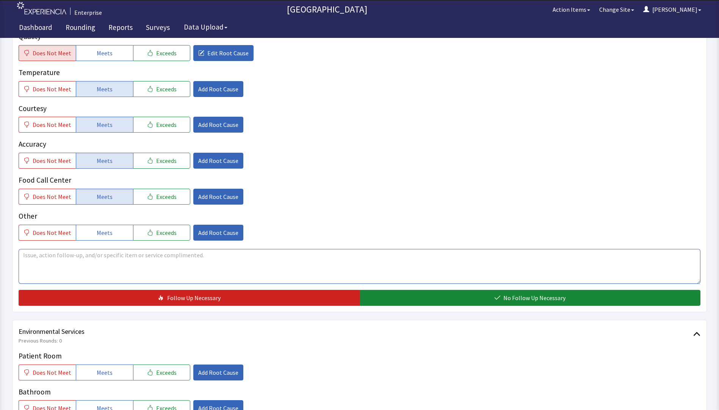
click at [34, 253] on textarea at bounding box center [360, 266] width 682 height 35
drag, startPoint x: 24, startPoint y: 256, endPoint x: 197, endPoint y: 253, distance: 173.3
click at [197, 253] on textarea "chicken breast was on the dry side for lunch" at bounding box center [360, 266] width 682 height 35
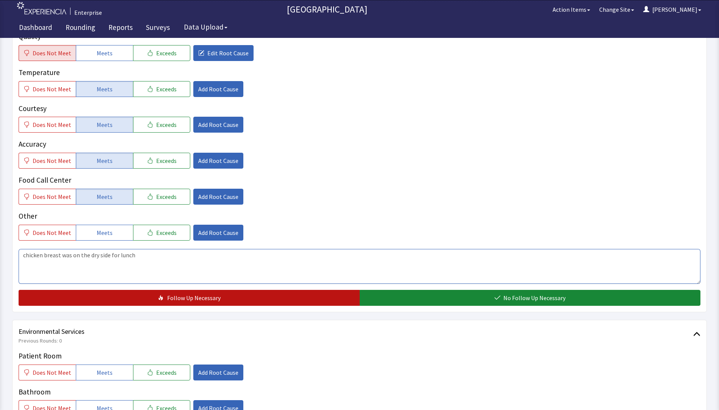
type textarea "chicken breast was on the dry side for lunch"
click at [141, 297] on button "Follow Up Necessary" at bounding box center [189, 298] width 341 height 16
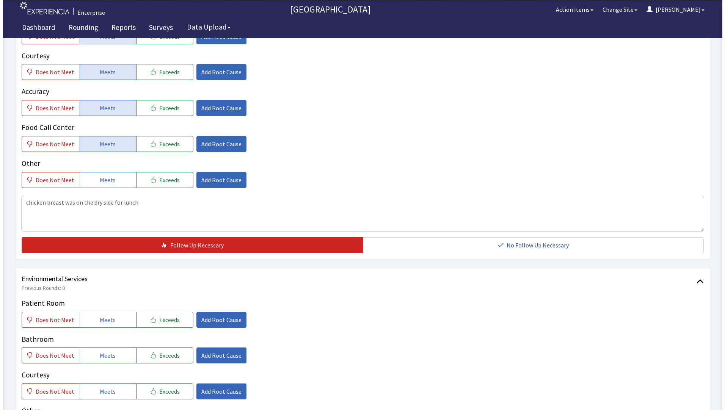
scroll to position [341, 0]
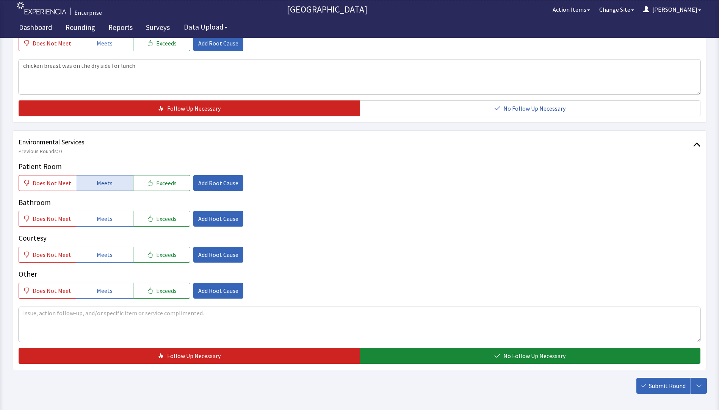
click at [91, 187] on button "Meets" at bounding box center [104, 183] width 57 height 16
drag, startPoint x: 99, startPoint y: 226, endPoint x: 104, endPoint y: 246, distance: 21.2
click at [99, 226] on button "Meets" at bounding box center [104, 219] width 57 height 16
drag, startPoint x: 105, startPoint y: 255, endPoint x: 126, endPoint y: 261, distance: 21.5
click at [107, 256] on span "Meets" at bounding box center [105, 254] width 16 height 9
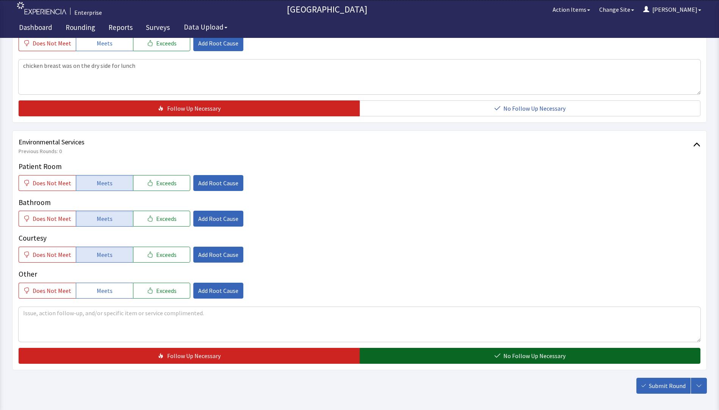
click at [364, 359] on button "No Follow Up Necessary" at bounding box center [530, 356] width 341 height 16
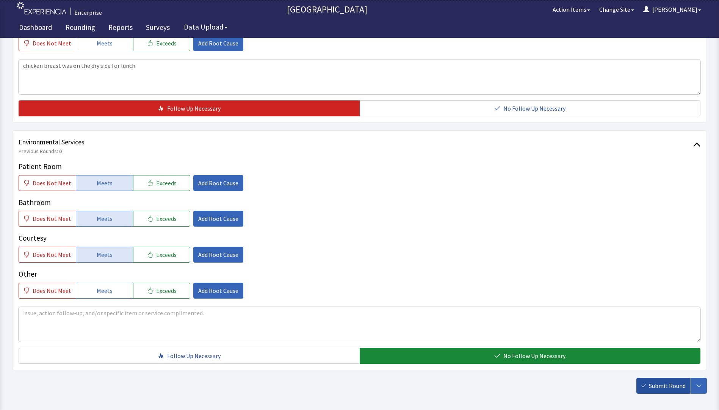
click at [669, 386] on span "Submit Round" at bounding box center [667, 385] width 37 height 9
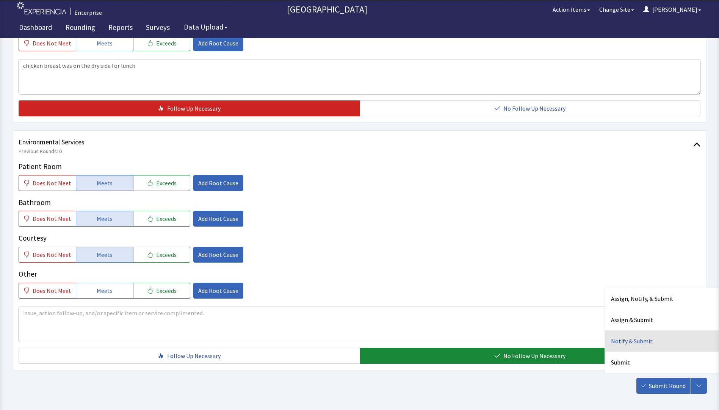
click at [627, 344] on div "Notify & Submit" at bounding box center [662, 341] width 114 height 21
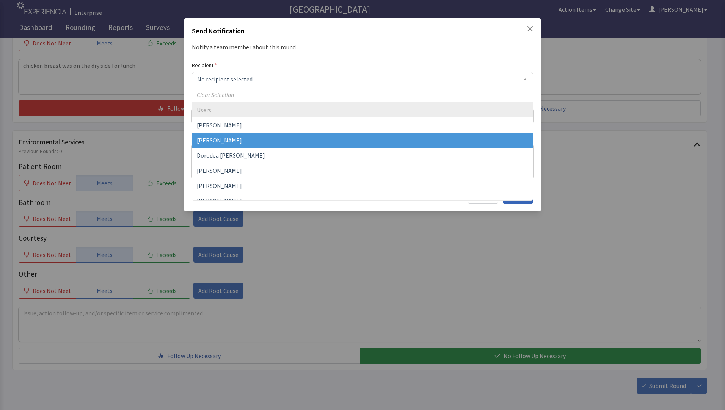
click at [223, 140] on span "[PERSON_NAME]" at bounding box center [219, 141] width 45 height 8
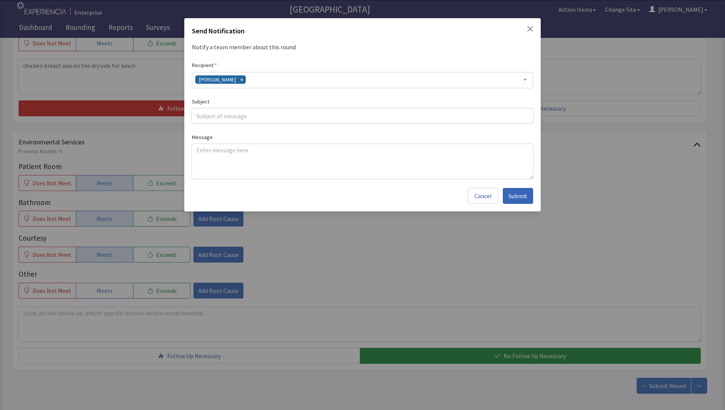
click at [240, 81] on div "[PERSON_NAME]" at bounding box center [222, 83] width 54 height 7
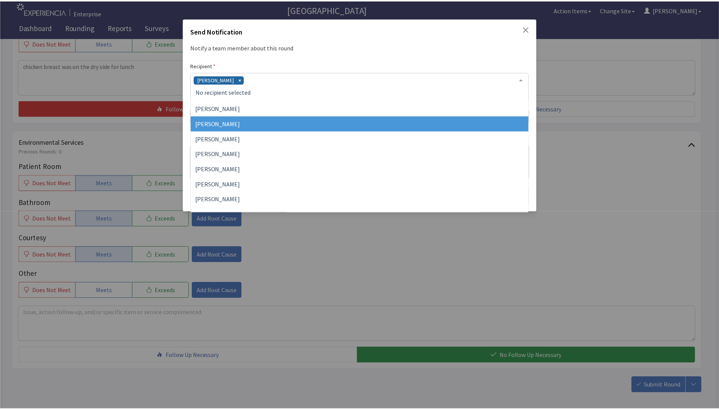
scroll to position [76, 0]
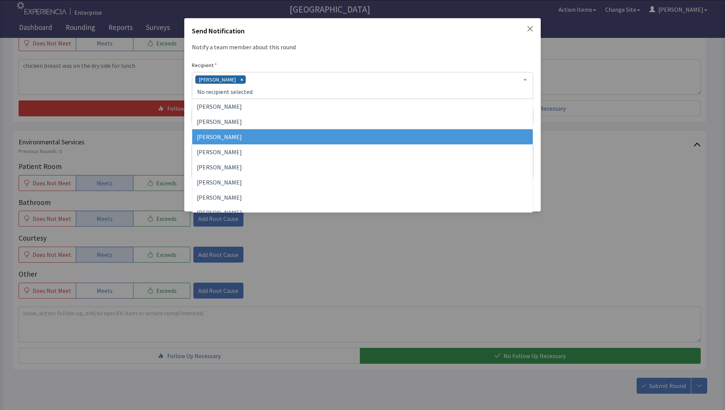
click at [228, 136] on span "[PERSON_NAME]" at bounding box center [219, 137] width 45 height 8
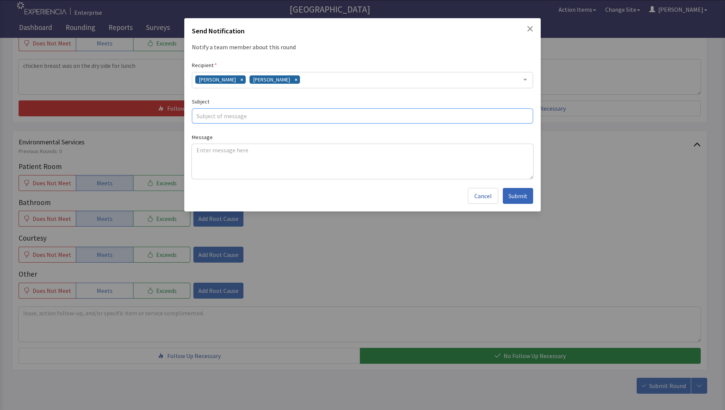
click at [217, 119] on input "text" at bounding box center [362, 115] width 341 height 15
type input "dry chicken"
click at [199, 149] on textarea at bounding box center [362, 161] width 341 height 35
paste textarea "chicken breast was on the dry side for lunch"
type textarea "chicken breast was on the dry side for lunch"
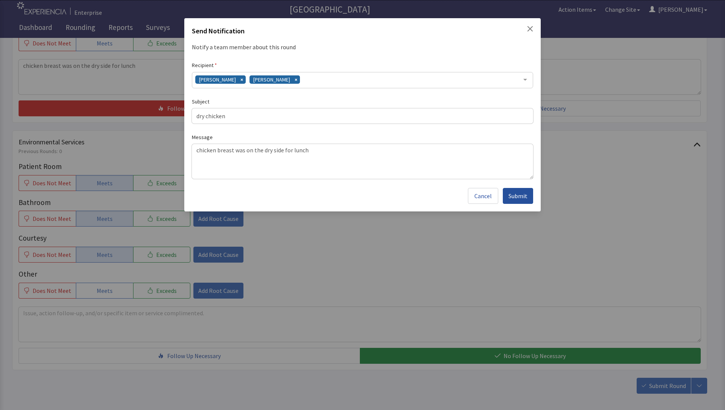
click at [518, 198] on span "Submit" at bounding box center [517, 195] width 19 height 9
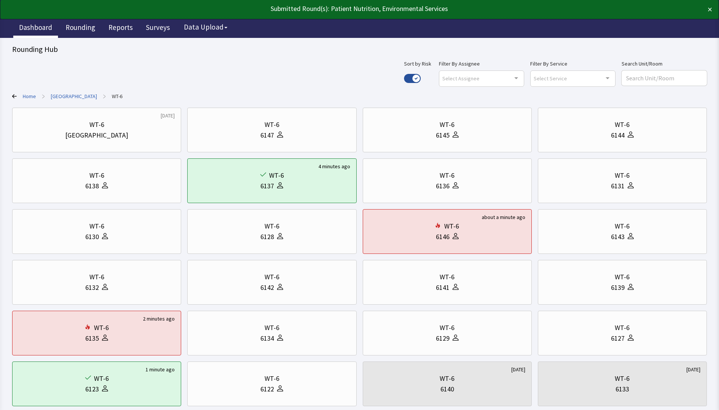
click at [35, 26] on link "Dashboard" at bounding box center [35, 28] width 45 height 19
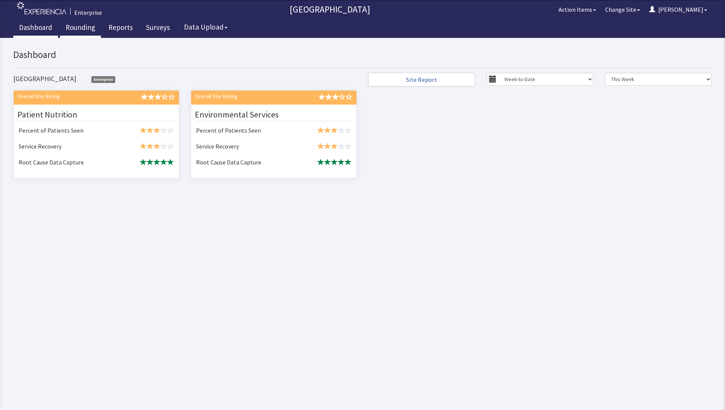
click at [78, 25] on link "Rounding" at bounding box center [80, 28] width 41 height 19
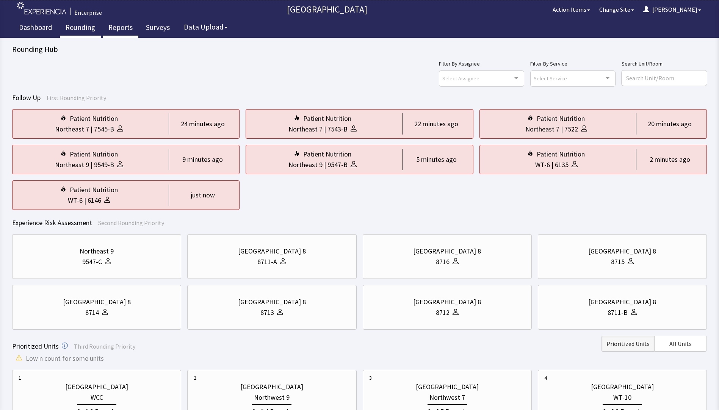
click at [122, 26] on link "Reports" at bounding box center [121, 28] width 36 height 19
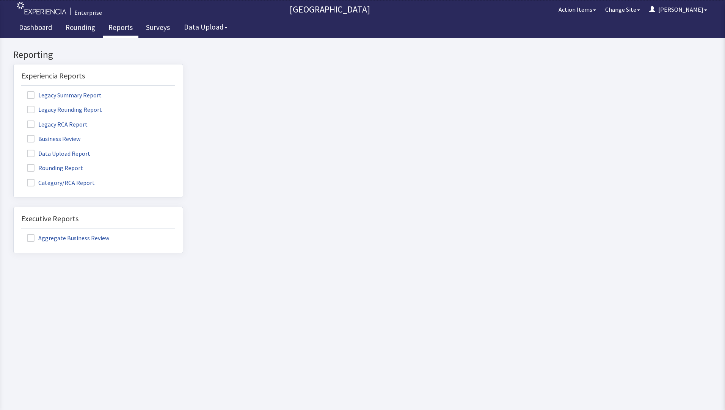
click at [69, 170] on label "Rounding Report" at bounding box center [55, 168] width 69 height 10
click at [14, 164] on input "Rounding Report" at bounding box center [14, 164] width 0 height 0
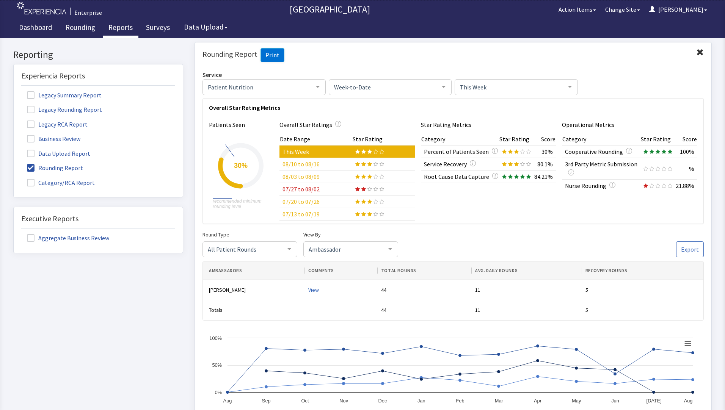
click div
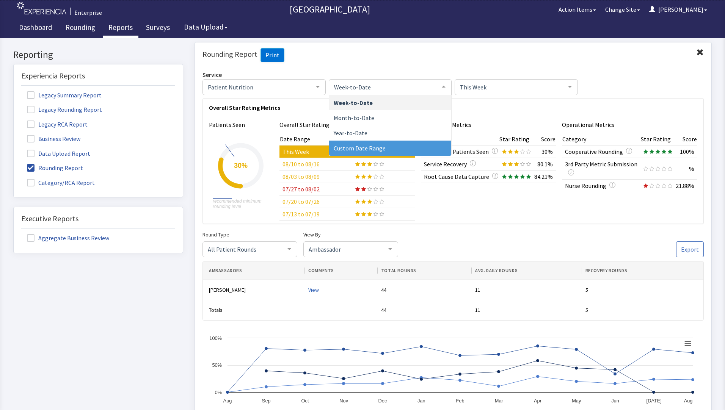
click span "Custom Date Range"
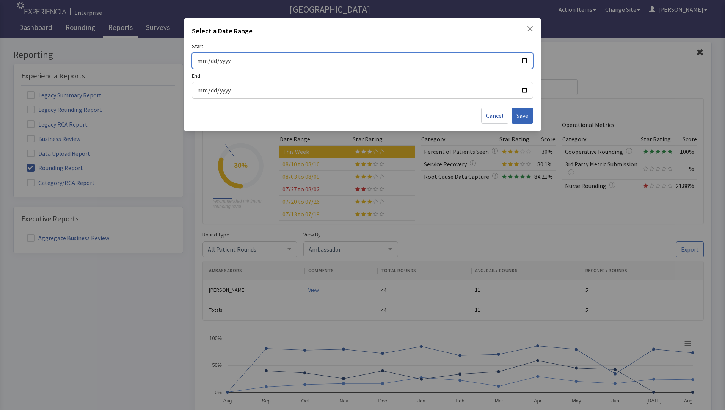
click at [523, 61] on input "Start" at bounding box center [362, 61] width 331 height 10
type input "[DATE]"
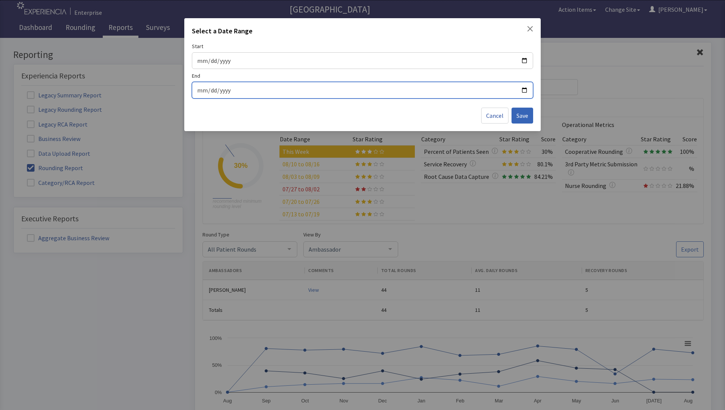
click at [524, 90] on input "End" at bounding box center [362, 90] width 331 height 10
type input "[DATE]"
click at [523, 116] on span "Save" at bounding box center [522, 115] width 12 height 9
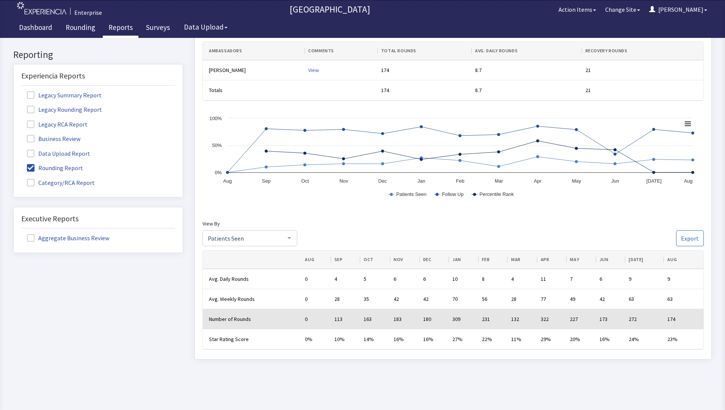
scroll to position [232, 0]
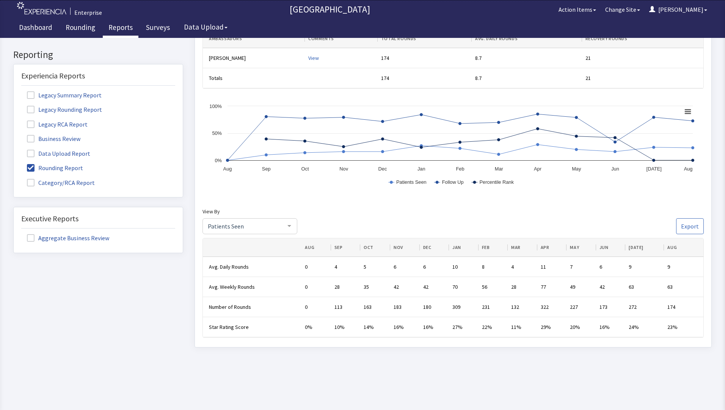
click div
click at [348, 213] on div "View By Patients Seen Patients Seen Follow Up Percentile Rank Nurse Rounding No…" at bounding box center [452, 220] width 501 height 27
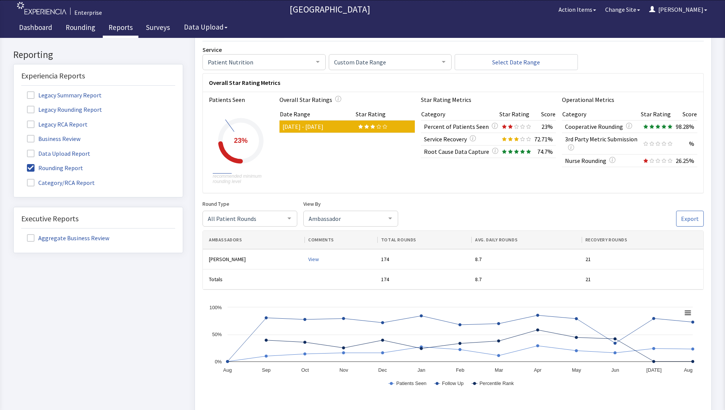
scroll to position [0, 0]
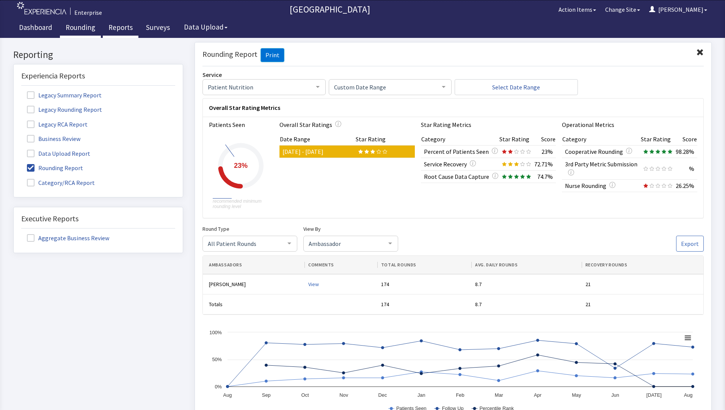
click at [83, 24] on link "Rounding" at bounding box center [80, 28] width 41 height 19
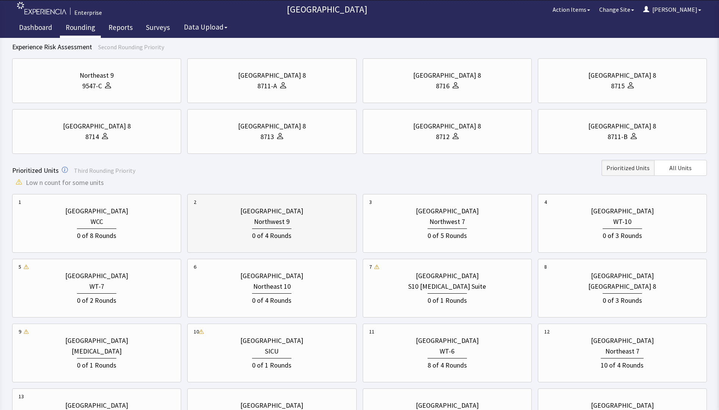
scroll to position [190, 0]
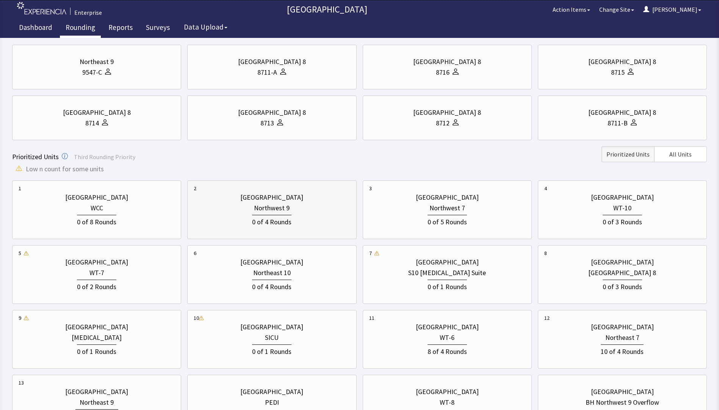
click at [245, 219] on div "0 of 4 Rounds" at bounding box center [272, 220] width 156 height 14
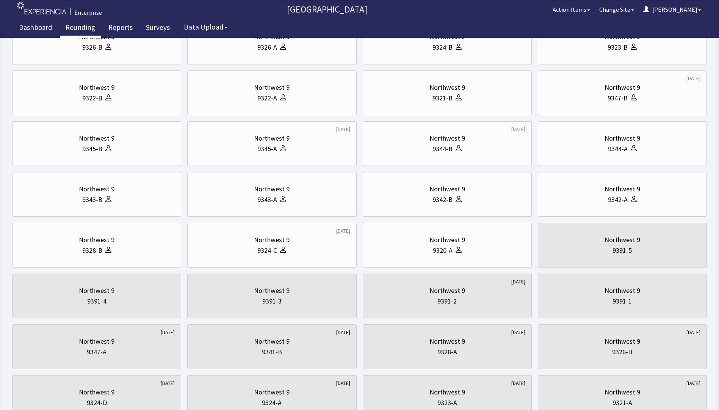
scroll to position [0, 0]
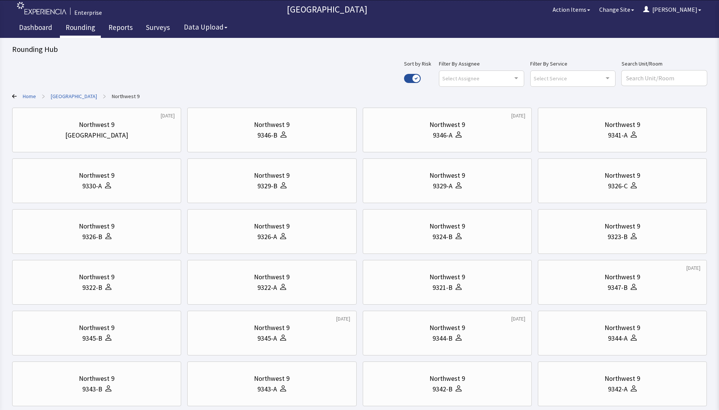
click at [29, 95] on link "Home" at bounding box center [29, 97] width 13 height 8
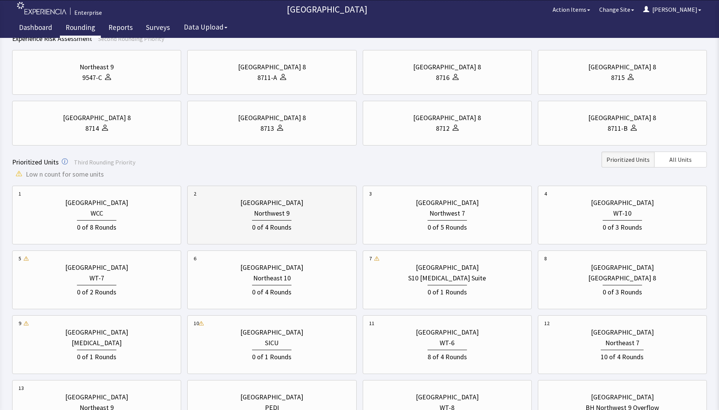
scroll to position [263, 0]
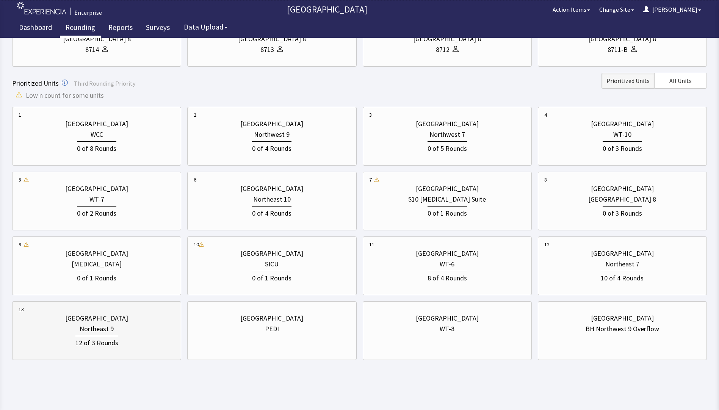
click at [120, 330] on div "Northeast 9" at bounding box center [97, 329] width 156 height 11
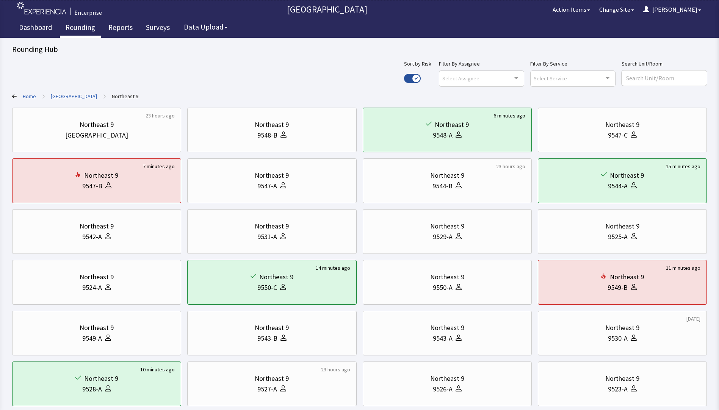
click at [67, 96] on link "[GEOGRAPHIC_DATA]" at bounding box center [74, 97] width 46 height 8
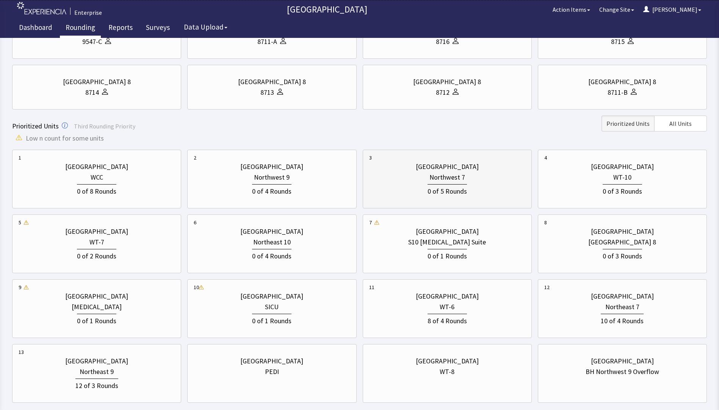
scroll to position [228, 0]
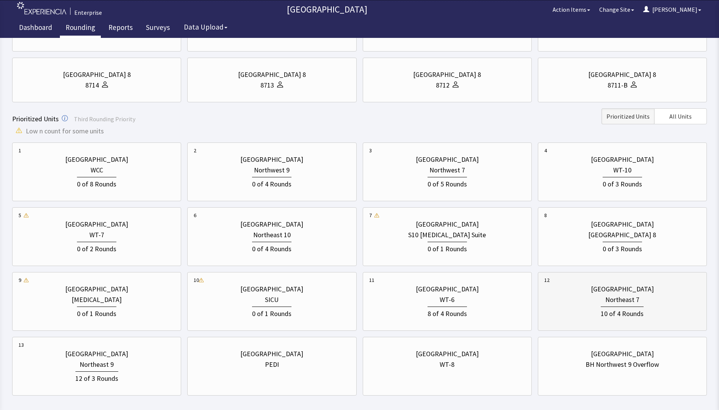
click at [593, 304] on div "Northeast 7" at bounding box center [623, 300] width 156 height 11
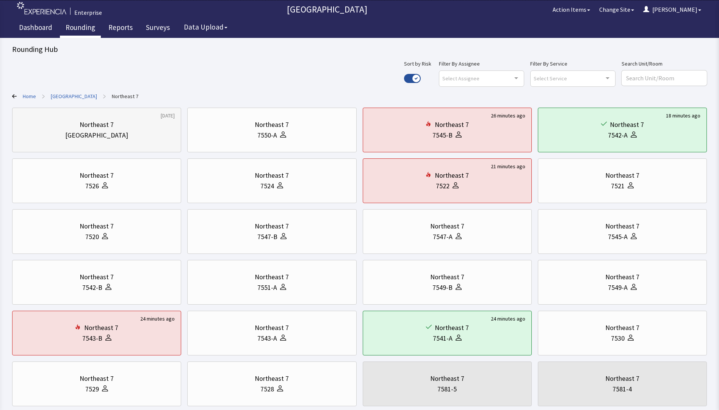
click at [126, 129] on div "Northeast 7" at bounding box center [97, 124] width 156 height 11
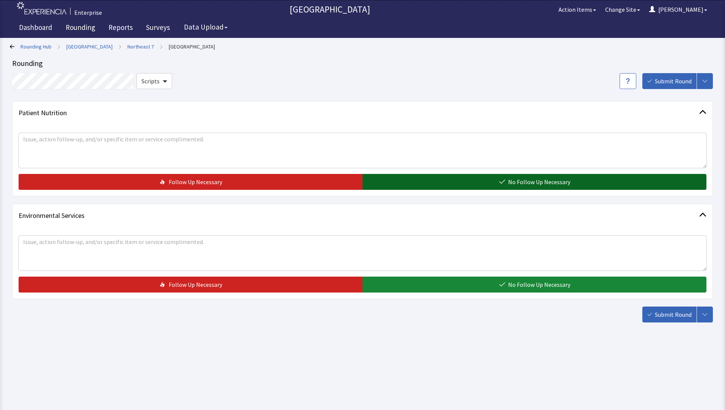
click at [458, 184] on button "No Follow Up Necessary" at bounding box center [535, 182] width 344 height 16
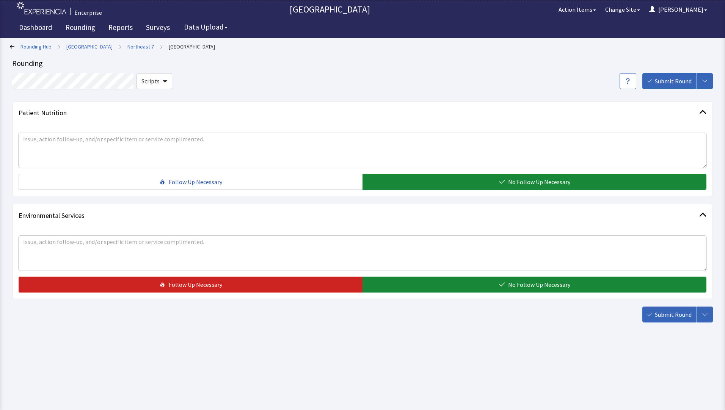
drag, startPoint x: 455, startPoint y: 286, endPoint x: 484, endPoint y: 295, distance: 30.2
click at [459, 289] on button "No Follow Up Necessary" at bounding box center [535, 285] width 344 height 16
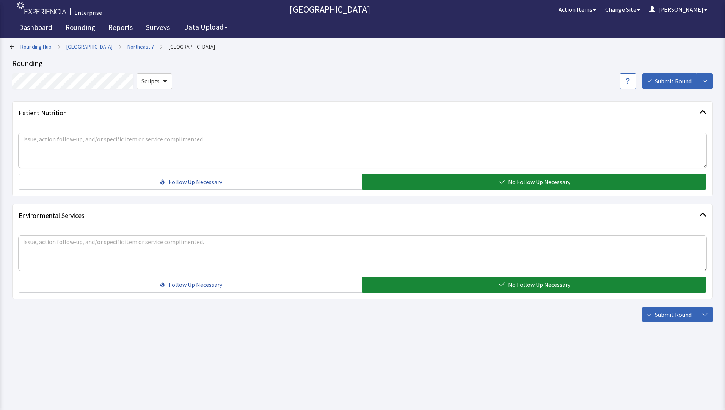
click at [671, 317] on span "Submit Round" at bounding box center [673, 314] width 37 height 9
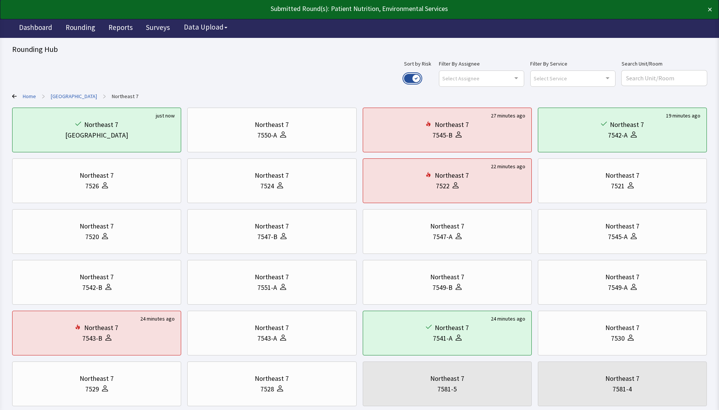
click at [421, 80] on button "Use setting" at bounding box center [412, 78] width 17 height 9
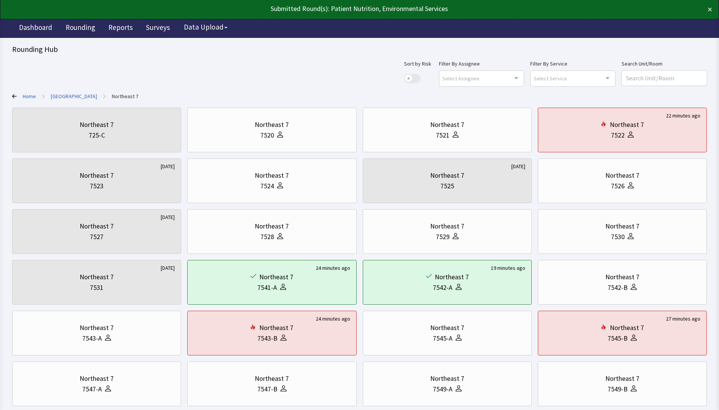
click at [74, 96] on link "[GEOGRAPHIC_DATA]" at bounding box center [74, 97] width 46 height 8
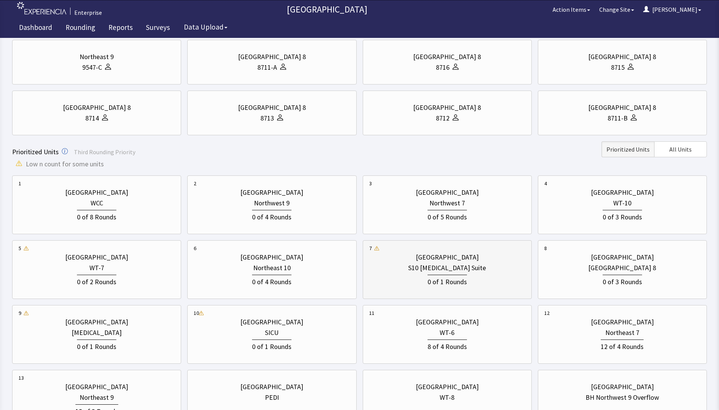
scroll to position [228, 0]
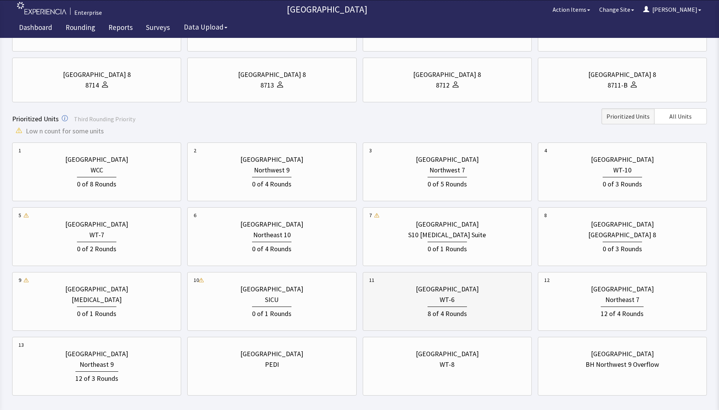
click at [443, 297] on div "WT-6" at bounding box center [447, 300] width 15 height 11
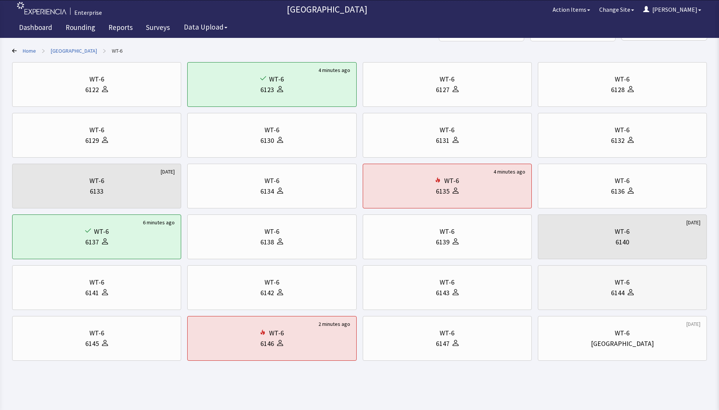
scroll to position [46, 0]
click at [579, 340] on div "[GEOGRAPHIC_DATA]" at bounding box center [623, 343] width 156 height 11
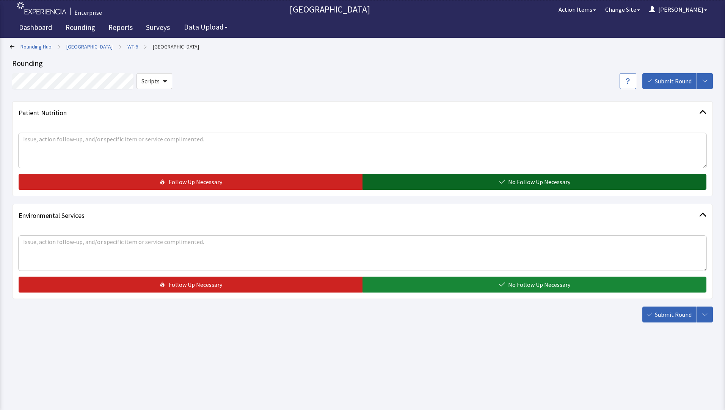
click at [401, 179] on button "No Follow Up Necessary" at bounding box center [535, 182] width 344 height 16
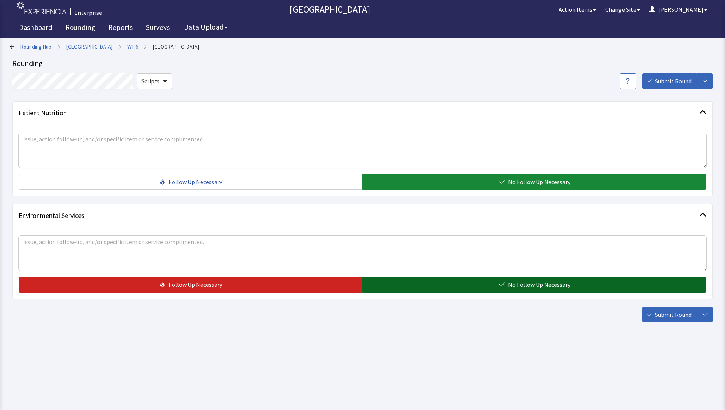
click at [403, 290] on button "No Follow Up Necessary" at bounding box center [535, 285] width 344 height 16
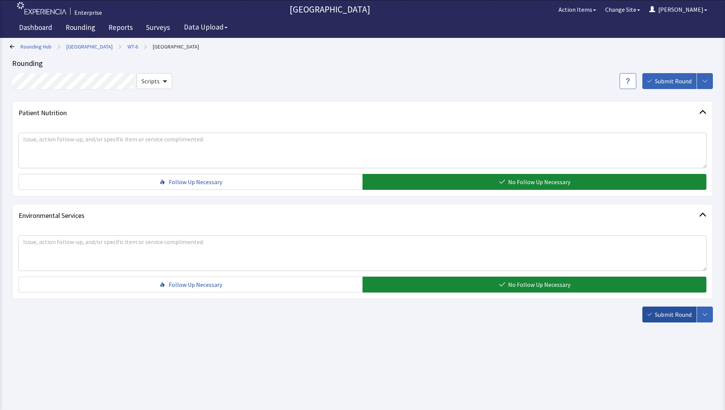
click at [675, 317] on span "Submit Round" at bounding box center [673, 314] width 37 height 9
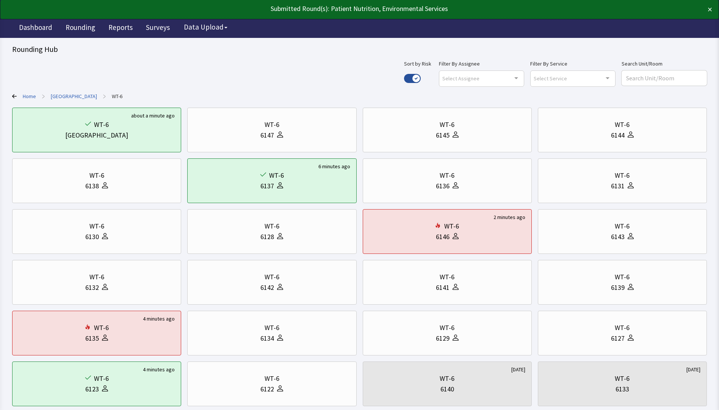
click at [64, 96] on link "[GEOGRAPHIC_DATA]" at bounding box center [74, 97] width 46 height 8
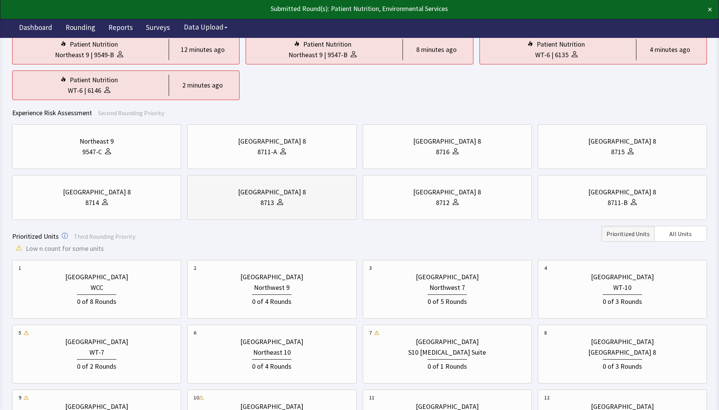
scroll to position [114, 0]
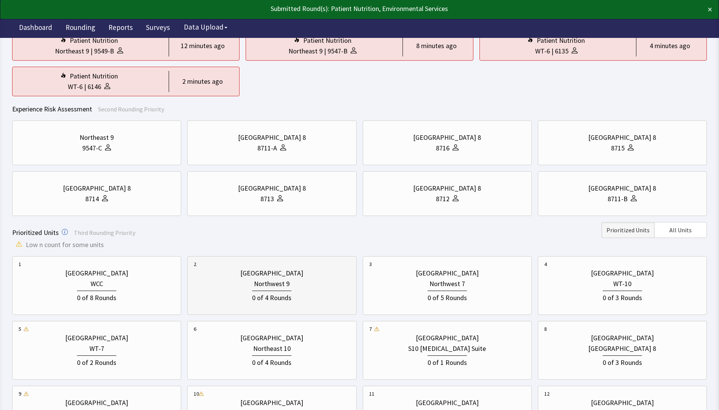
click at [290, 285] on div "Northwest 9" at bounding box center [272, 284] width 156 height 11
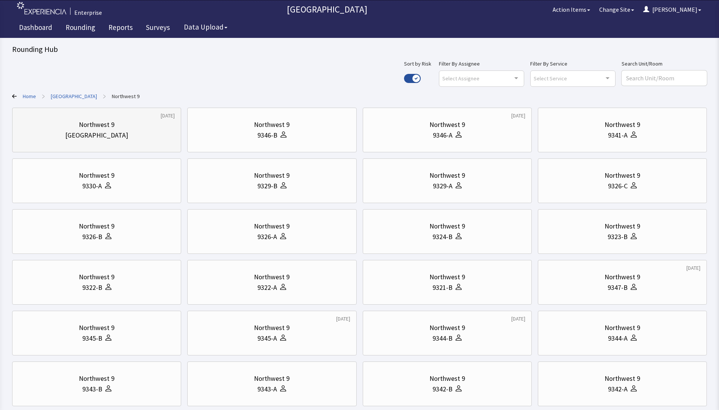
click at [143, 134] on div "[GEOGRAPHIC_DATA]" at bounding box center [97, 135] width 156 height 11
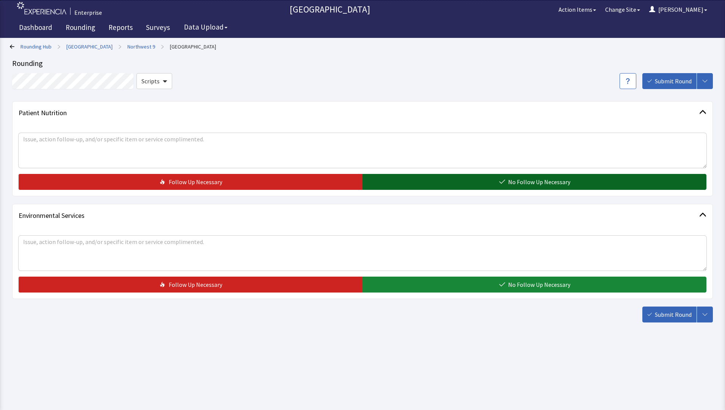
drag, startPoint x: 455, startPoint y: 179, endPoint x: 455, endPoint y: 187, distance: 7.6
click at [455, 180] on button "No Follow Up Necessary" at bounding box center [535, 182] width 344 height 16
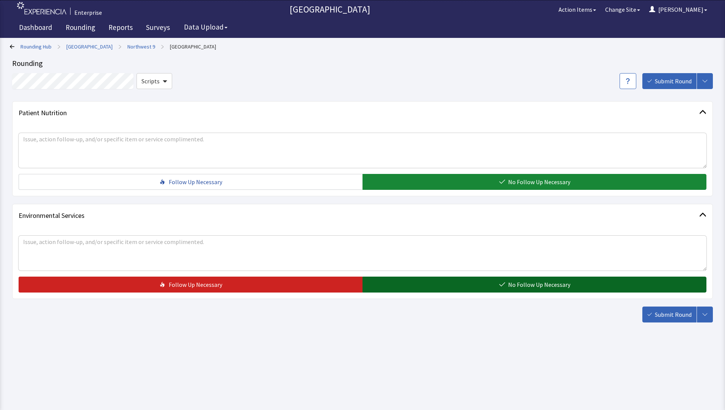
click at [459, 285] on button "No Follow Up Necessary" at bounding box center [535, 285] width 344 height 16
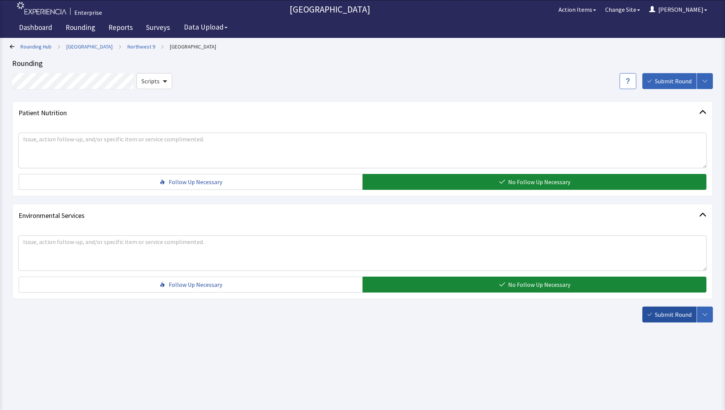
drag, startPoint x: 668, startPoint y: 318, endPoint x: 663, endPoint y: 320, distance: 5.2
click at [668, 318] on span "Submit Round" at bounding box center [673, 314] width 37 height 9
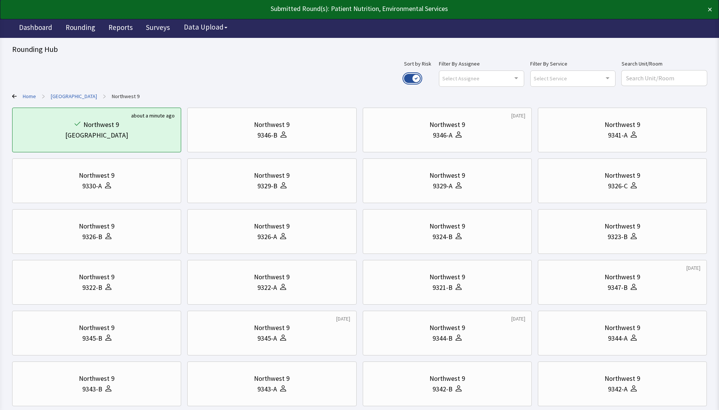
click at [421, 78] on button "Use setting" at bounding box center [412, 78] width 17 height 9
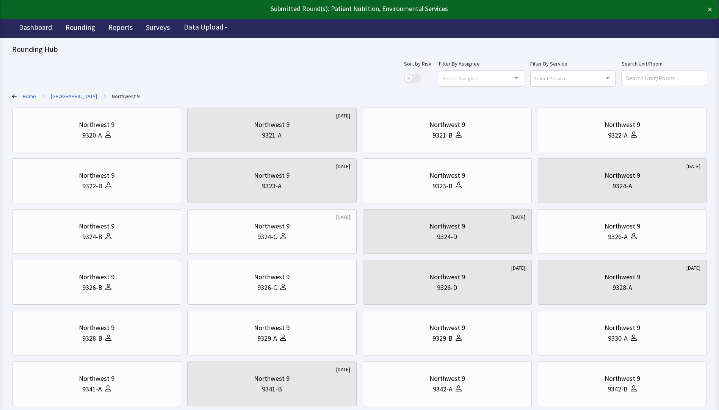
click at [80, 93] on link "[GEOGRAPHIC_DATA]" at bounding box center [74, 97] width 46 height 8
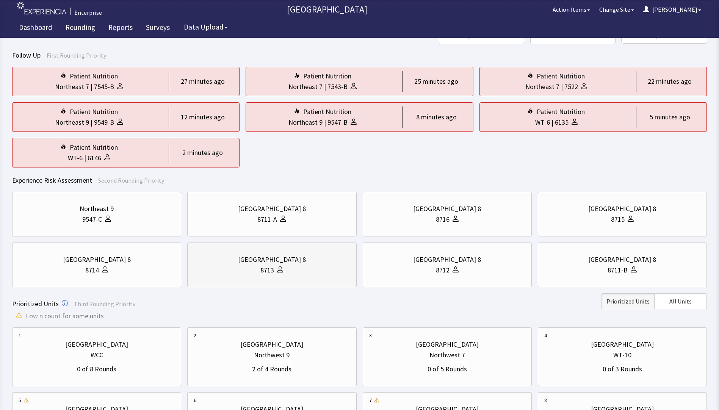
scroll to position [114, 0]
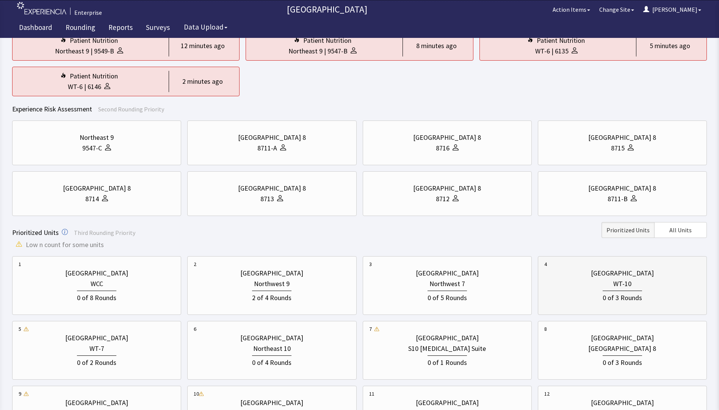
click at [568, 285] on div "WT-10" at bounding box center [623, 284] width 156 height 11
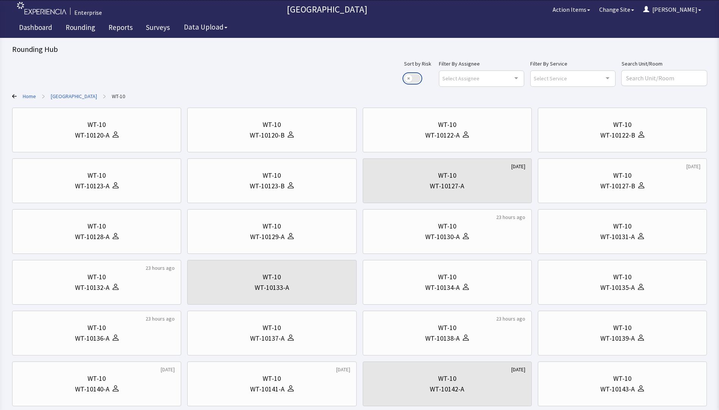
click at [421, 80] on button "Use setting" at bounding box center [412, 78] width 17 height 9
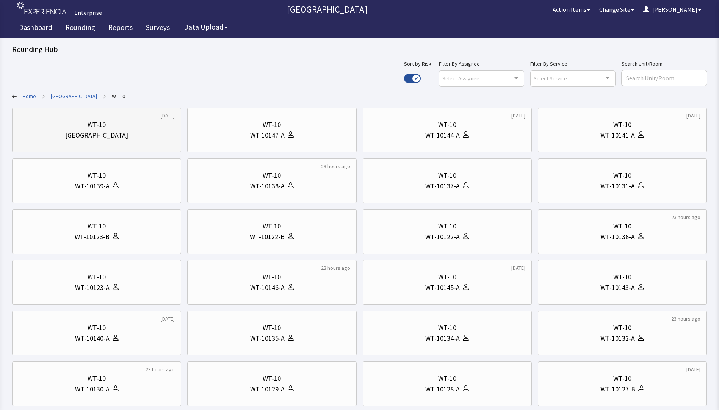
click at [119, 130] on div "[GEOGRAPHIC_DATA]" at bounding box center [97, 135] width 156 height 11
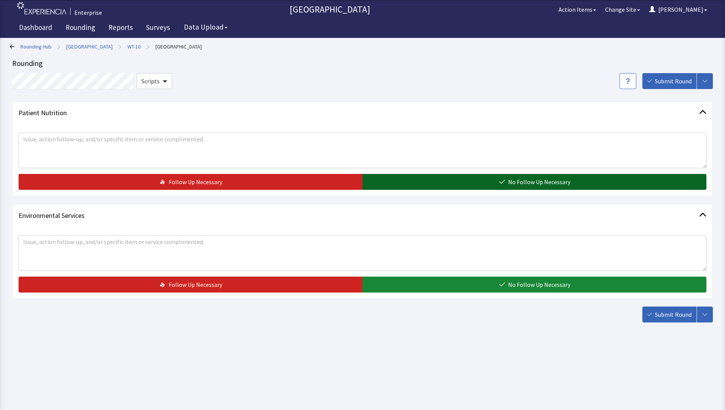
drag, startPoint x: 405, startPoint y: 182, endPoint x: 399, endPoint y: 223, distance: 41.7
click at [404, 182] on button "No Follow Up Necessary" at bounding box center [535, 182] width 344 height 16
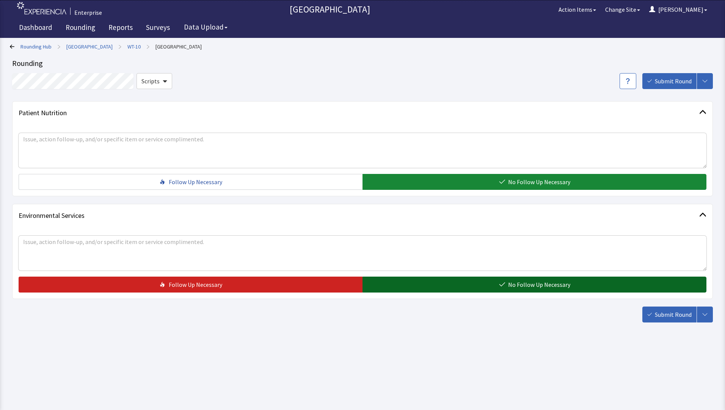
click at [411, 289] on button "No Follow Up Necessary" at bounding box center [535, 285] width 344 height 16
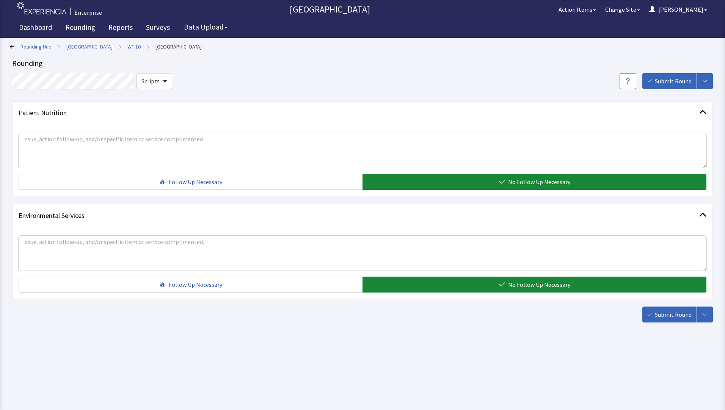
click at [670, 314] on span "Submit Round" at bounding box center [673, 314] width 37 height 9
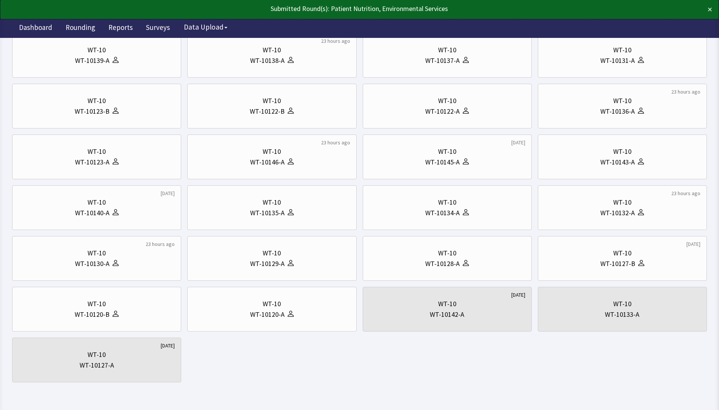
scroll to position [148, 0]
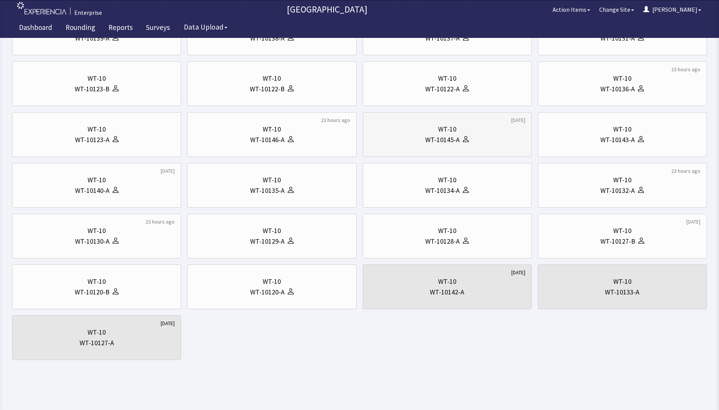
click at [408, 133] on div "WT-10" at bounding box center [447, 129] width 156 height 11
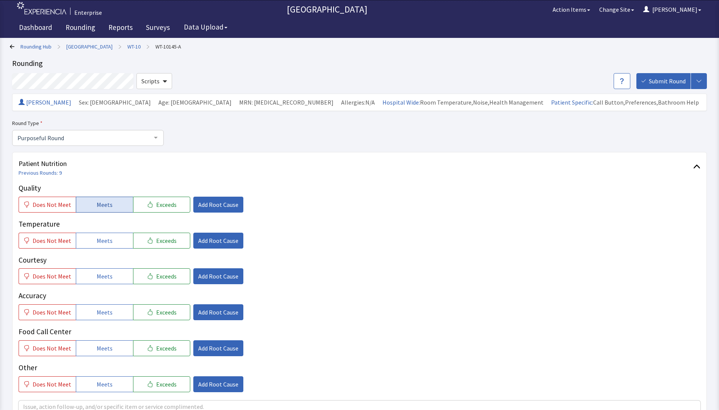
click at [103, 207] on span "Meets" at bounding box center [105, 204] width 16 height 9
drag, startPoint x: 98, startPoint y: 240, endPoint x: 102, endPoint y: 252, distance: 13.0
click at [99, 243] on span "Meets" at bounding box center [105, 240] width 16 height 9
drag, startPoint x: 104, startPoint y: 281, endPoint x: 105, endPoint y: 292, distance: 10.7
click at [104, 282] on button "Meets" at bounding box center [104, 276] width 57 height 16
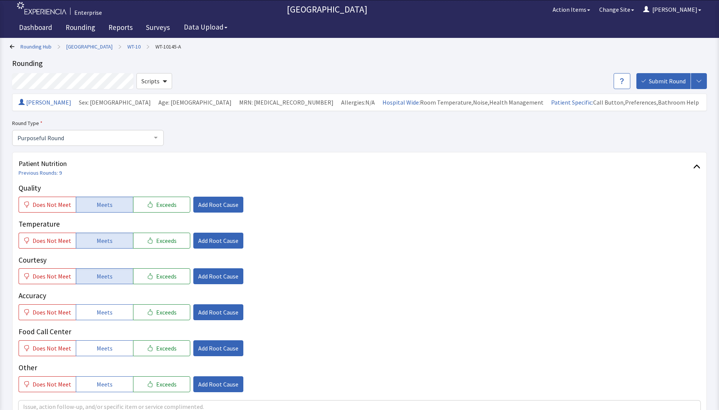
drag, startPoint x: 103, startPoint y: 313, endPoint x: 103, endPoint y: 325, distance: 11.8
click at [103, 315] on span "Meets" at bounding box center [105, 312] width 16 height 9
drag, startPoint x: 99, startPoint y: 352, endPoint x: 111, endPoint y: 336, distance: 20.0
click at [101, 352] on span "Meets" at bounding box center [105, 348] width 16 height 9
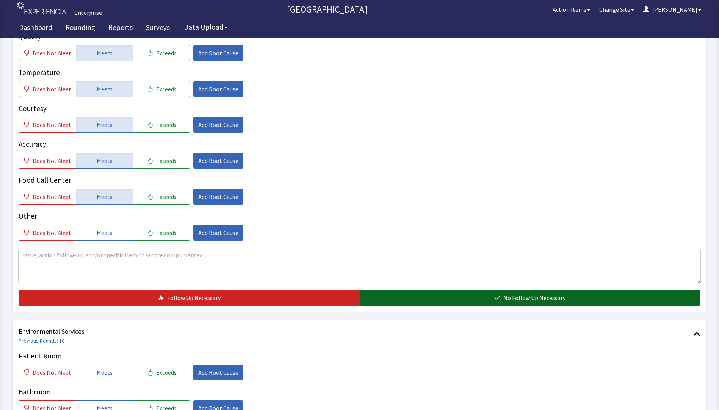
click at [395, 294] on button "No Follow Up Necessary" at bounding box center [530, 298] width 341 height 16
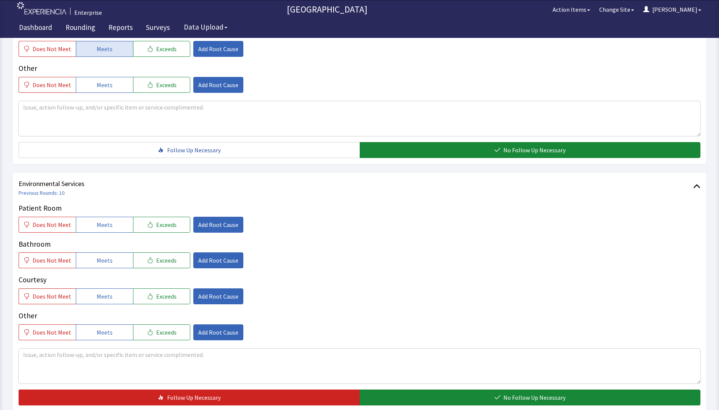
scroll to position [303, 0]
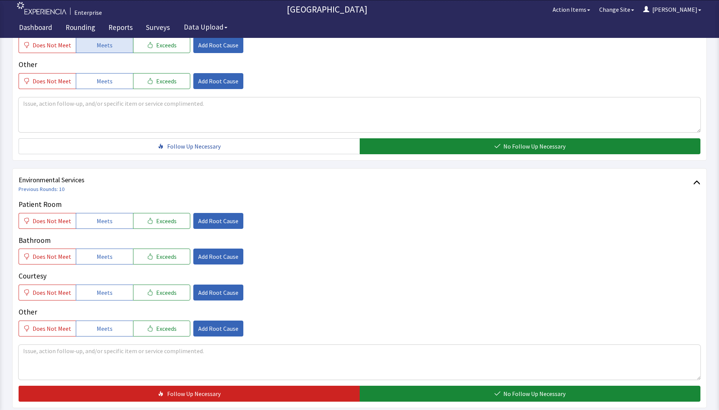
drag, startPoint x: 83, startPoint y: 221, endPoint x: 86, endPoint y: 235, distance: 15.1
click at [84, 221] on button "Meets" at bounding box center [104, 221] width 57 height 16
drag, startPoint x: 88, startPoint y: 253, endPoint x: 94, endPoint y: 281, distance: 28.5
click at [88, 256] on button "Meets" at bounding box center [104, 257] width 57 height 16
drag, startPoint x: 97, startPoint y: 298, endPoint x: 151, endPoint y: 277, distance: 57.5
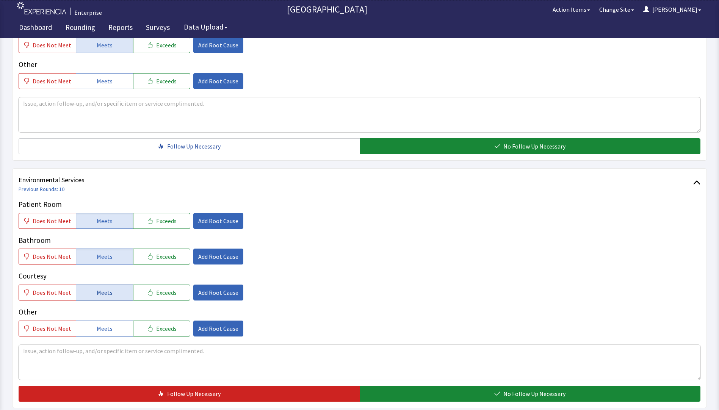
click at [100, 298] on button "Meets" at bounding box center [104, 293] width 57 height 16
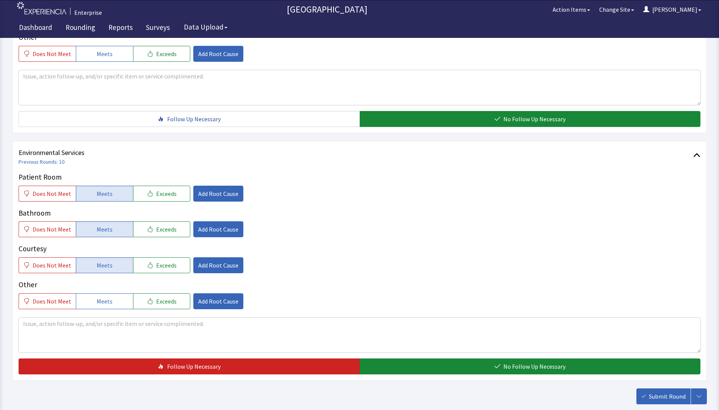
scroll to position [375, 0]
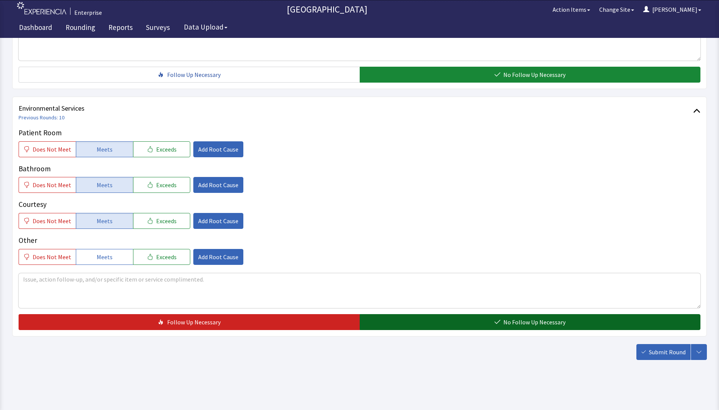
drag, startPoint x: 420, startPoint y: 323, endPoint x: 489, endPoint y: 330, distance: 69.4
click at [424, 324] on button "No Follow Up Necessary" at bounding box center [530, 322] width 341 height 16
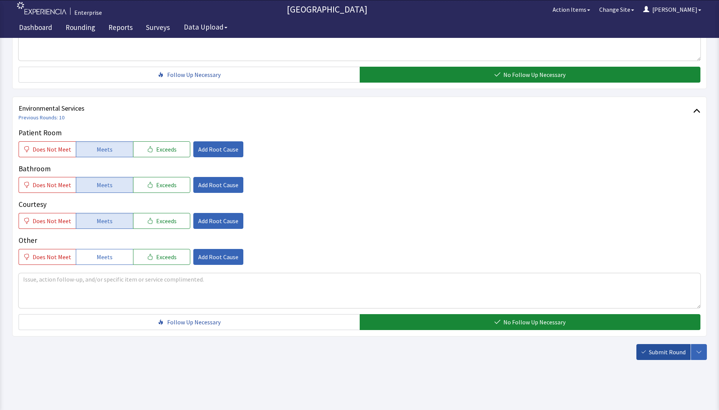
drag, startPoint x: 663, startPoint y: 356, endPoint x: 652, endPoint y: 357, distance: 11.4
click at [663, 356] on span "Submit Round" at bounding box center [667, 352] width 37 height 9
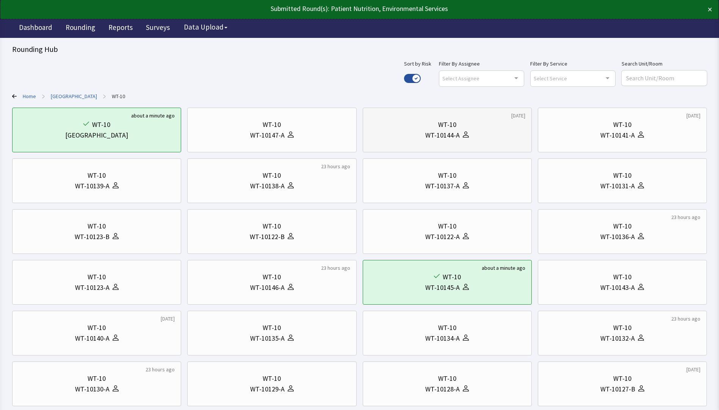
click at [477, 135] on div "WT-10144-A" at bounding box center [447, 135] width 156 height 11
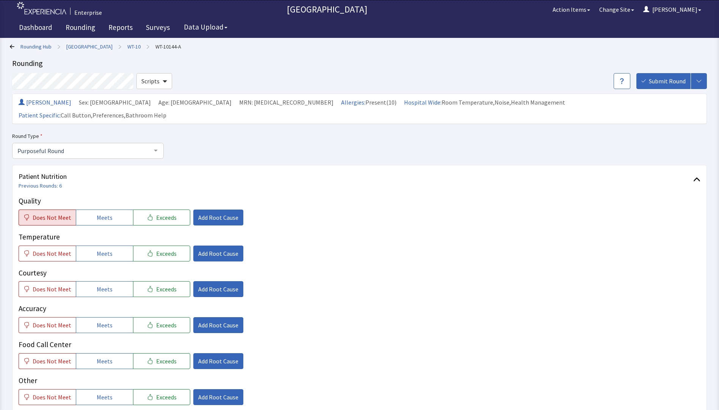
click at [63, 213] on span "Does Not Meet" at bounding box center [52, 217] width 39 height 9
drag, startPoint x: 59, startPoint y: 239, endPoint x: 69, endPoint y: 237, distance: 10.5
click at [60, 249] on span "Does Not Meet" at bounding box center [52, 253] width 39 height 9
click at [216, 213] on span "Add Root Cause" at bounding box center [218, 217] width 40 height 9
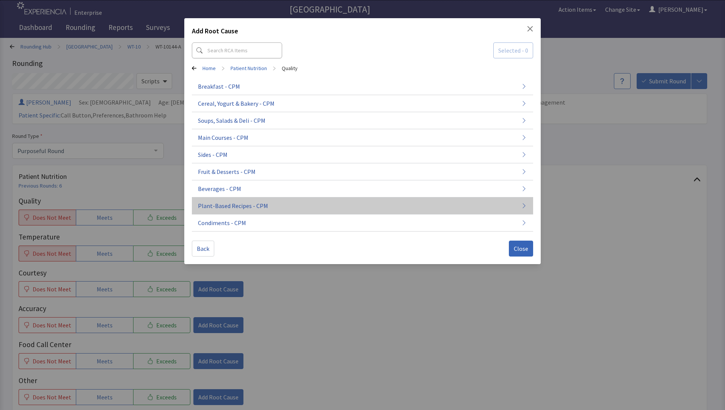
click at [240, 205] on span "Plant-Based Recipes - CPM" at bounding box center [233, 205] width 70 height 9
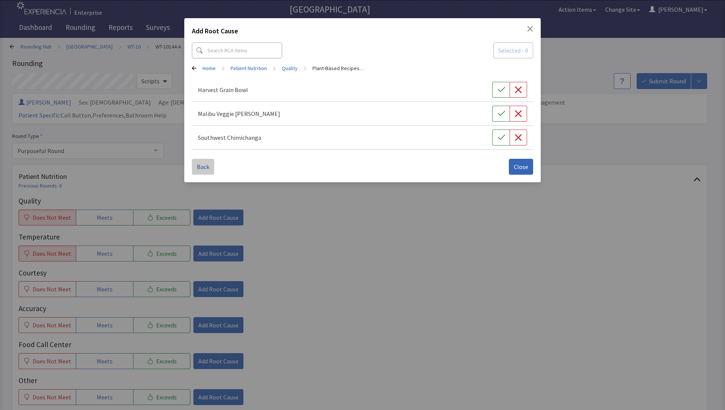
click at [197, 168] on span "Back" at bounding box center [203, 166] width 13 height 9
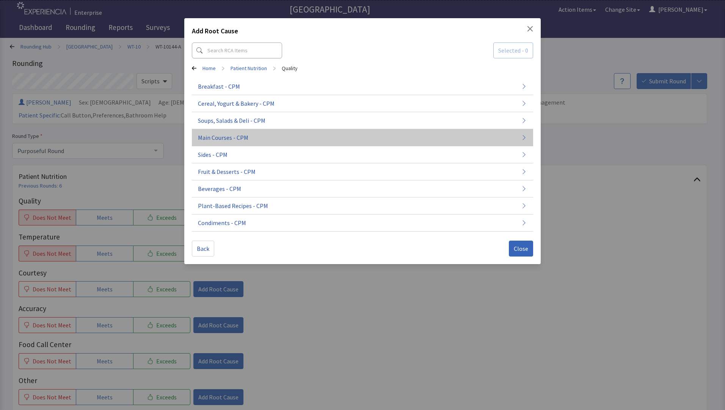
click at [232, 139] on span "Main Courses - CPM" at bounding box center [223, 137] width 50 height 9
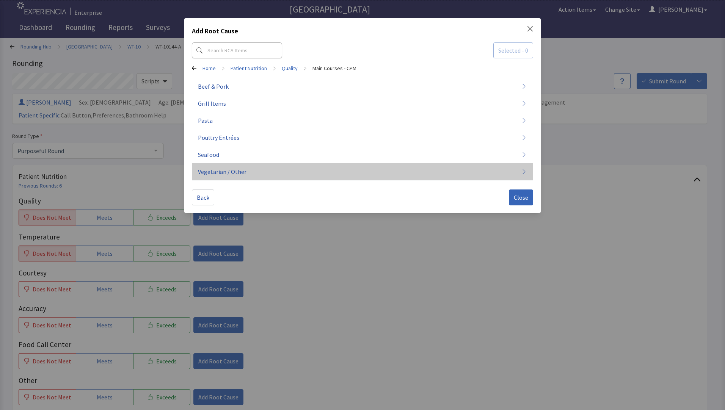
click at [233, 171] on span "Vegetarian / Other" at bounding box center [222, 171] width 49 height 9
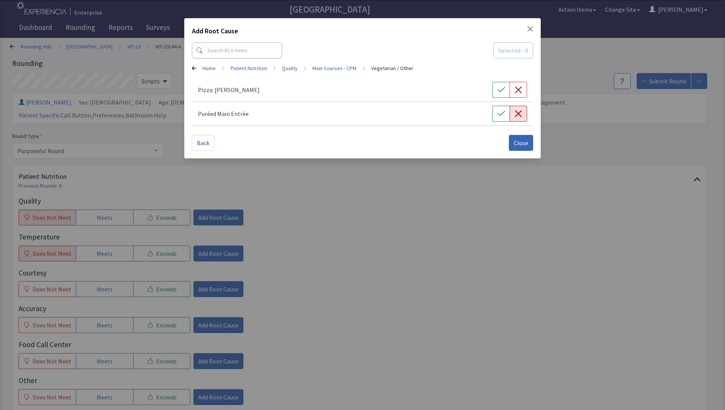
click at [519, 115] on icon "button" at bounding box center [519, 114] width 8 height 8
click at [515, 142] on span "Close" at bounding box center [521, 142] width 14 height 9
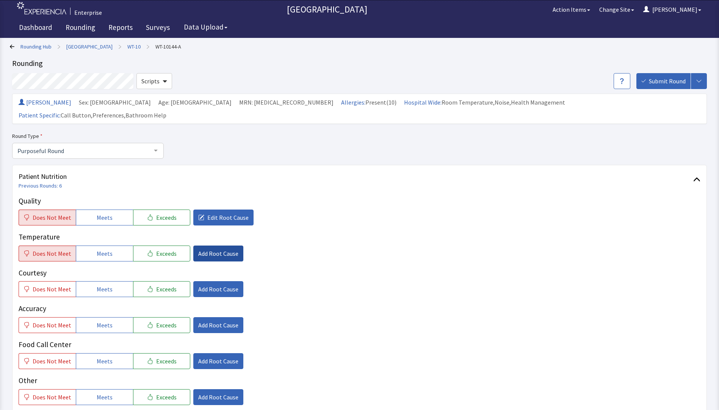
click at [223, 249] on span "Add Root Cause" at bounding box center [218, 253] width 40 height 9
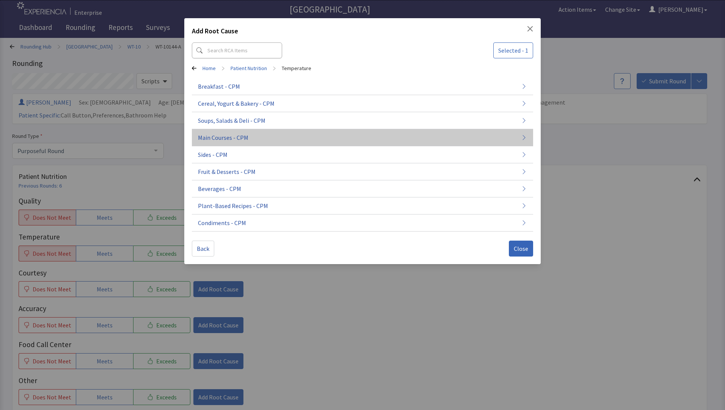
click at [252, 138] on button "Main Courses - CPM" at bounding box center [362, 137] width 341 height 17
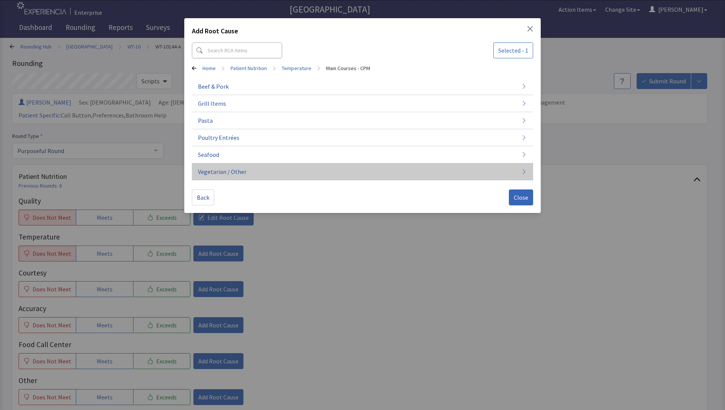
click at [246, 175] on button "Vegetarian / Other" at bounding box center [362, 171] width 341 height 17
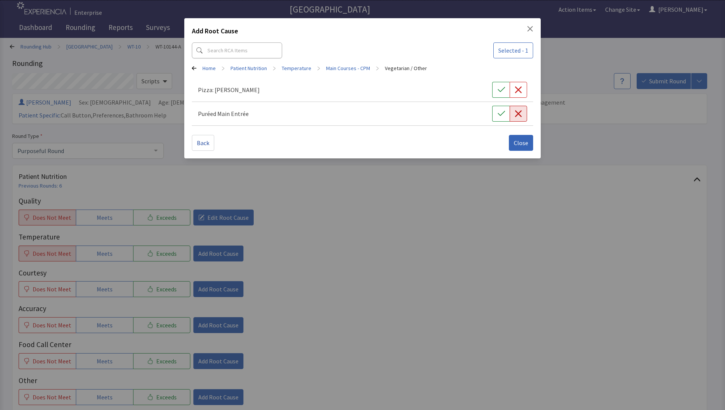
click at [523, 113] on button "button" at bounding box center [518, 114] width 17 height 16
click at [518, 141] on span "Close" at bounding box center [521, 142] width 14 height 9
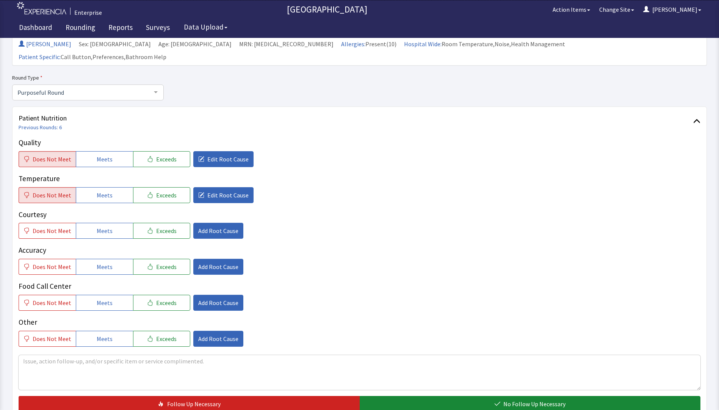
scroll to position [114, 0]
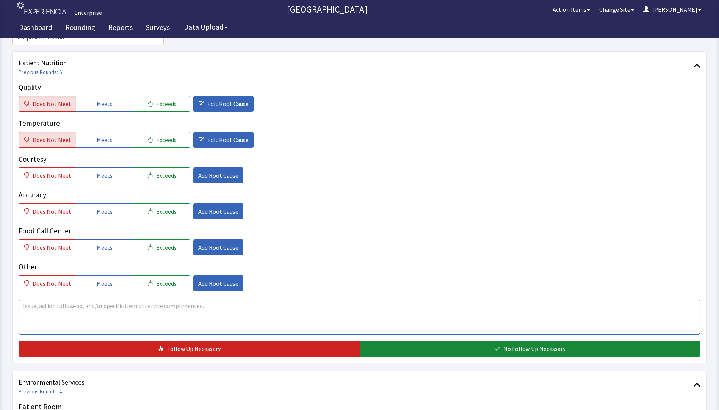
drag, startPoint x: 40, startPoint y: 300, endPoint x: 48, endPoint y: 310, distance: 12.4
click at [40, 301] on textarea at bounding box center [360, 317] width 682 height 35
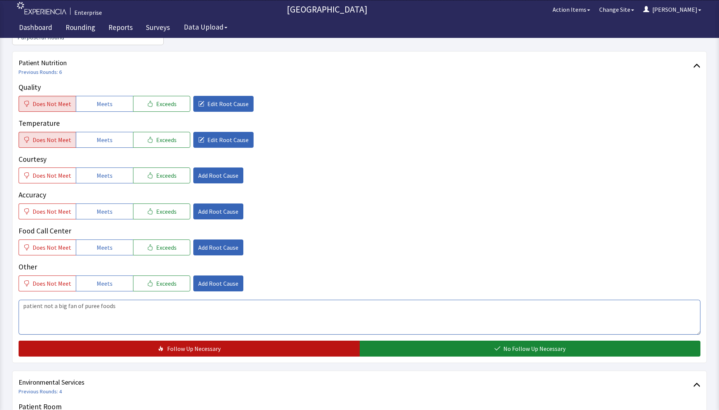
type textarea "patient not a big fan of puree foods"
click at [131, 341] on button "Follow Up Necessary" at bounding box center [189, 349] width 341 height 16
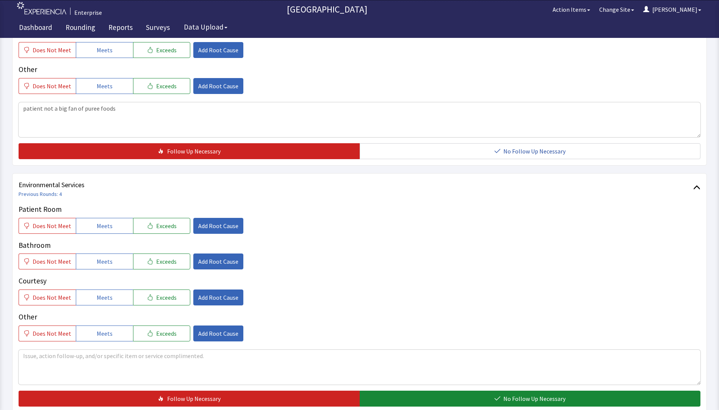
scroll to position [375, 0]
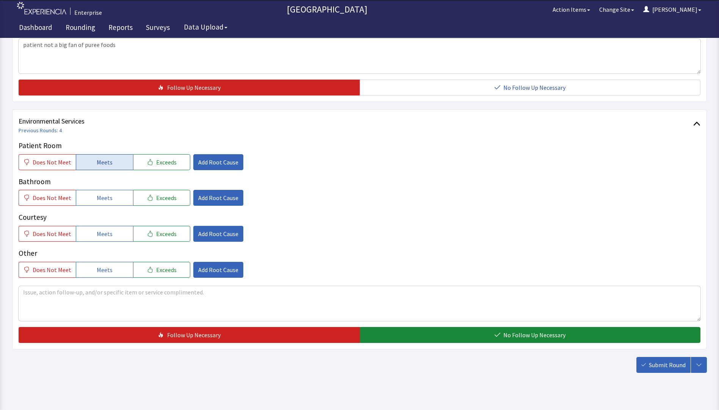
click at [91, 154] on button "Meets" at bounding box center [104, 162] width 57 height 16
drag, startPoint x: 101, startPoint y: 188, endPoint x: 102, endPoint y: 216, distance: 28.1
click at [101, 193] on span "Meets" at bounding box center [105, 197] width 16 height 9
drag, startPoint x: 102, startPoint y: 220, endPoint x: 116, endPoint y: 225, distance: 14.8
click at [111, 226] on button "Meets" at bounding box center [104, 234] width 57 height 16
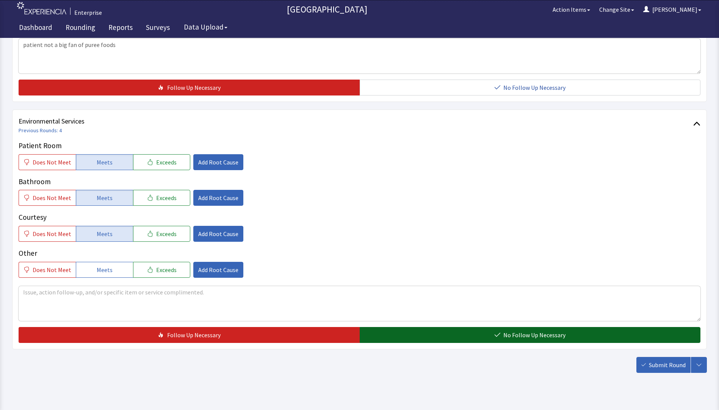
click at [447, 327] on button "No Follow Up Necessary" at bounding box center [530, 335] width 341 height 16
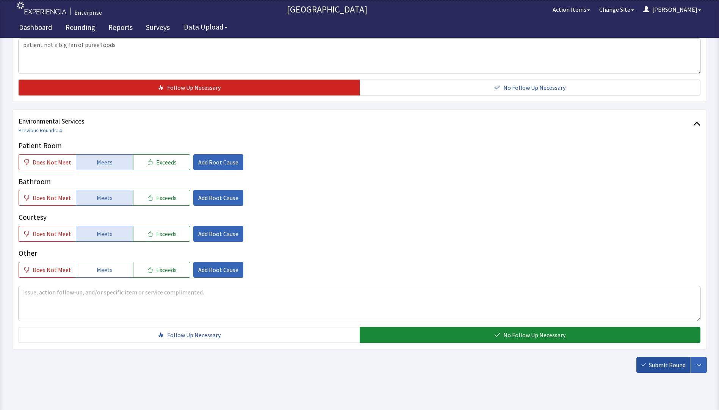
click at [658, 361] on span "Submit Round" at bounding box center [667, 365] width 37 height 9
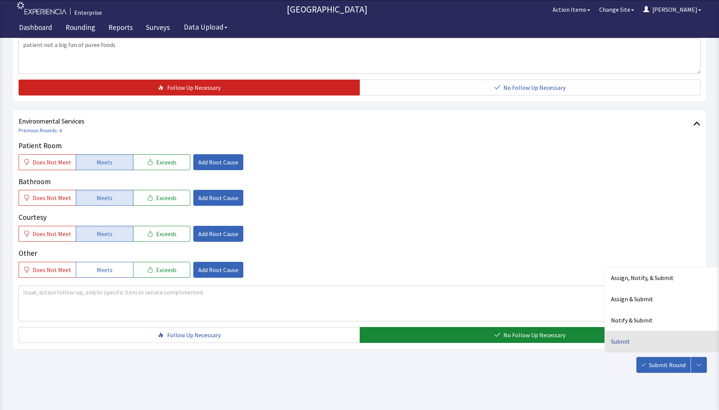
click at [609, 331] on div "Submit" at bounding box center [662, 341] width 114 height 21
